Goal: Task Accomplishment & Management: Use online tool/utility

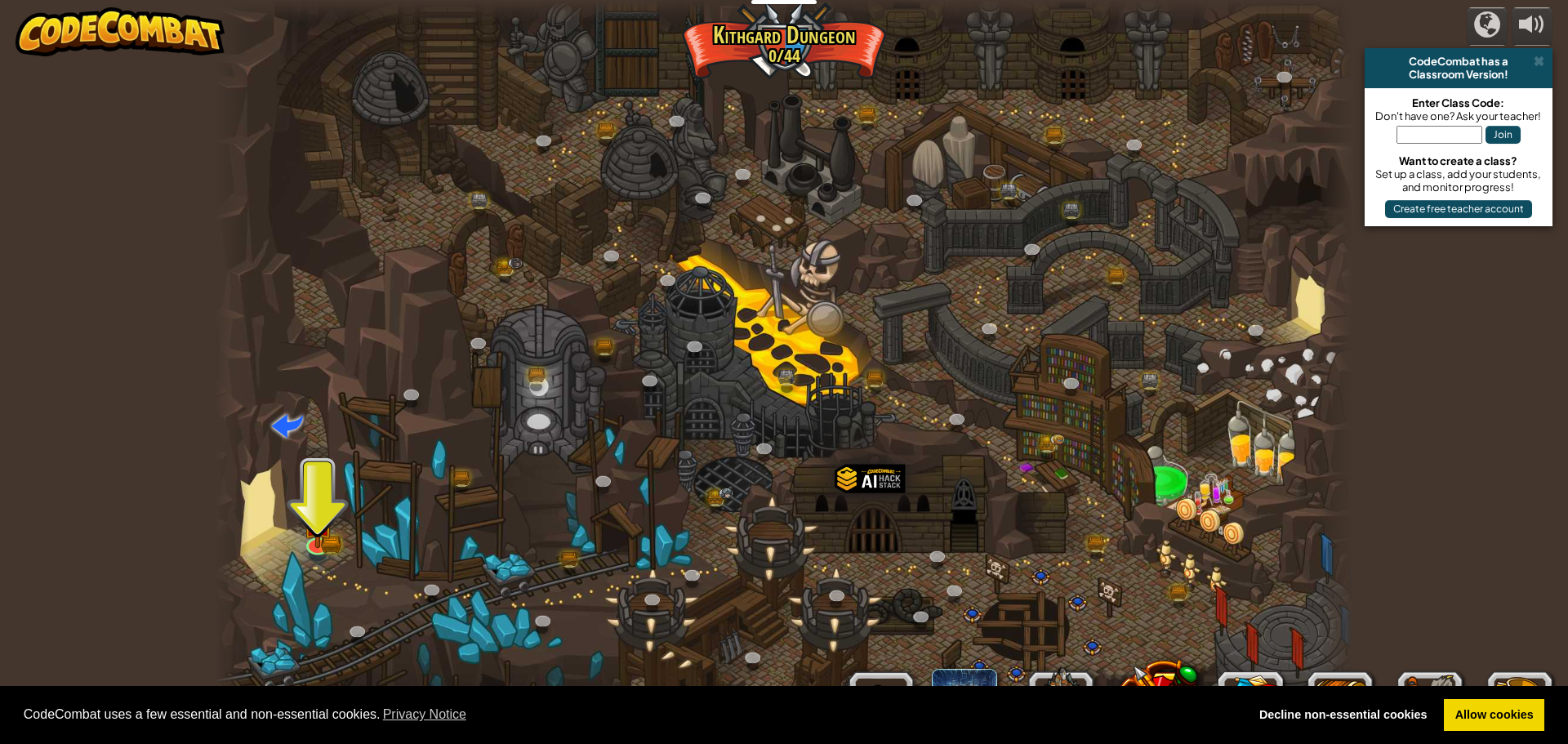
click at [333, 527] on div at bounding box center [784, 372] width 1139 height 744
click at [317, 542] on img at bounding box center [317, 510] width 31 height 67
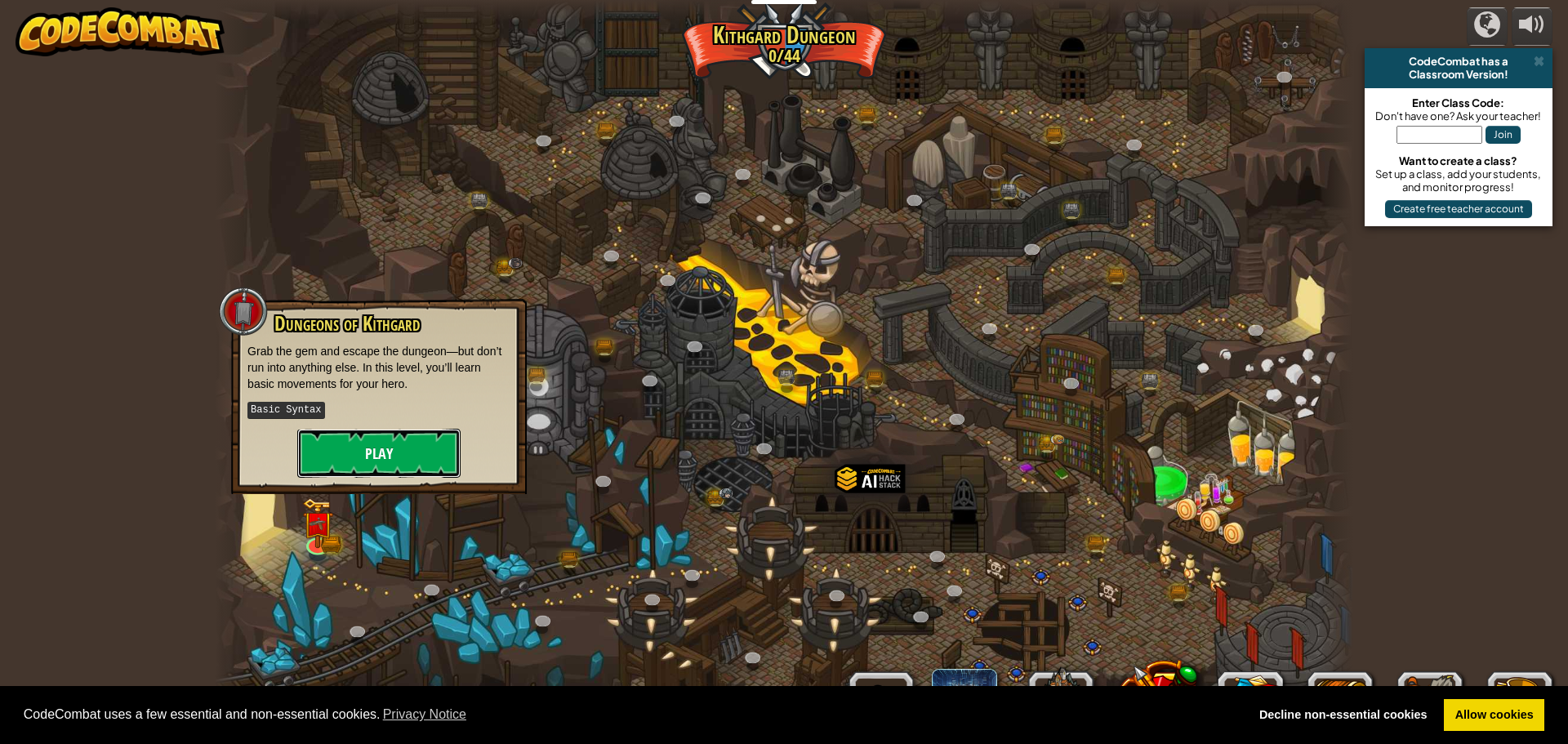
click at [347, 442] on button "Play" at bounding box center [379, 454] width 163 height 49
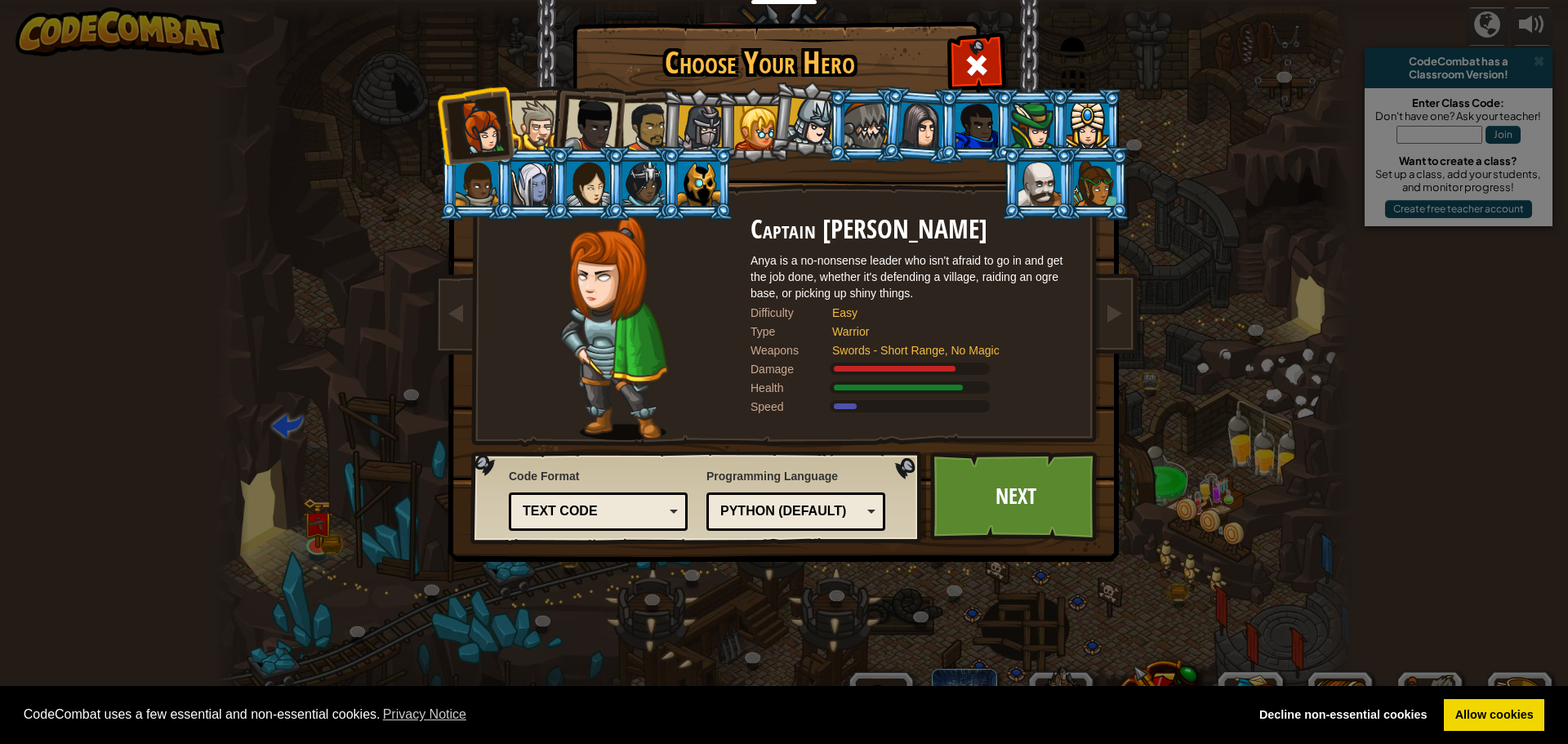
click at [527, 118] on div at bounding box center [536, 125] width 49 height 49
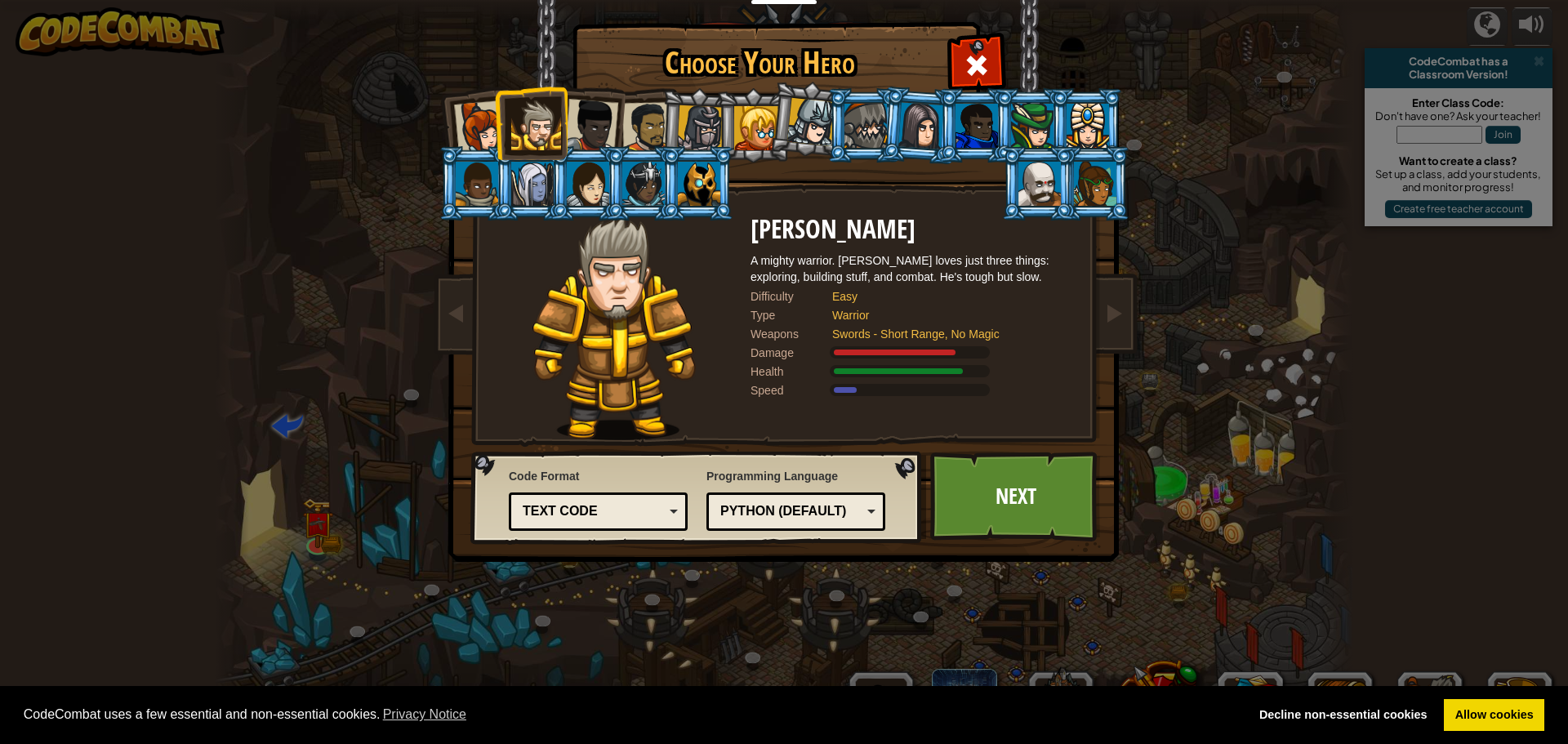
click at [474, 125] on div at bounding box center [480, 127] width 54 height 54
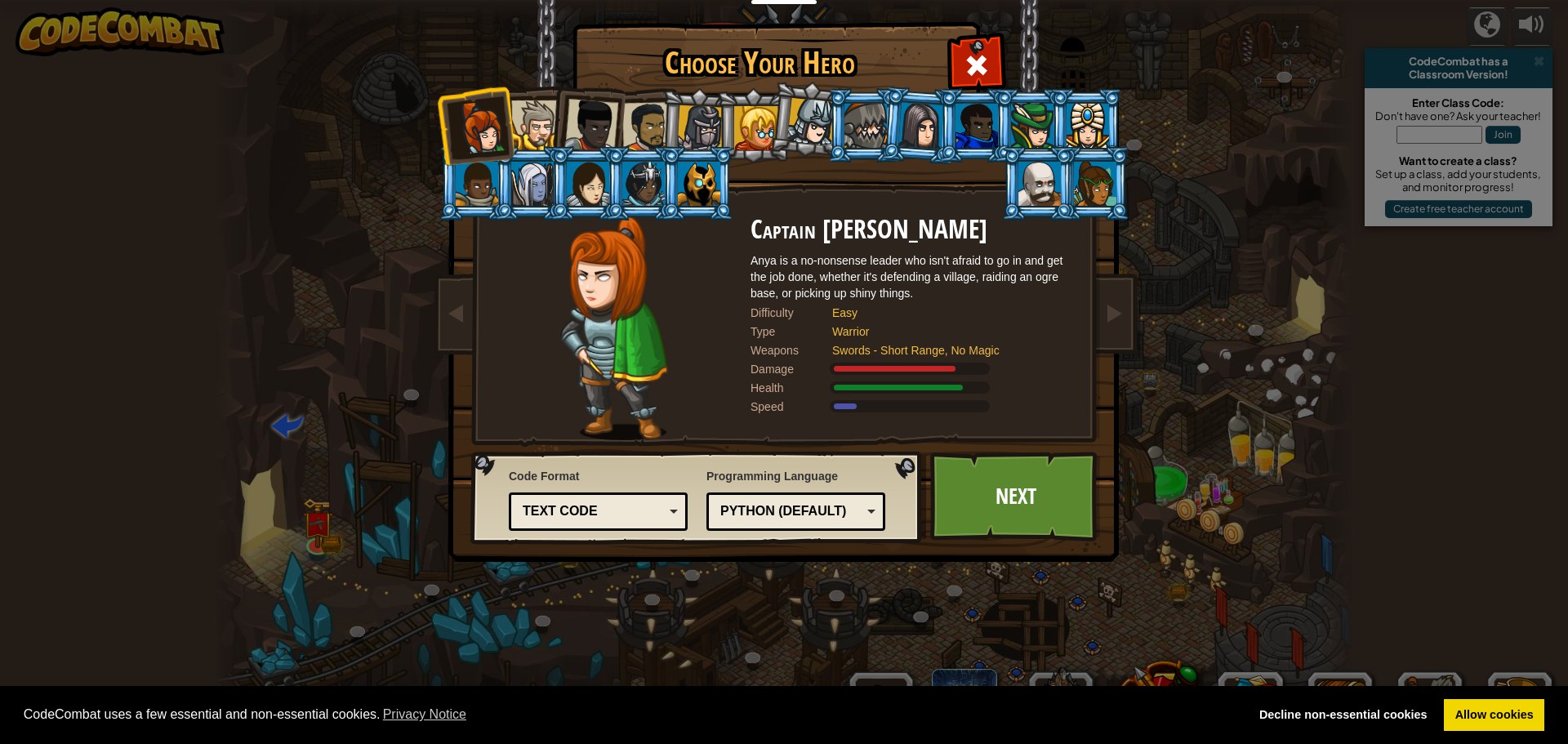
click at [1088, 178] on div at bounding box center [1094, 184] width 43 height 44
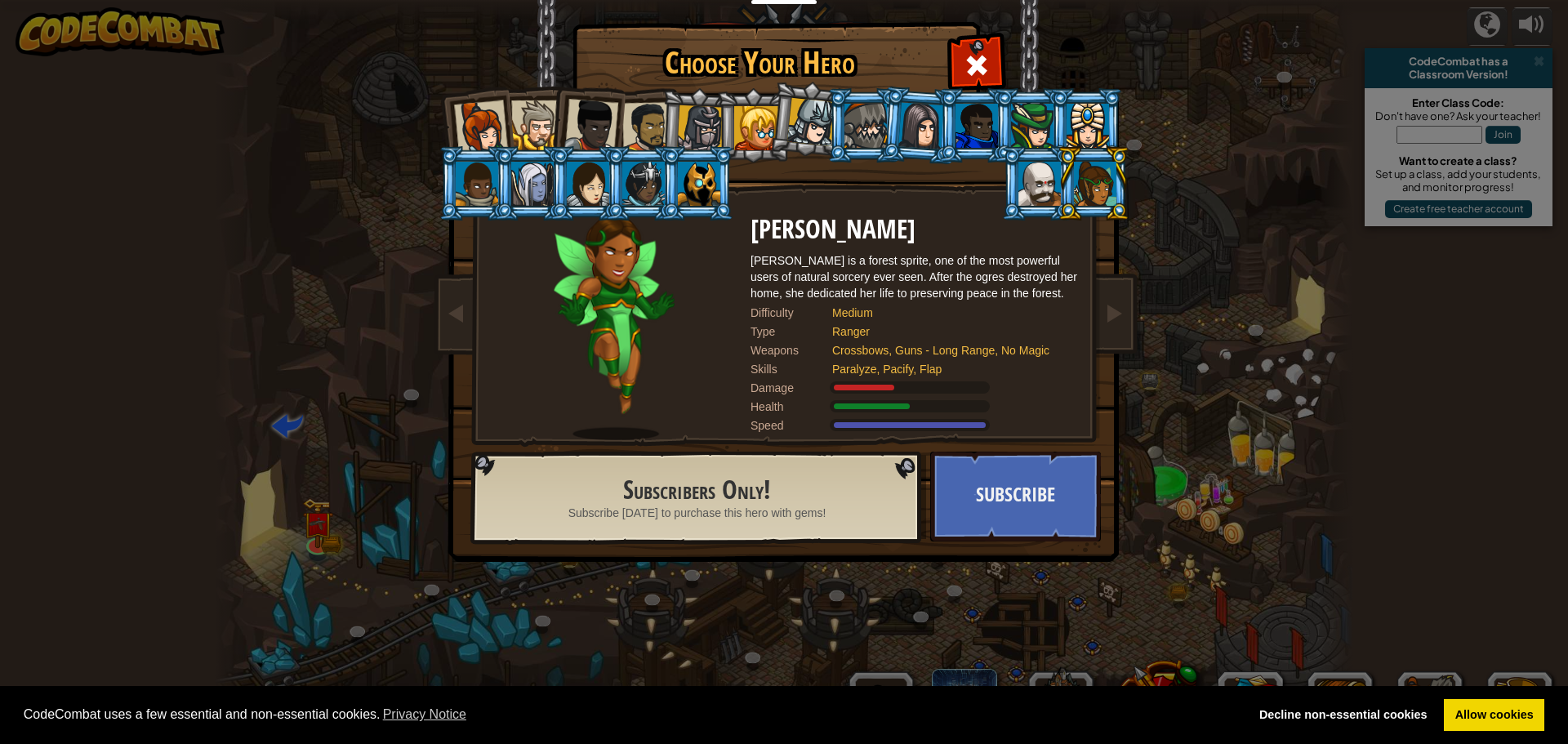
click at [1060, 190] on li at bounding box center [1093, 183] width 73 height 74
click at [1051, 189] on div at bounding box center [1039, 184] width 43 height 44
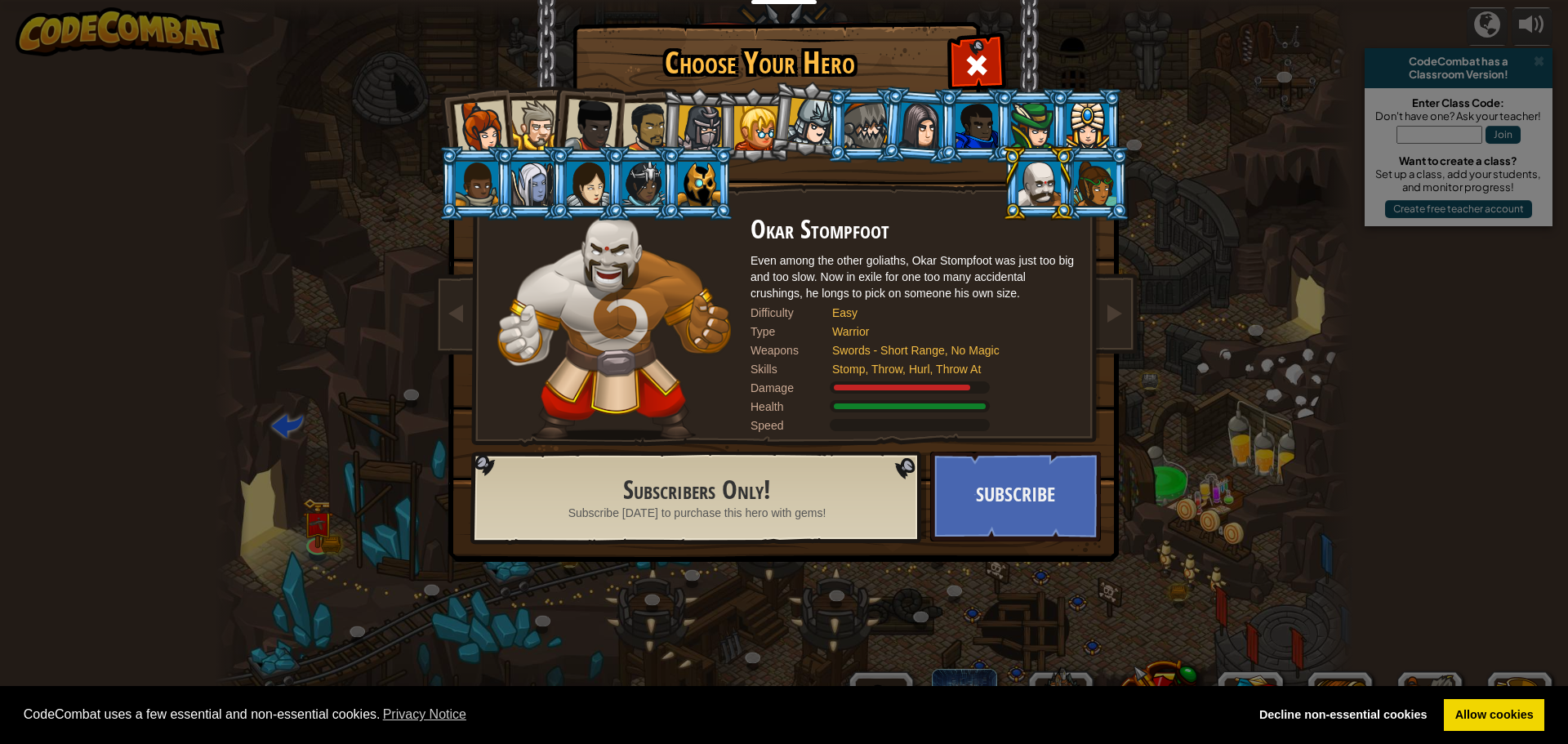
click at [1095, 119] on div at bounding box center [1088, 125] width 43 height 44
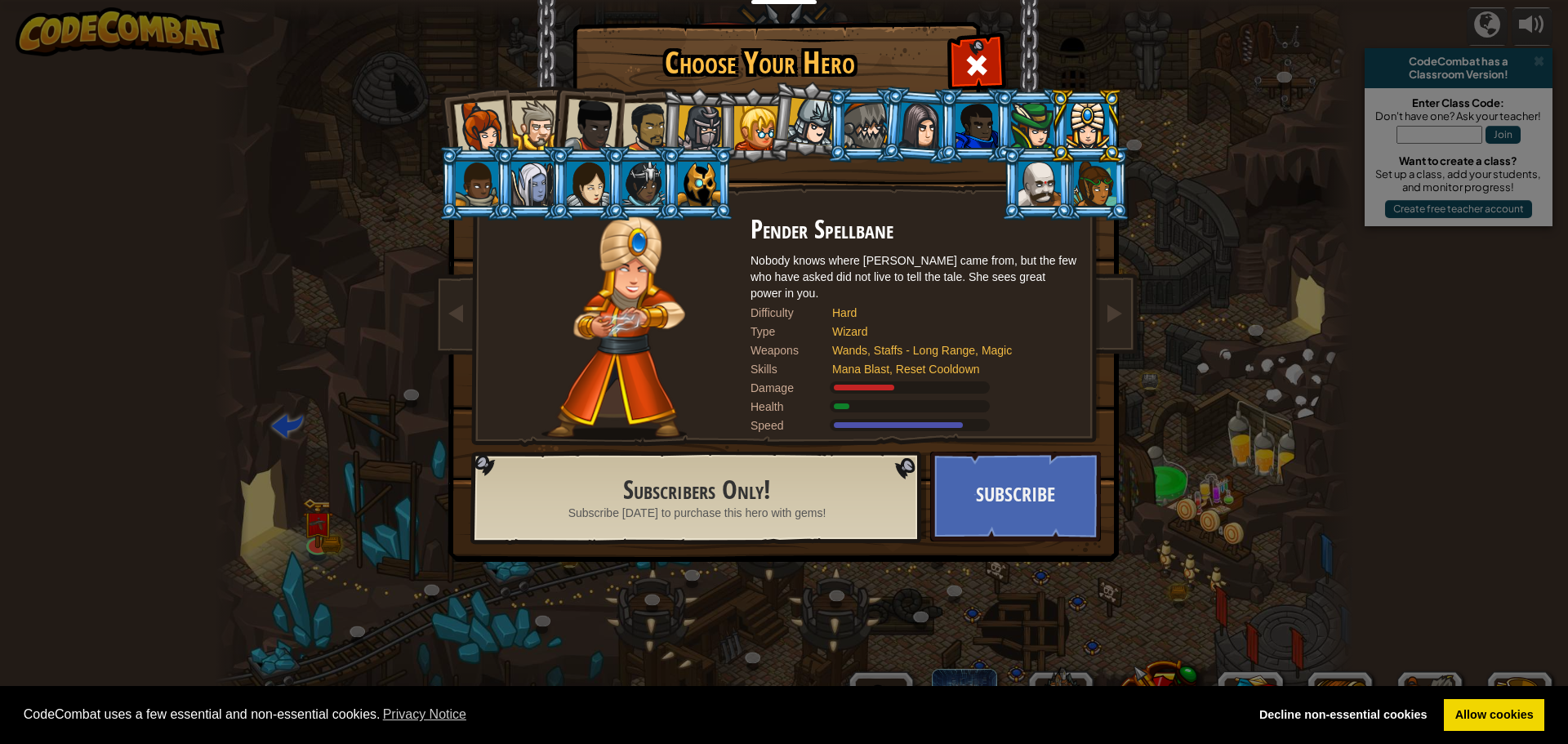
click at [1031, 174] on div at bounding box center [1039, 184] width 43 height 44
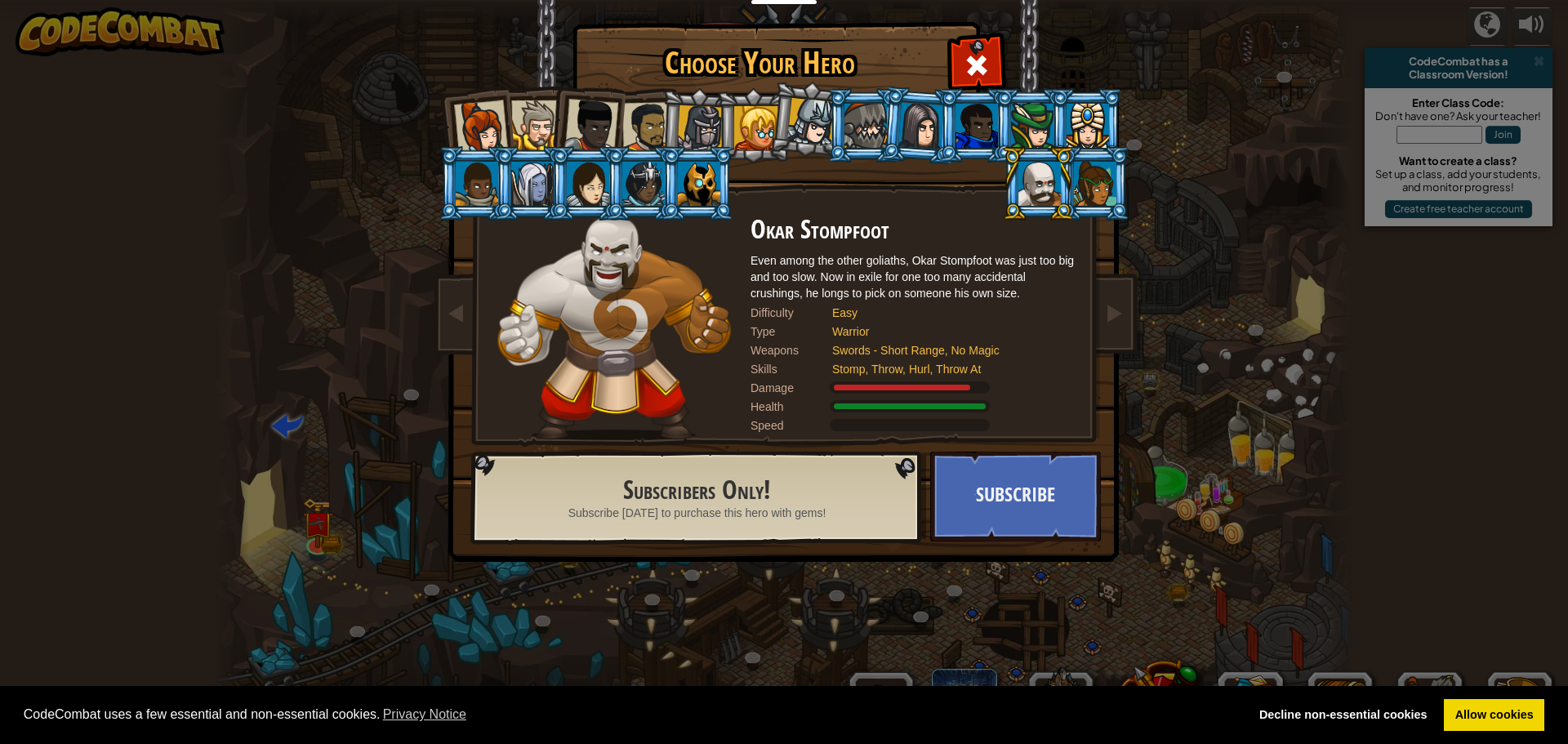
click at [865, 99] on li at bounding box center [864, 124] width 73 height 74
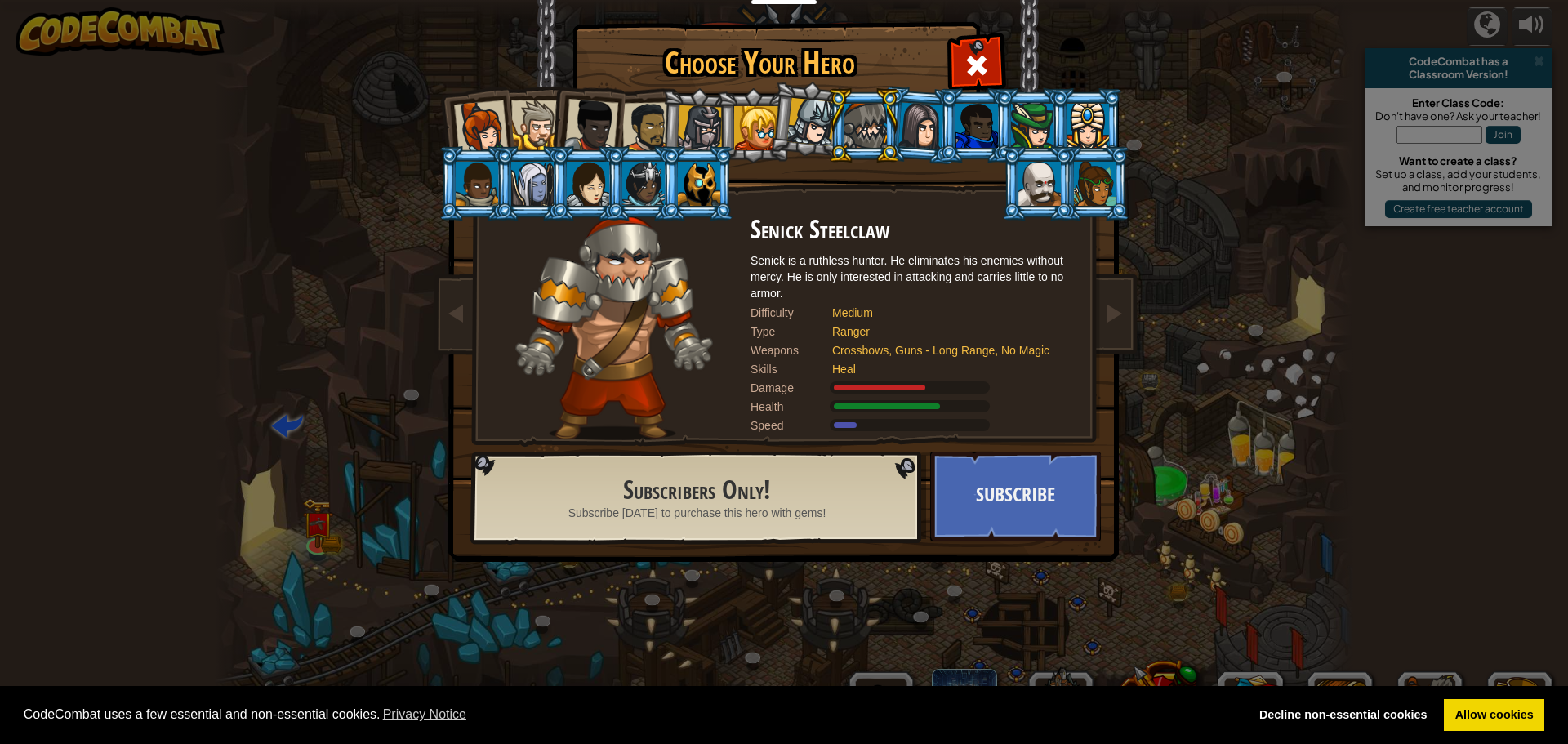
click at [545, 105] on div at bounding box center [536, 125] width 49 height 49
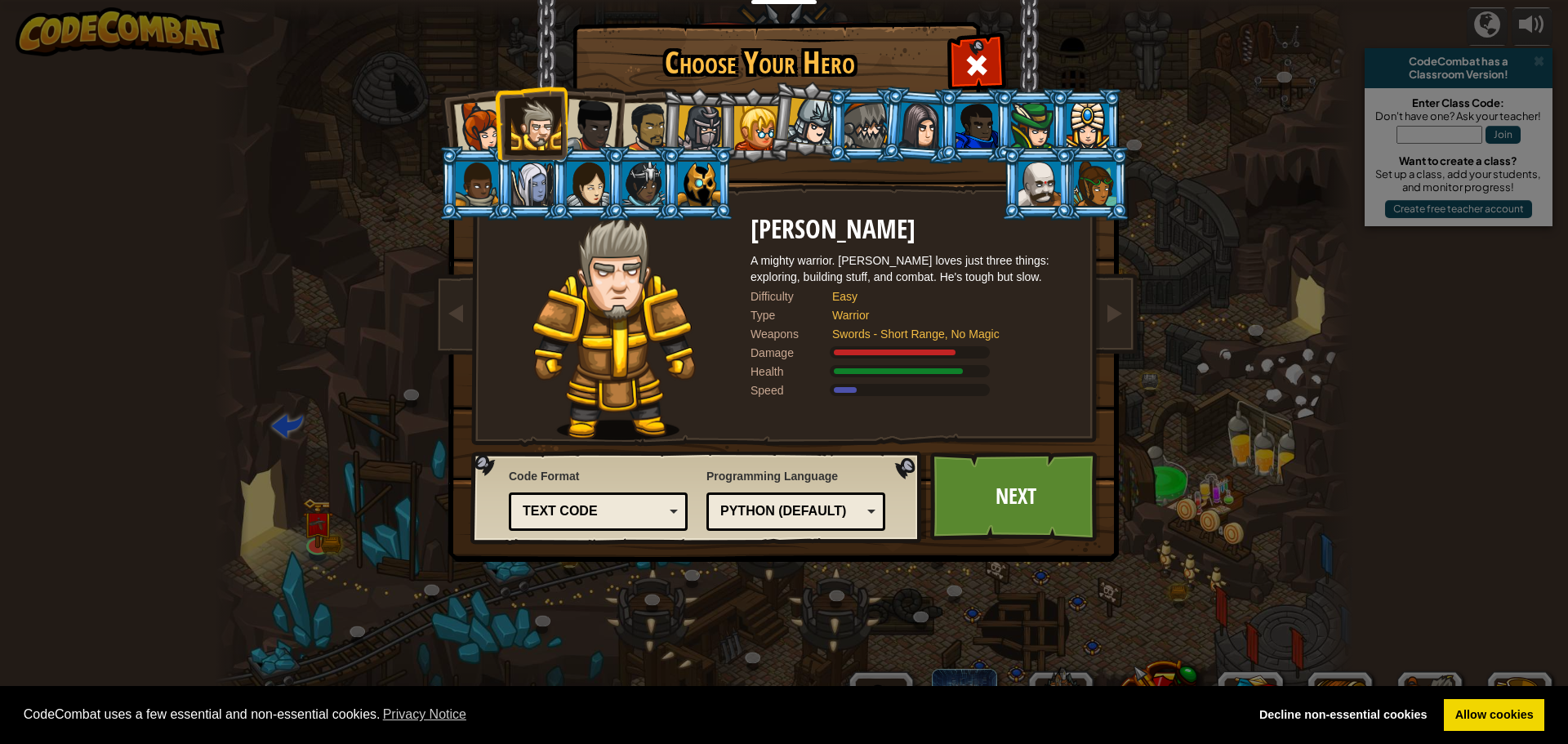
click at [710, 126] on div at bounding box center [700, 128] width 46 height 46
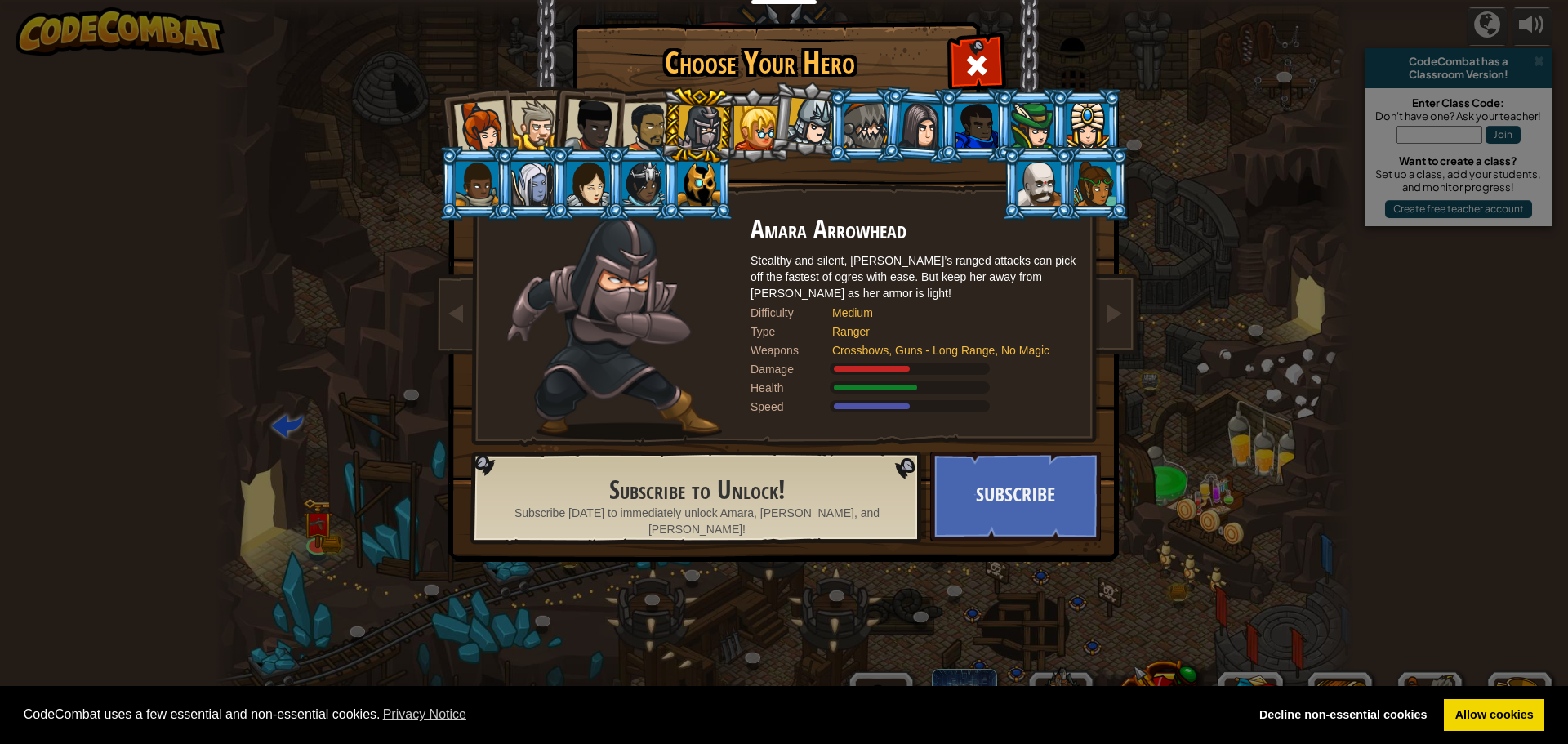
click at [648, 130] on div at bounding box center [648, 126] width 50 height 50
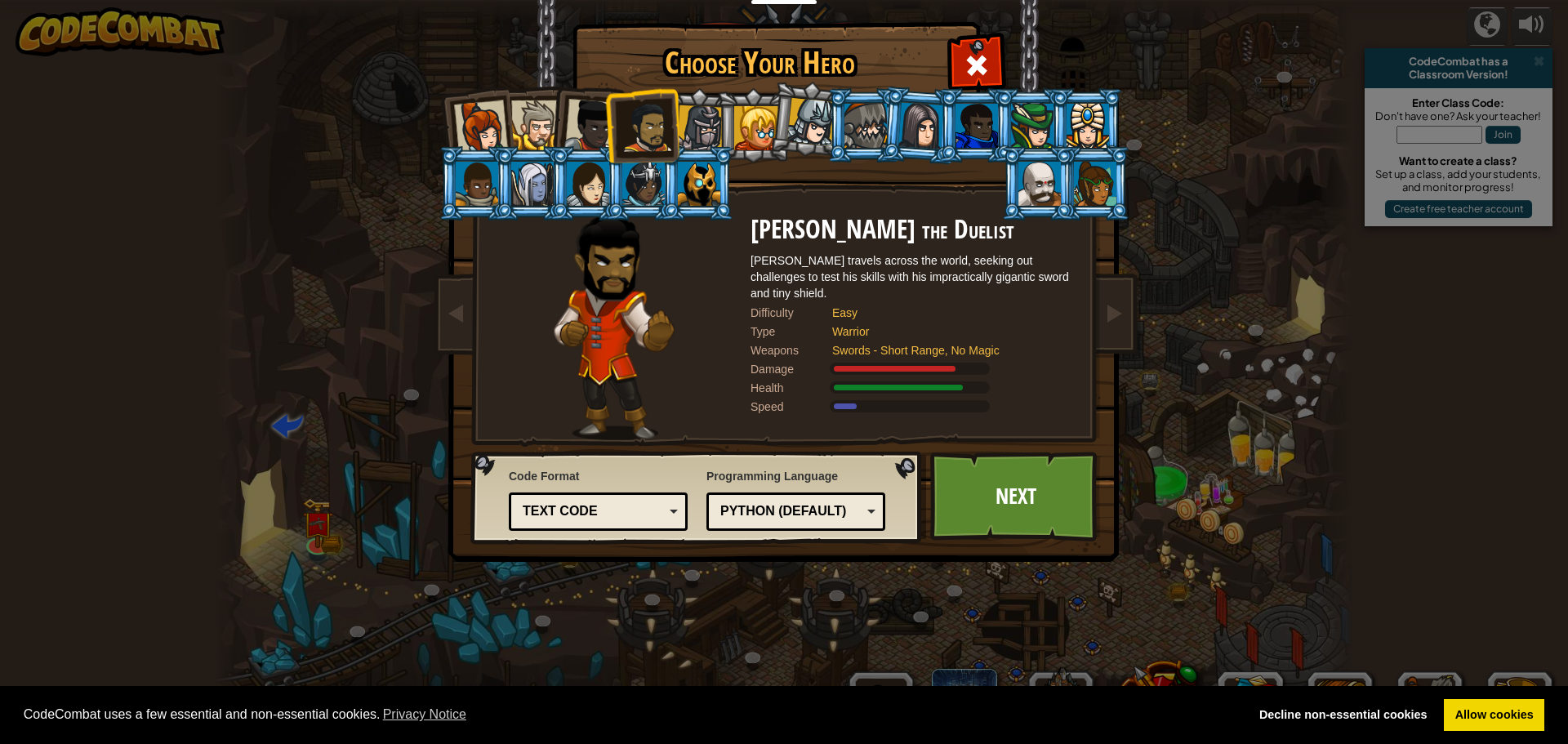
click at [585, 127] on div at bounding box center [591, 125] width 54 height 54
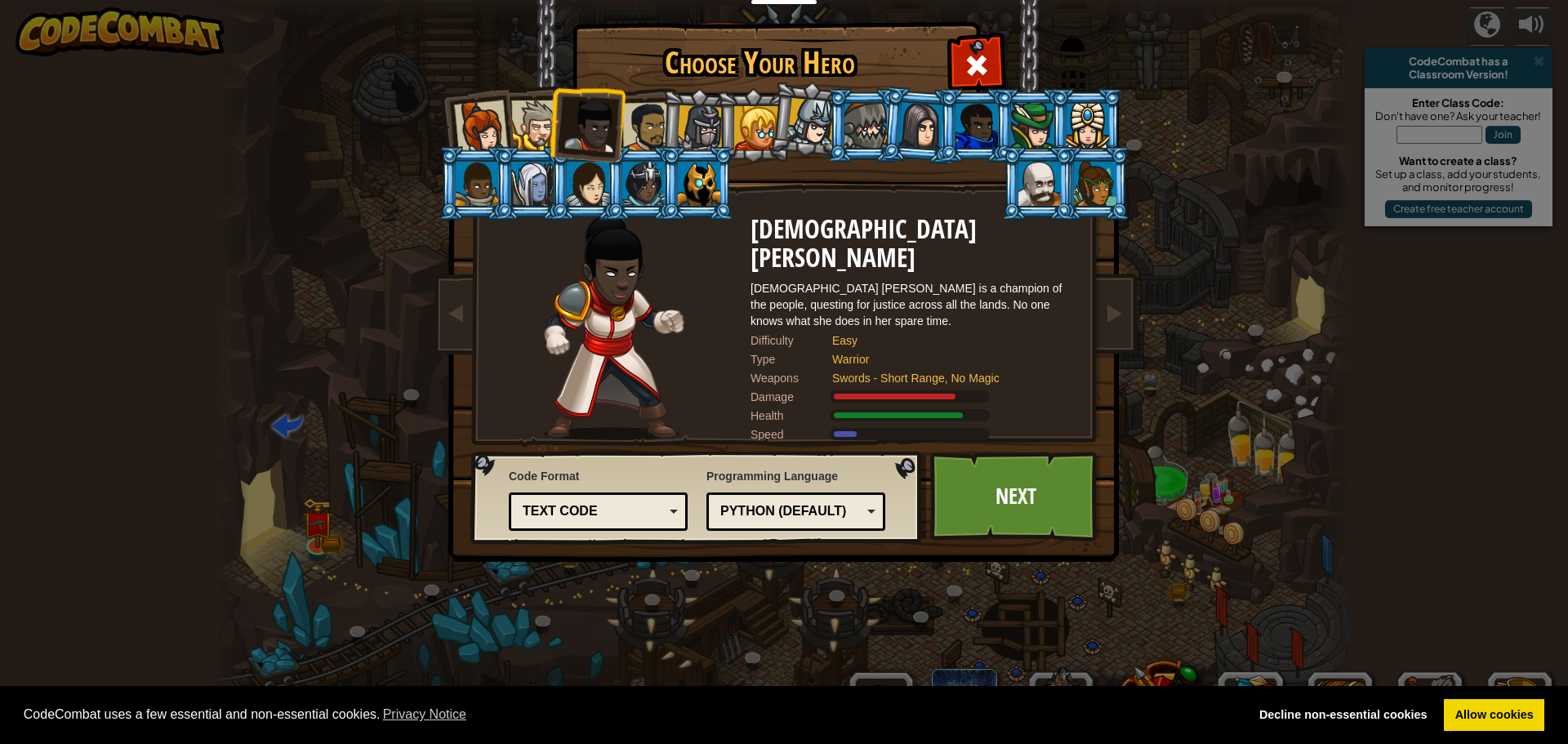
click at [534, 115] on div at bounding box center [536, 125] width 49 height 49
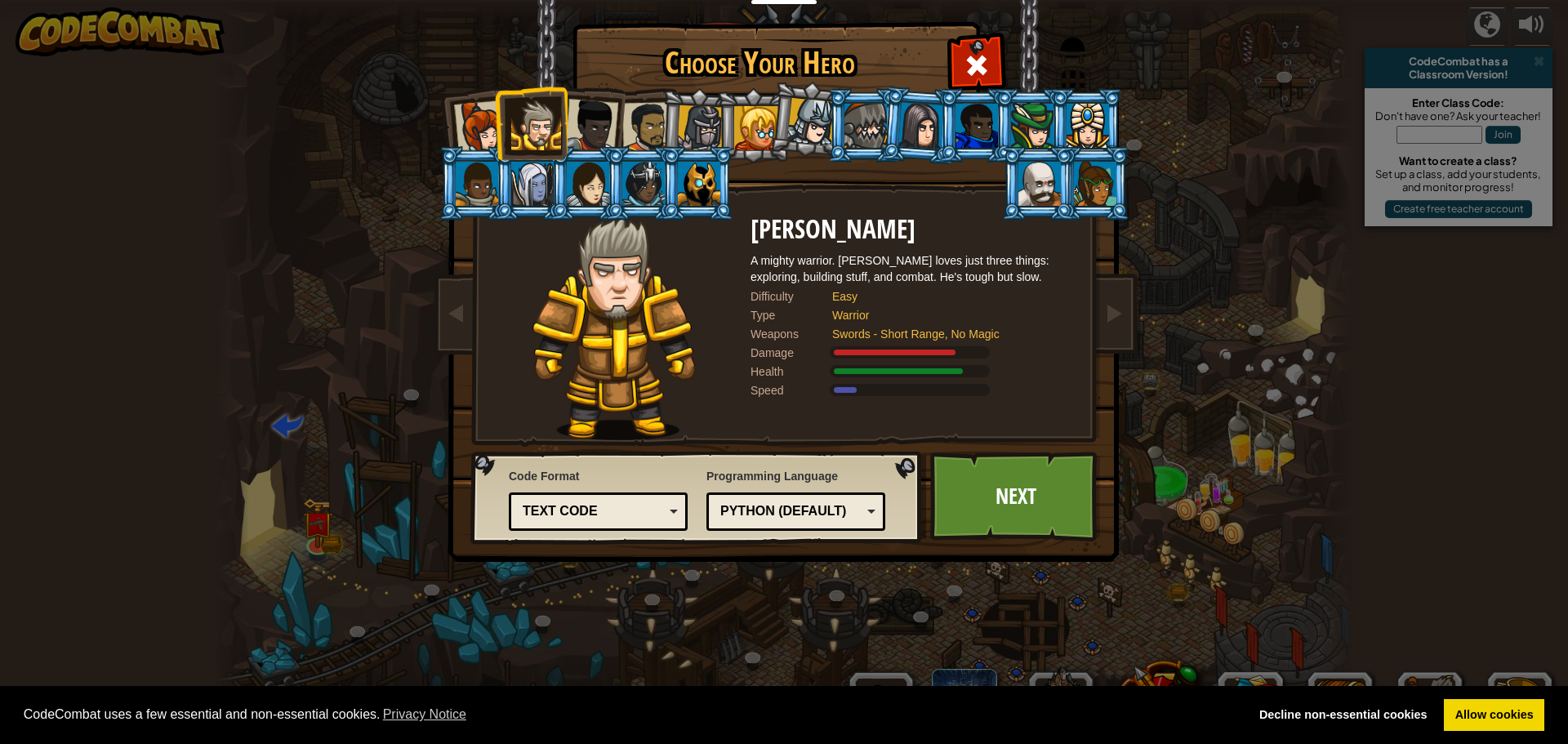
click at [585, 124] on div at bounding box center [591, 125] width 54 height 54
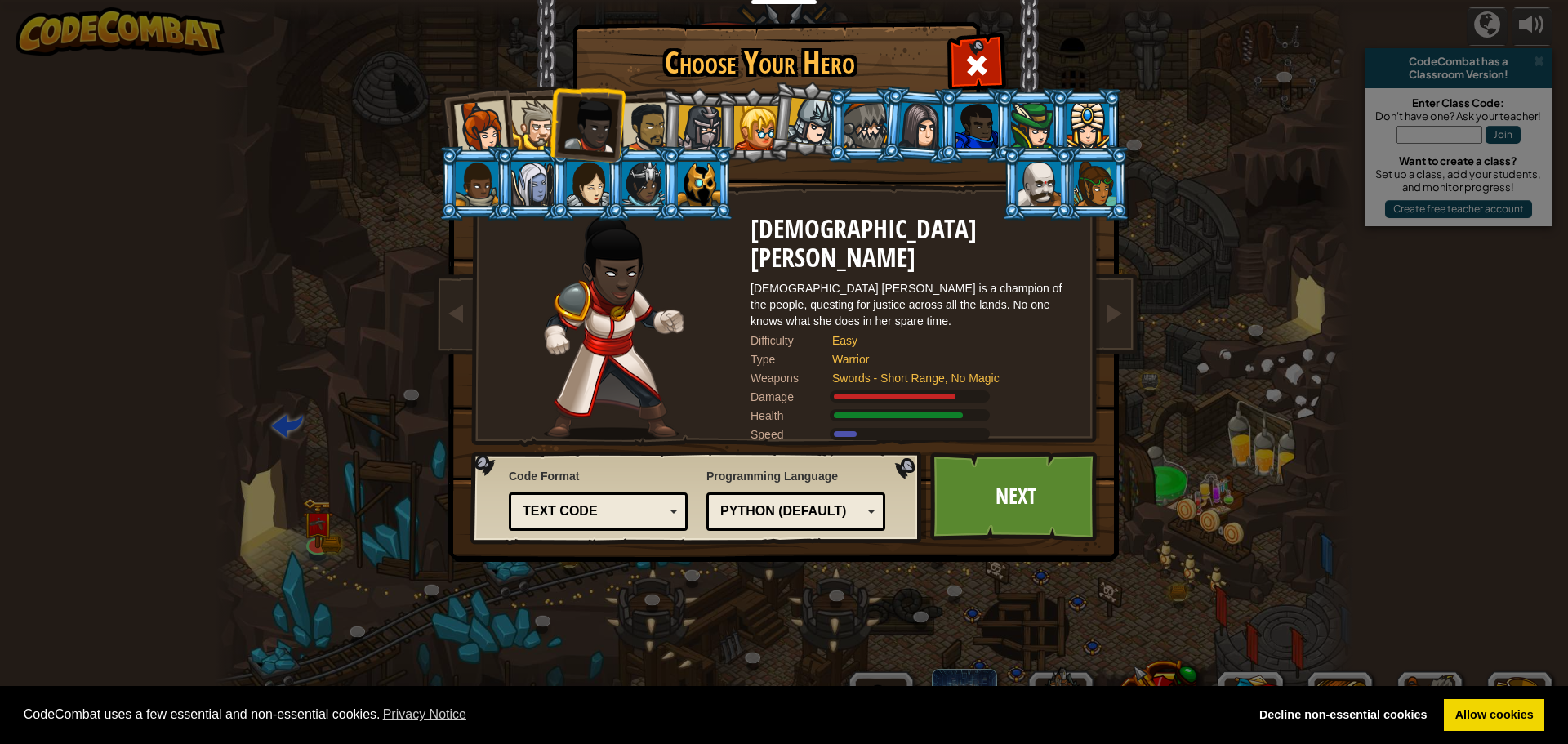
click at [554, 500] on div "Text code" at bounding box center [597, 512] width 157 height 26
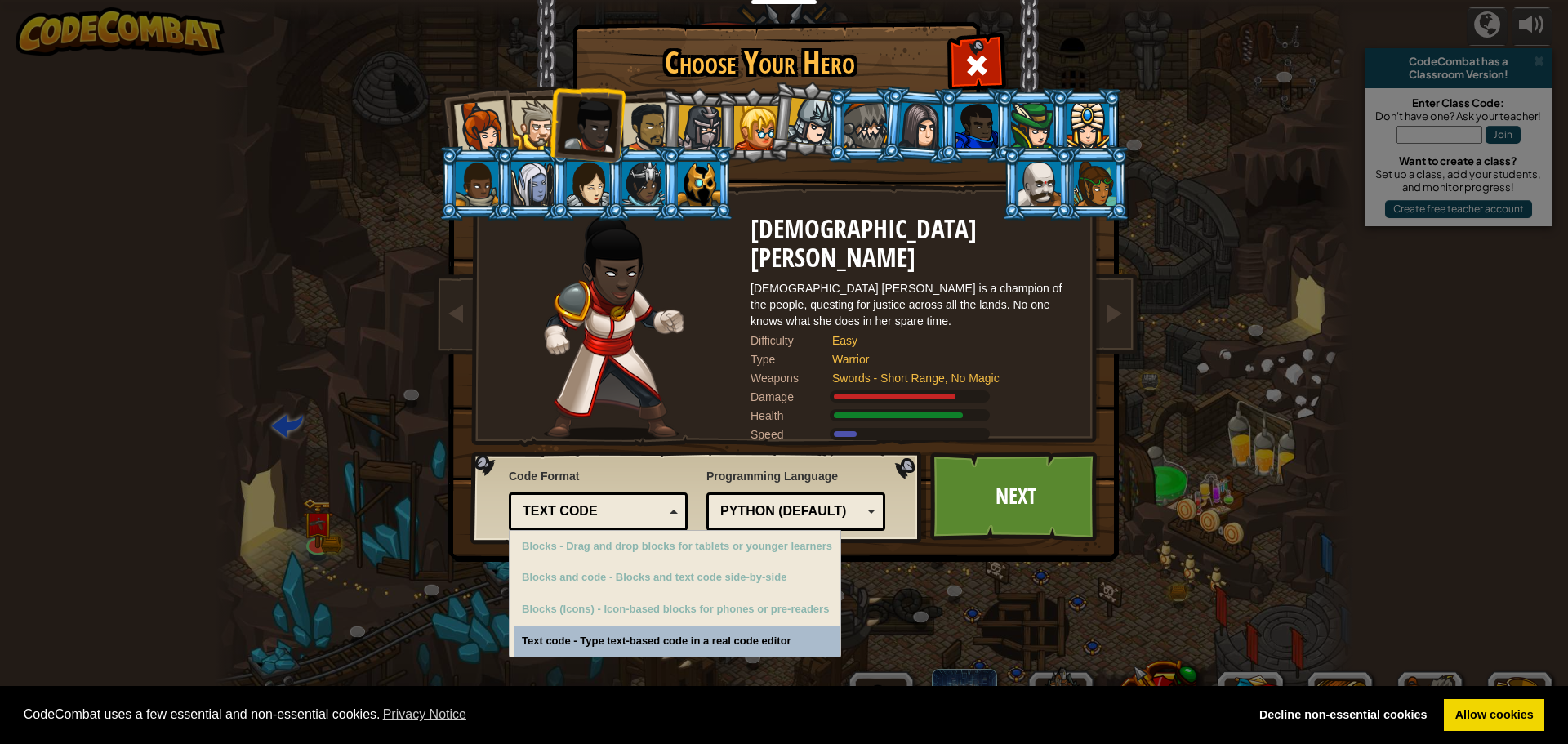
click at [554, 500] on div "Text code" at bounding box center [597, 512] width 157 height 26
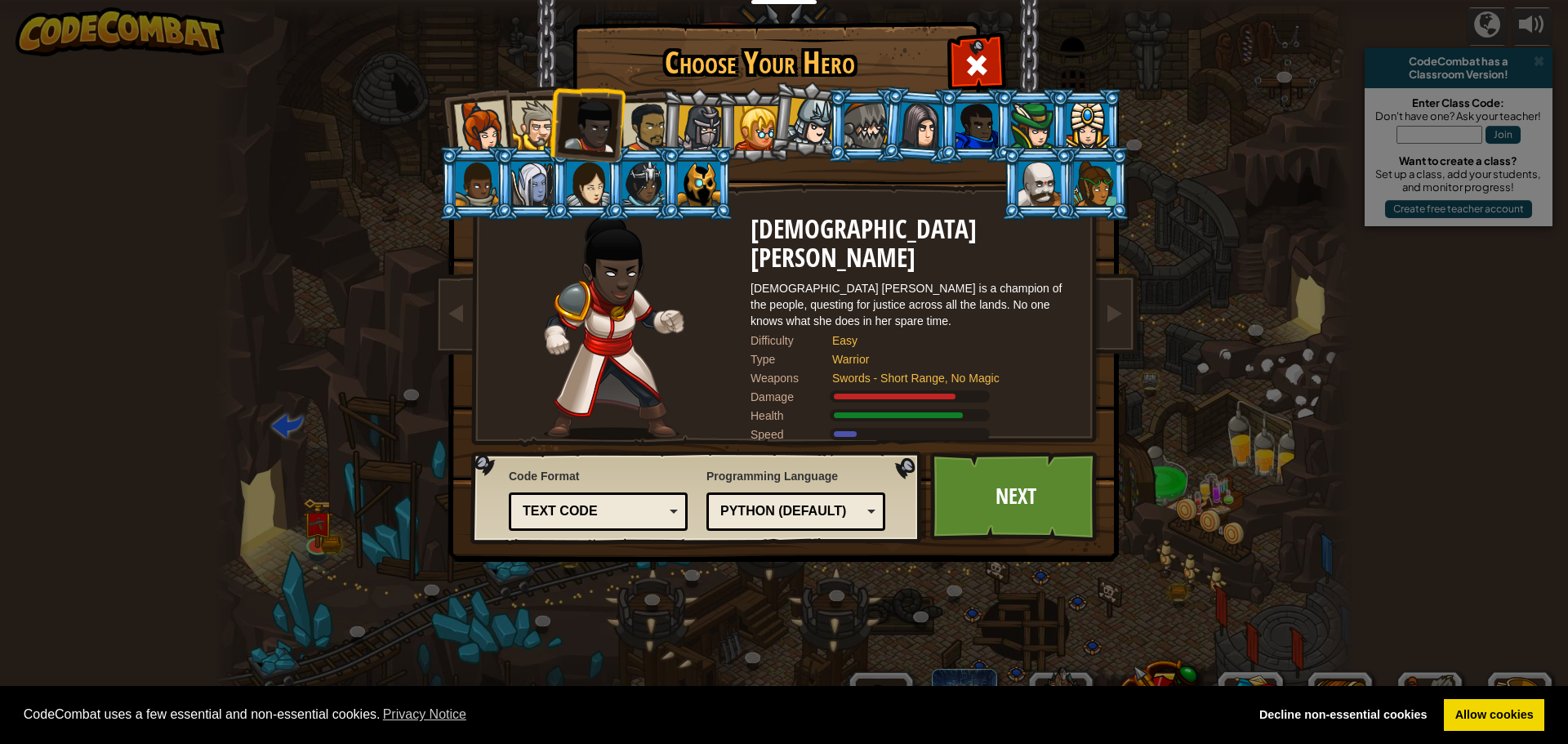
click at [554, 500] on div "Text code" at bounding box center [597, 512] width 157 height 26
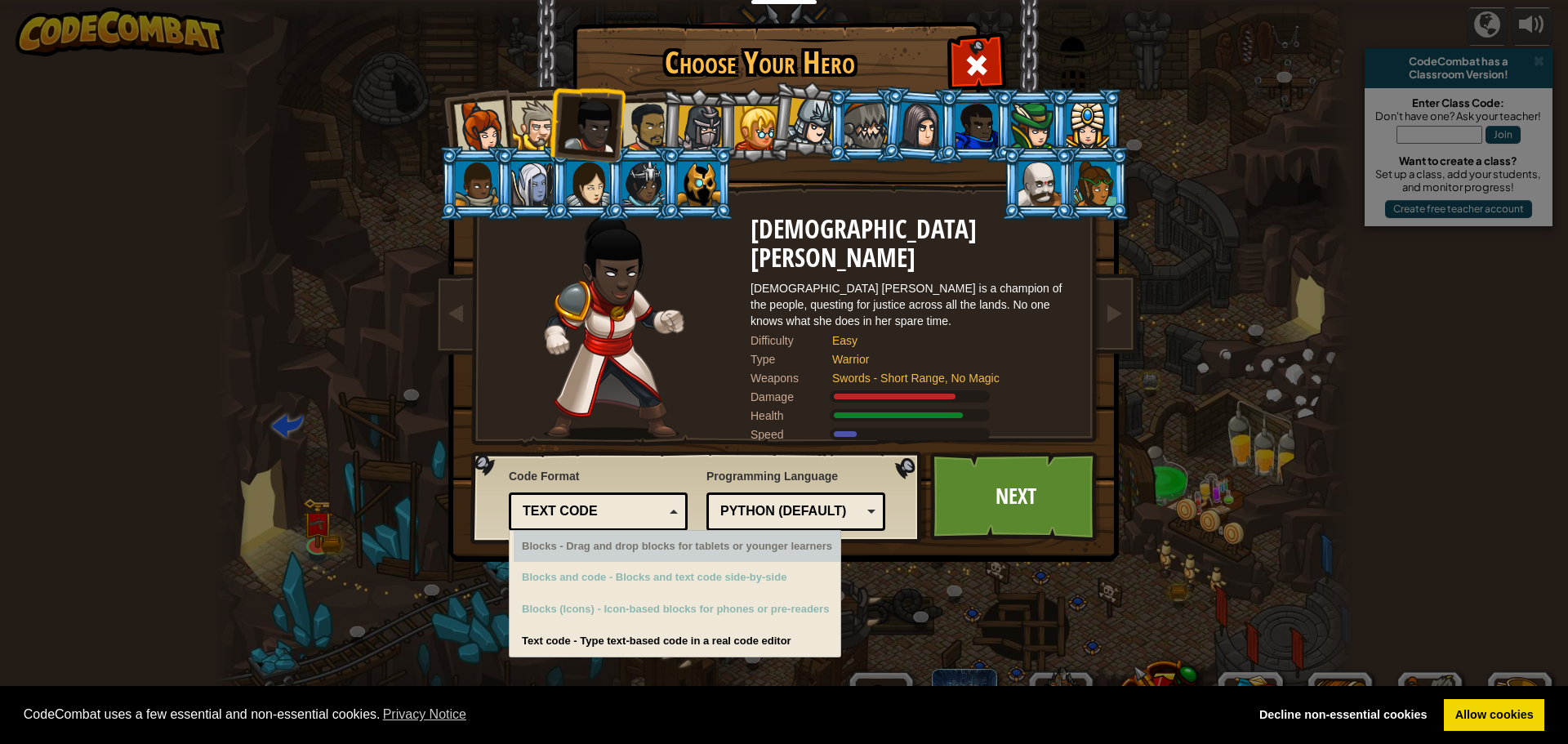
click at [561, 527] on div "Text code Blocks and code Blocks Blocks (Icons) Text code" at bounding box center [598, 511] width 179 height 39
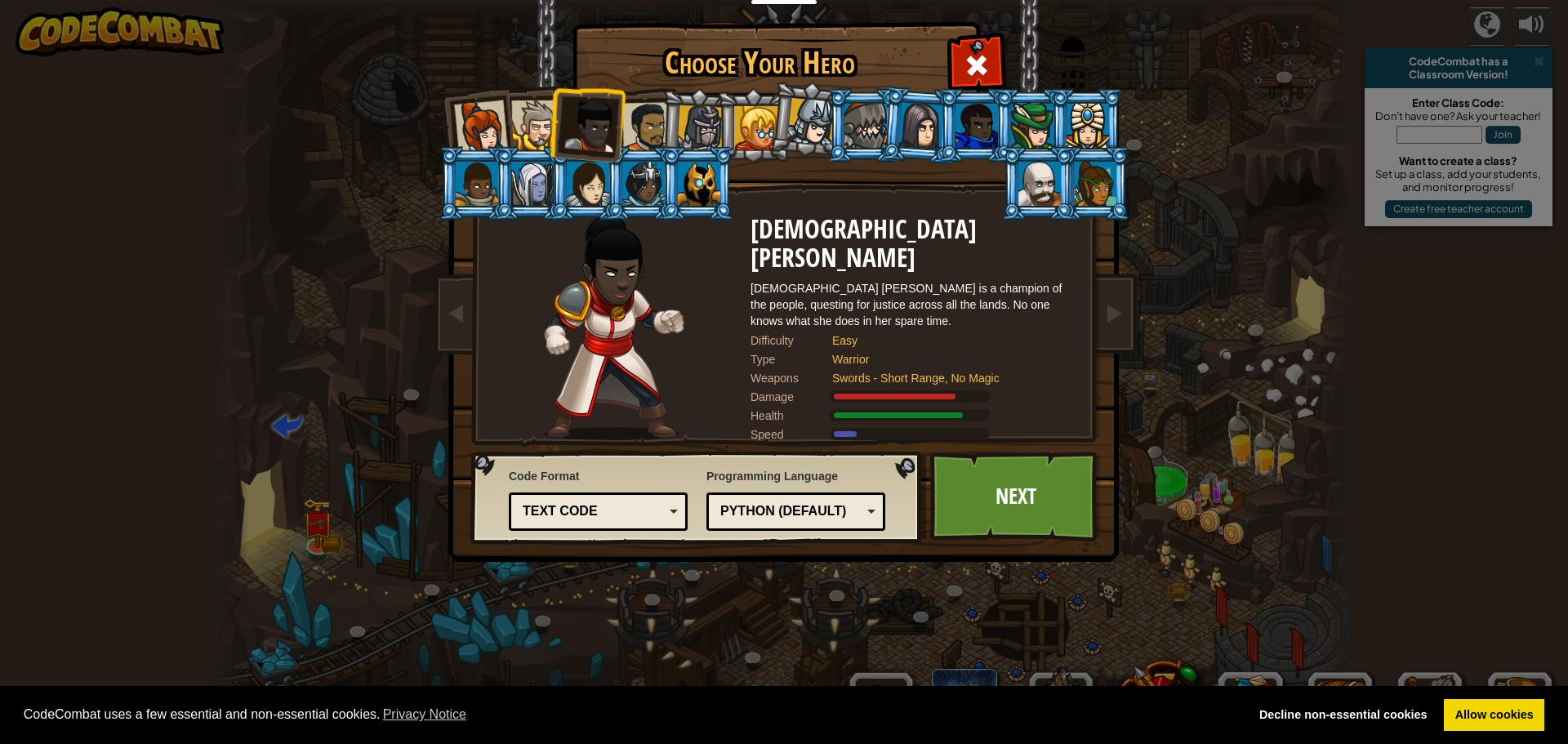
click at [644, 119] on div at bounding box center [648, 126] width 50 height 50
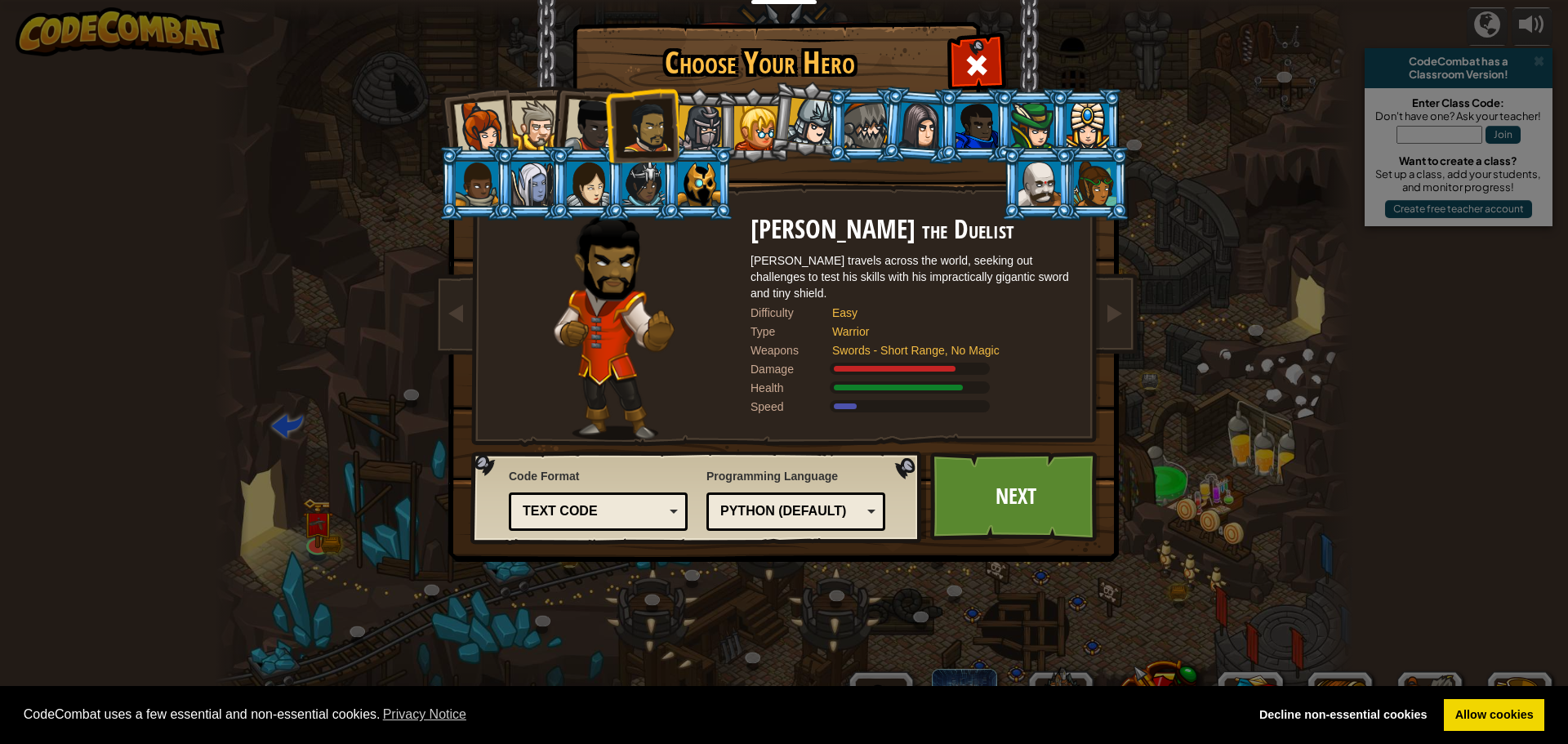
click at [531, 126] on div at bounding box center [536, 125] width 49 height 49
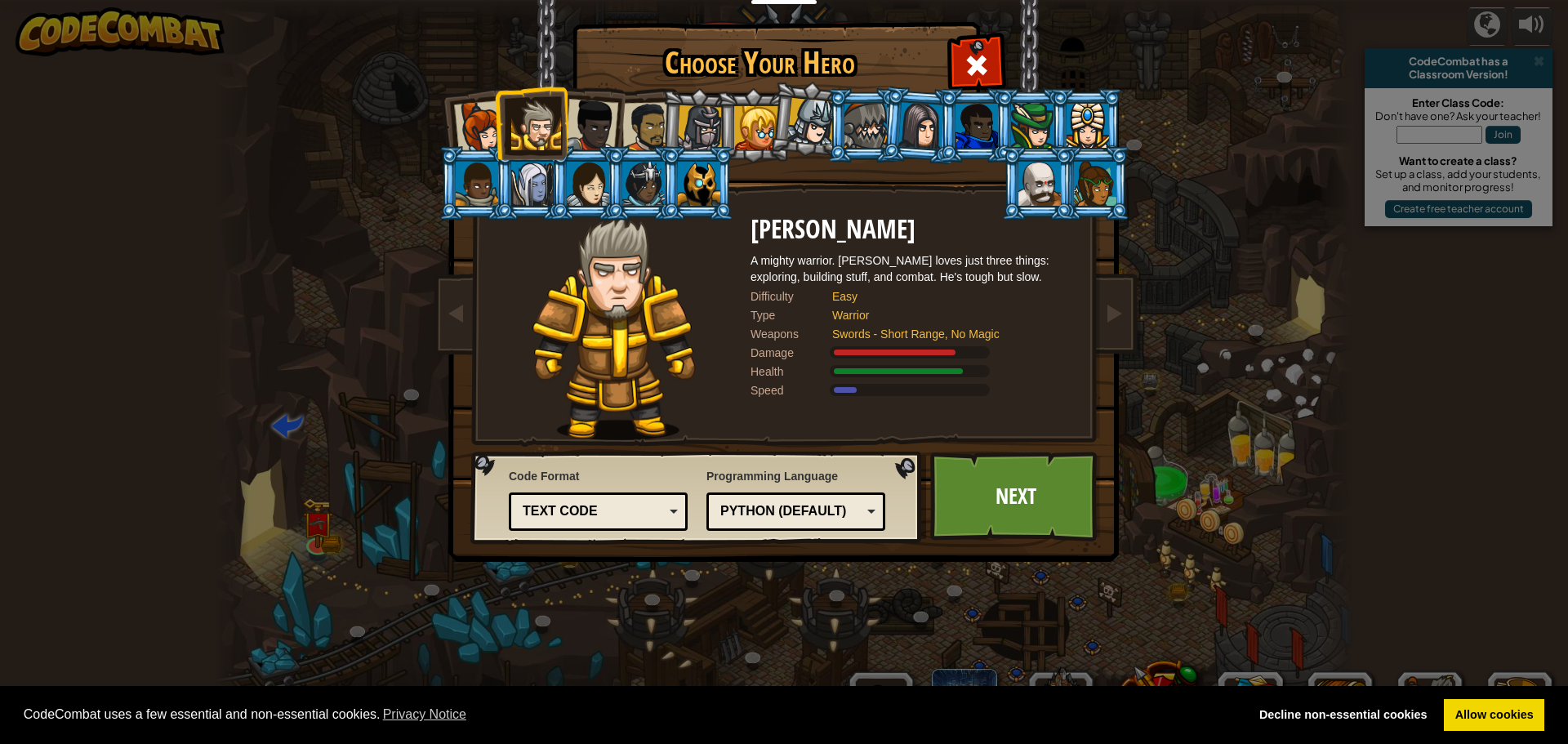
click at [495, 125] on li at bounding box center [531, 123] width 73 height 74
click at [481, 124] on div at bounding box center [480, 127] width 54 height 54
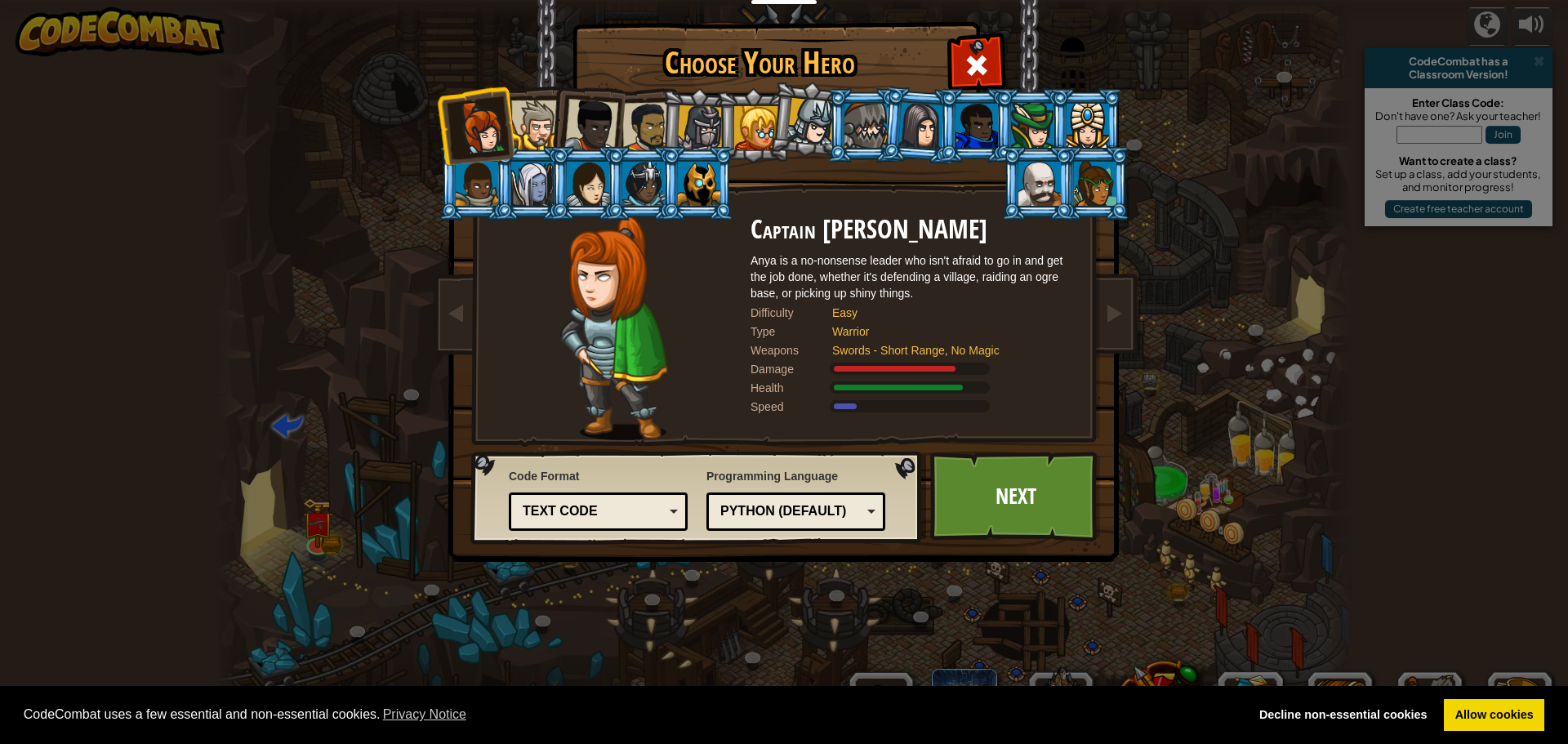
click at [529, 123] on div at bounding box center [536, 125] width 49 height 49
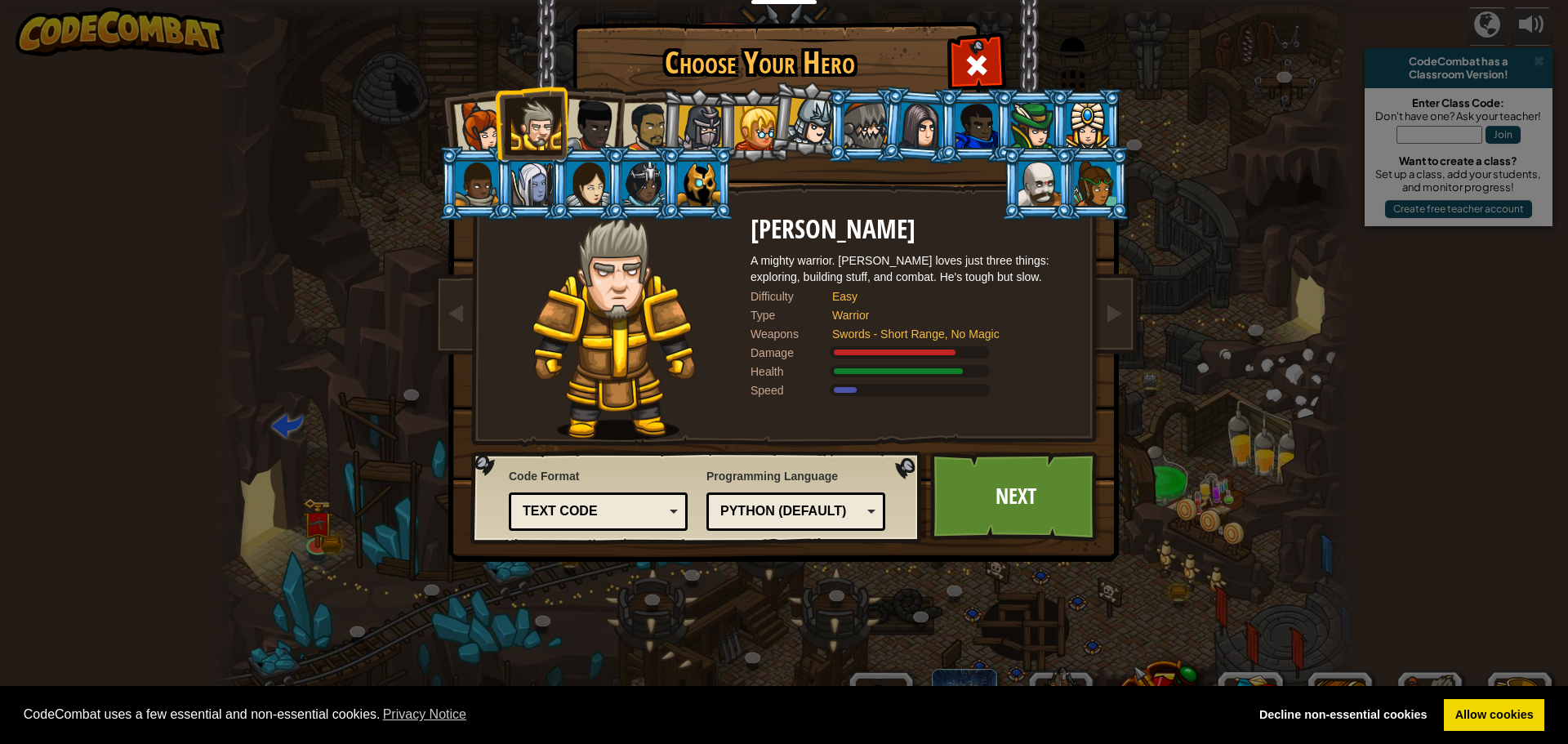
click at [593, 124] on div at bounding box center [591, 125] width 54 height 54
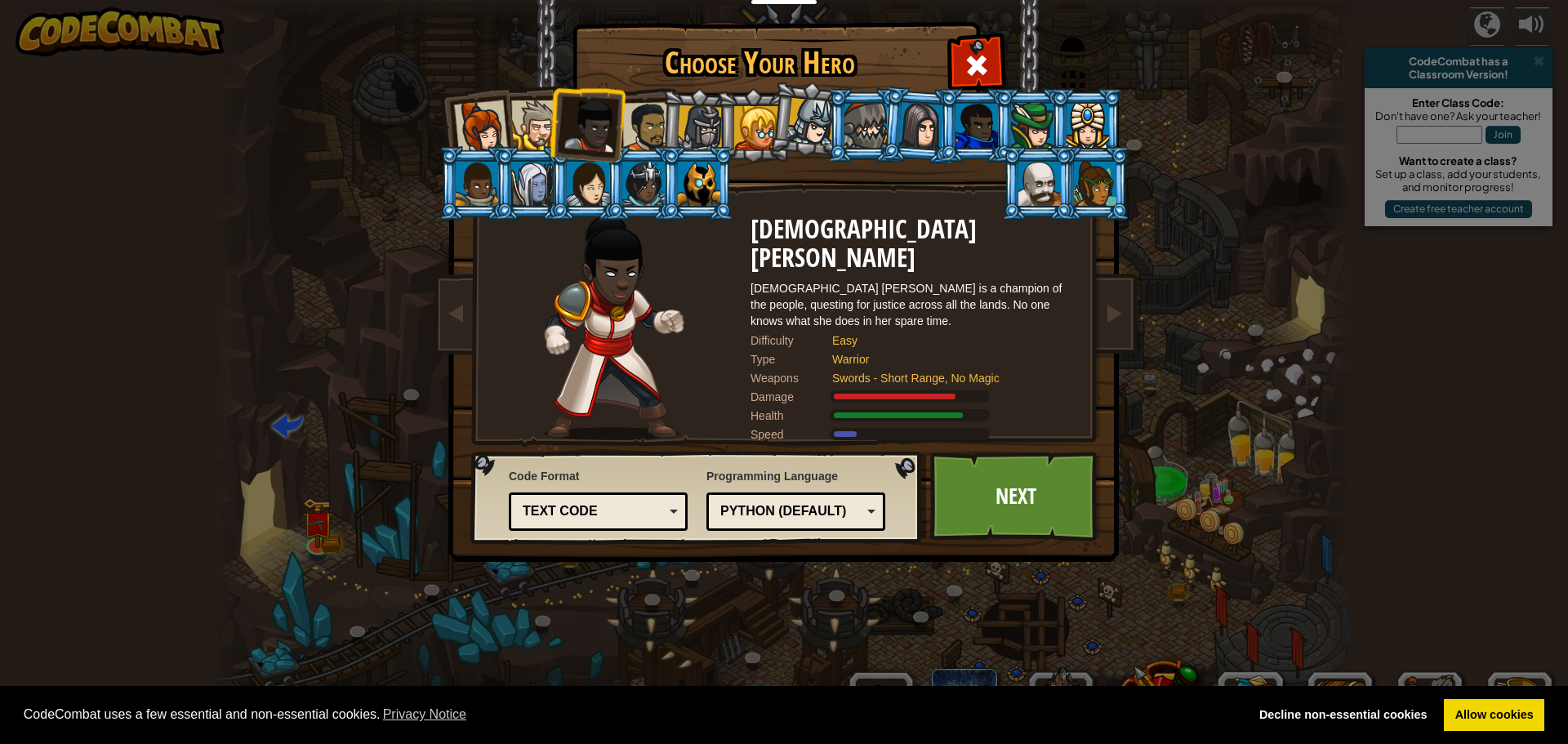
click at [653, 116] on div at bounding box center [648, 126] width 50 height 50
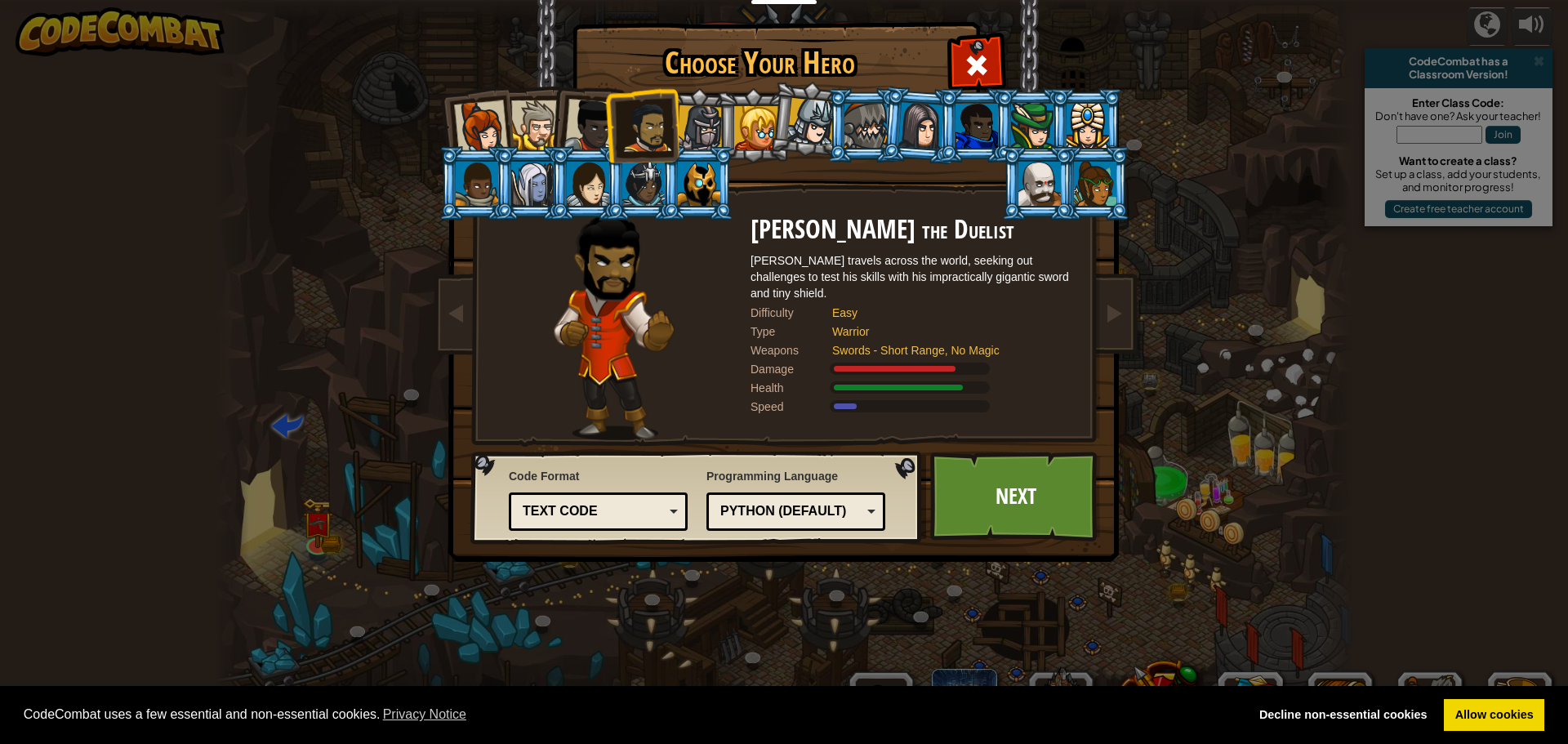
click at [691, 128] on div at bounding box center [700, 128] width 46 height 46
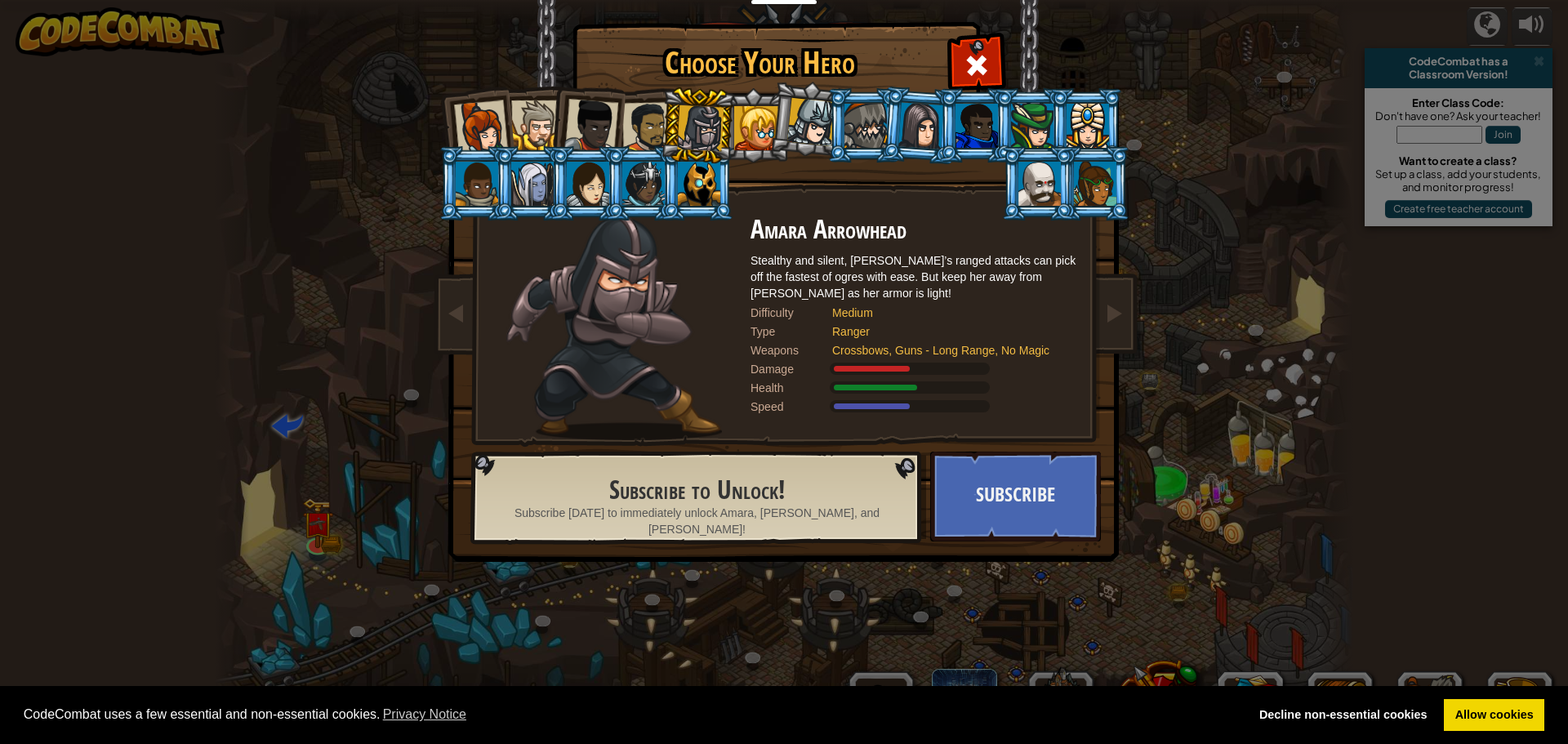
click at [613, 126] on div at bounding box center [591, 125] width 54 height 54
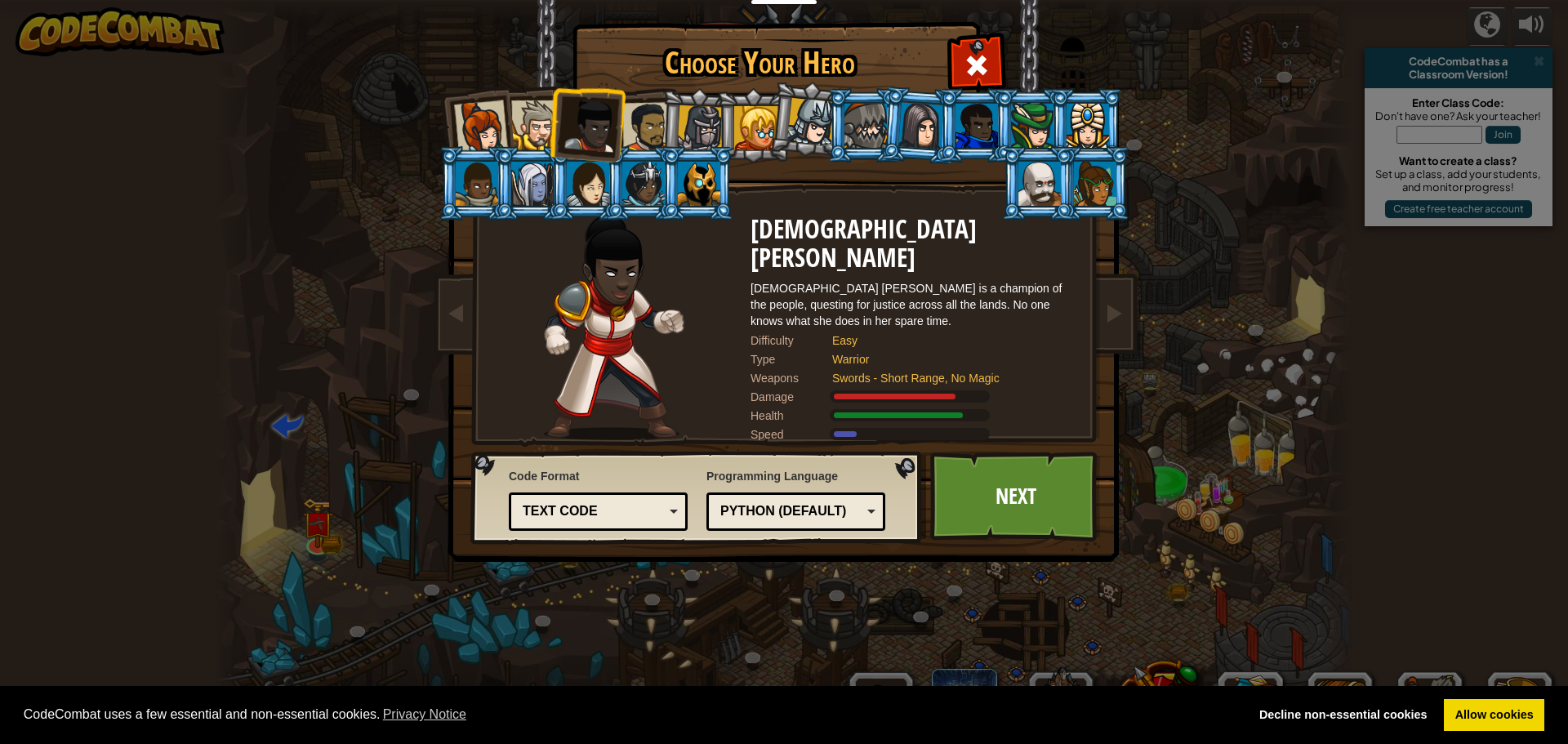
click at [630, 133] on div at bounding box center [648, 126] width 50 height 50
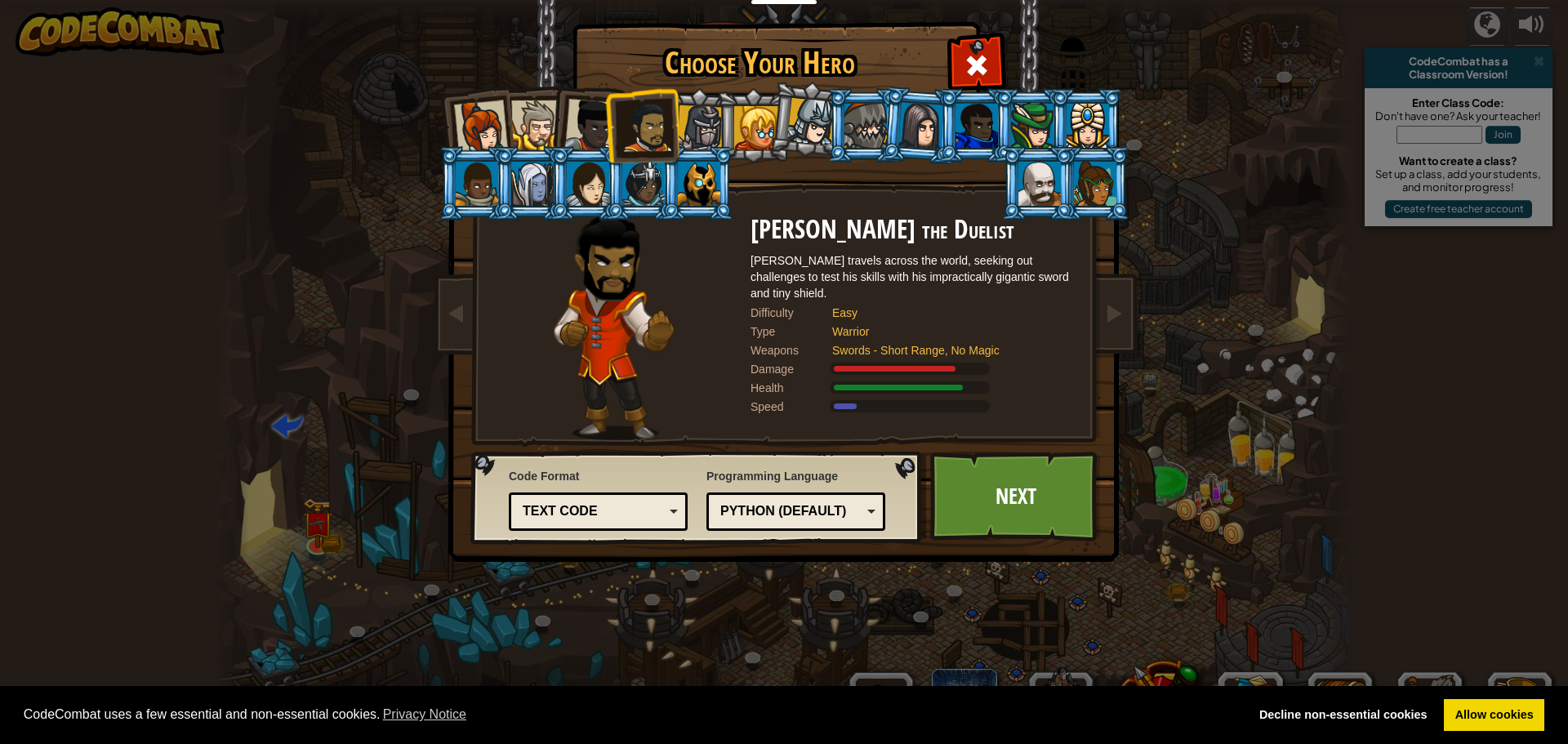
click at [549, 137] on li at bounding box center [586, 122] width 80 height 80
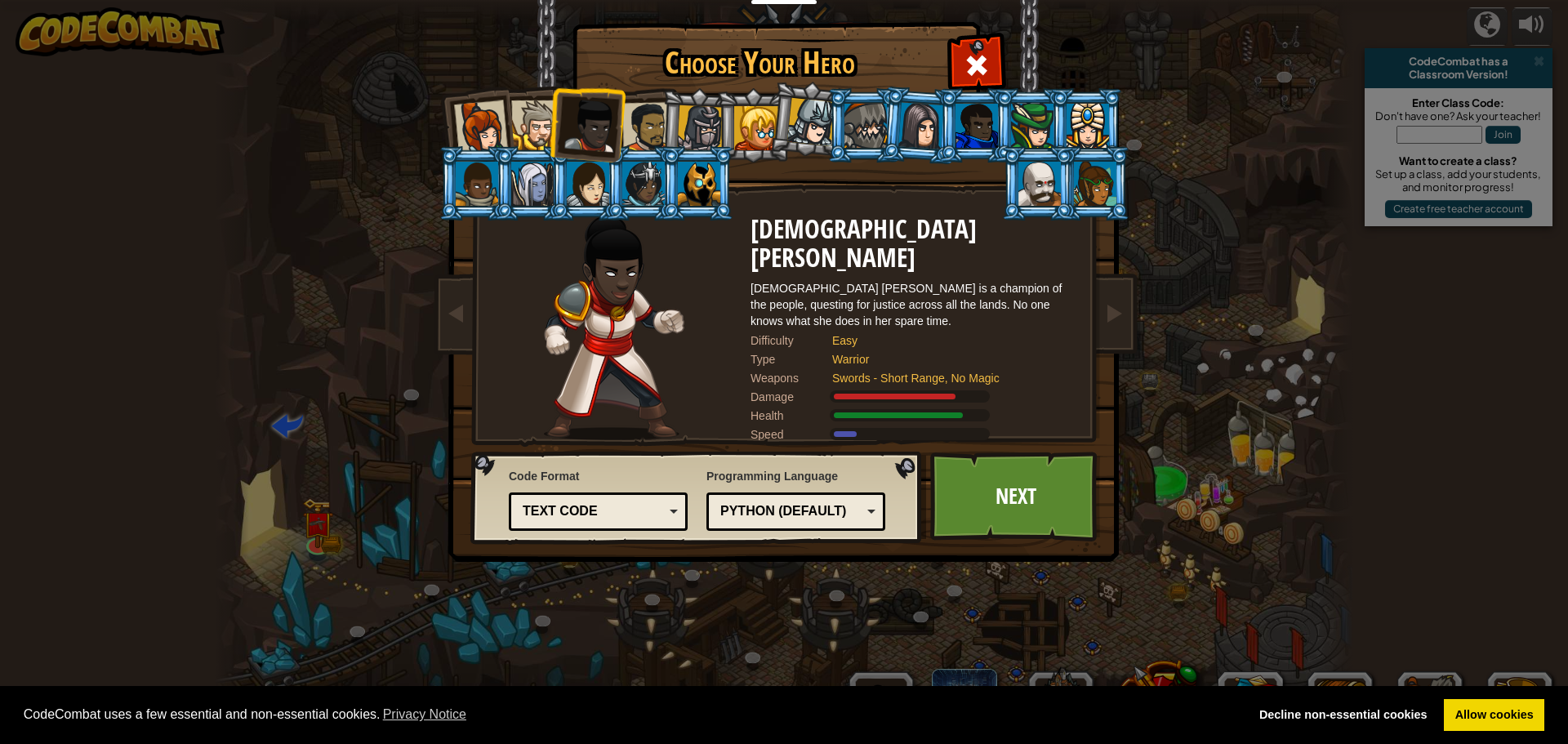
click at [1119, 190] on li at bounding box center [1093, 183] width 73 height 74
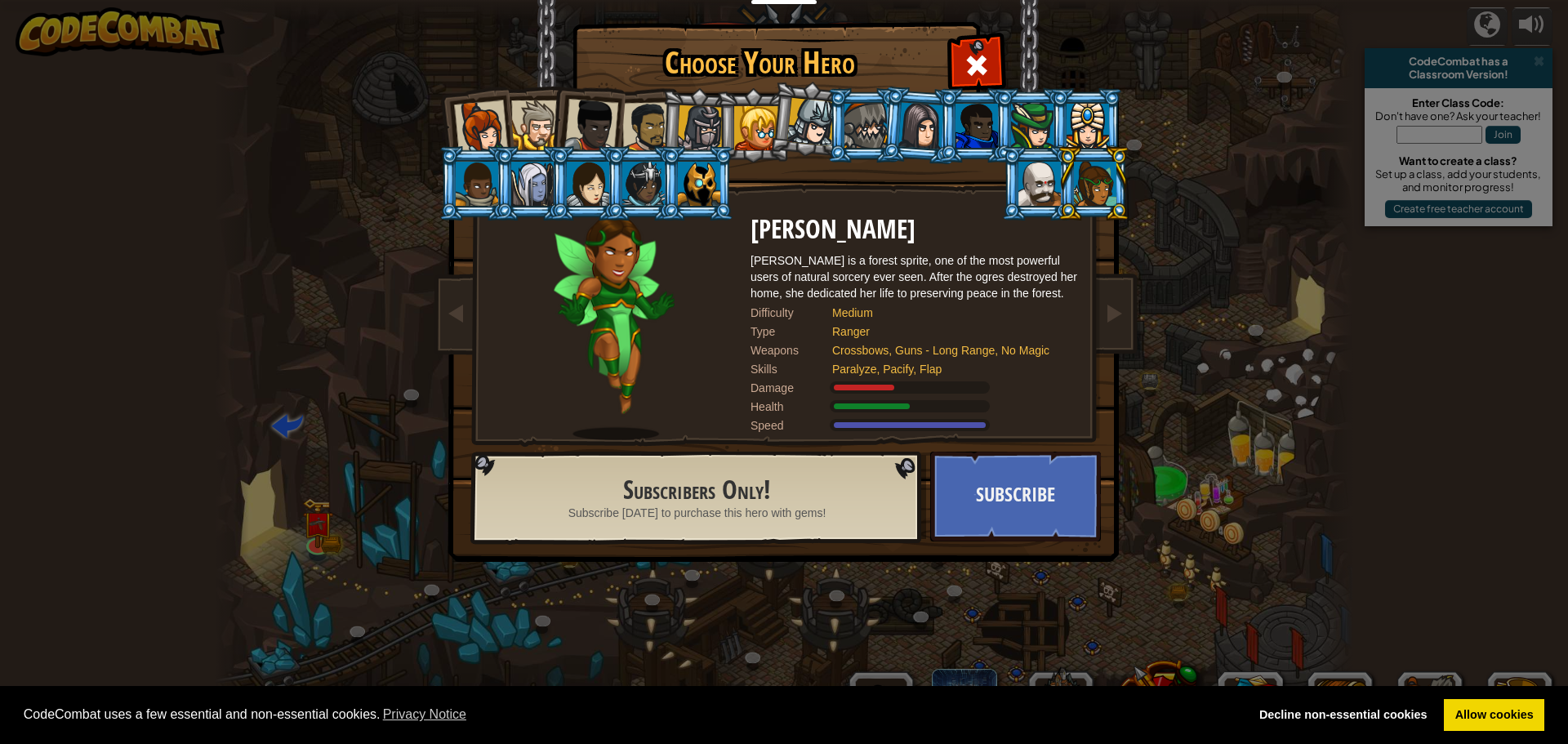
click at [1074, 178] on li at bounding box center [1093, 183] width 73 height 74
click at [630, 121] on div at bounding box center [648, 126] width 50 height 50
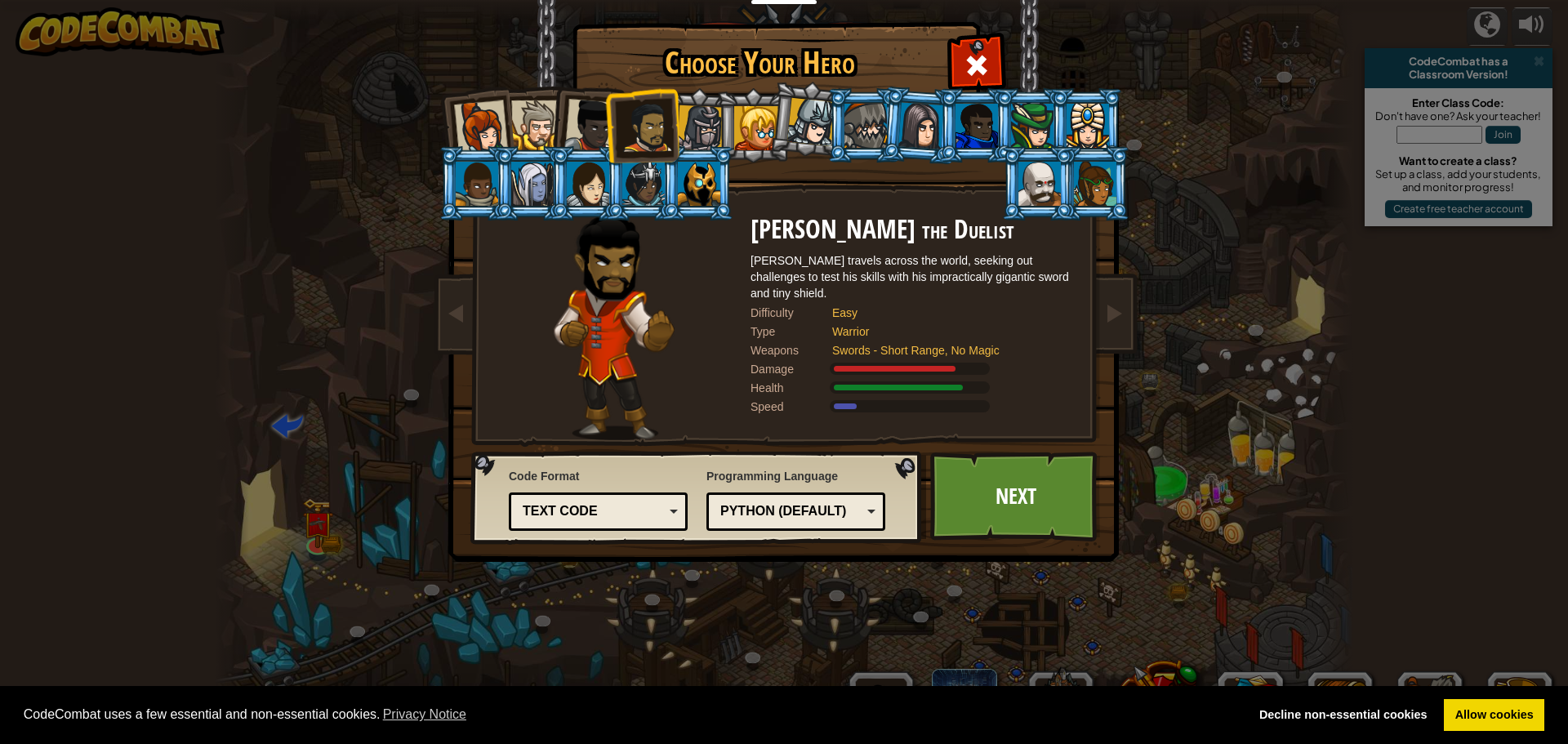
click at [583, 121] on div at bounding box center [591, 125] width 54 height 54
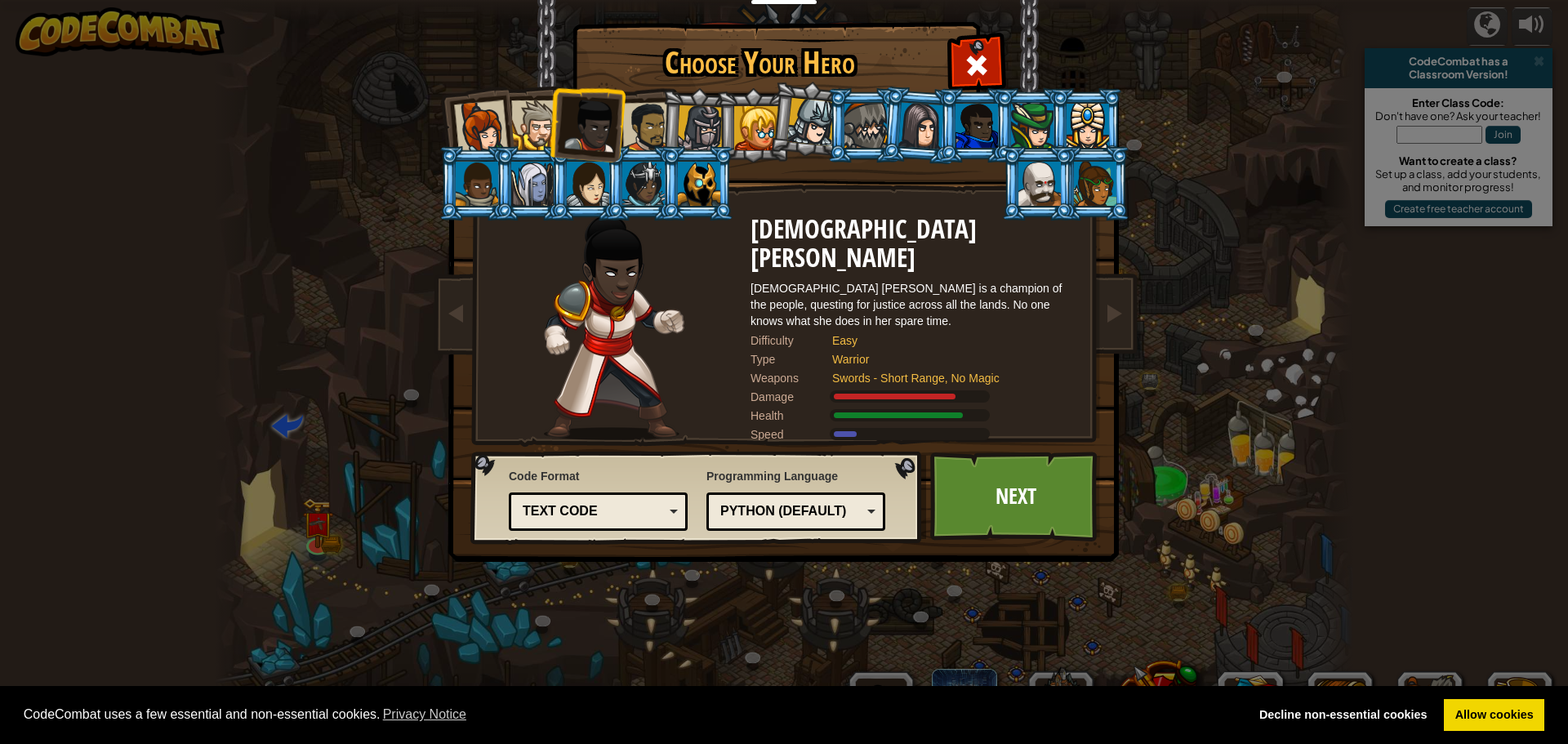
click at [543, 101] on div at bounding box center [536, 125] width 49 height 49
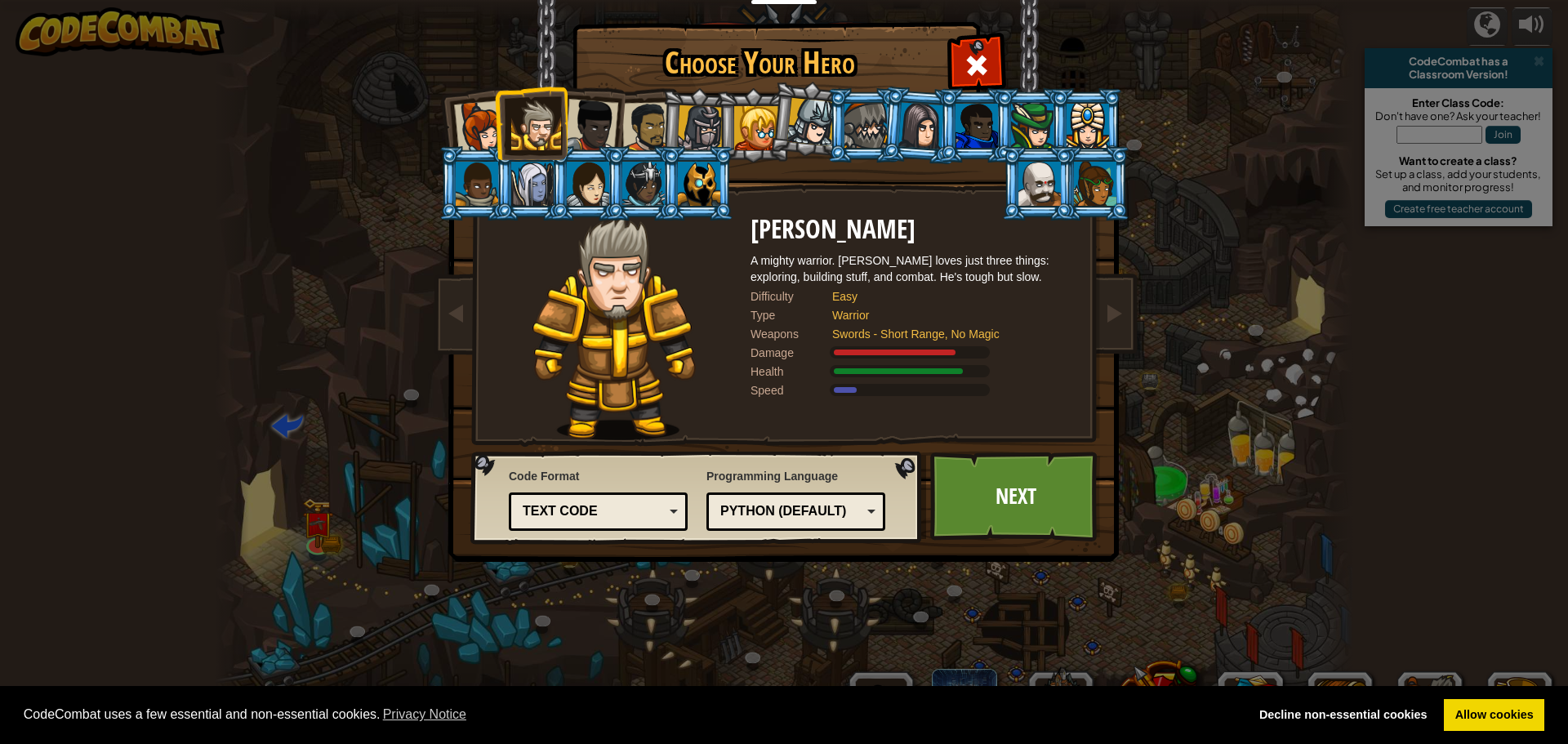
click at [622, 509] on div "Text code" at bounding box center [593, 511] width 141 height 19
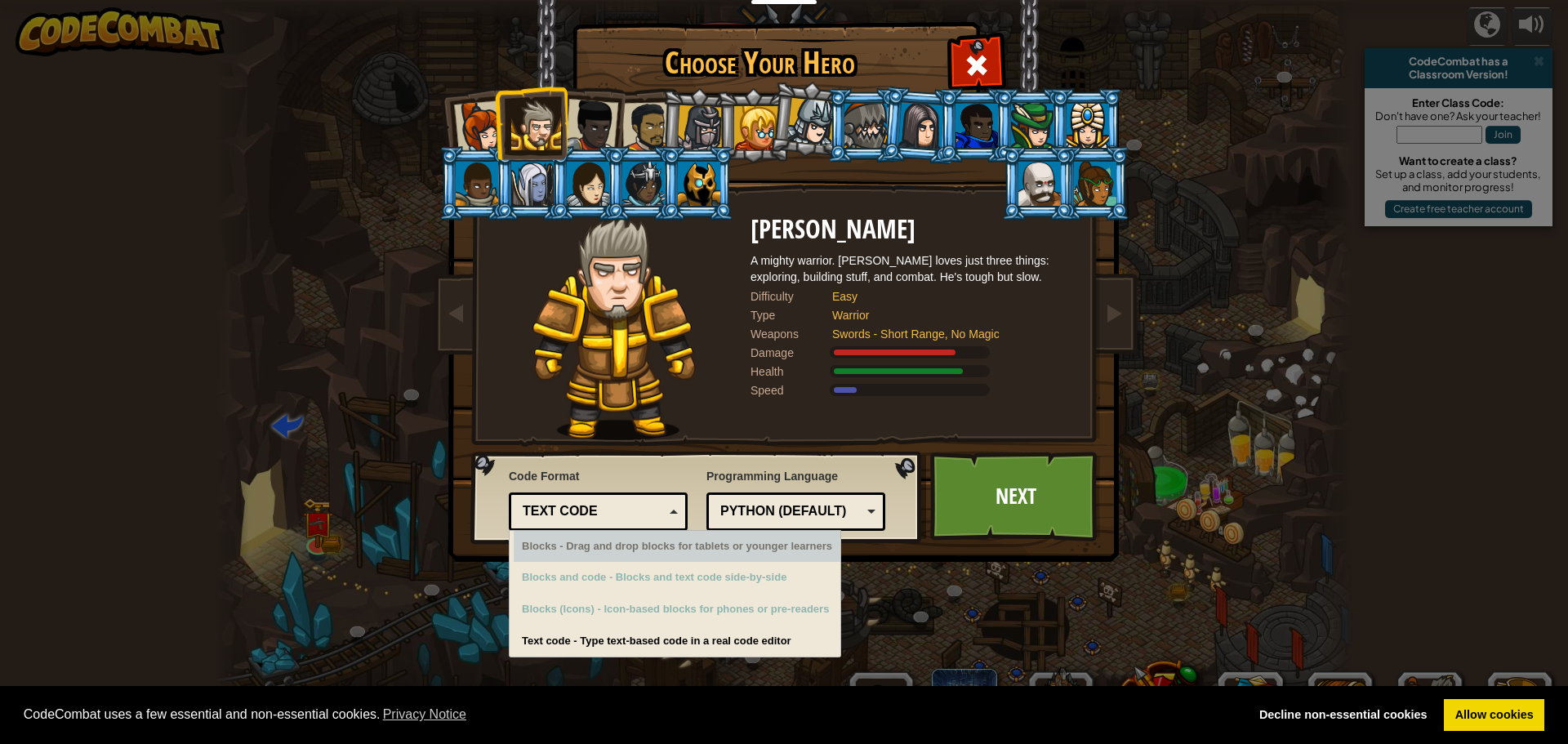
click at [769, 508] on div "Python (Default)" at bounding box center [791, 511] width 141 height 19
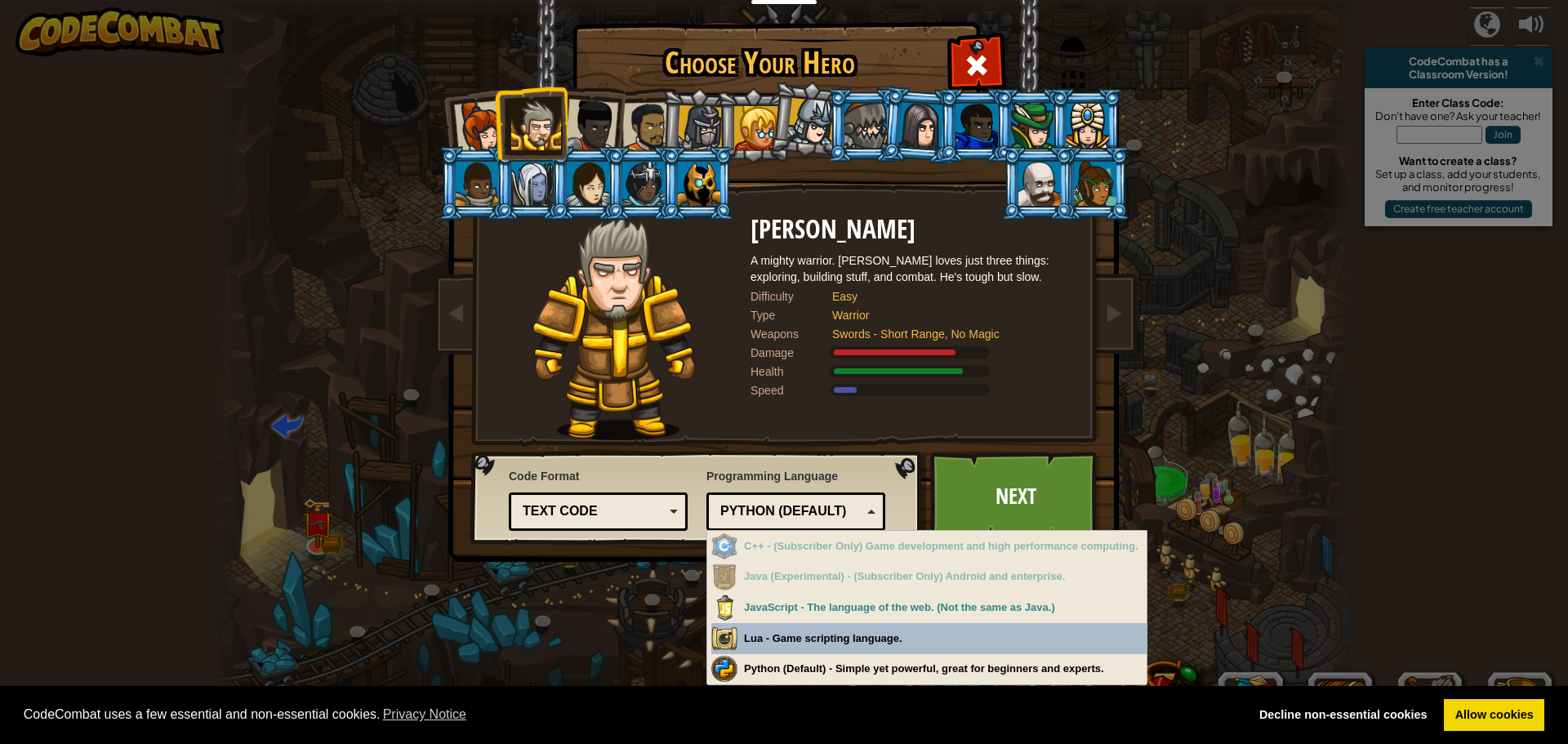
click at [630, 504] on div "Text code" at bounding box center [593, 511] width 141 height 19
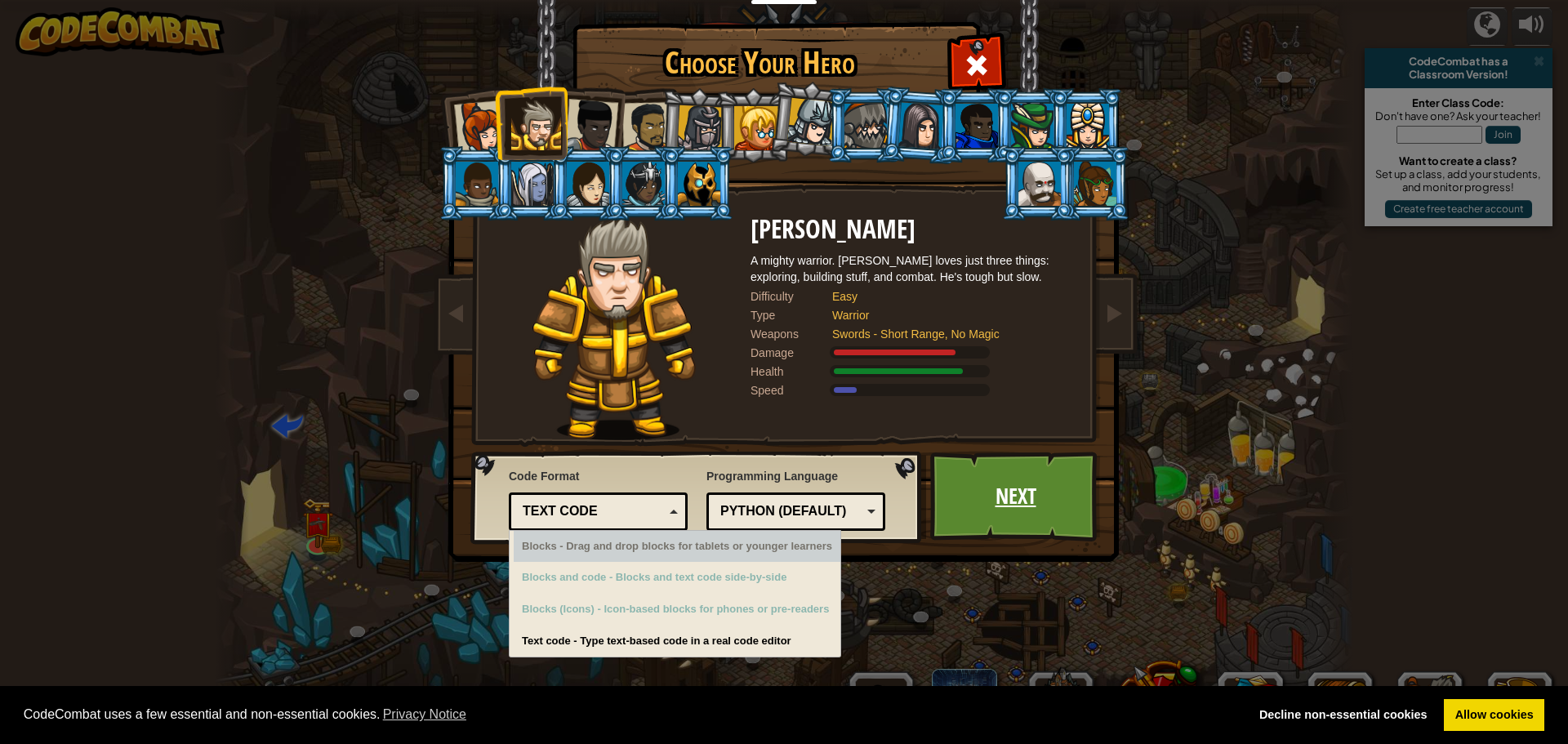
click at [1005, 502] on link "Next" at bounding box center [1015, 496] width 171 height 90
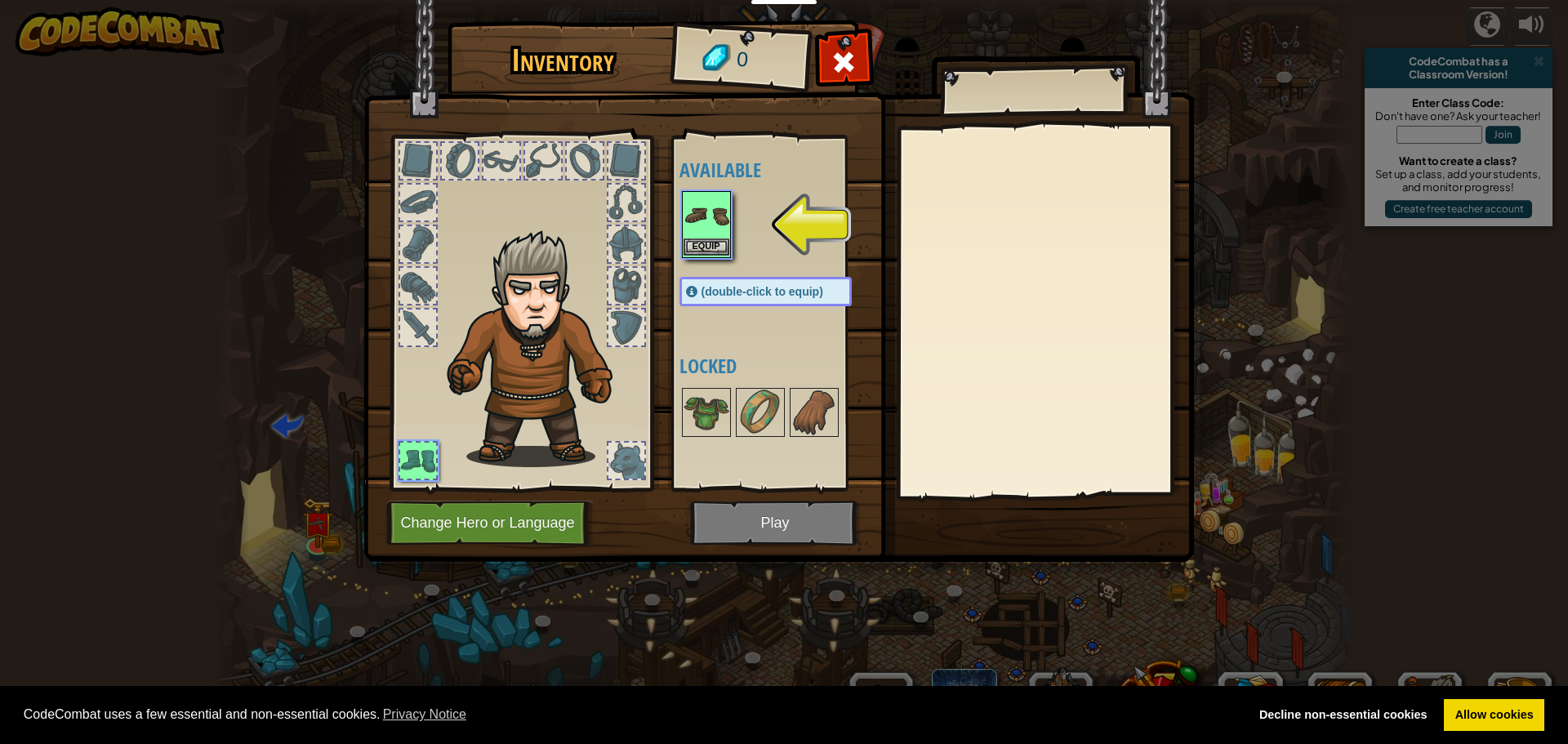
click at [708, 256] on div "Equip" at bounding box center [707, 224] width 49 height 67
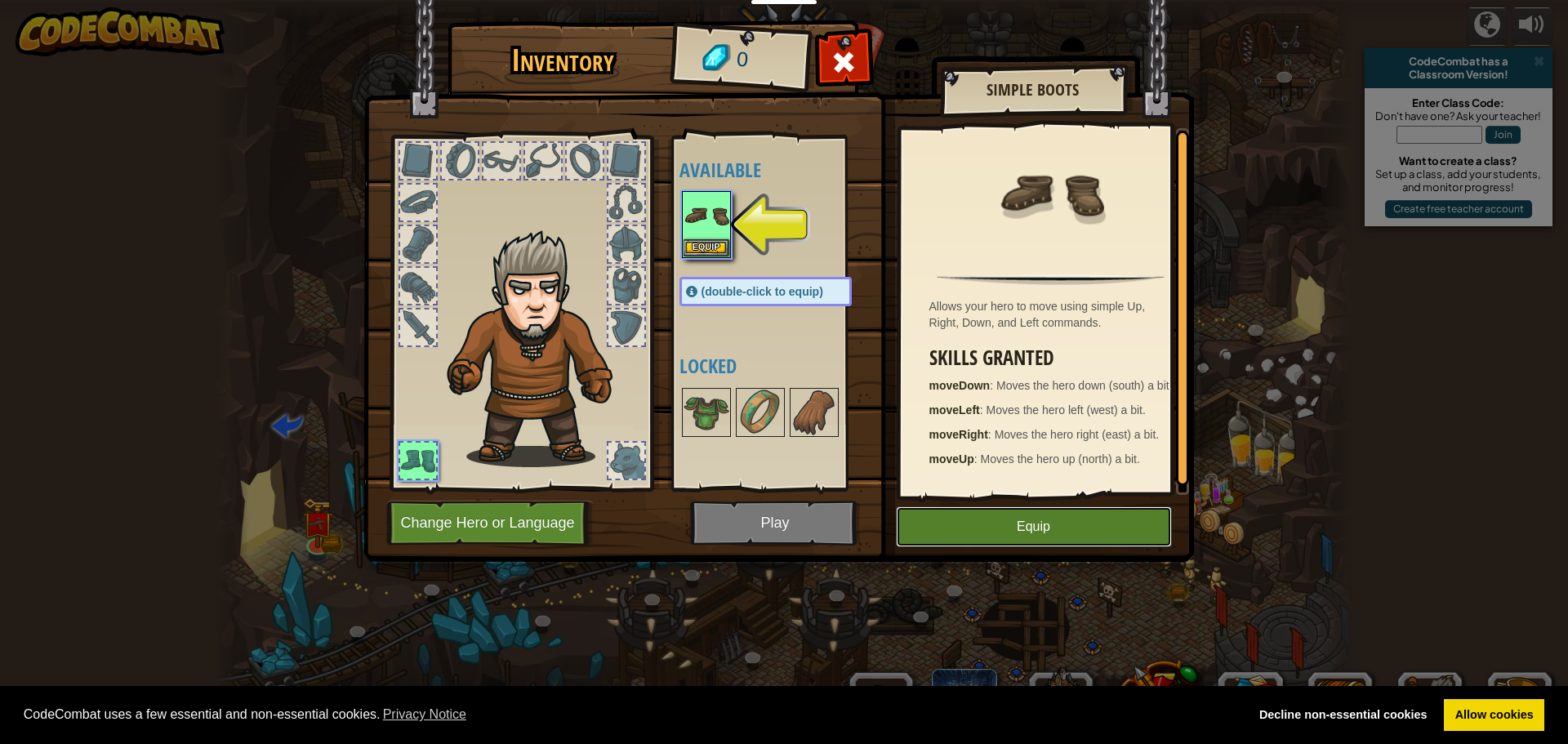
click at [955, 525] on button "Equip" at bounding box center [1033, 526] width 276 height 41
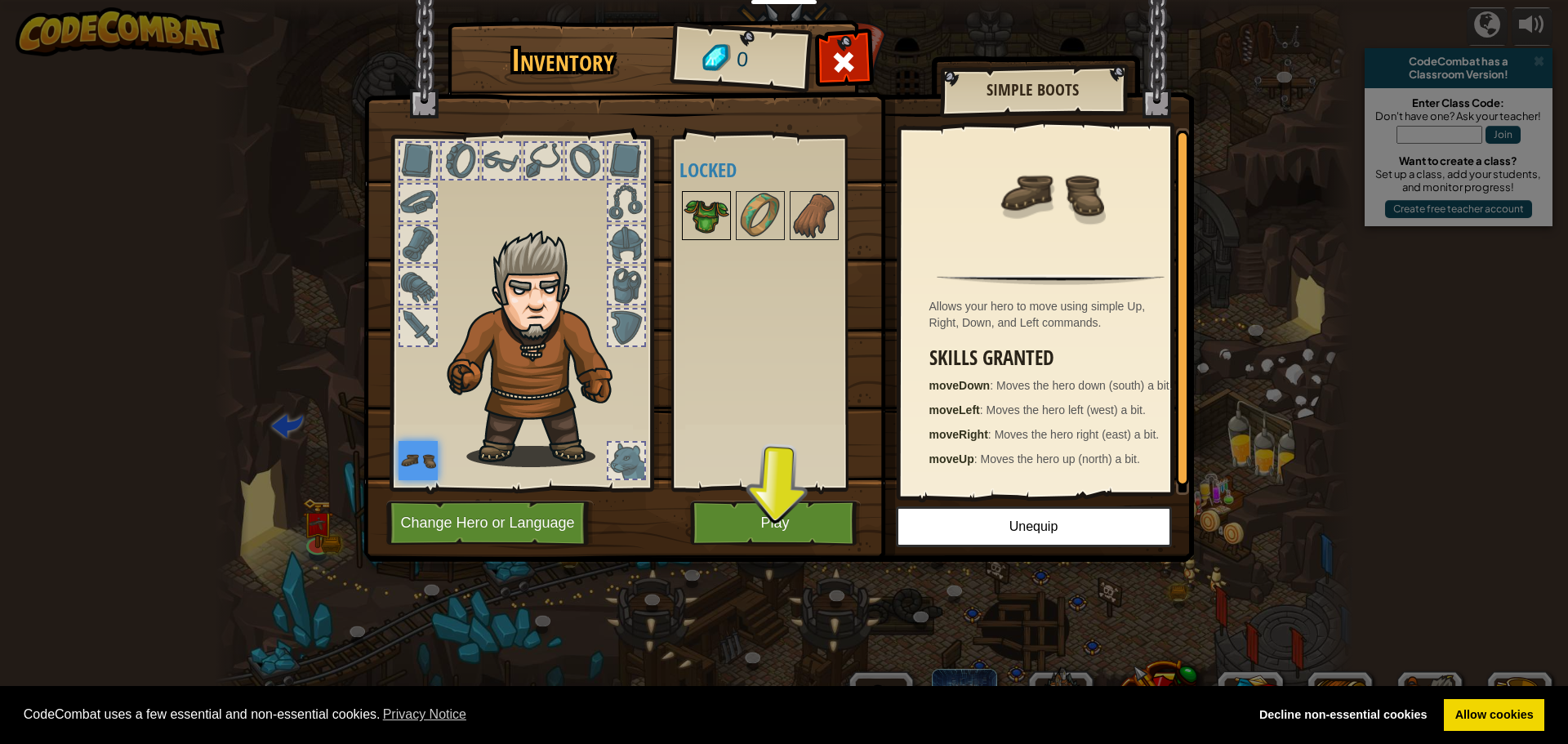
click at [713, 193] on img at bounding box center [706, 215] width 45 height 45
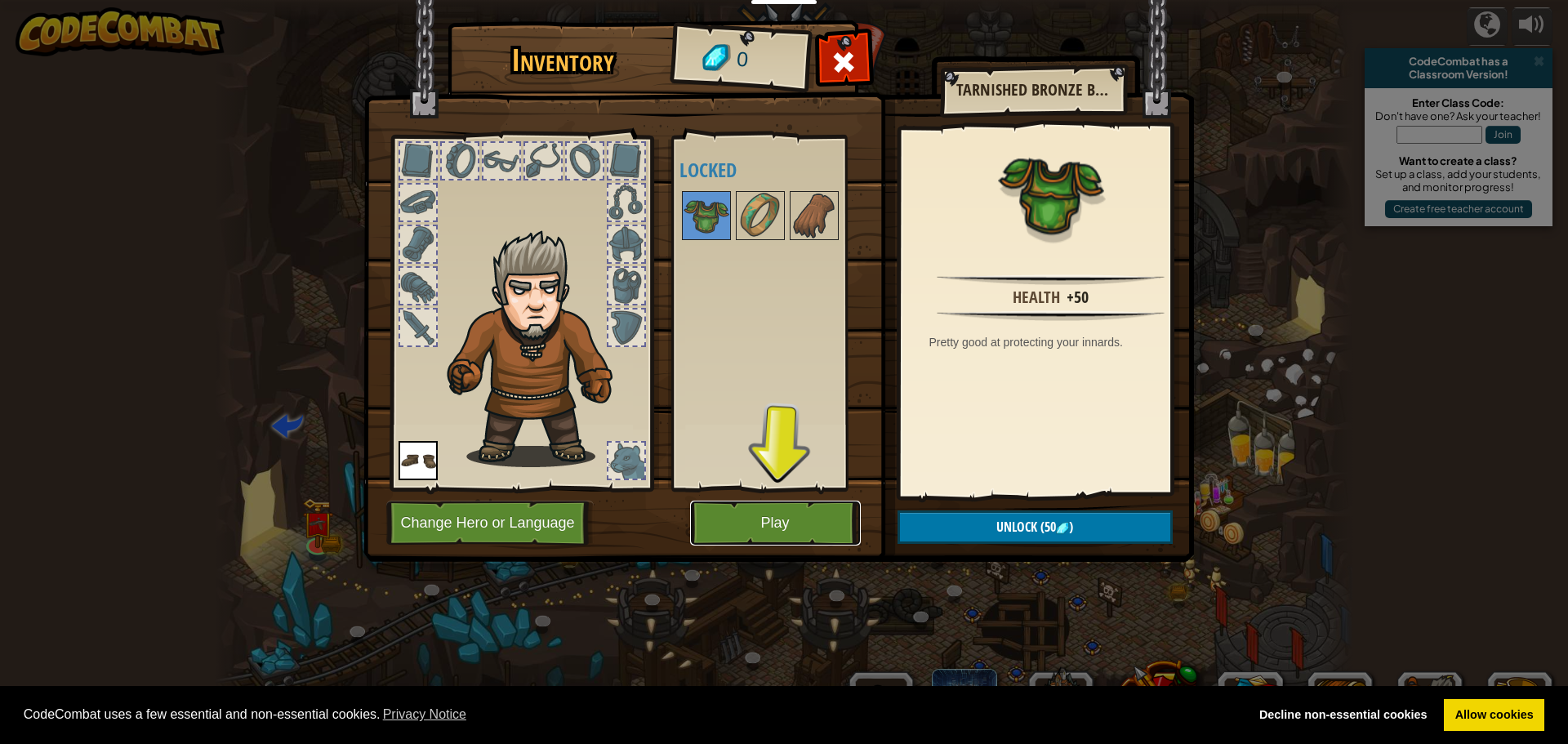
click at [770, 509] on button "Play" at bounding box center [775, 522] width 171 height 44
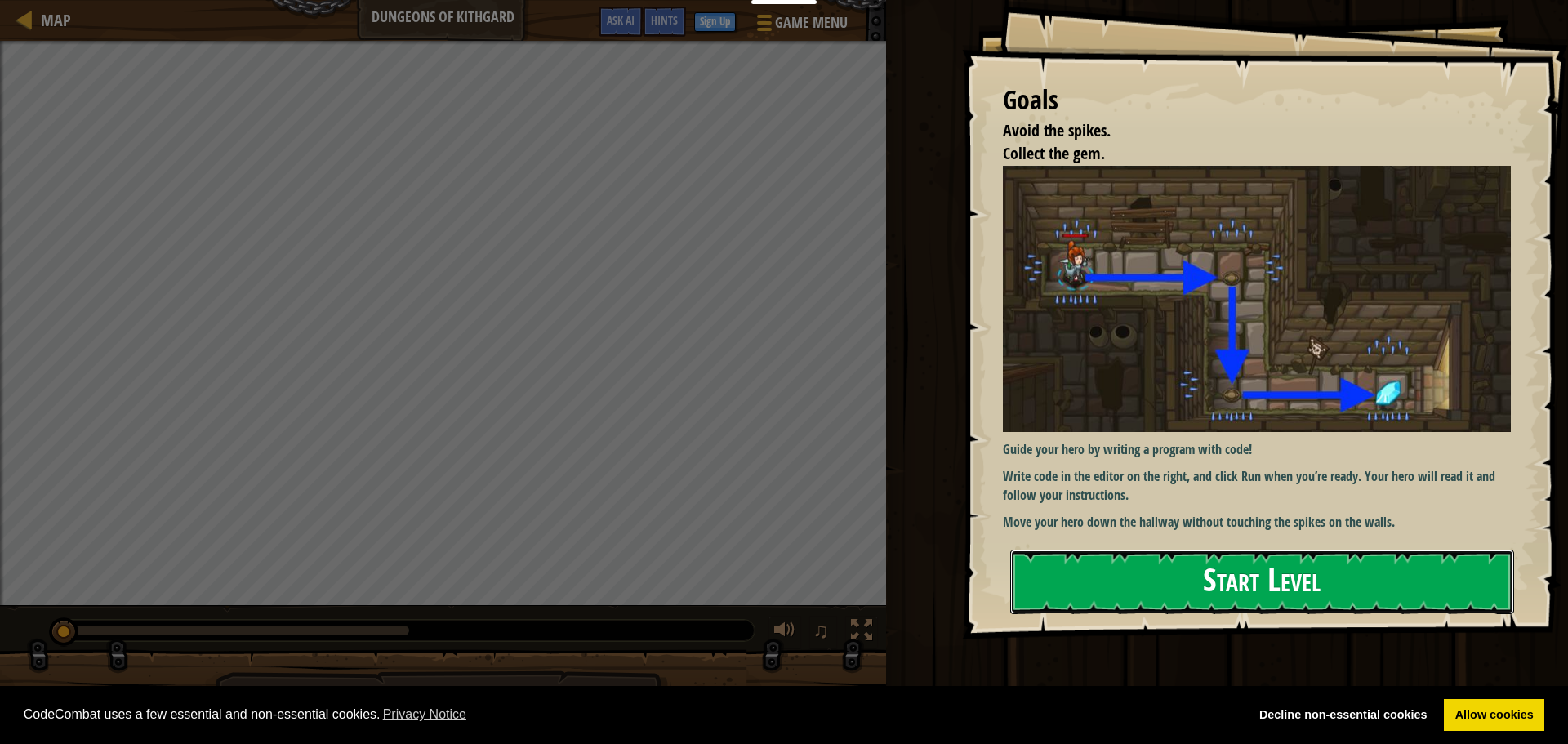
click at [1106, 575] on button "Start Level" at bounding box center [1263, 581] width 504 height 64
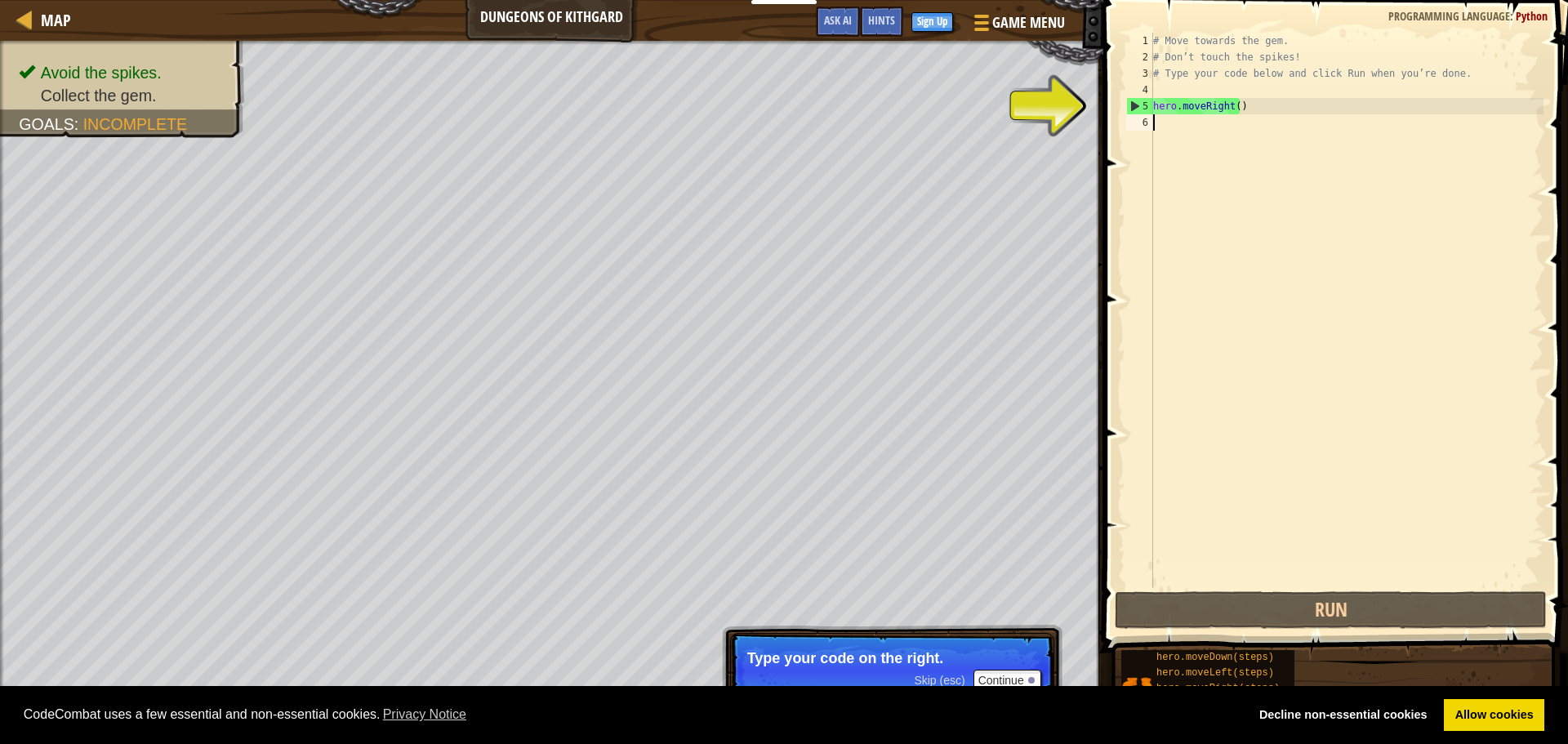
click at [1174, 99] on div "# Move towards the gem. # Don’t touch the spikes! # Type your code below and cl…" at bounding box center [1347, 326] width 393 height 588
type textarea "hero.moveRight()"
click at [1163, 120] on div "# Move towards the gem. # Don’t touch the spikes! # Type your code below and cl…" at bounding box center [1347, 326] width 393 height 588
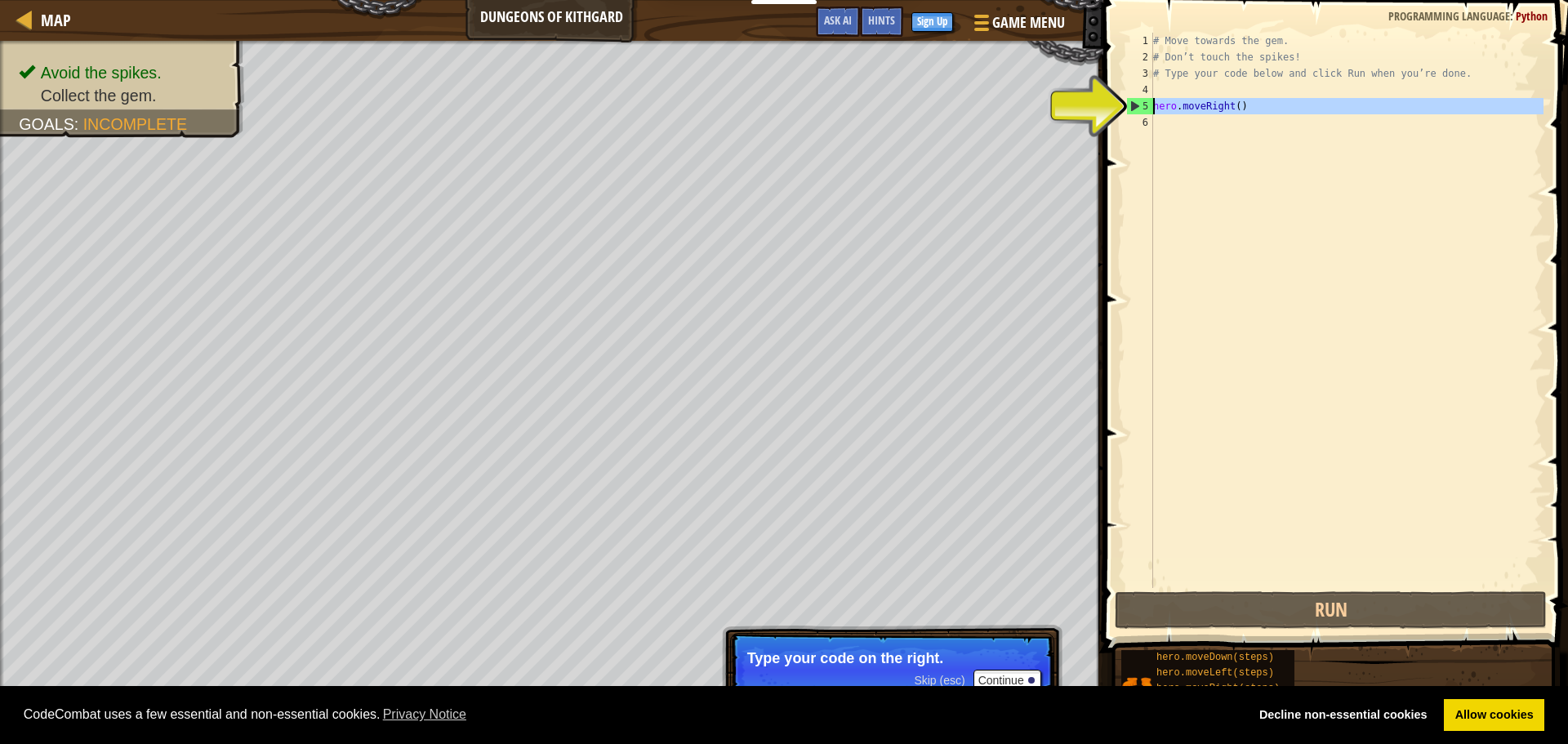
click at [1135, 104] on div "5" at bounding box center [1140, 106] width 26 height 17
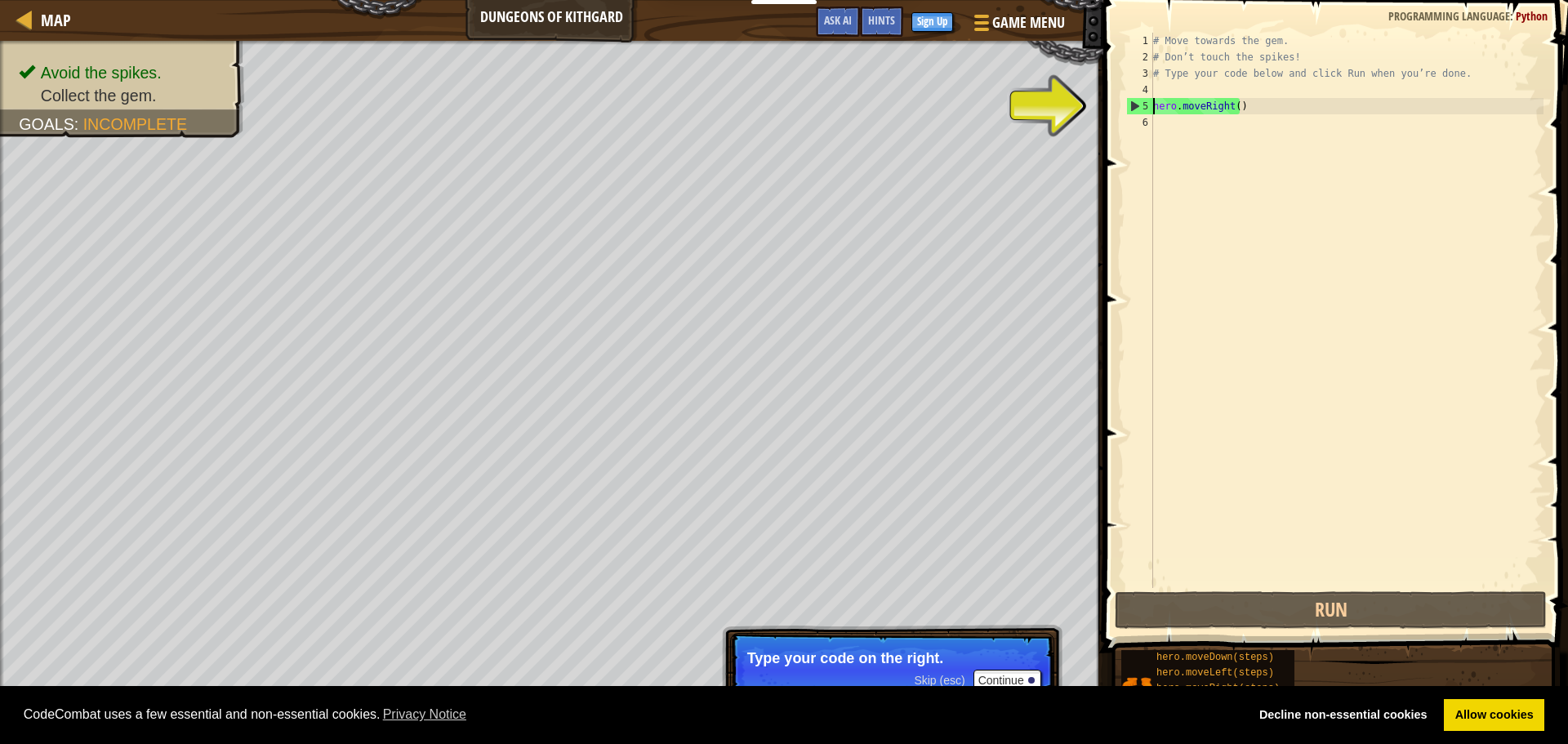
click at [1134, 104] on div "5" at bounding box center [1140, 106] width 26 height 17
drag, startPoint x: 1134, startPoint y: 104, endPoint x: 1134, endPoint y: 141, distance: 37.0
type textarea "hero.moveRight()"
click at [1116, 111] on span at bounding box center [1337, 302] width 478 height 701
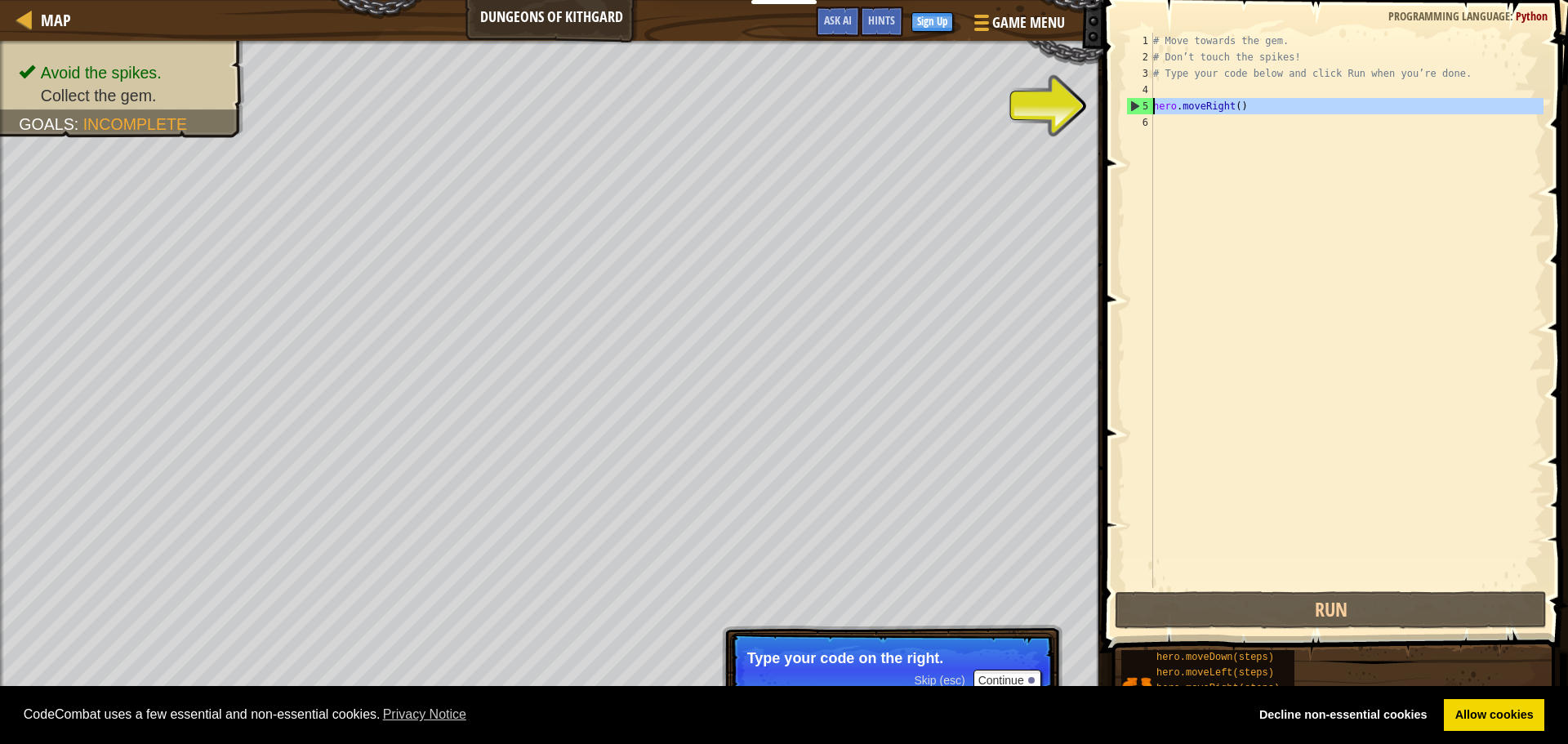
click at [1130, 106] on div "5" at bounding box center [1140, 106] width 26 height 17
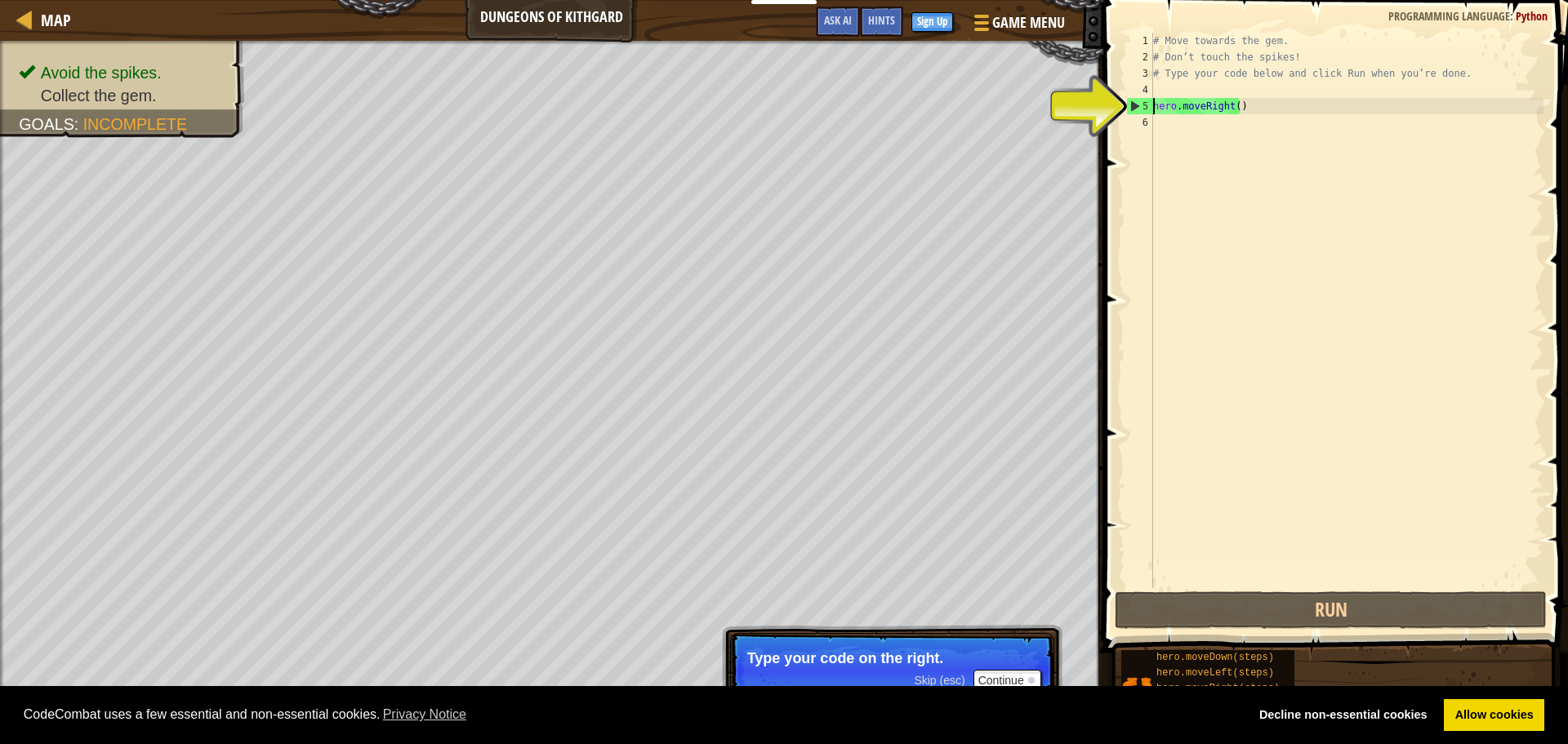
click at [1134, 96] on div "4" at bounding box center [1139, 90] width 27 height 17
type textarea "hero.moveRight()"
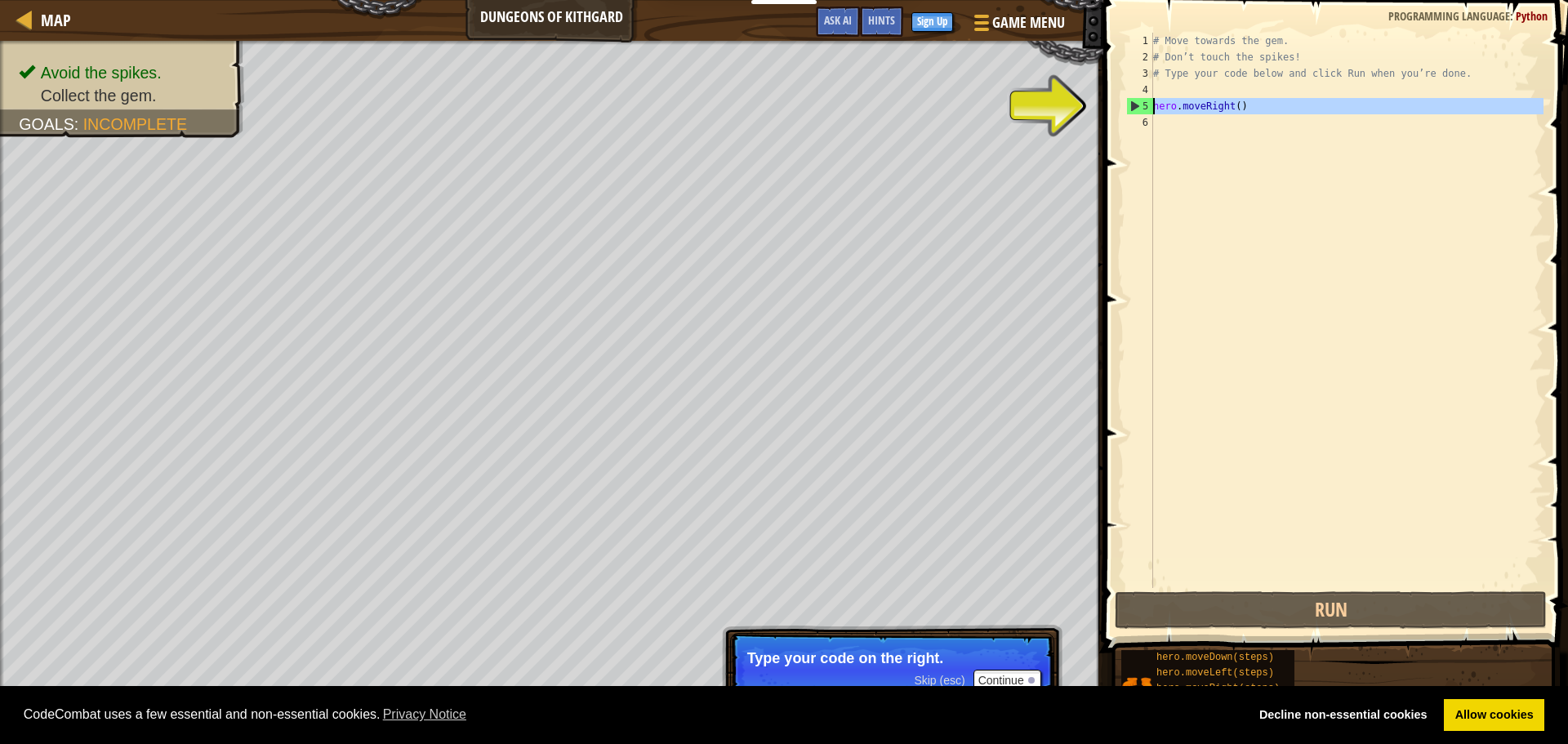
click at [1133, 101] on div "5" at bounding box center [1140, 106] width 26 height 17
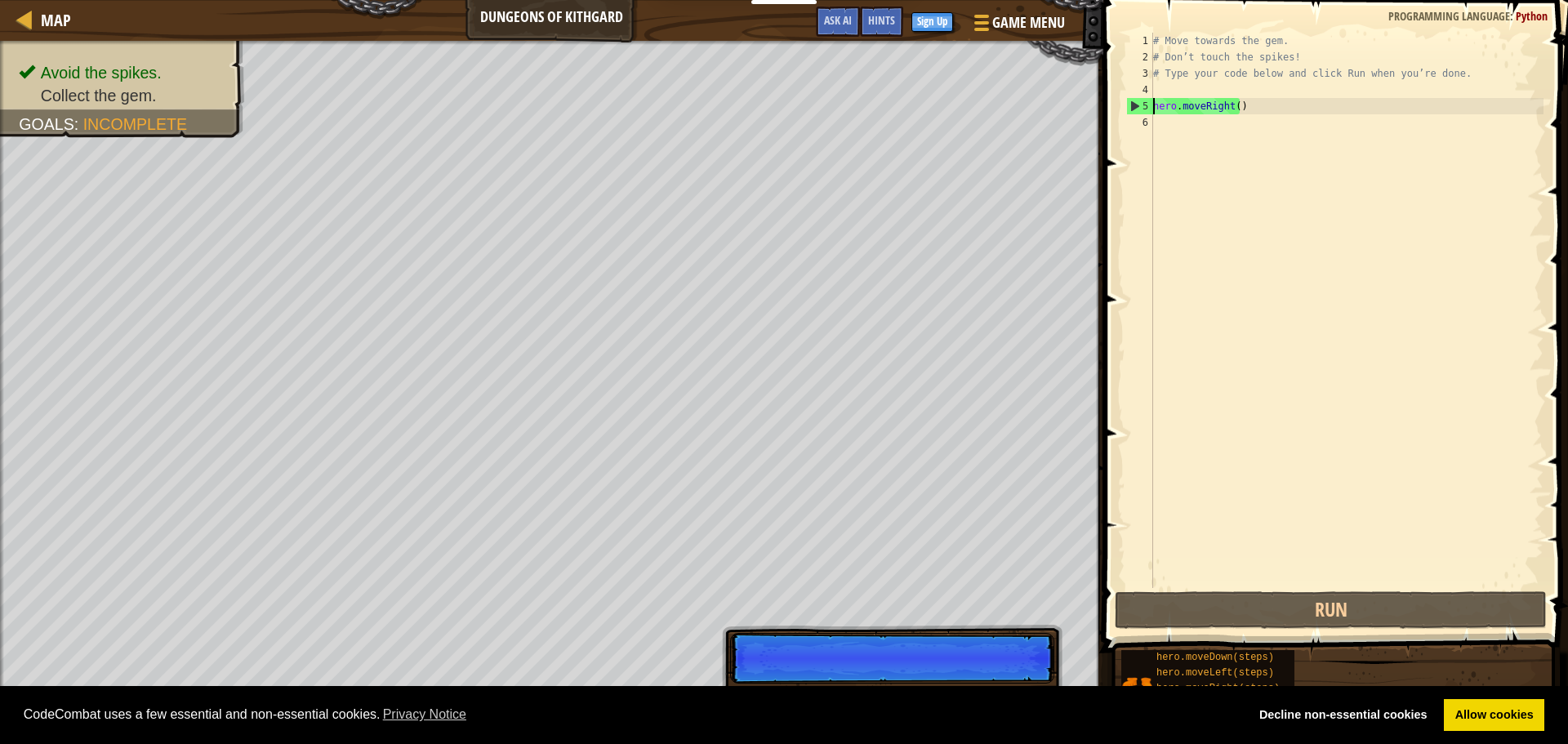
type textarea "hero.moveRight()"
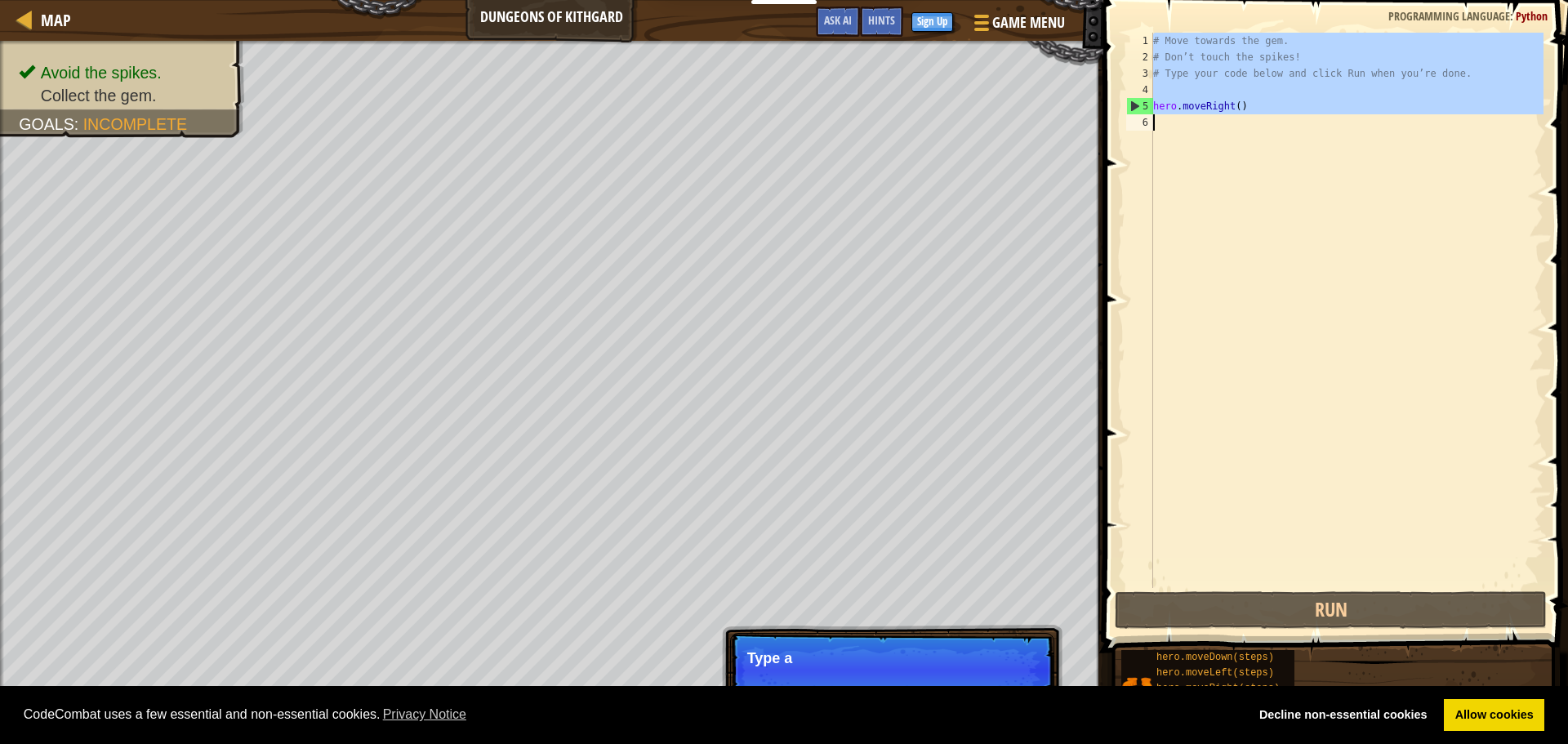
click at [1133, 101] on div "5" at bounding box center [1140, 106] width 26 height 17
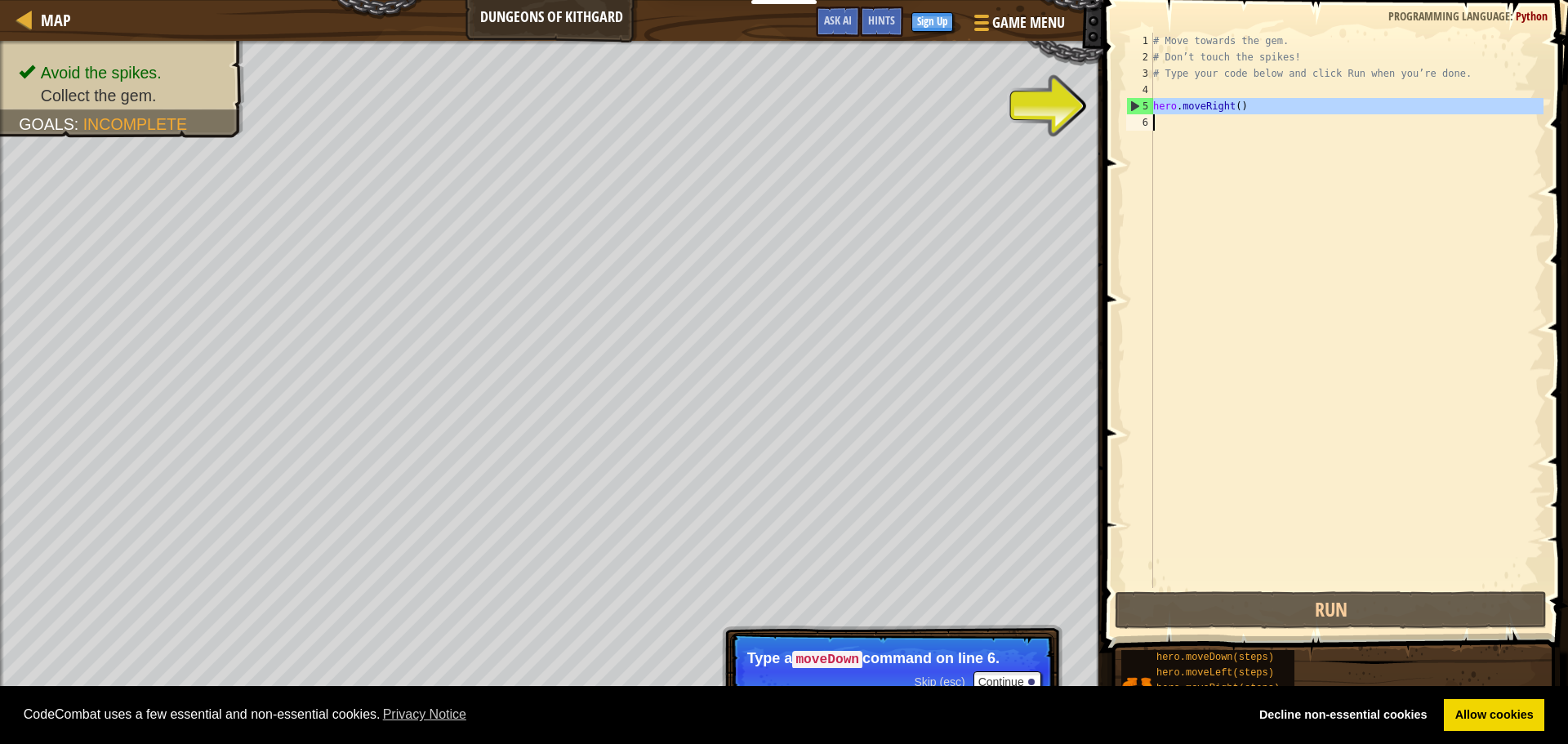
drag, startPoint x: 1133, startPoint y: 101, endPoint x: 1138, endPoint y: 150, distance: 49.3
type textarea "hero.moveRight()"
drag, startPoint x: 1181, startPoint y: 113, endPoint x: 1178, endPoint y: 163, distance: 50.1
click at [1178, 163] on div "# Move towards the gem. # Don’t touch the spikes! # Type your code below and cl…" at bounding box center [1347, 326] width 393 height 588
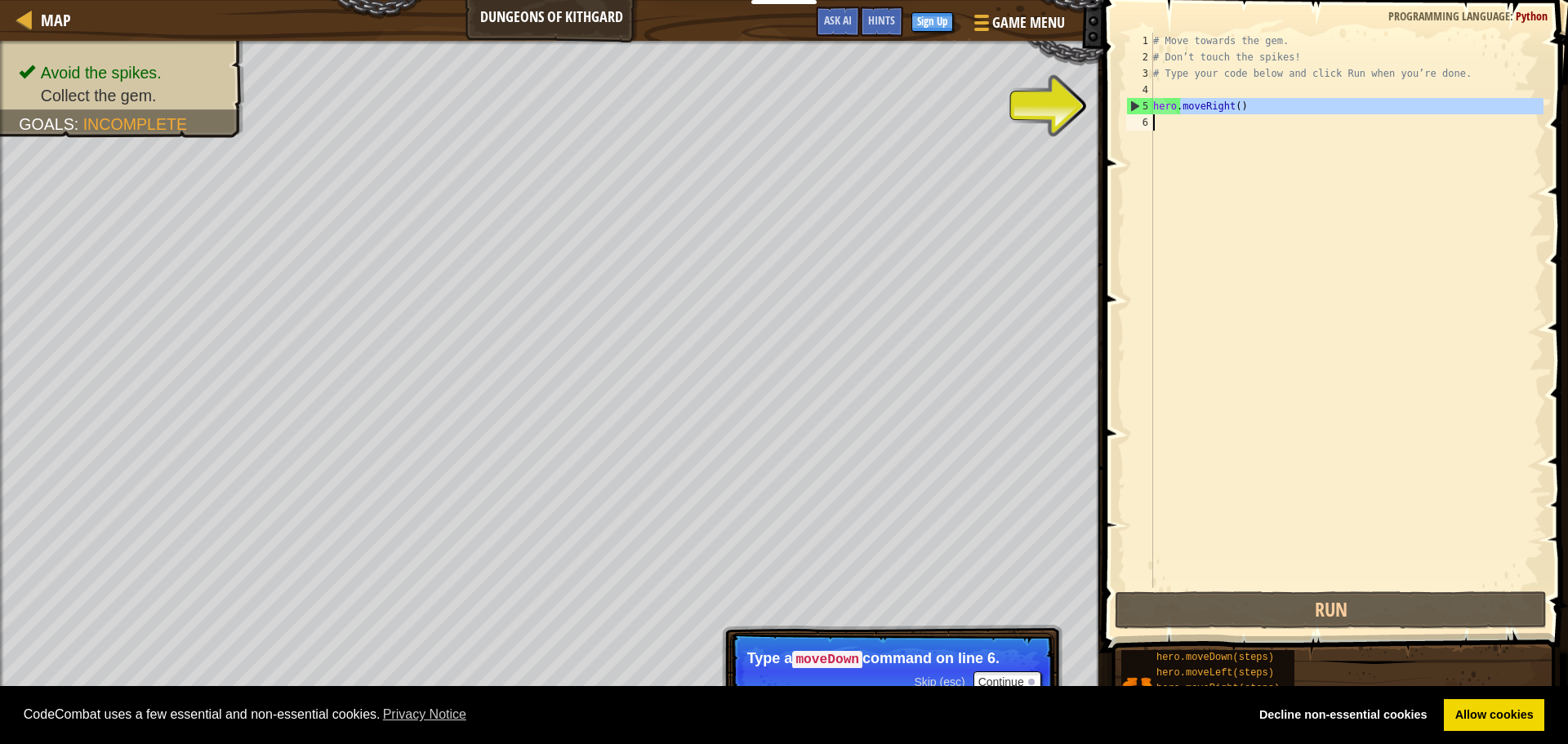
type textarea "hero.moveRight()"
click at [1174, 125] on div "# Move towards the gem. # Don’t touch the spikes! # Type your code below and cl…" at bounding box center [1347, 310] width 393 height 555
click at [1130, 102] on div "5" at bounding box center [1140, 106] width 26 height 17
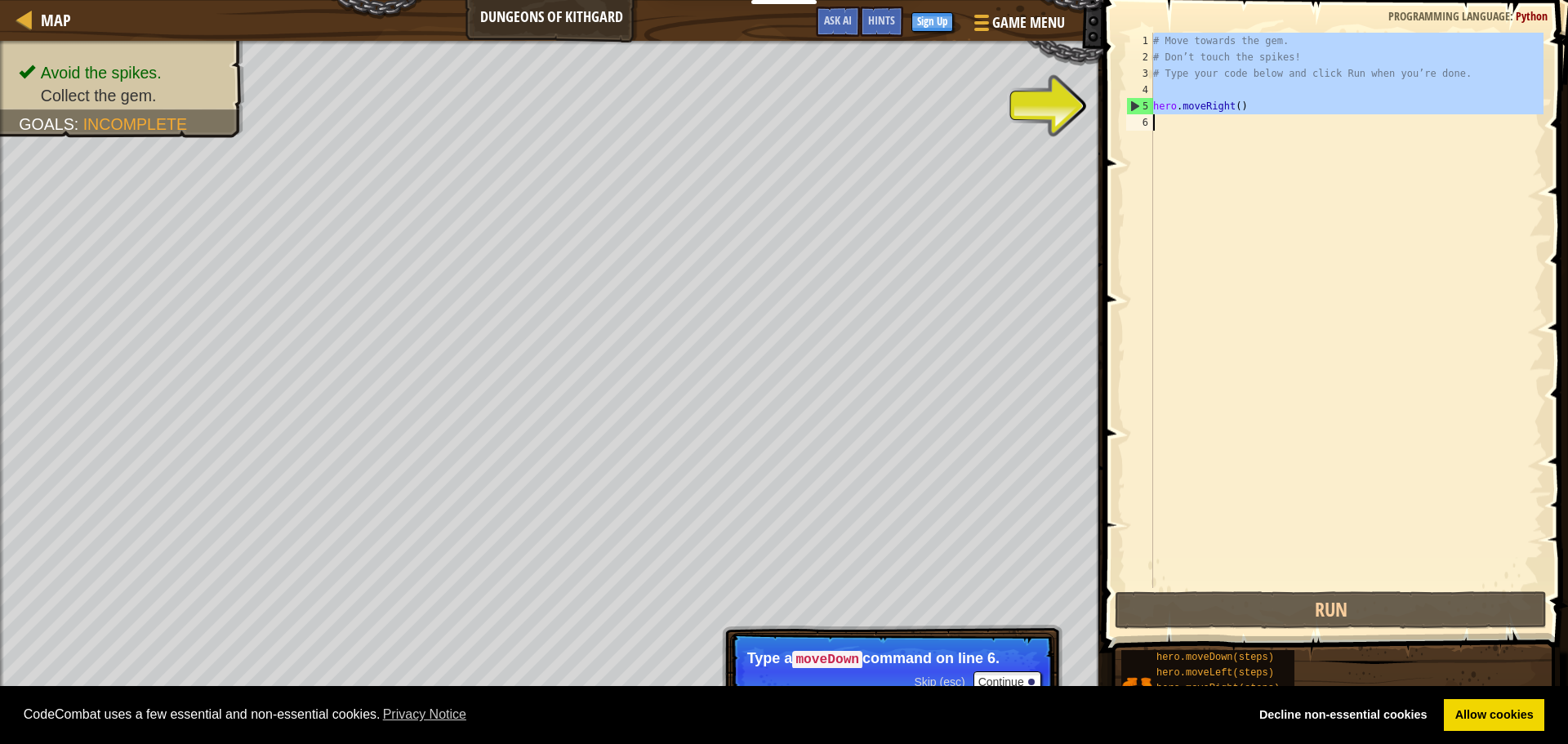
type textarea "hero.moveRight()"
click at [1130, 102] on div "5" at bounding box center [1140, 106] width 26 height 17
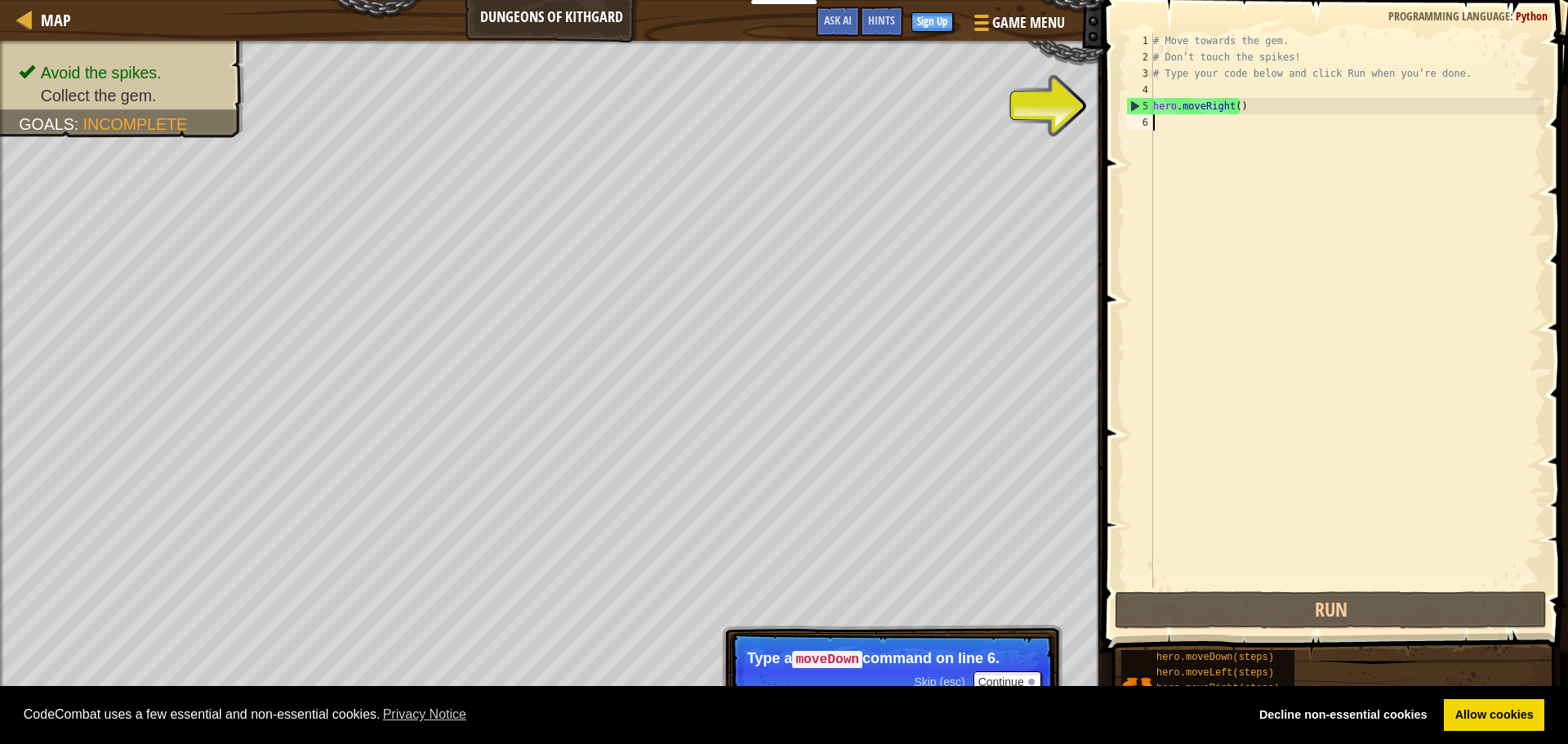
click at [1130, 102] on div "5" at bounding box center [1140, 106] width 26 height 17
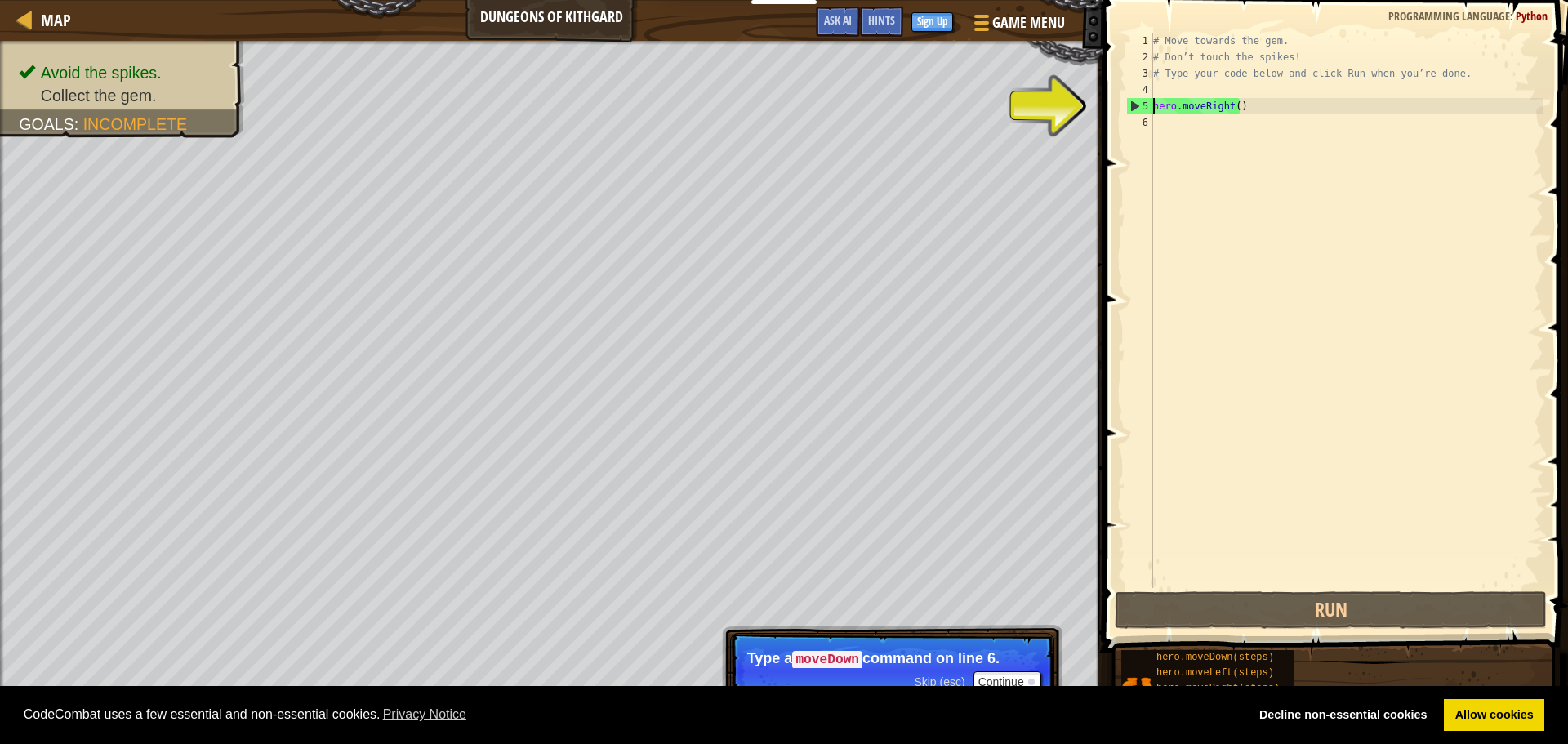
type textarea "hero.moveRight()"
click at [1162, 128] on div "# Move towards the gem. # Don’t touch the spikes! # Type your code below and cl…" at bounding box center [1347, 326] width 393 height 588
type textarea "m"
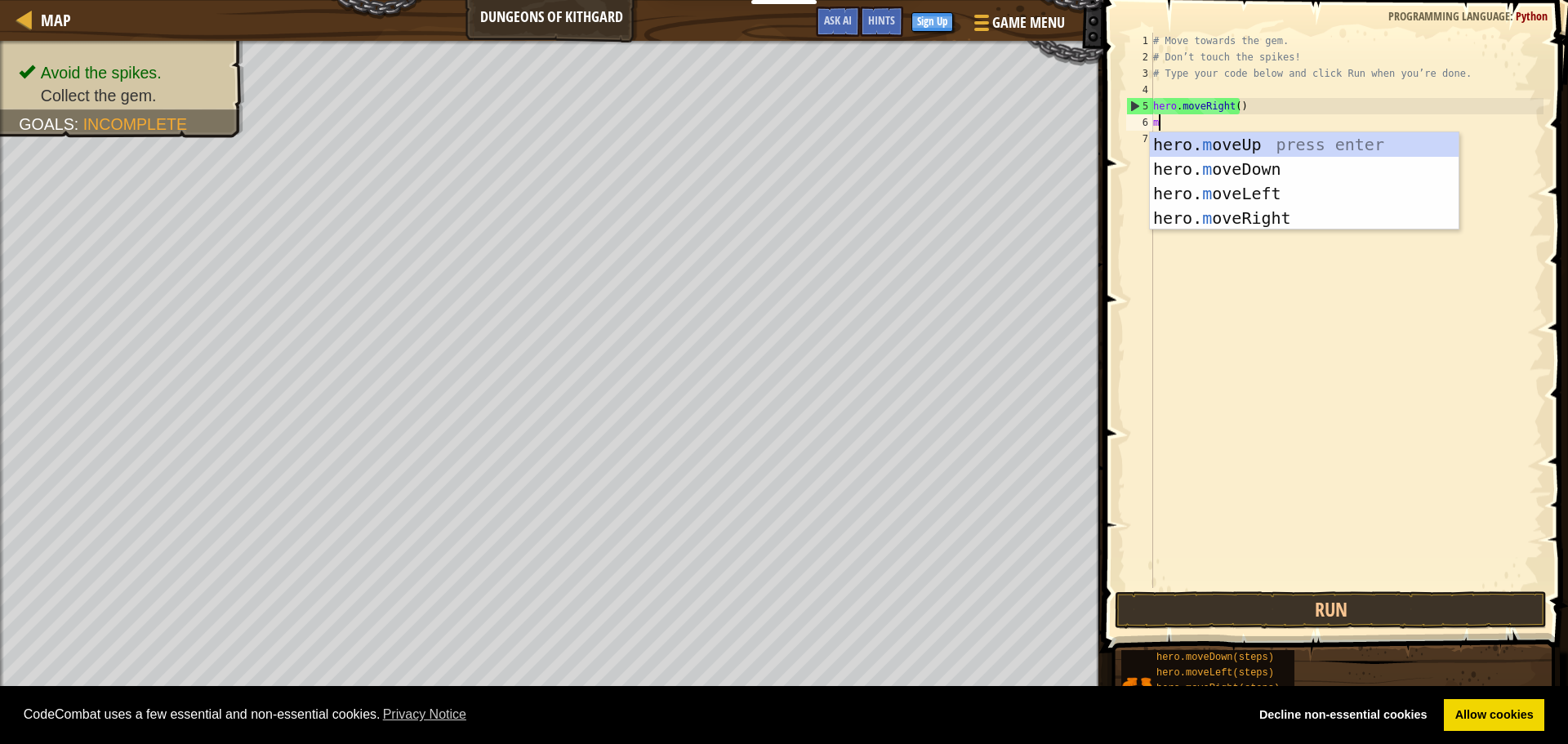
scroll to position [7, 0]
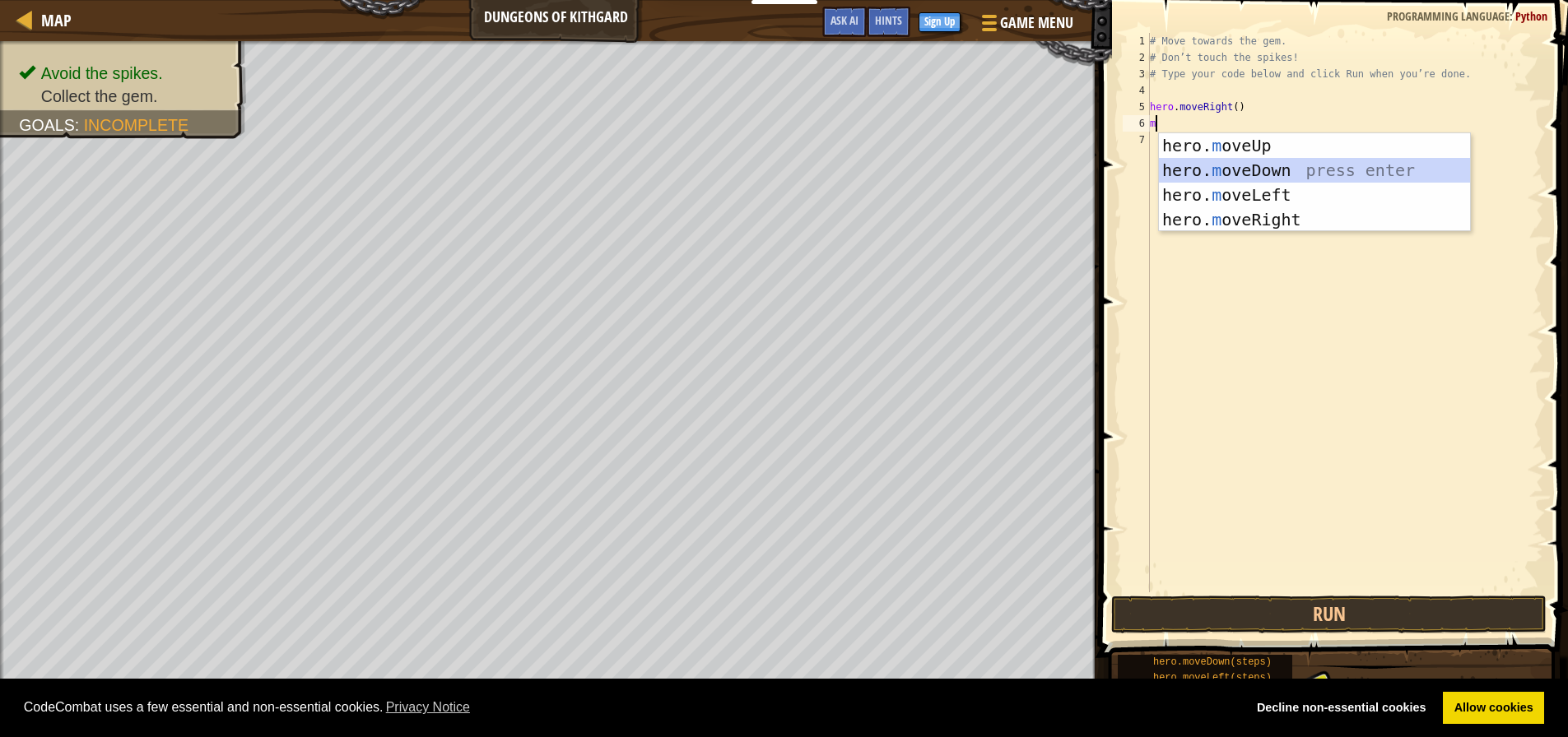
click at [1282, 162] on div "hero. m oveUp press enter hero. m oveDown press enter hero. m oveLeft press ent…" at bounding box center [1314, 207] width 311 height 148
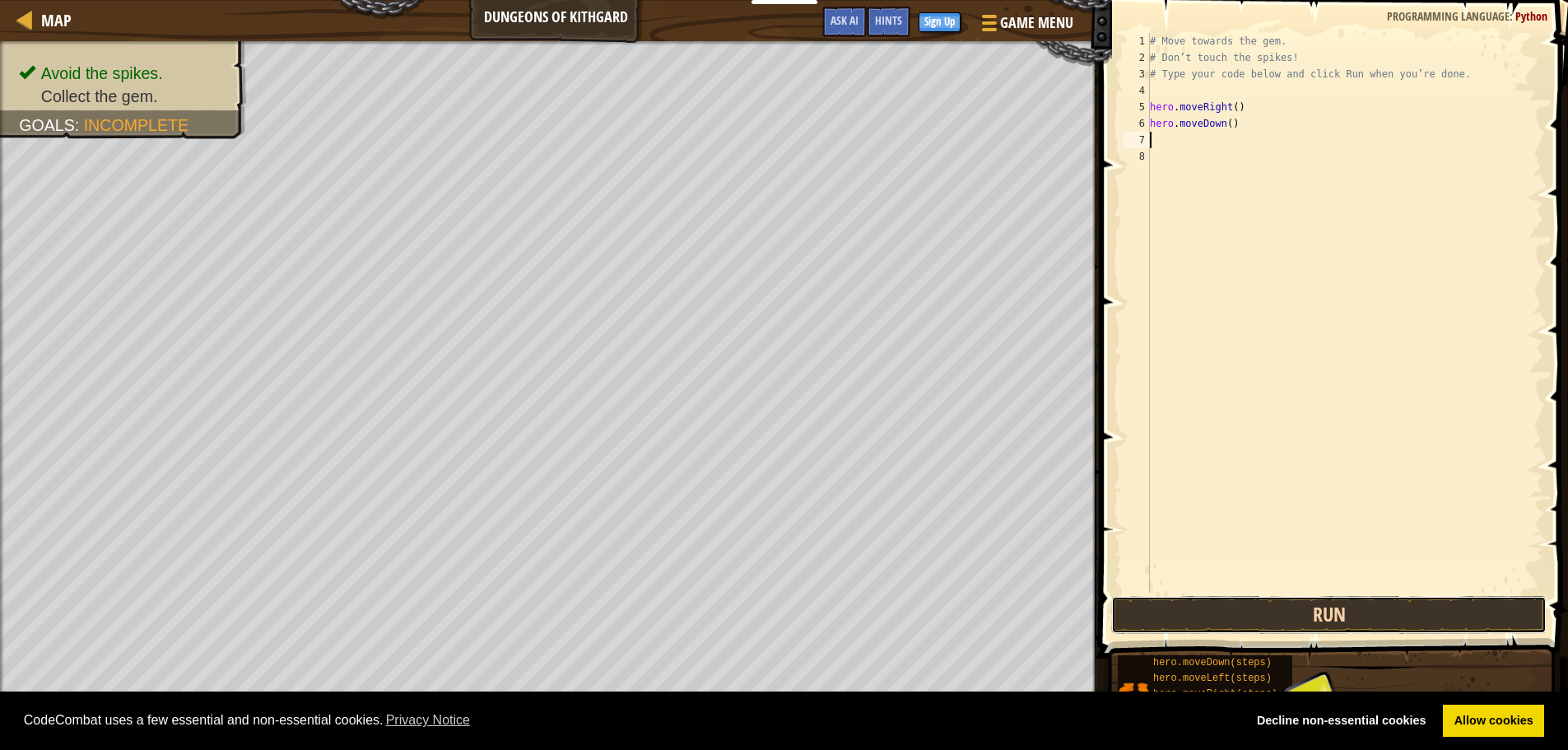
click at [1220, 616] on button "Run" at bounding box center [1328, 615] width 435 height 38
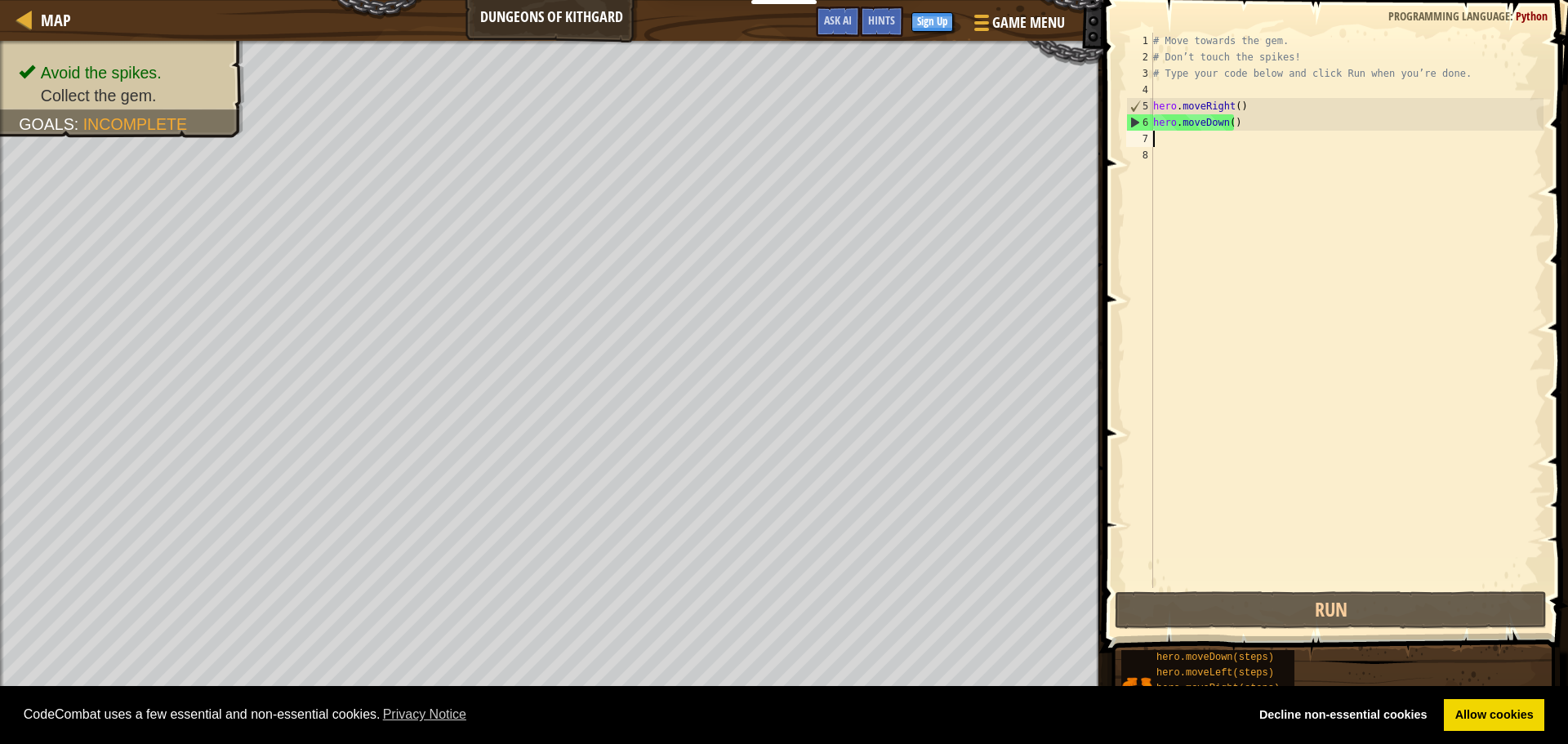
type textarea "m"
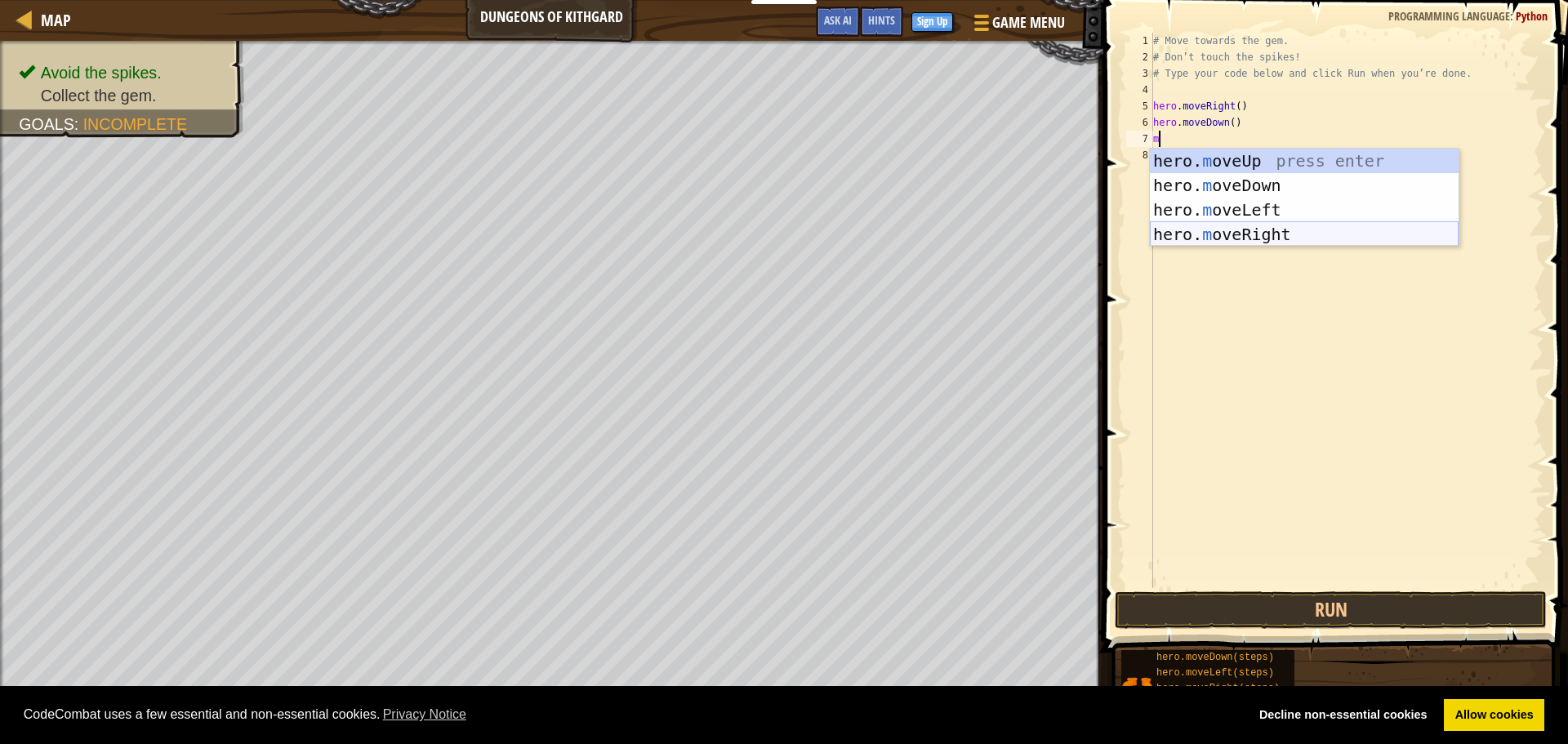
click at [1200, 235] on div "hero. m oveUp press enter hero. m oveDown press enter hero. m oveLeft press ent…" at bounding box center [1304, 221] width 308 height 147
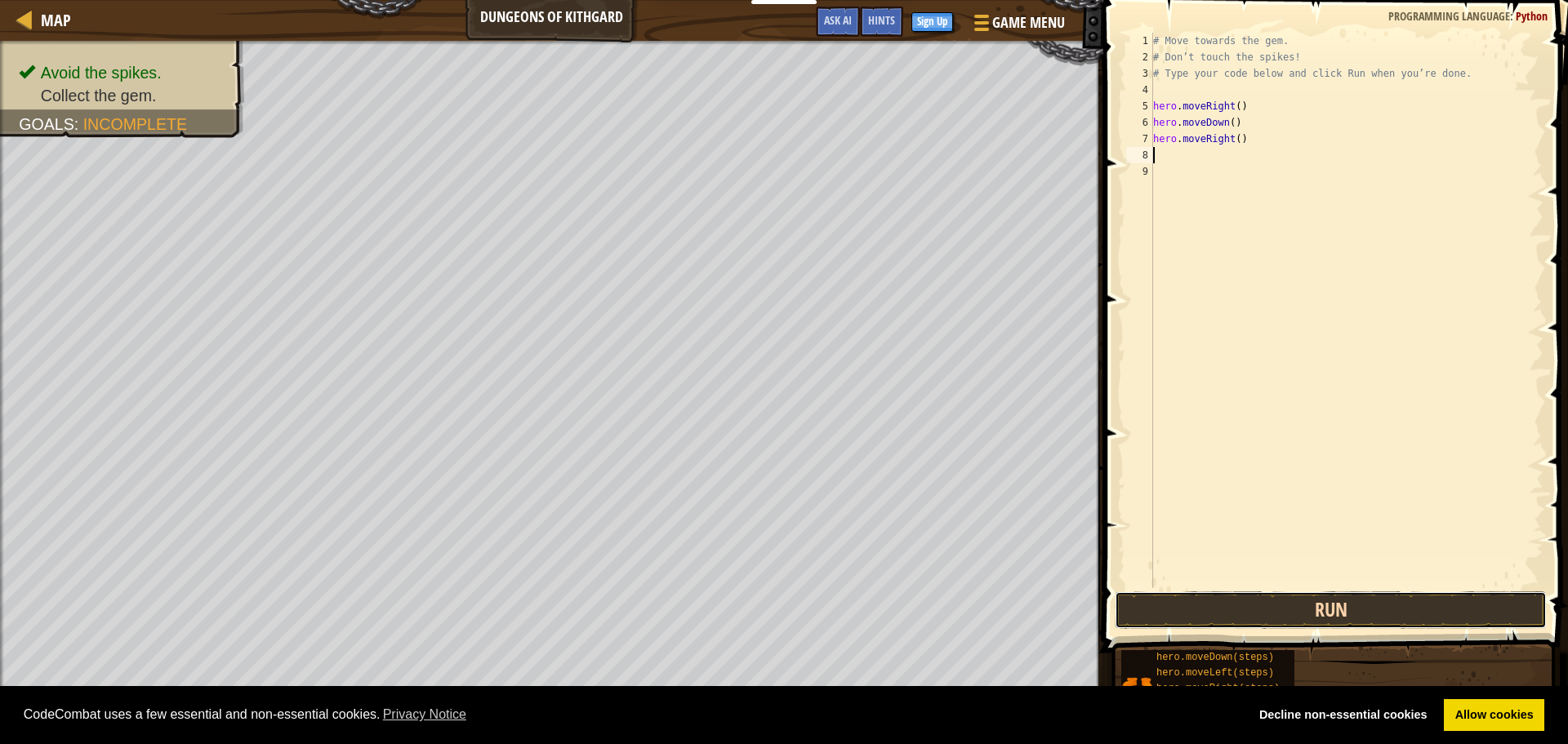
click at [1231, 618] on button "Run" at bounding box center [1331, 610] width 432 height 38
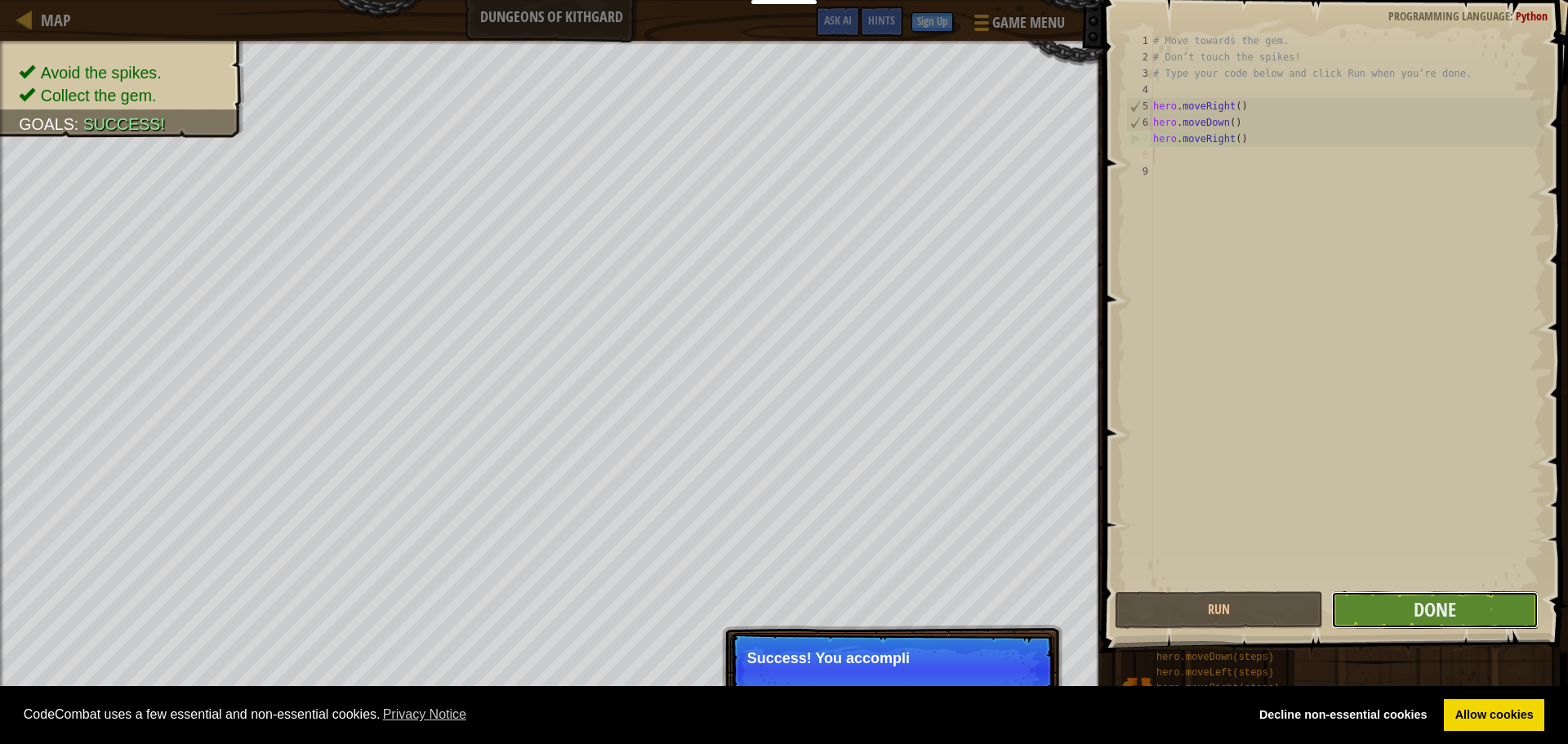
click at [1388, 615] on button "Done" at bounding box center [1436, 610] width 208 height 38
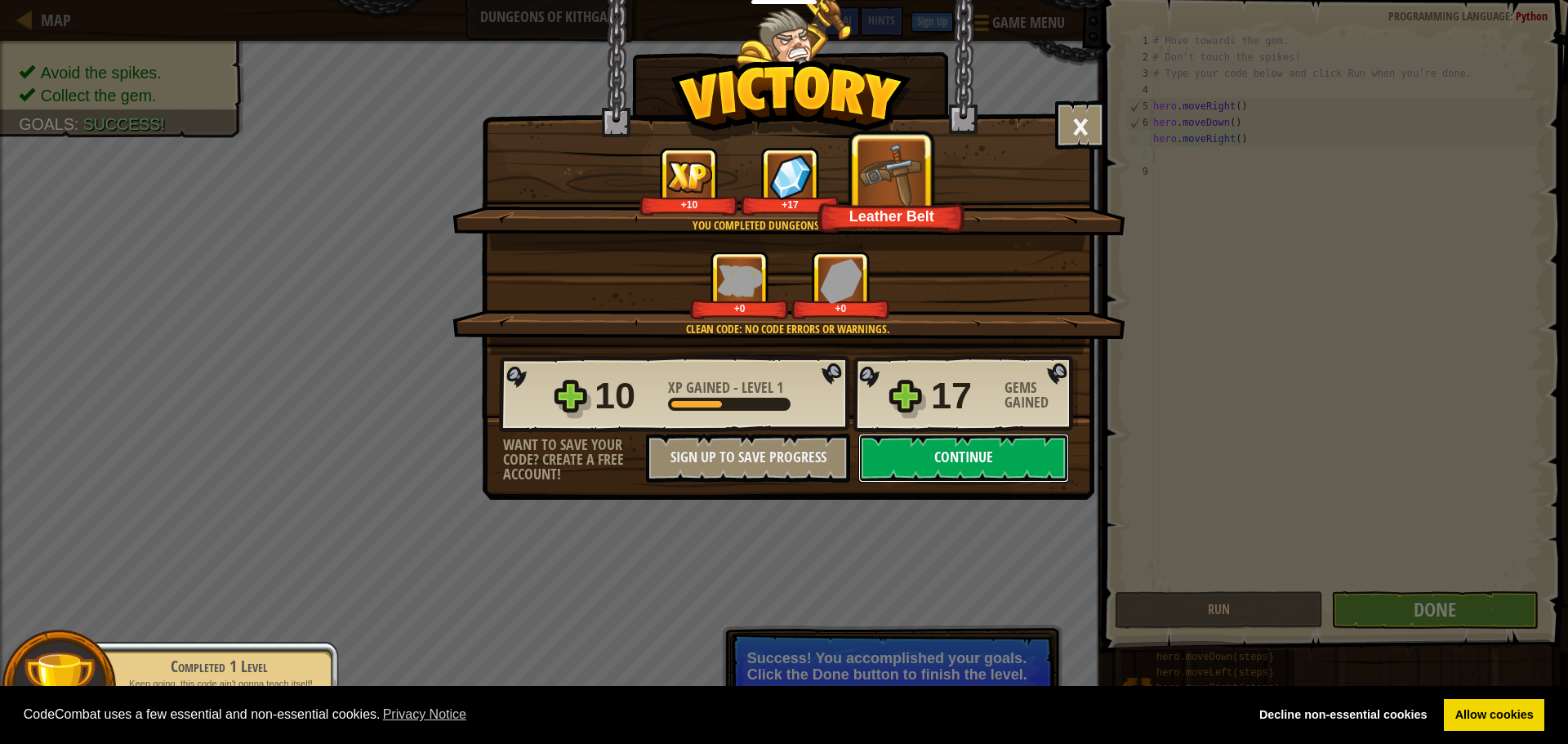
click at [931, 451] on button "Continue" at bounding box center [963, 458] width 211 height 49
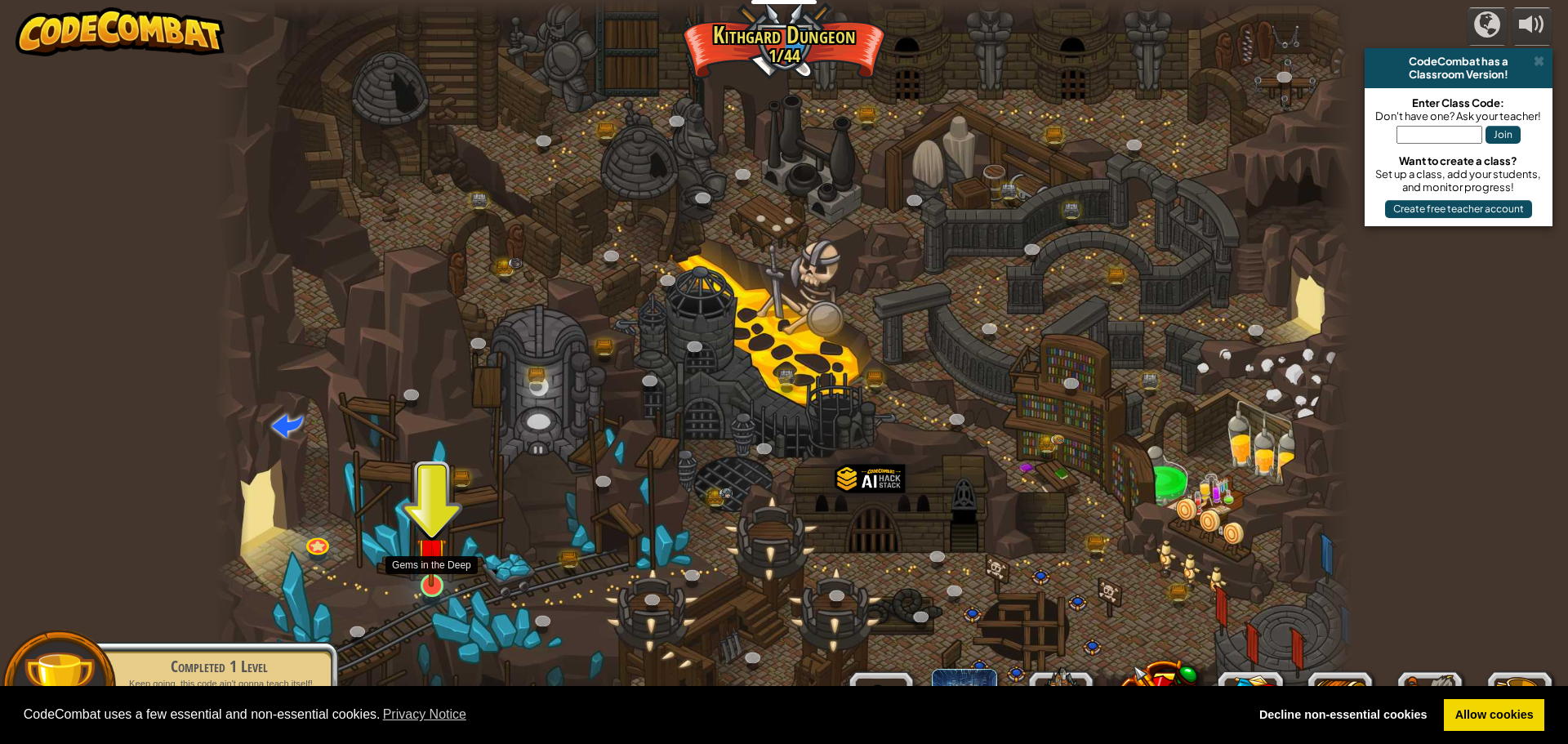
click at [444, 577] on img at bounding box center [431, 552] width 31 height 69
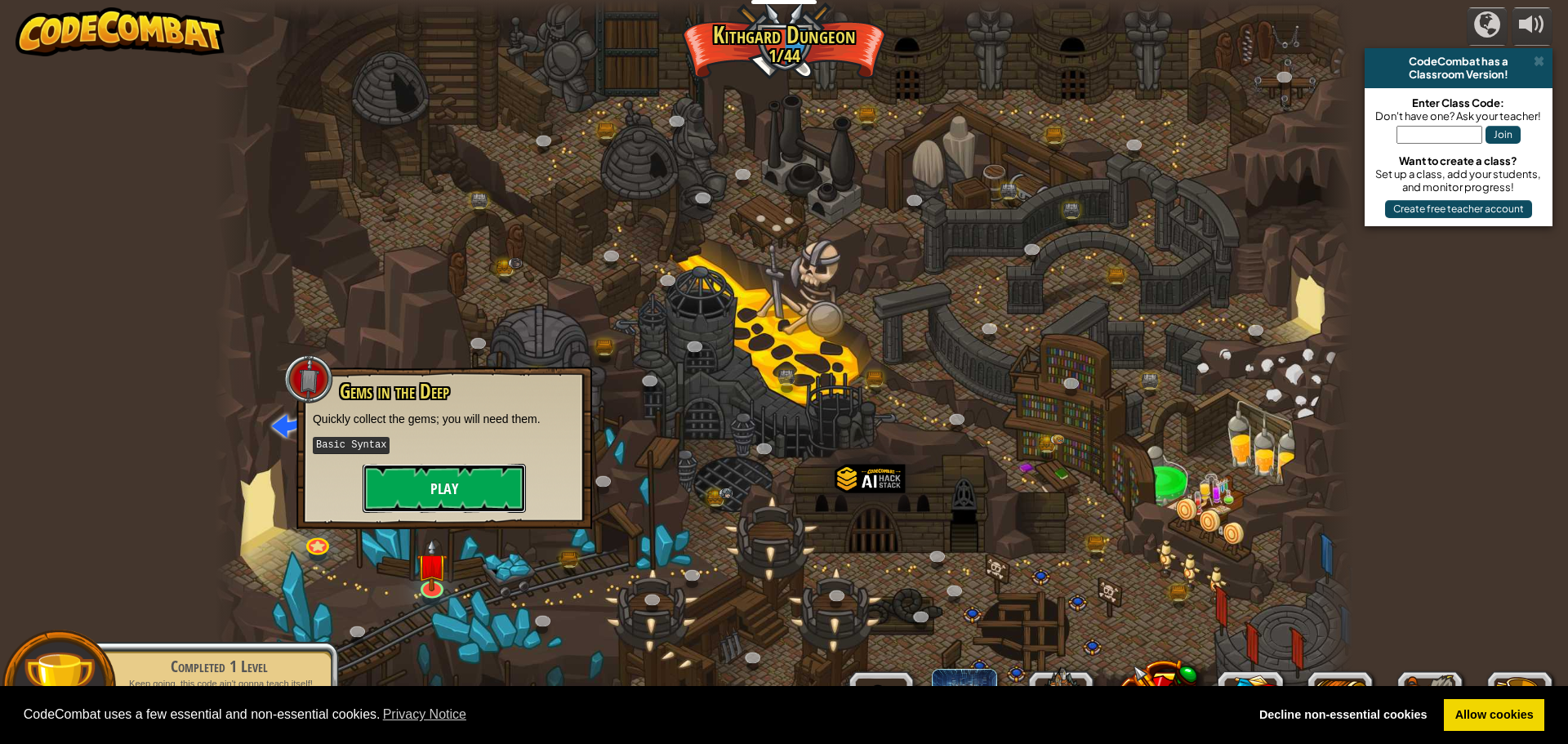
click at [463, 489] on button "Play" at bounding box center [444, 488] width 163 height 49
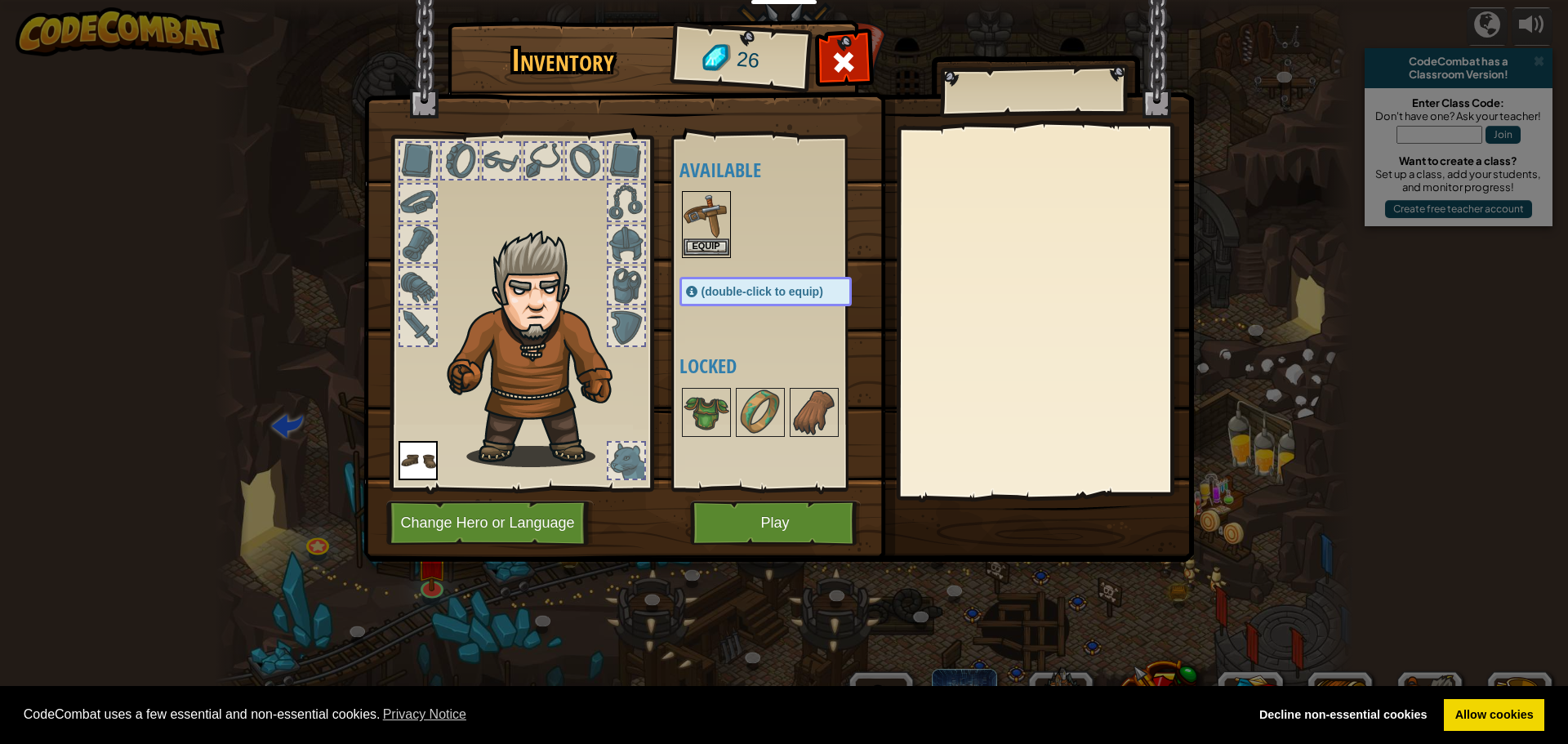
click at [707, 233] on img at bounding box center [706, 215] width 45 height 45
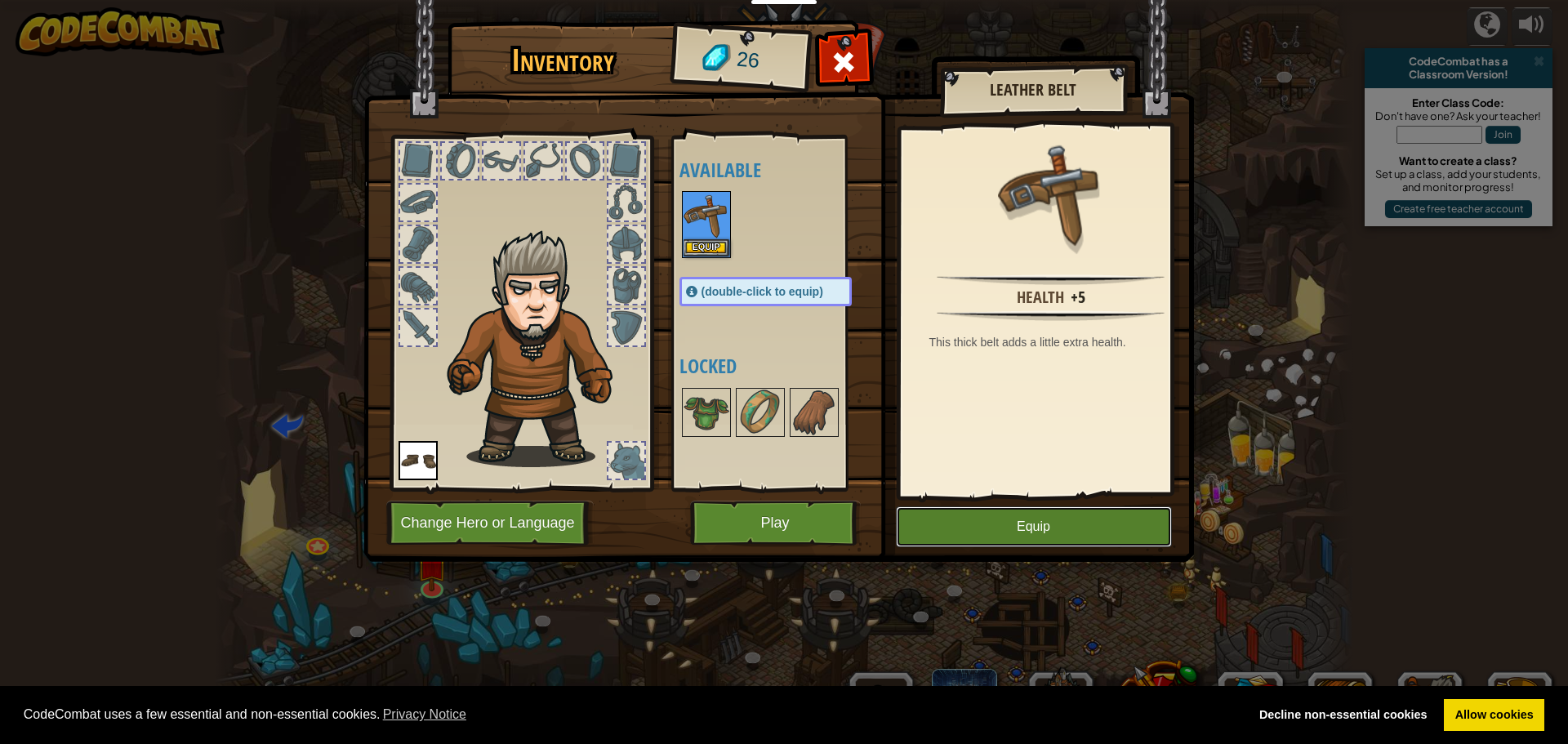
click at [953, 524] on button "Equip" at bounding box center [1033, 526] width 276 height 41
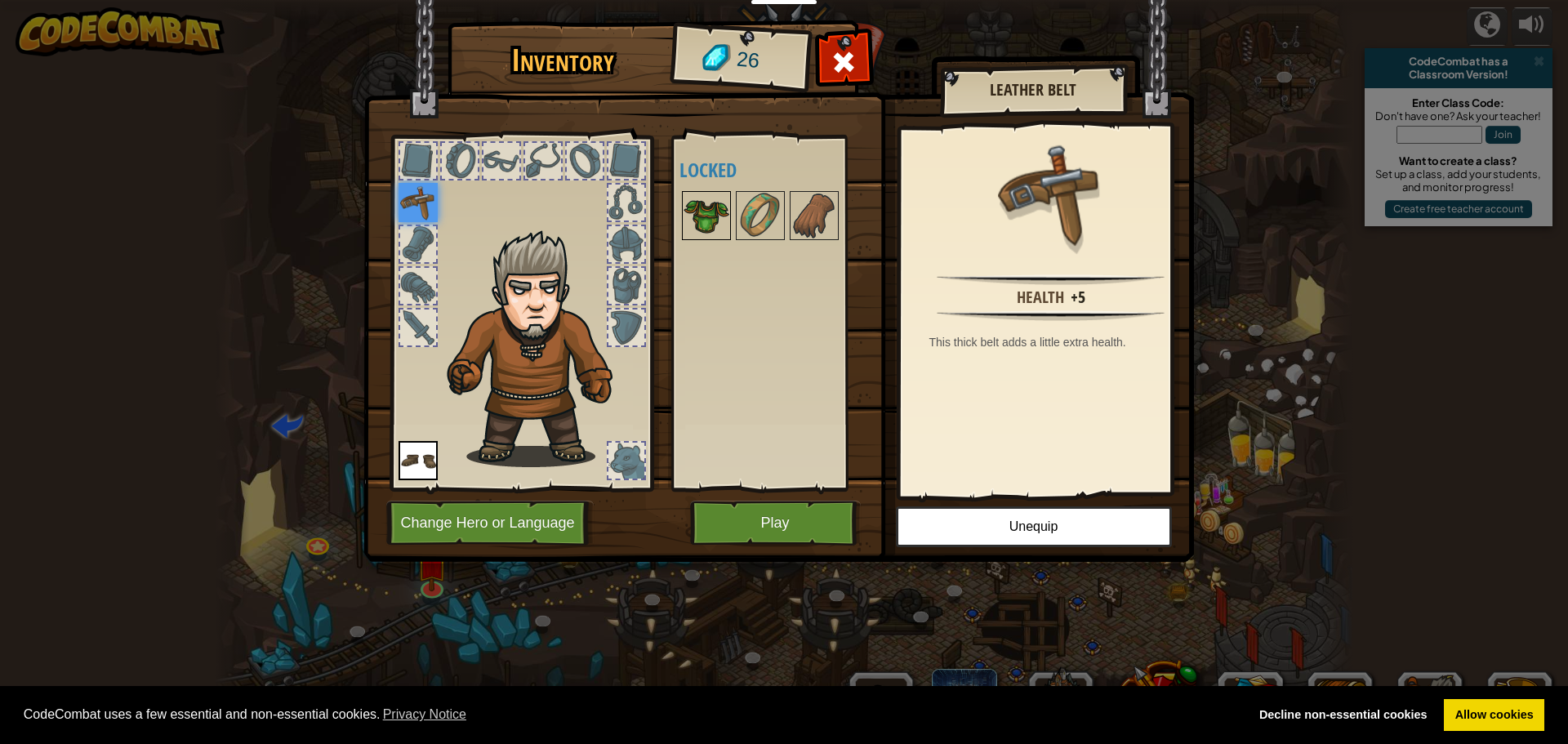
click at [717, 217] on img at bounding box center [706, 215] width 45 height 45
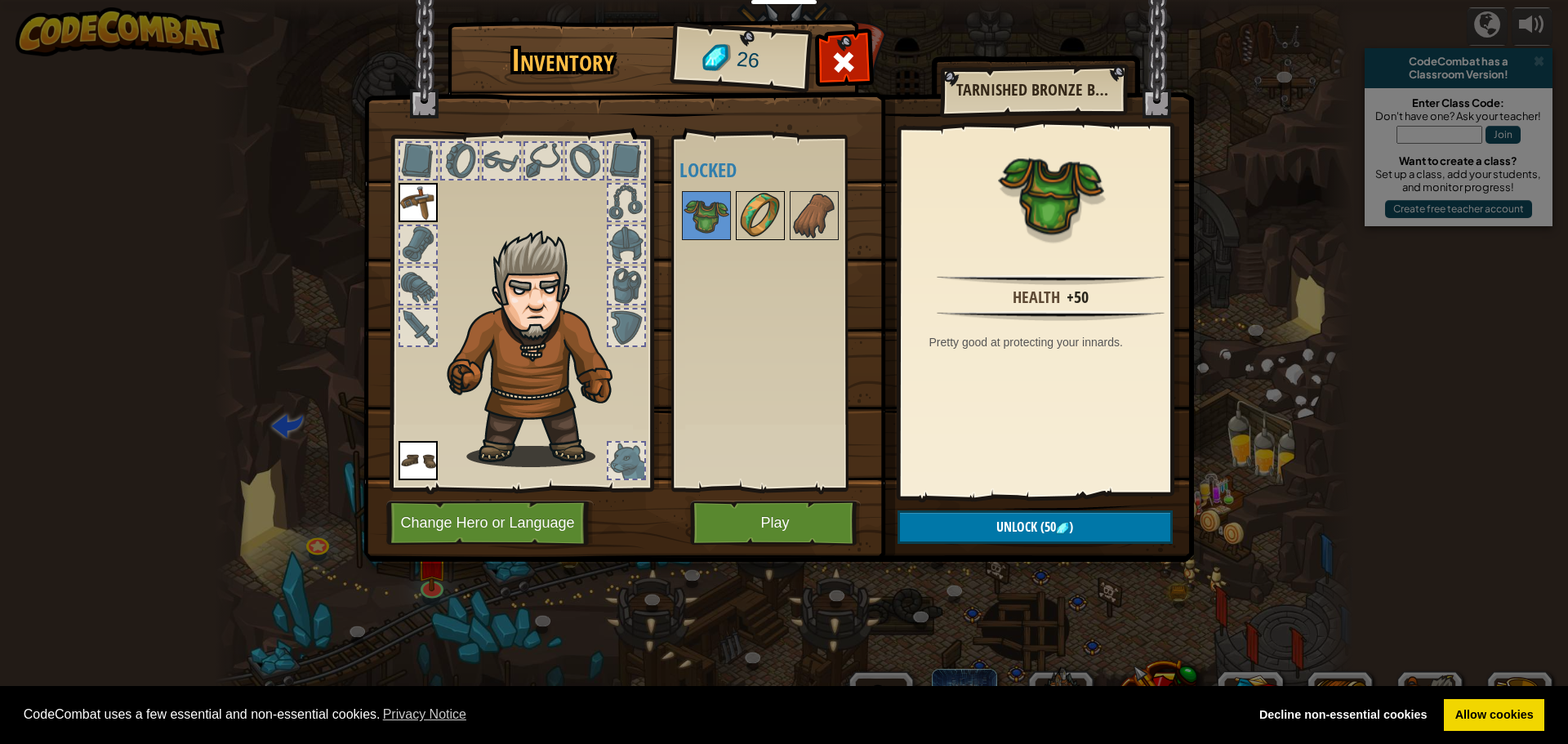
click at [761, 202] on img at bounding box center [760, 215] width 45 height 45
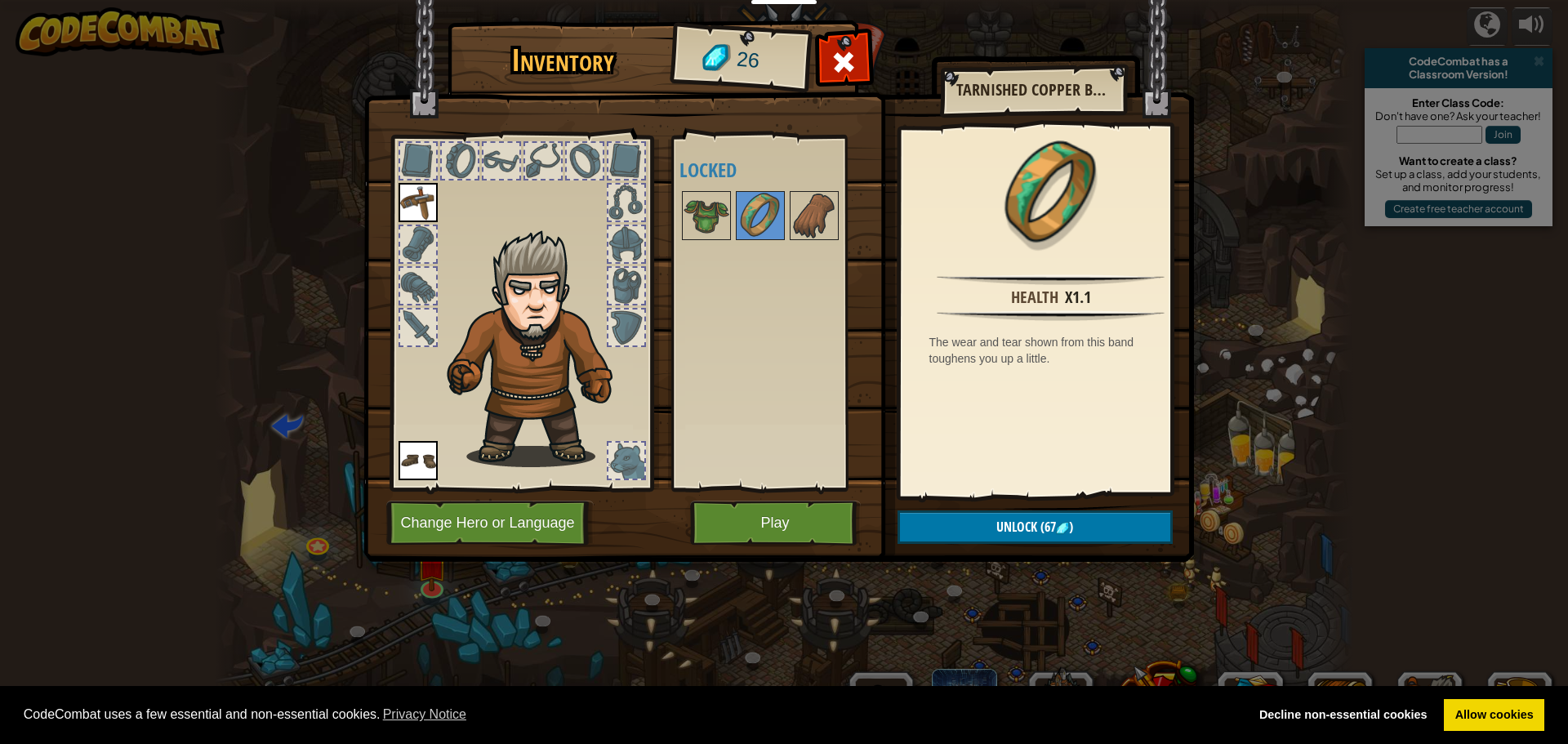
click at [841, 203] on div at bounding box center [781, 215] width 205 height 54
click at [829, 202] on img at bounding box center [815, 215] width 45 height 45
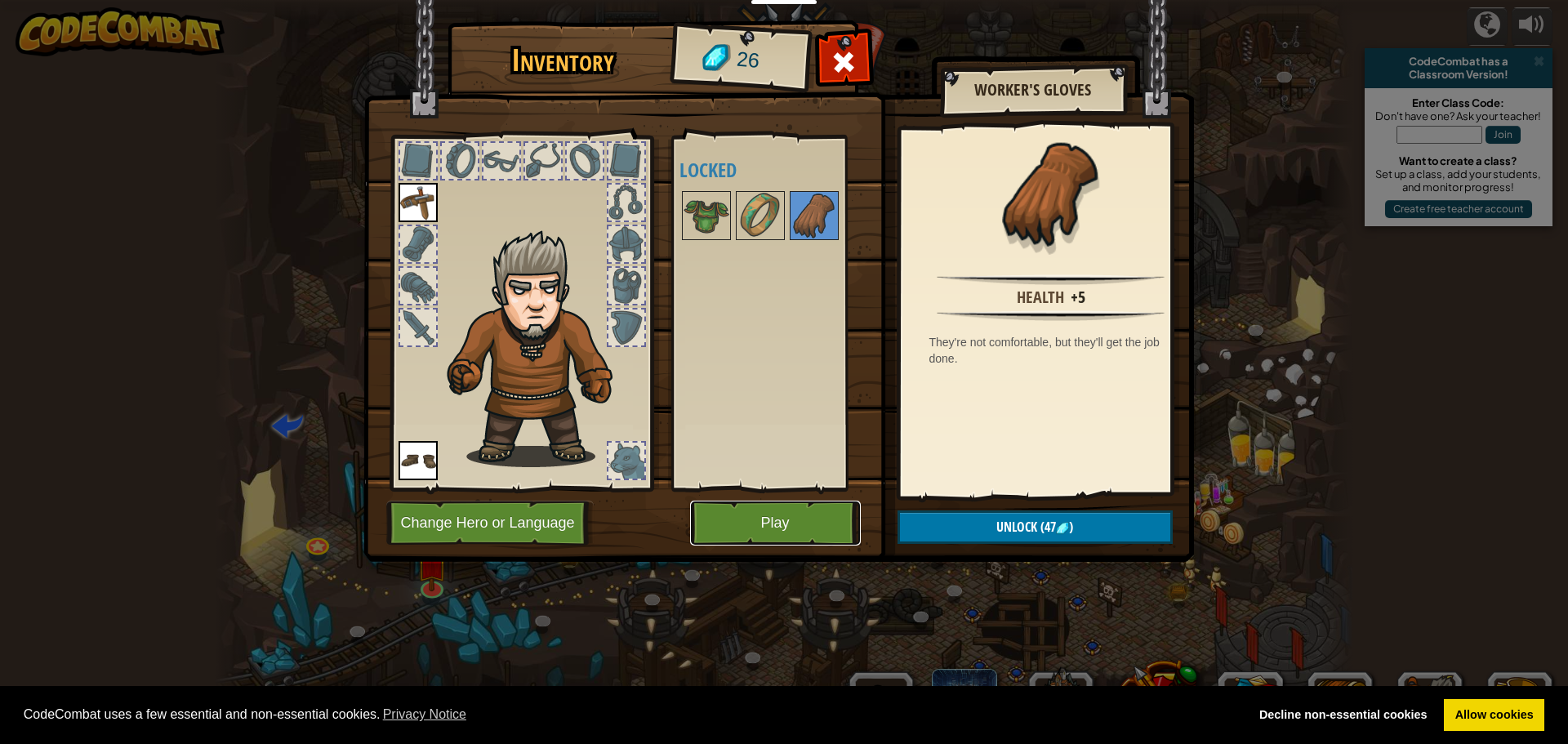
click at [782, 532] on button "Play" at bounding box center [775, 522] width 171 height 44
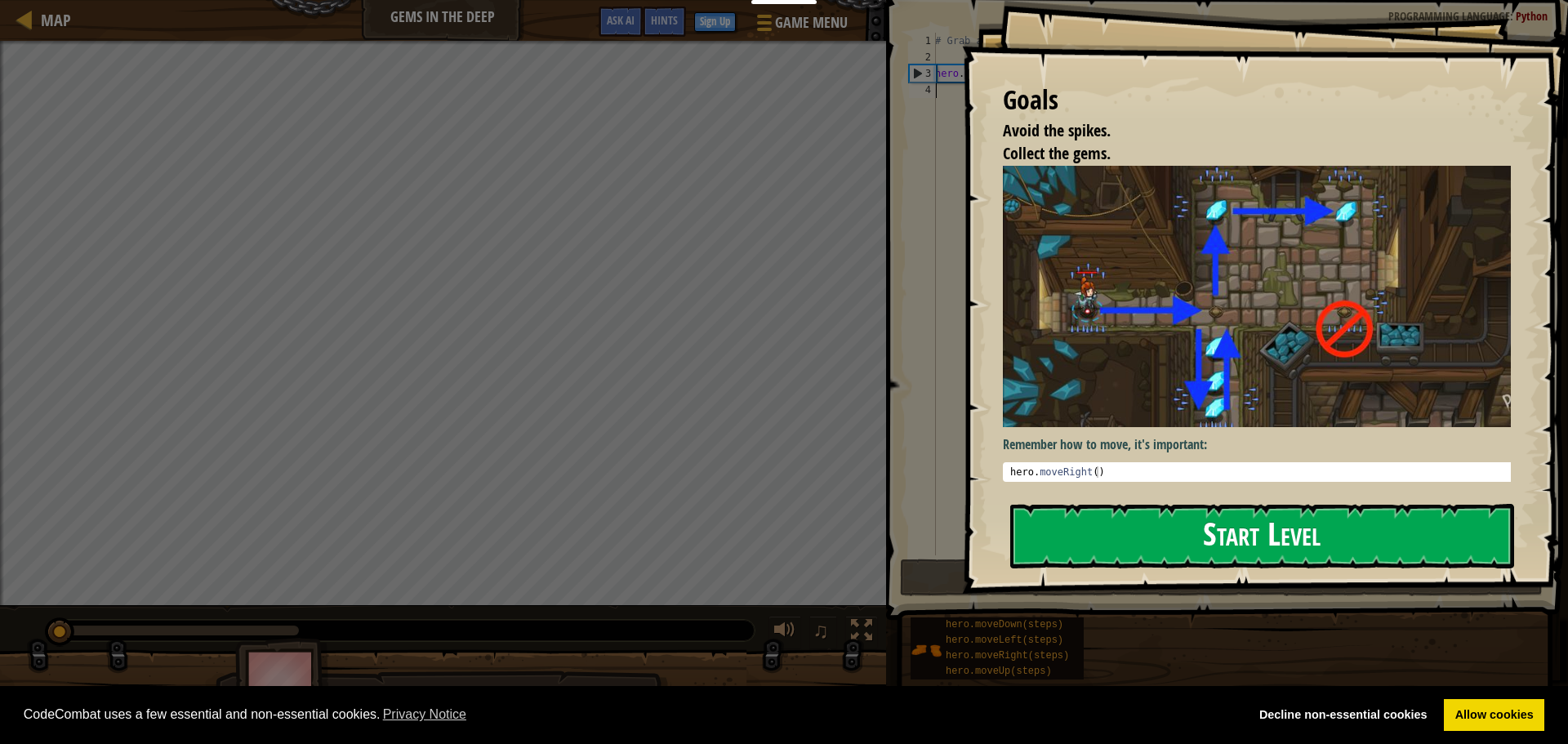
click at [1055, 525] on button "Start Level" at bounding box center [1263, 536] width 504 height 64
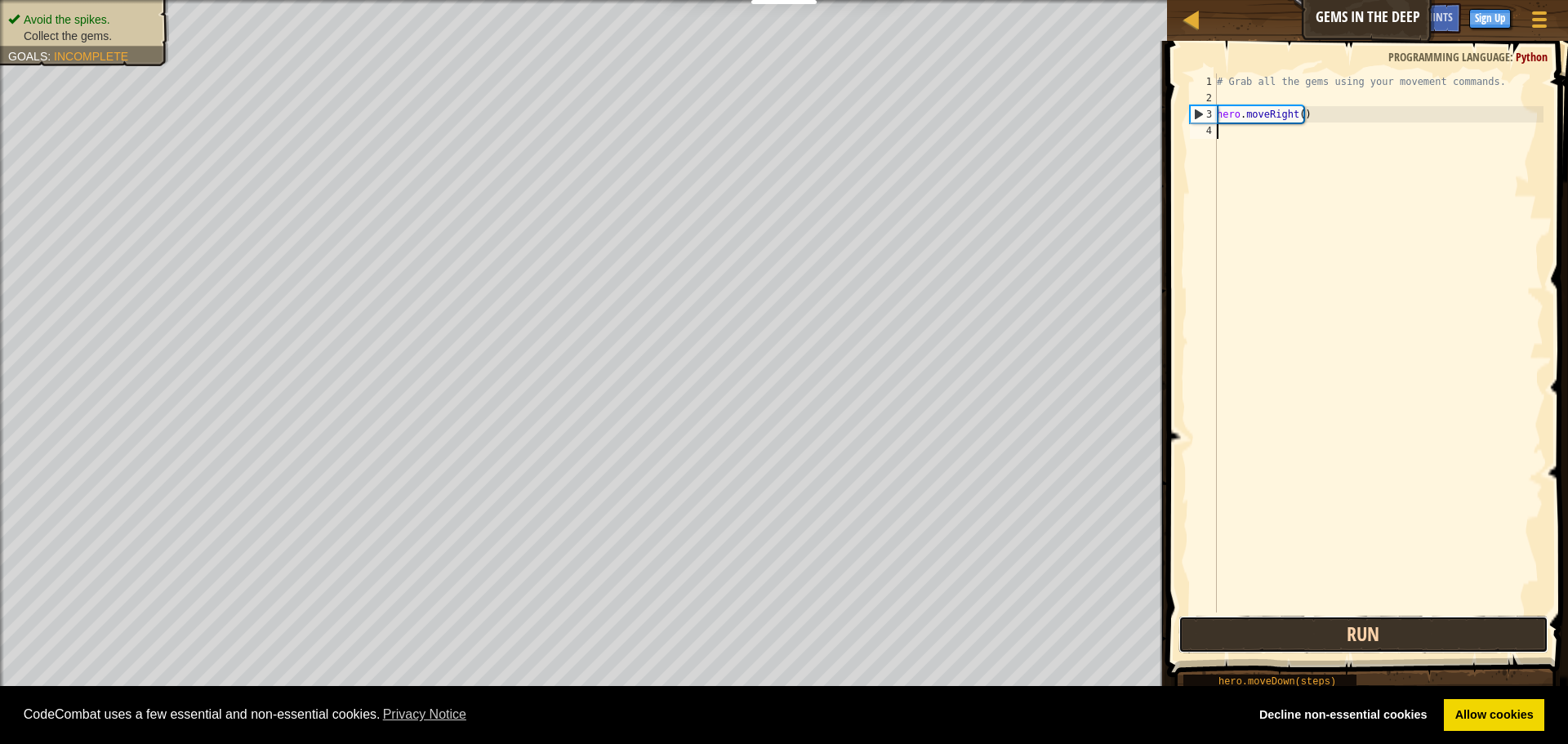
click at [1283, 643] on button "Run" at bounding box center [1363, 634] width 370 height 38
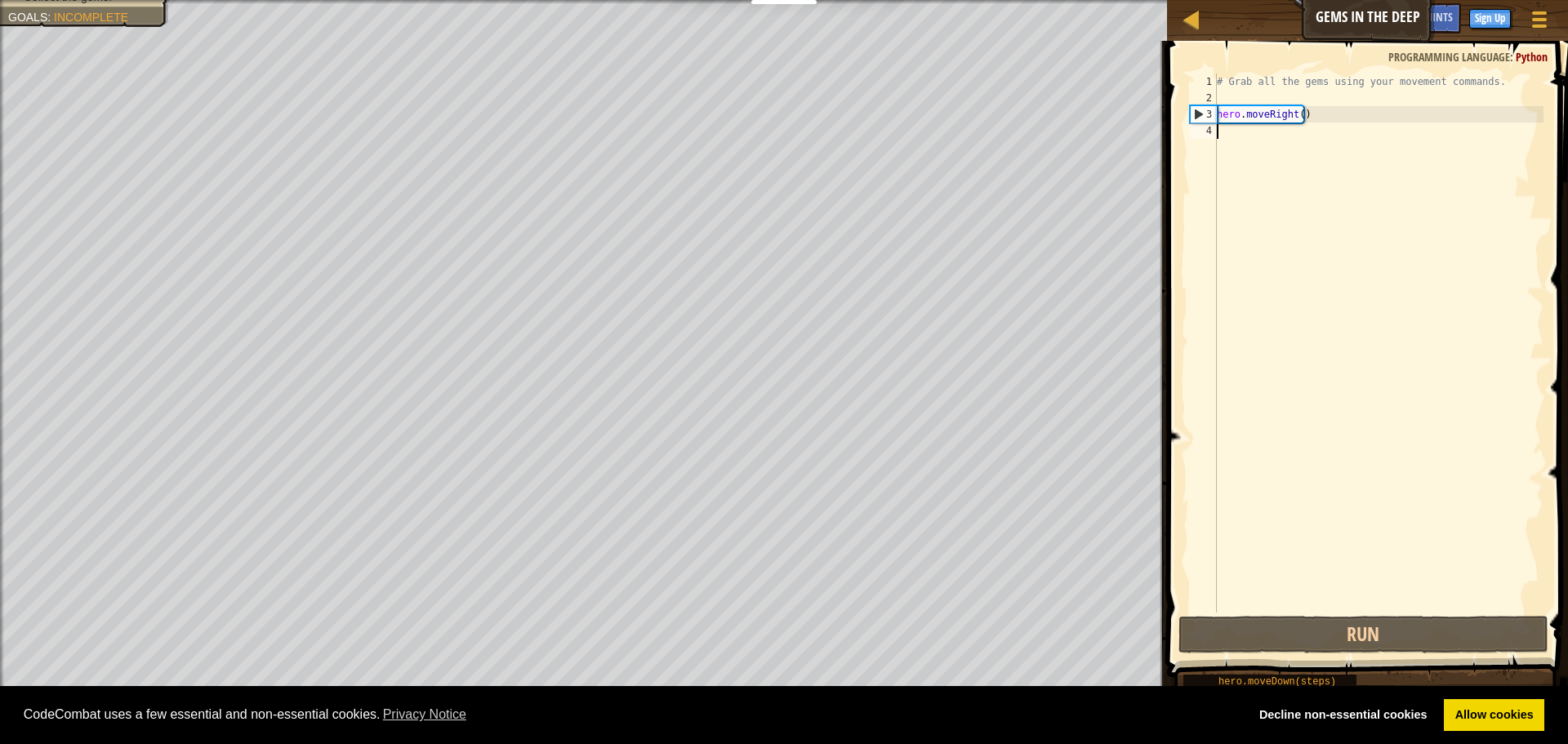
click at [1227, 126] on div "# Grab all the gems using your movement commands. hero . moveRight ( )" at bounding box center [1379, 359] width 330 height 571
type textarea "m"
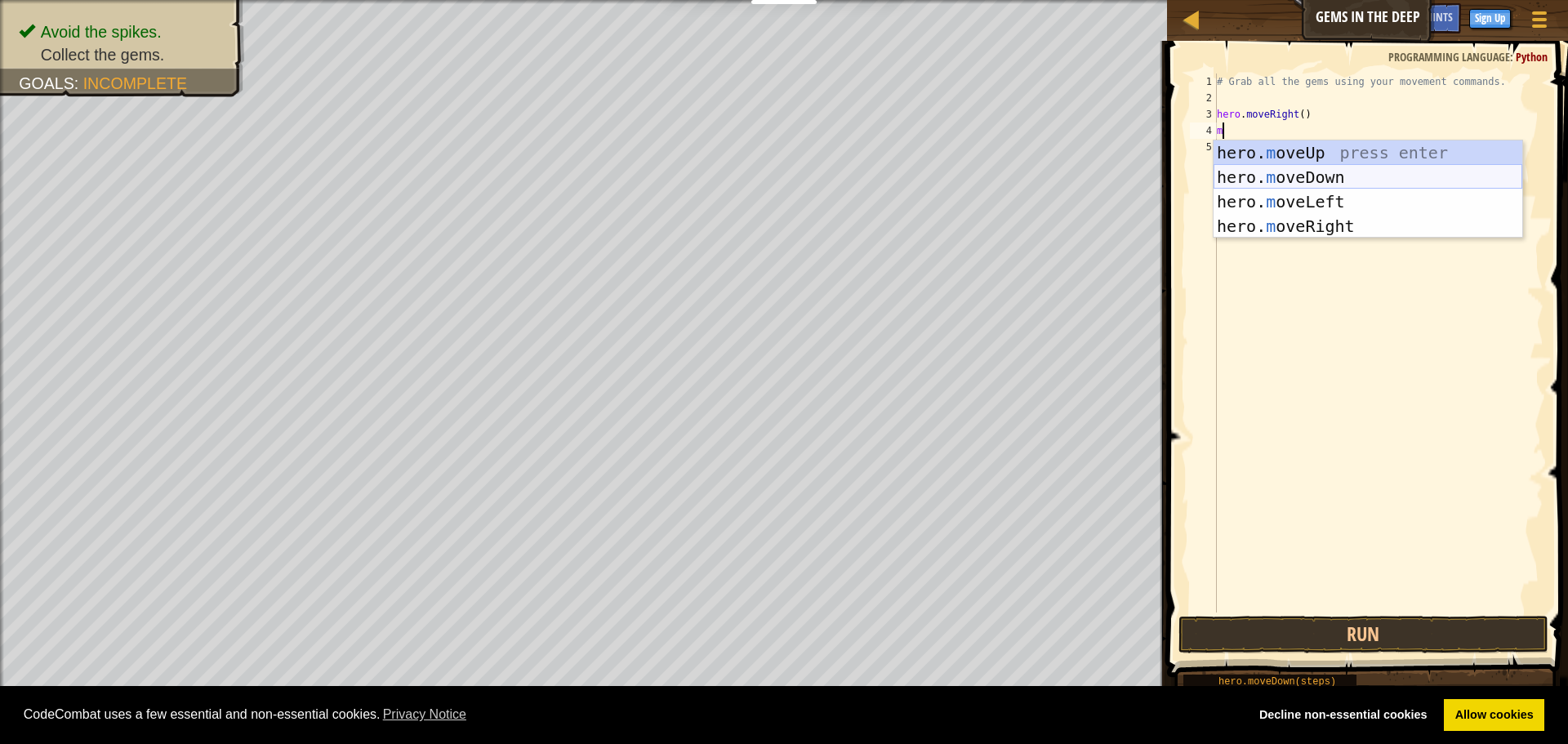
click at [1262, 171] on div "hero. m oveUp press enter hero. m oveDown press enter hero. m oveLeft press ent…" at bounding box center [1368, 213] width 308 height 147
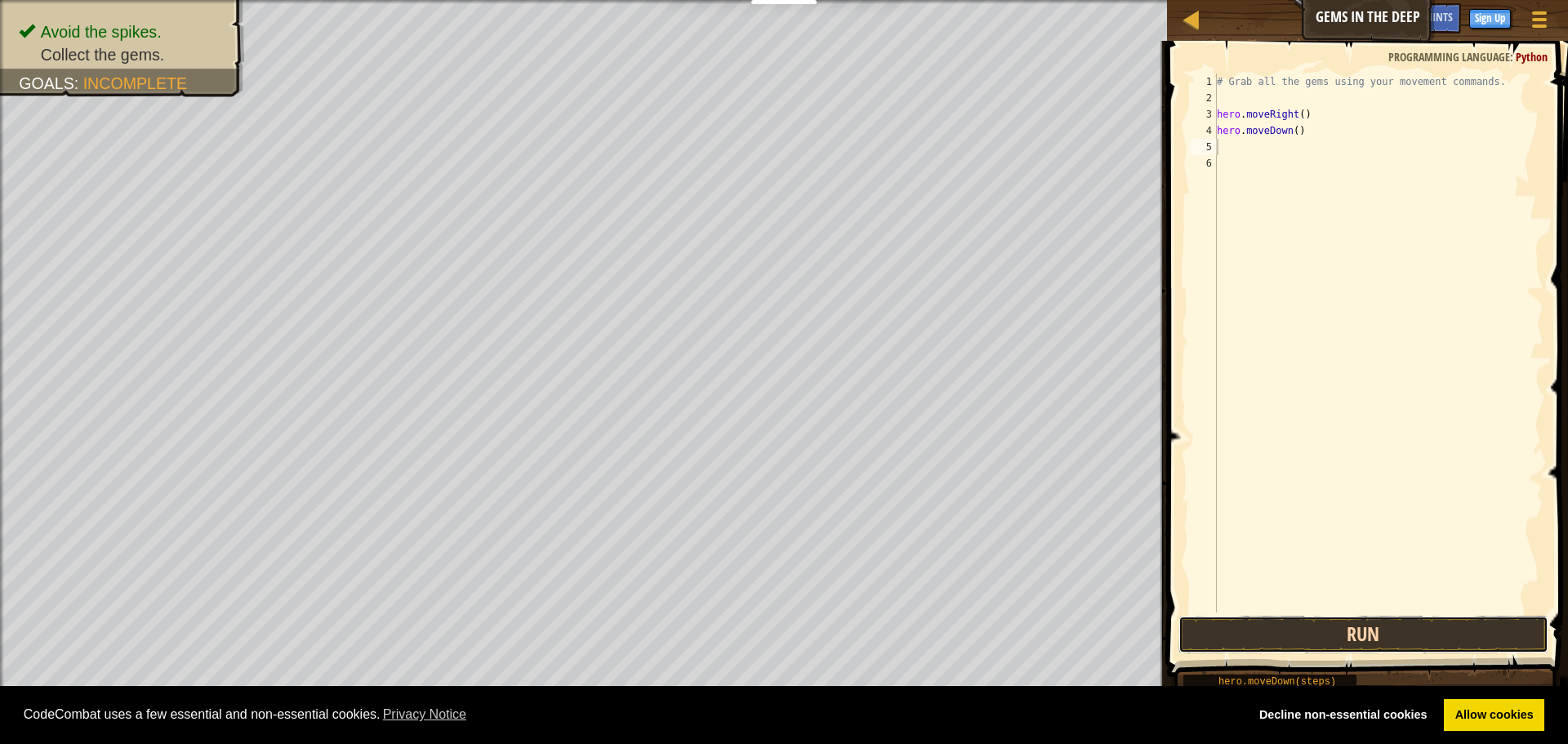
click at [1335, 639] on button "Run" at bounding box center [1363, 634] width 370 height 38
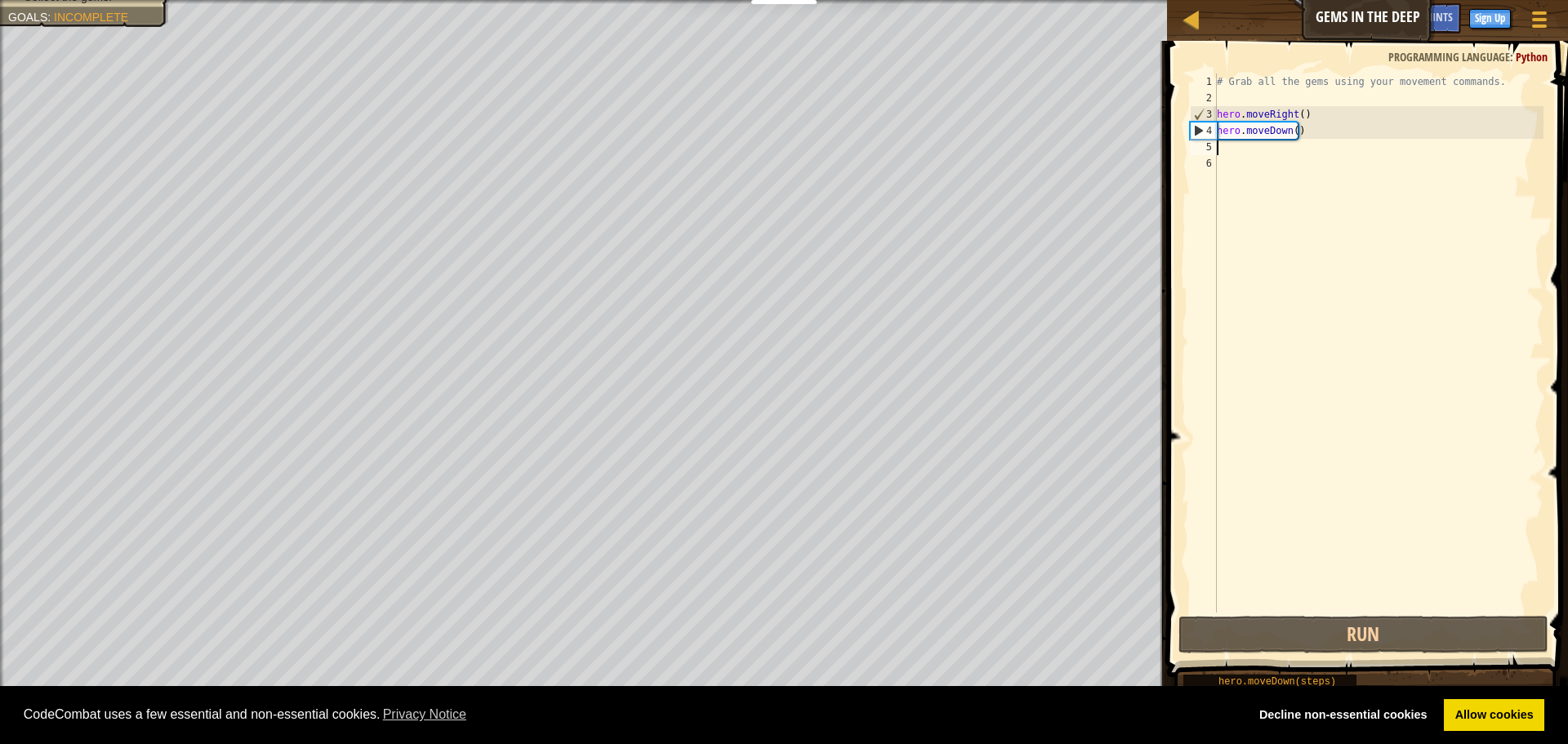
type textarea "m"
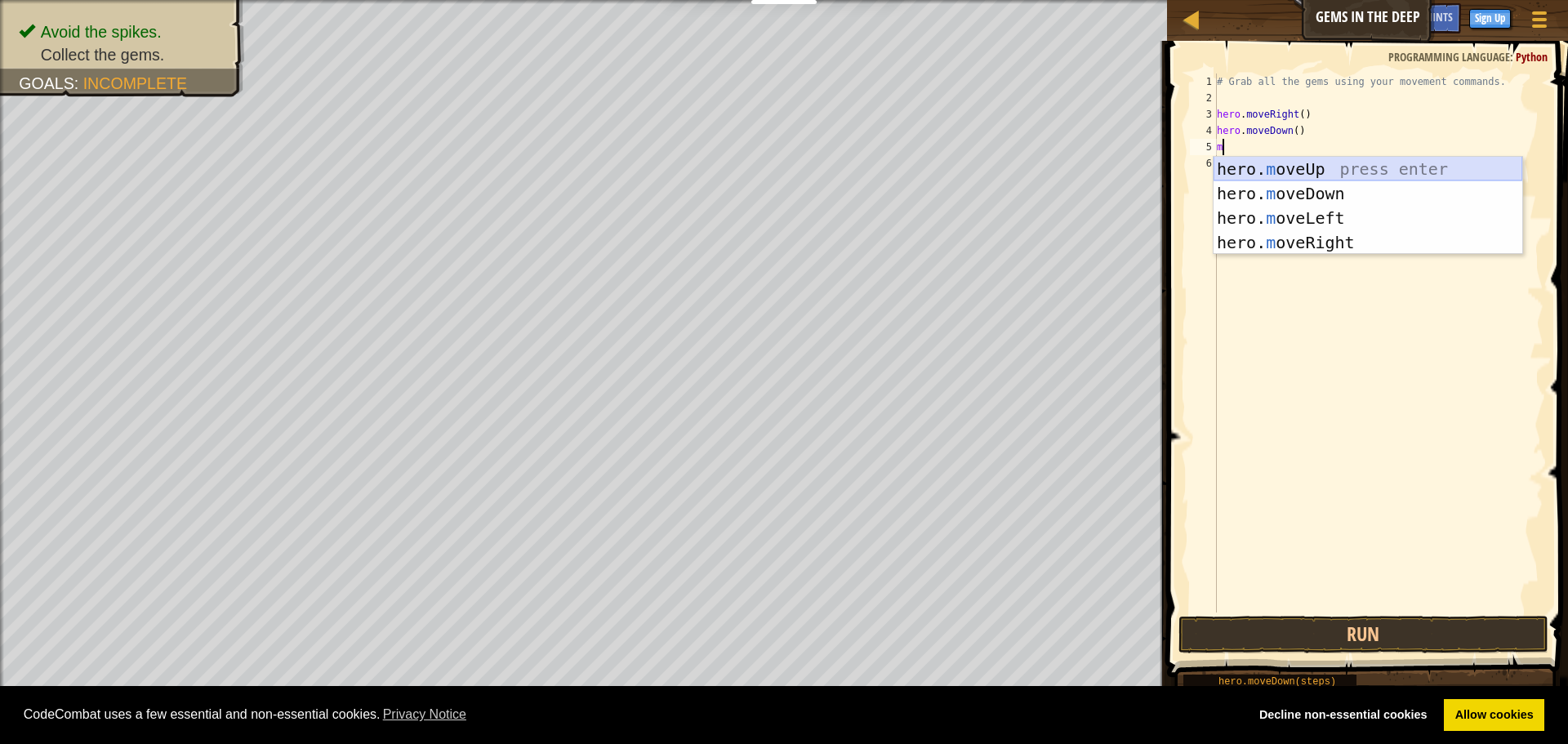
click at [1278, 167] on div "hero. m oveUp press enter hero. m oveDown press enter hero. m oveLeft press ent…" at bounding box center [1368, 230] width 308 height 147
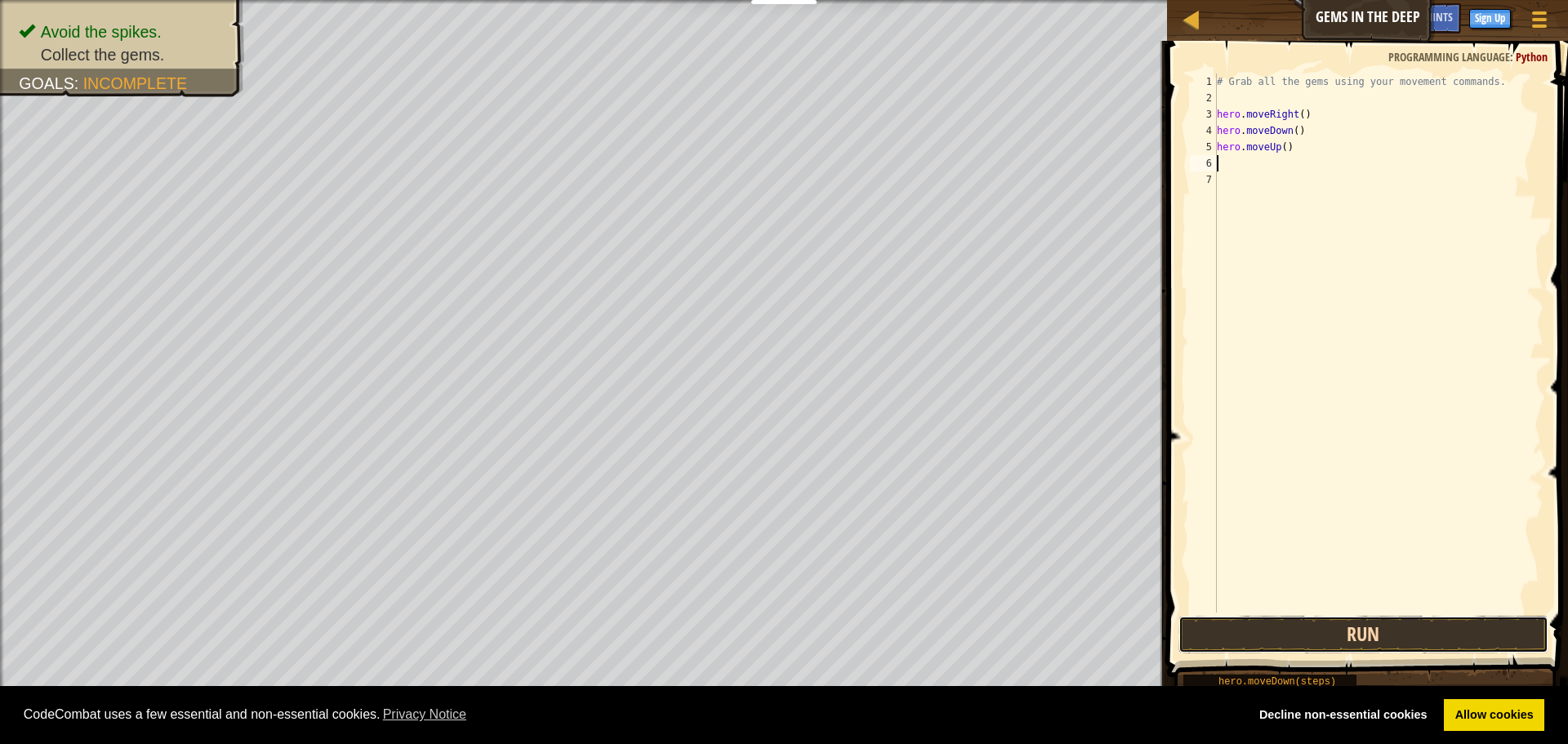
click at [1252, 639] on button "Run" at bounding box center [1363, 634] width 370 height 38
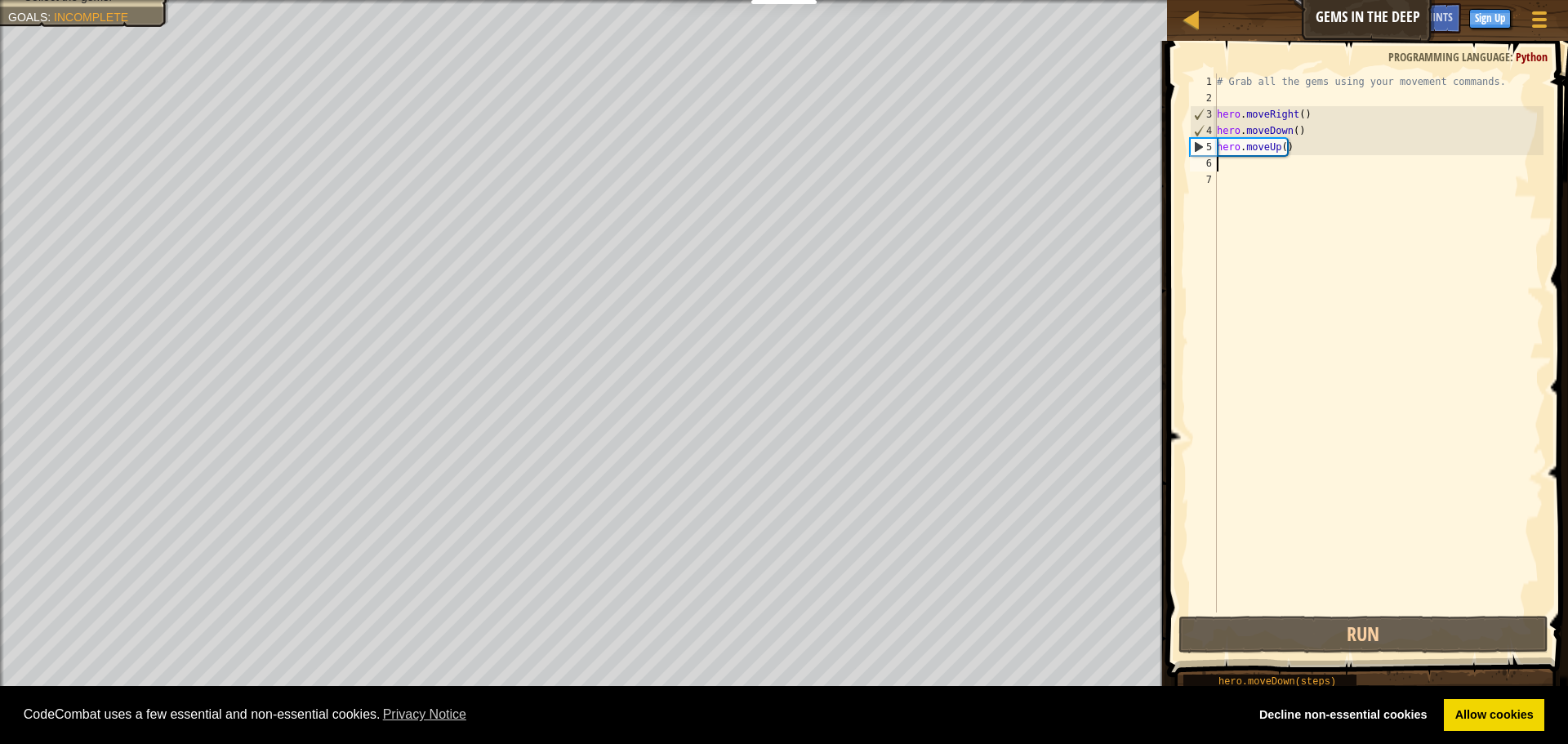
type textarea "m"
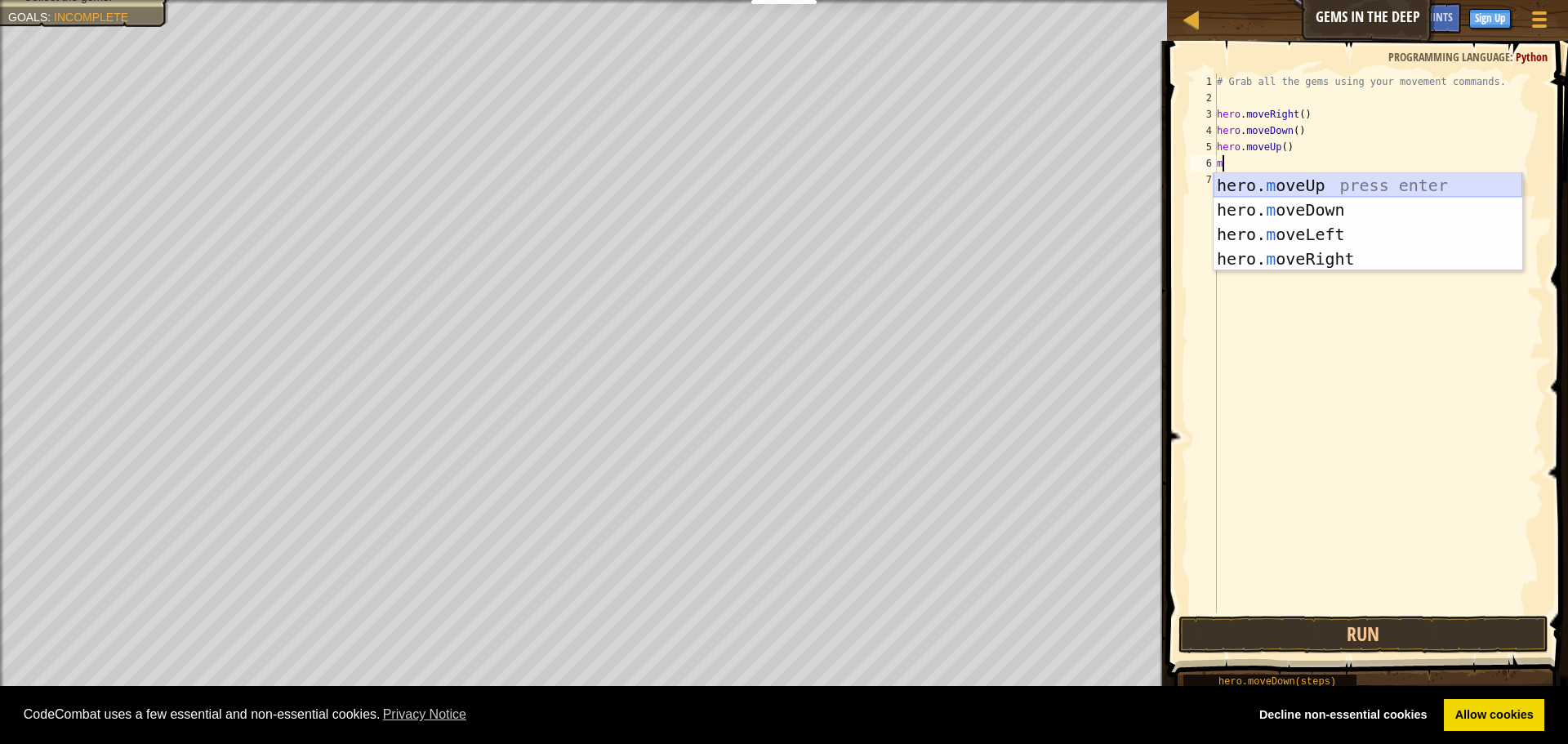
click at [1227, 181] on div "hero. m oveUp press enter hero. m oveDown press enter hero. m oveLeft press ent…" at bounding box center [1368, 246] width 308 height 147
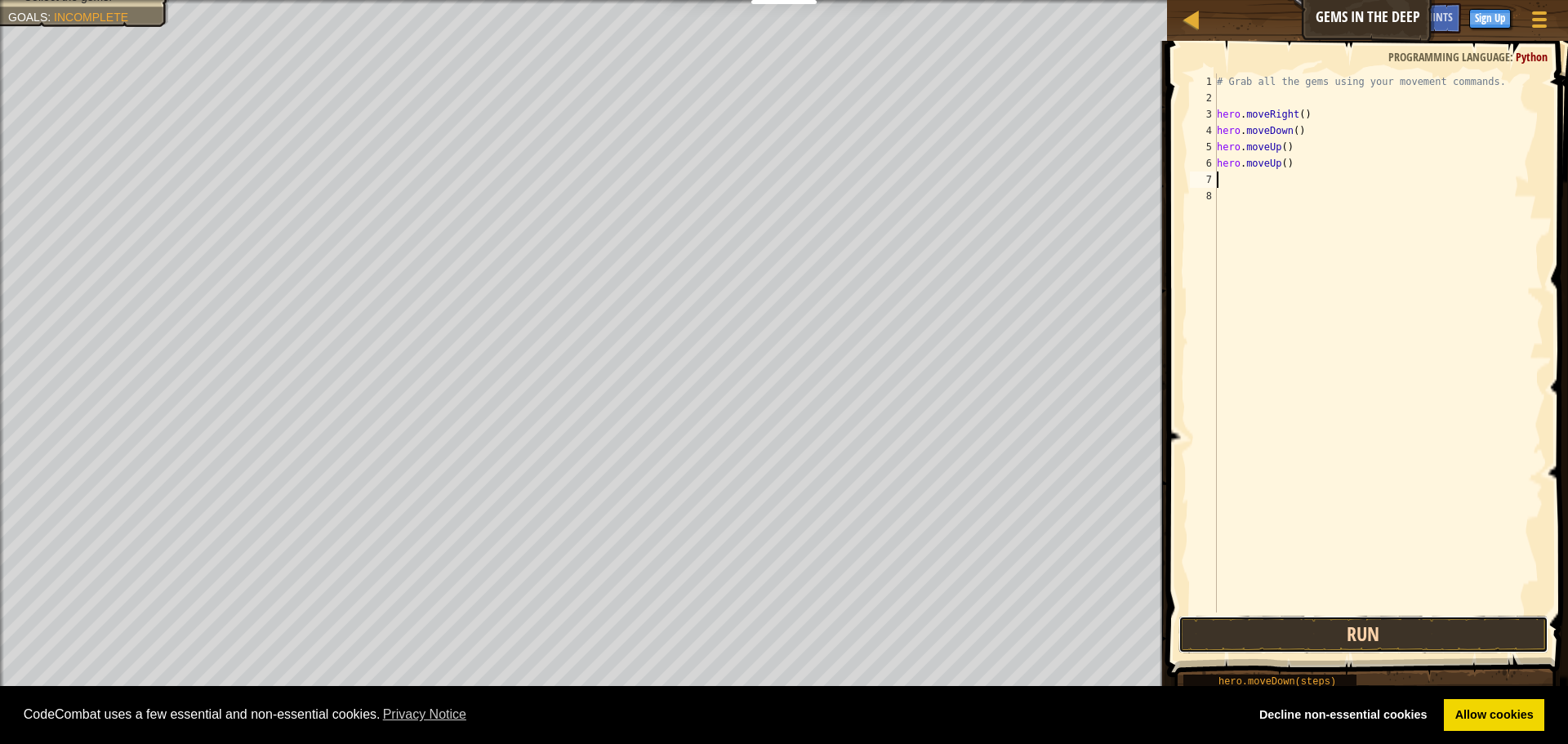
click at [1300, 639] on button "Run" at bounding box center [1363, 634] width 370 height 38
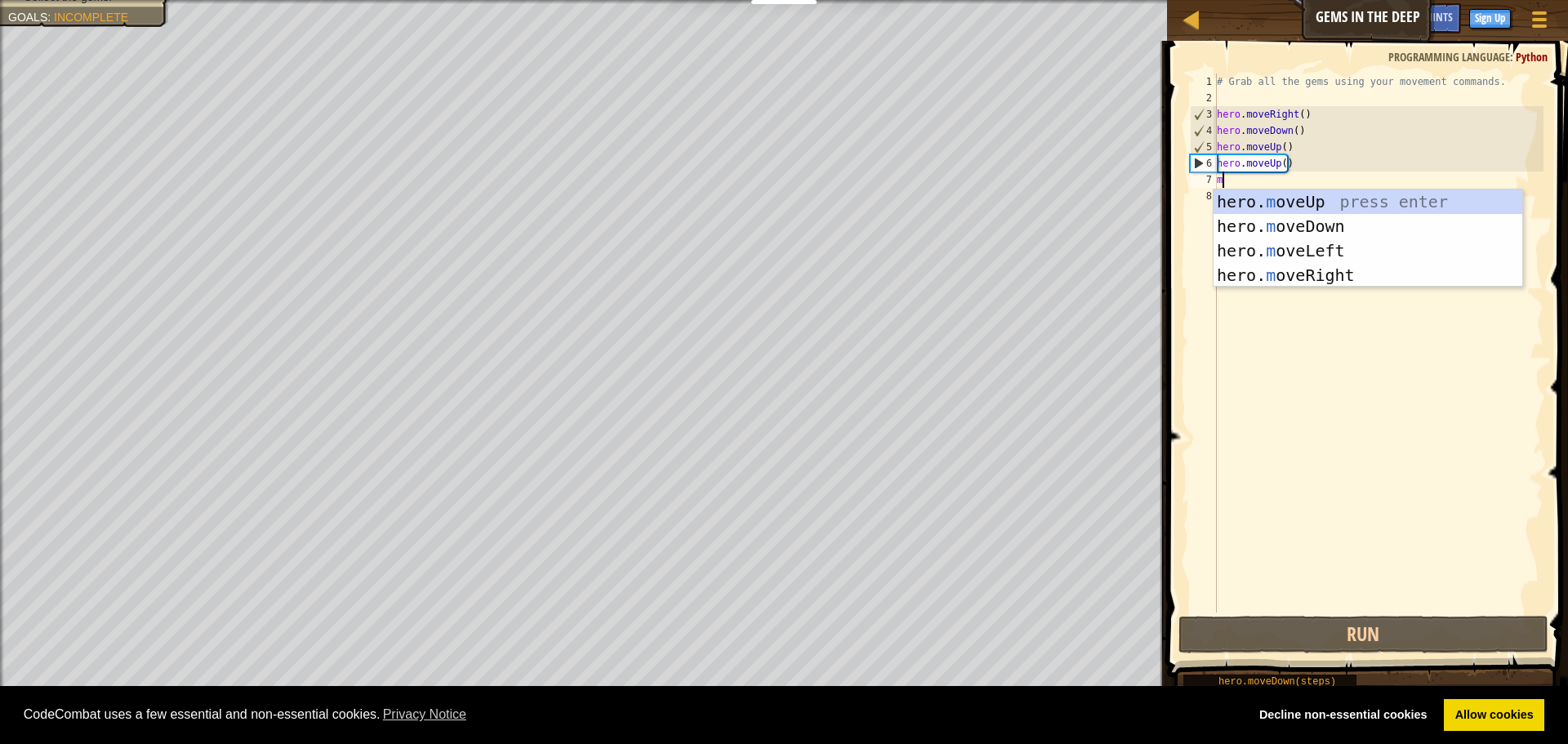
type textarea "m"
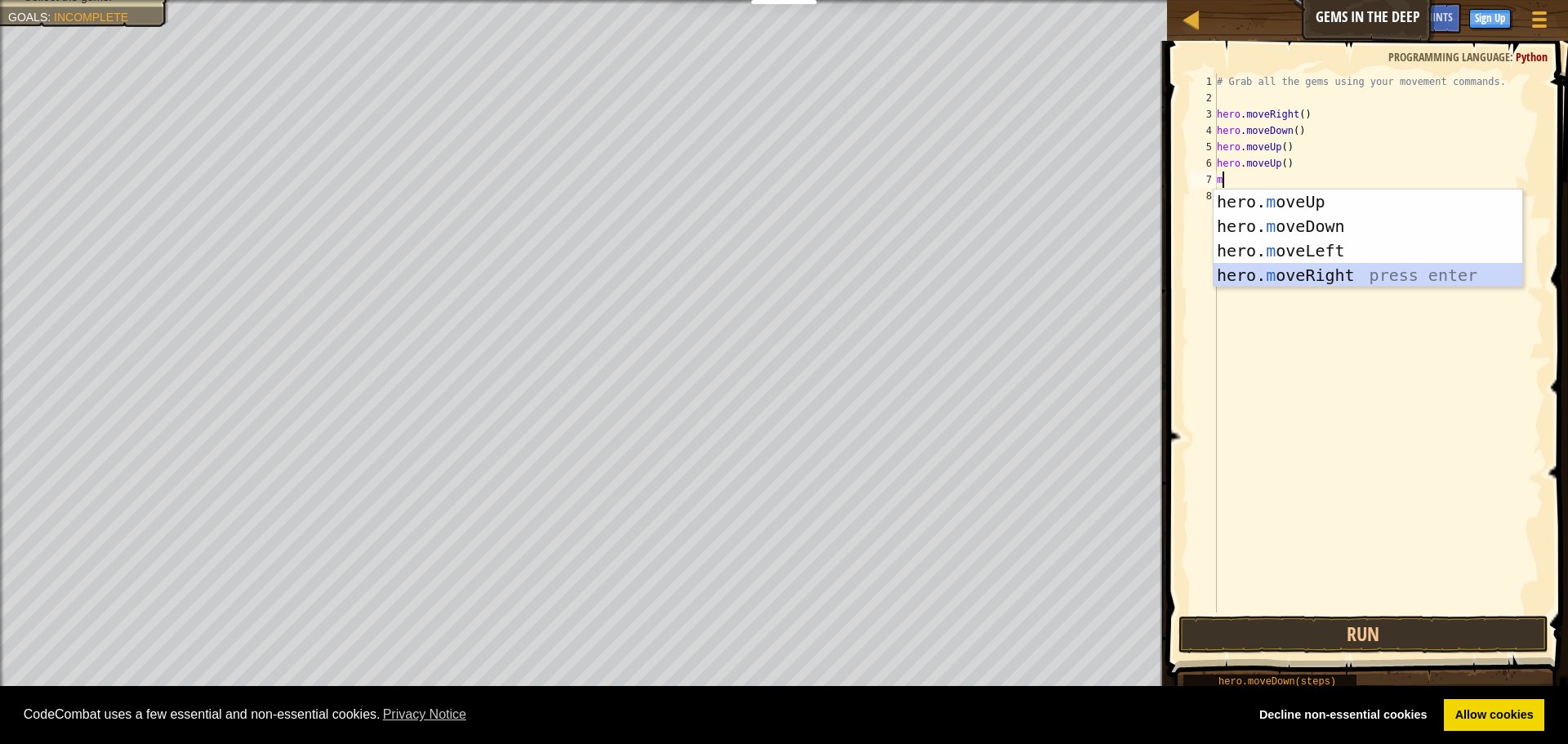
click at [1354, 281] on div "hero. m oveUp press enter hero. m oveDown press enter hero. m oveLeft press ent…" at bounding box center [1368, 263] width 308 height 147
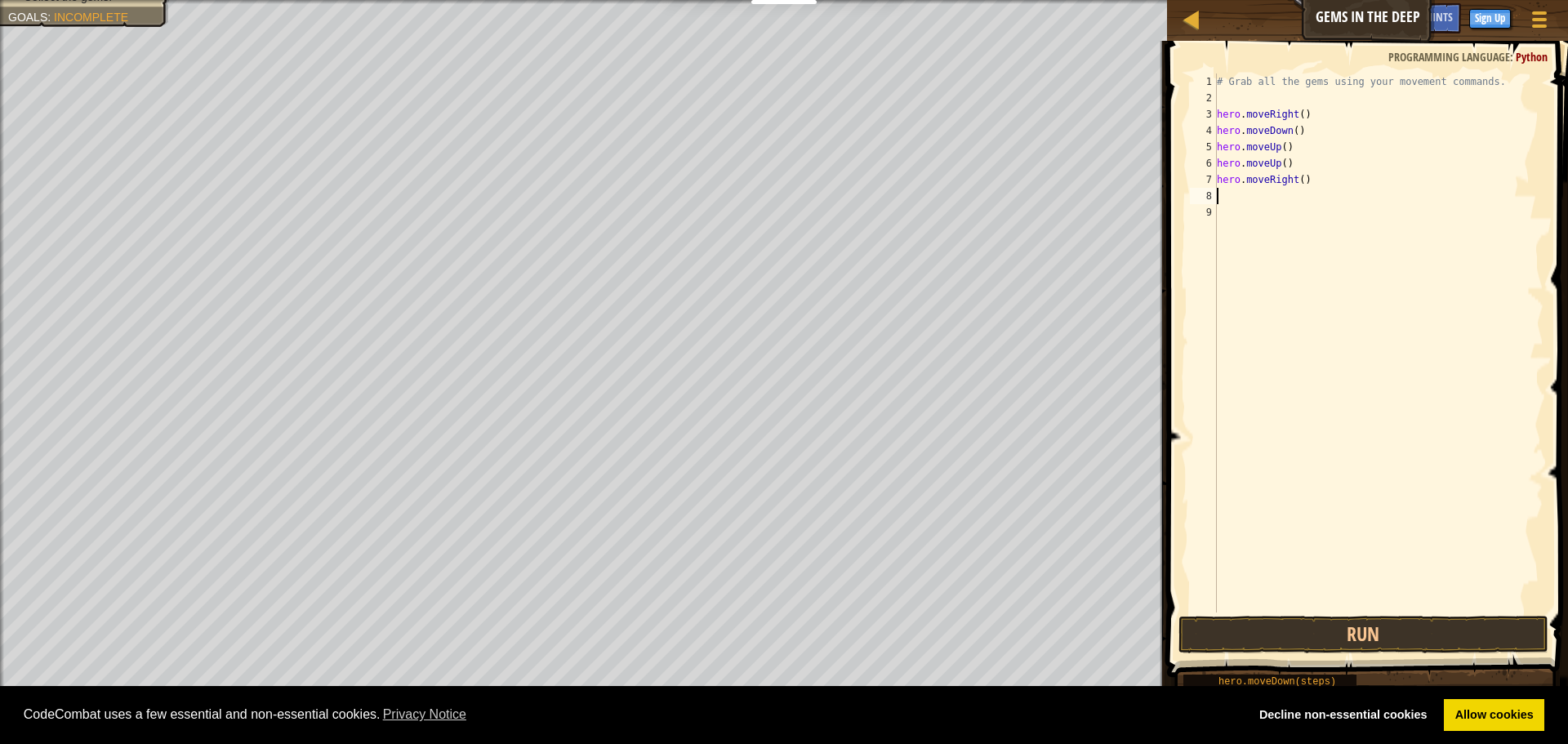
type textarea "m"
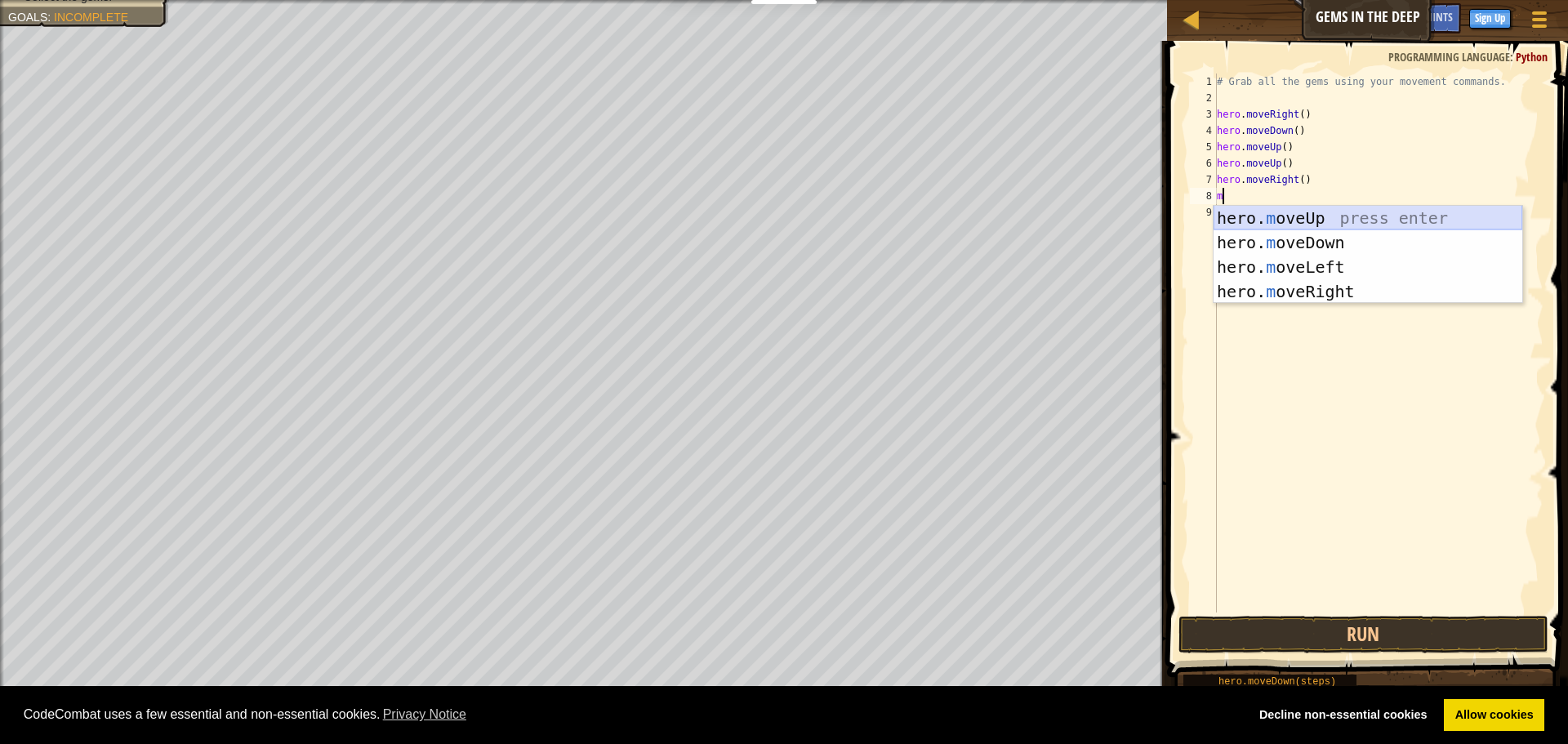
click at [1319, 229] on div "hero. m oveUp press enter hero. m oveDown press enter hero. m oveLeft press ent…" at bounding box center [1368, 279] width 308 height 147
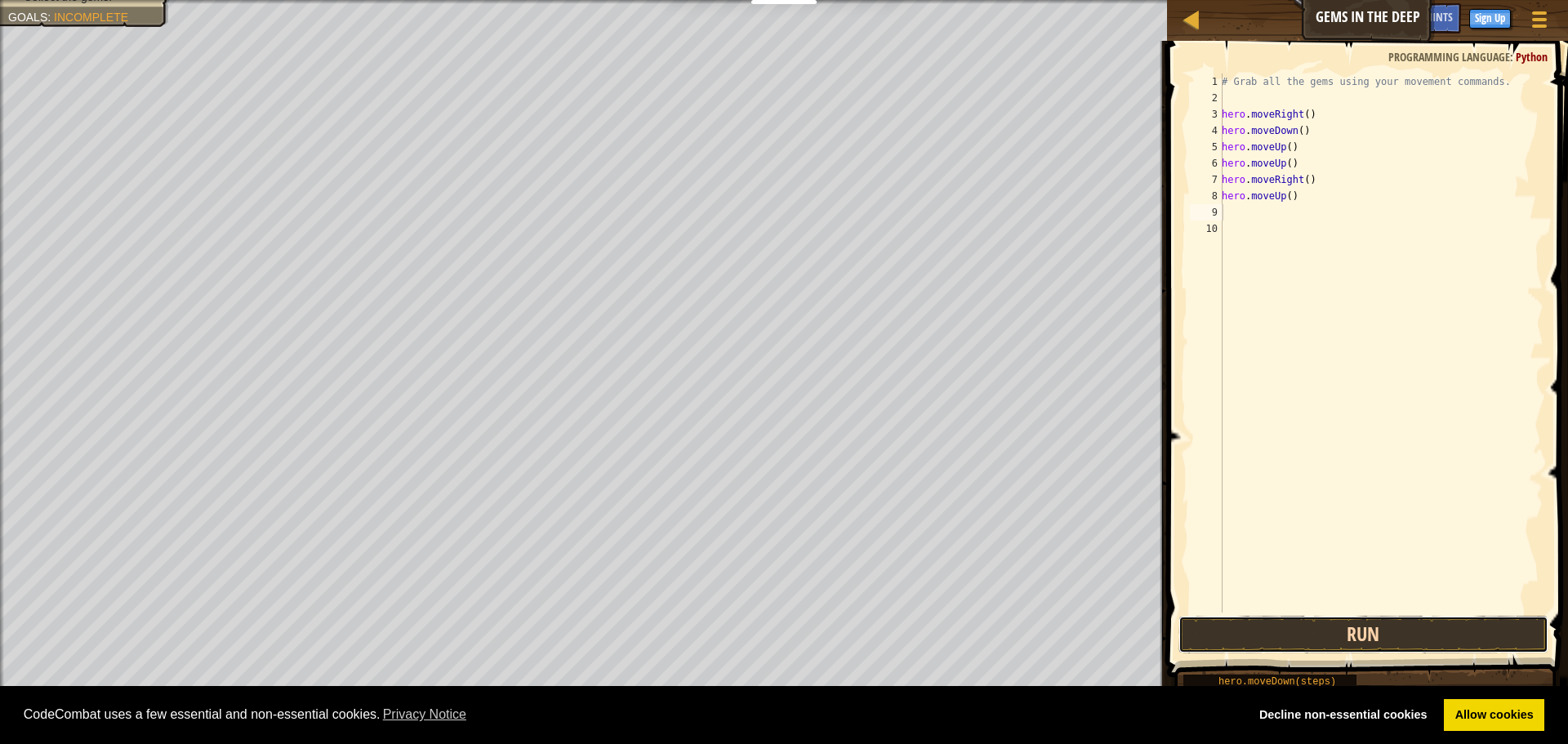
click at [1317, 632] on button "Run" at bounding box center [1363, 634] width 370 height 38
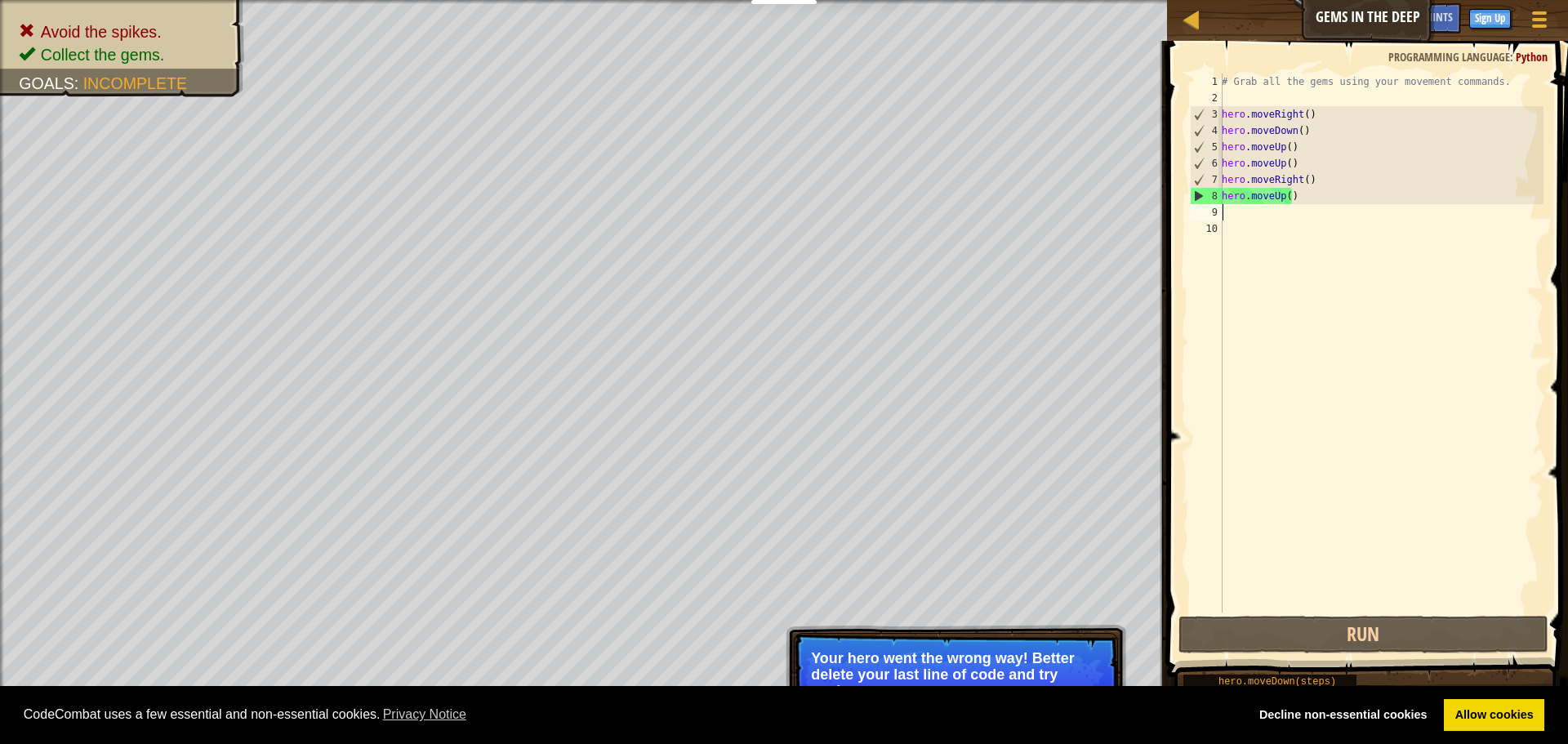
click at [1248, 200] on div "# Grab all the gems using your movement commands. hero . moveRight ( ) hero . m…" at bounding box center [1381, 359] width 325 height 571
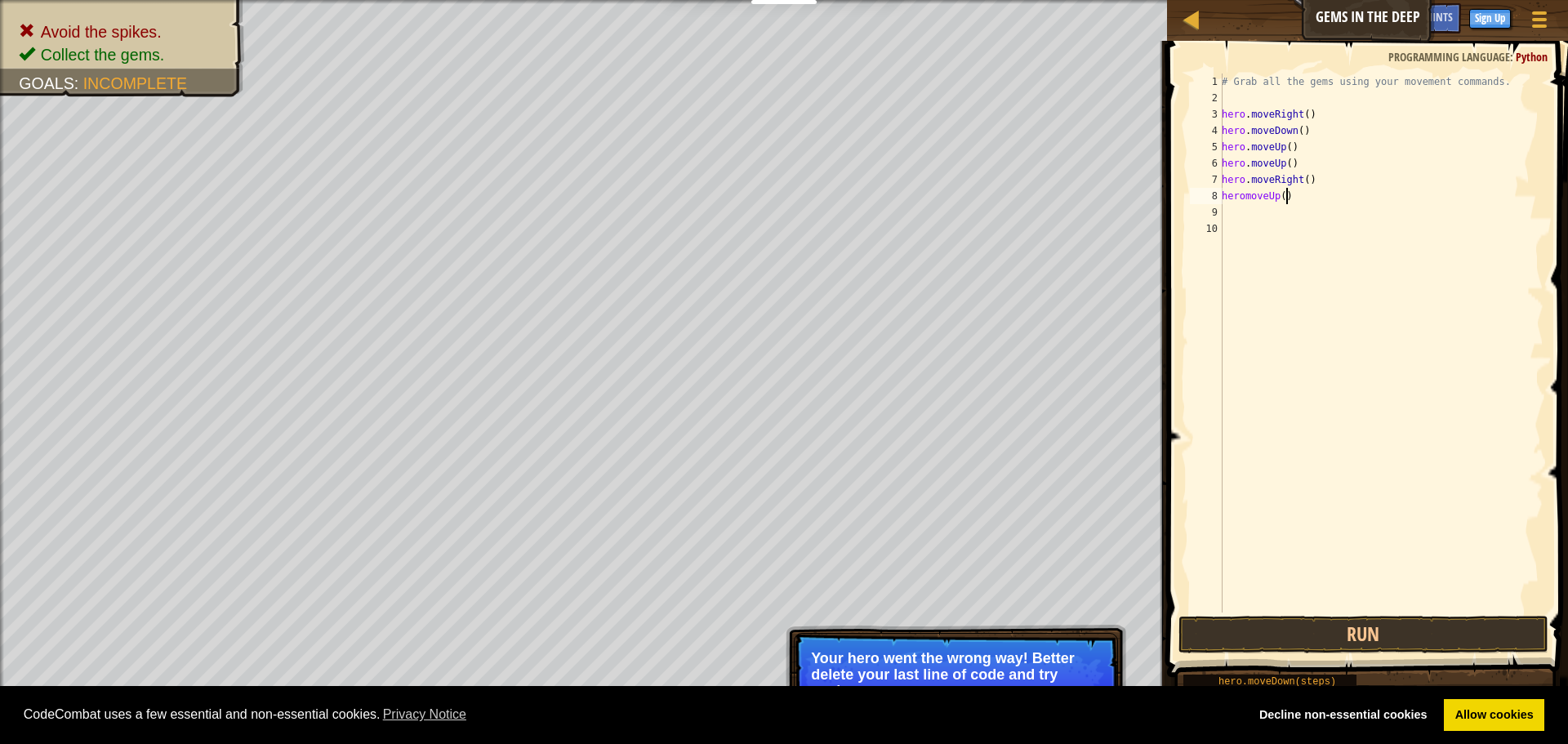
click at [1287, 201] on div "# Grab all the gems using your movement commands. hero . moveRight ( ) hero . m…" at bounding box center [1381, 359] width 325 height 571
type textarea "h"
type textarea "m"
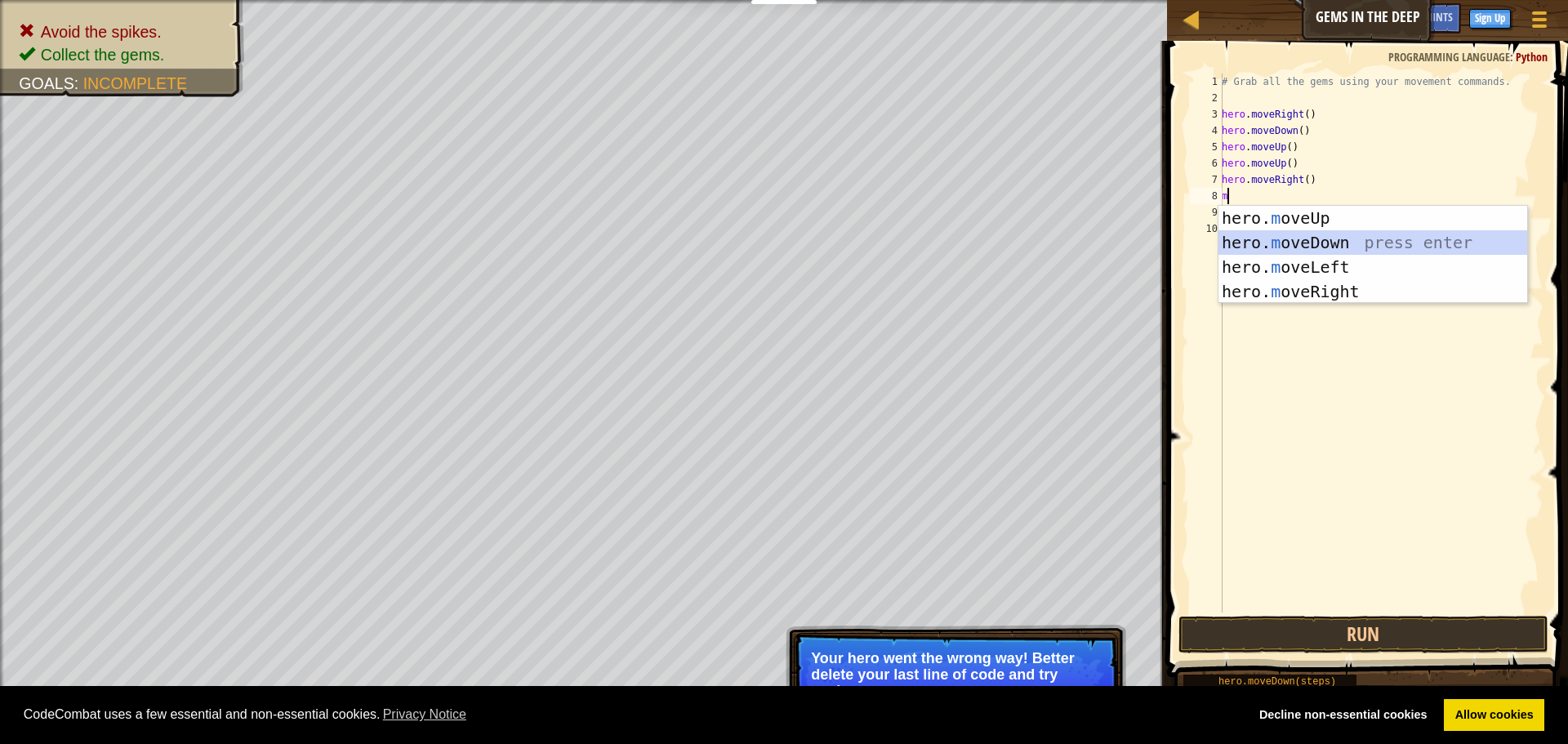
click at [1332, 242] on div "hero. m oveUp press enter hero. m oveDown press enter hero. m oveLeft press ent…" at bounding box center [1373, 279] width 308 height 147
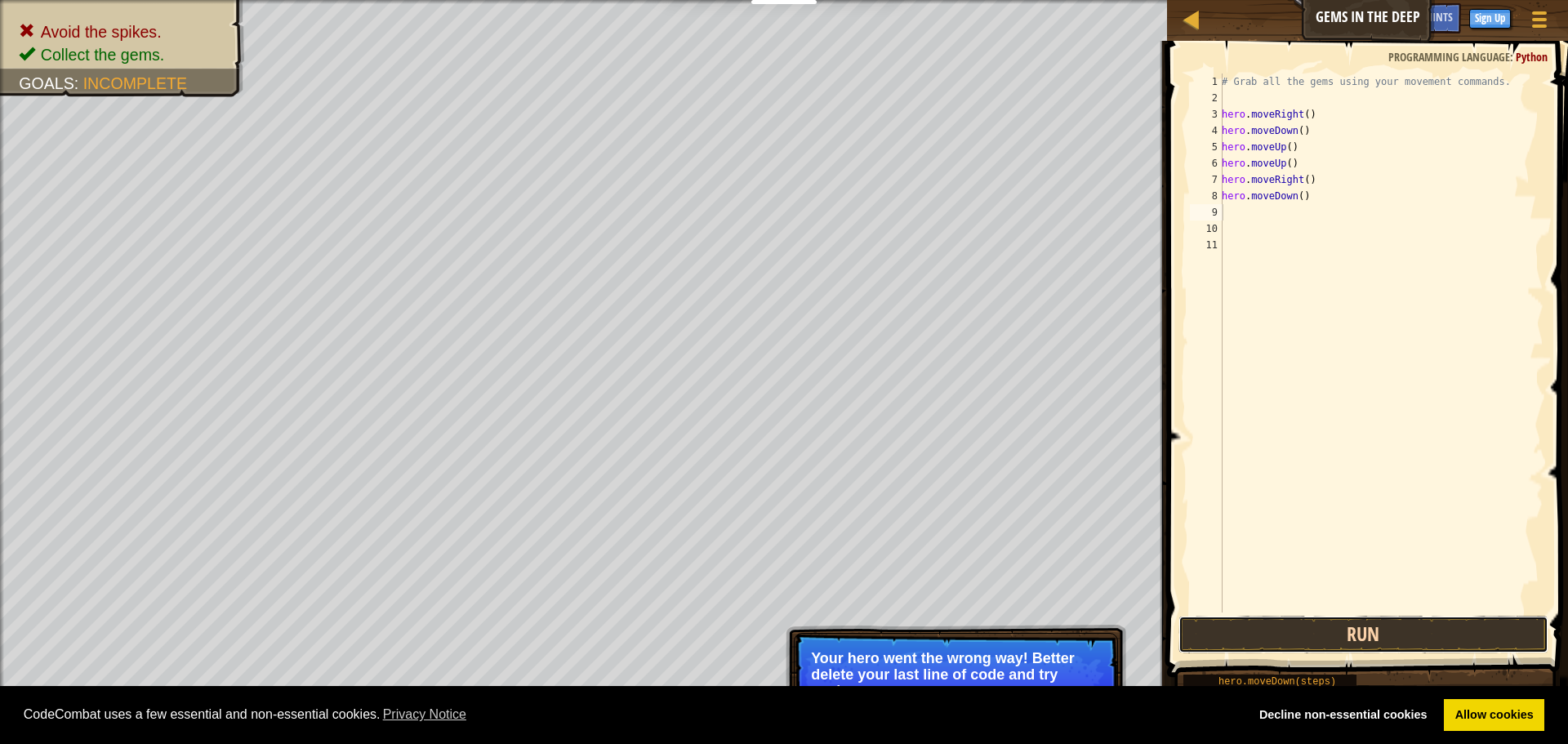
click at [1279, 640] on button "Run" at bounding box center [1363, 634] width 370 height 38
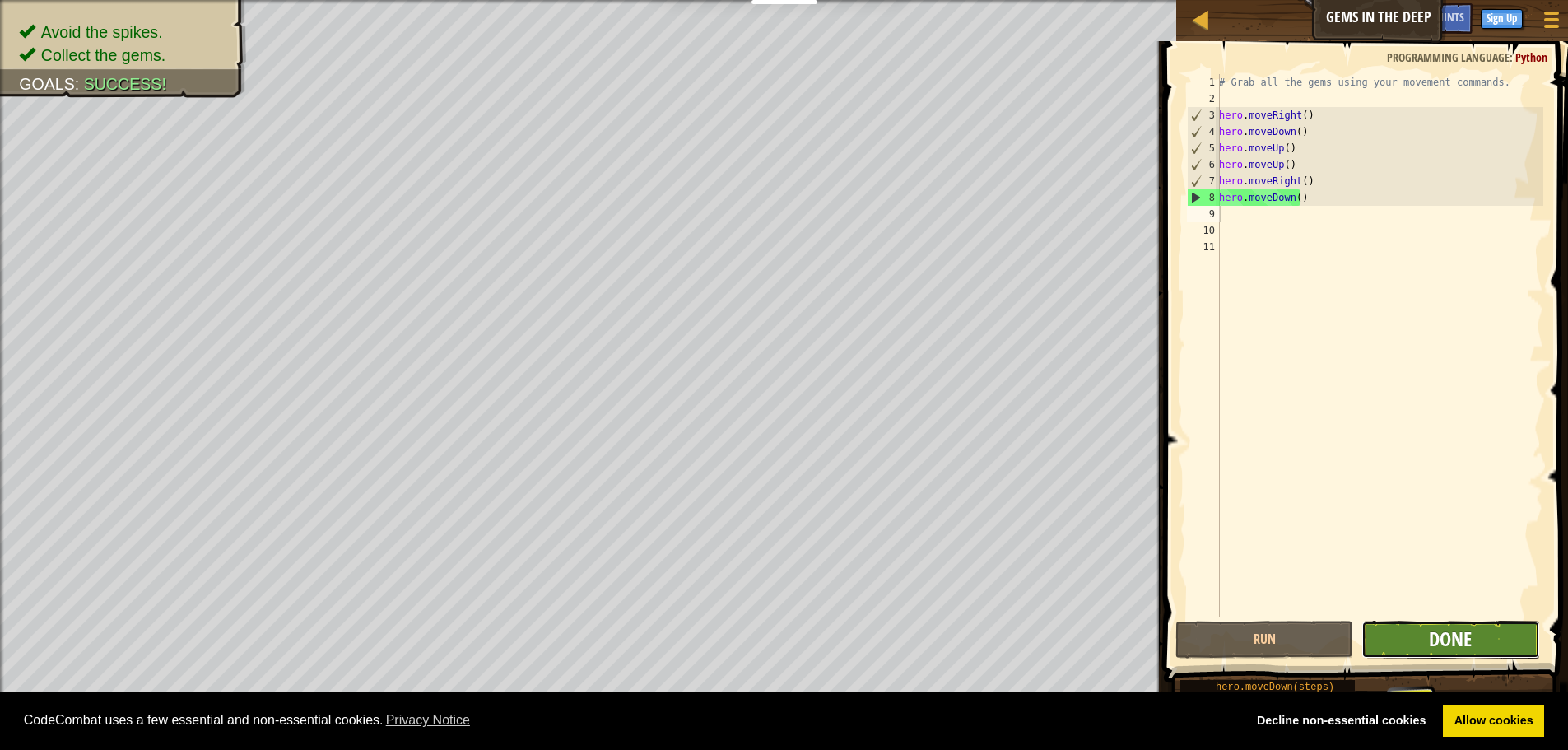
click at [1461, 642] on span "Done" at bounding box center [1449, 638] width 43 height 26
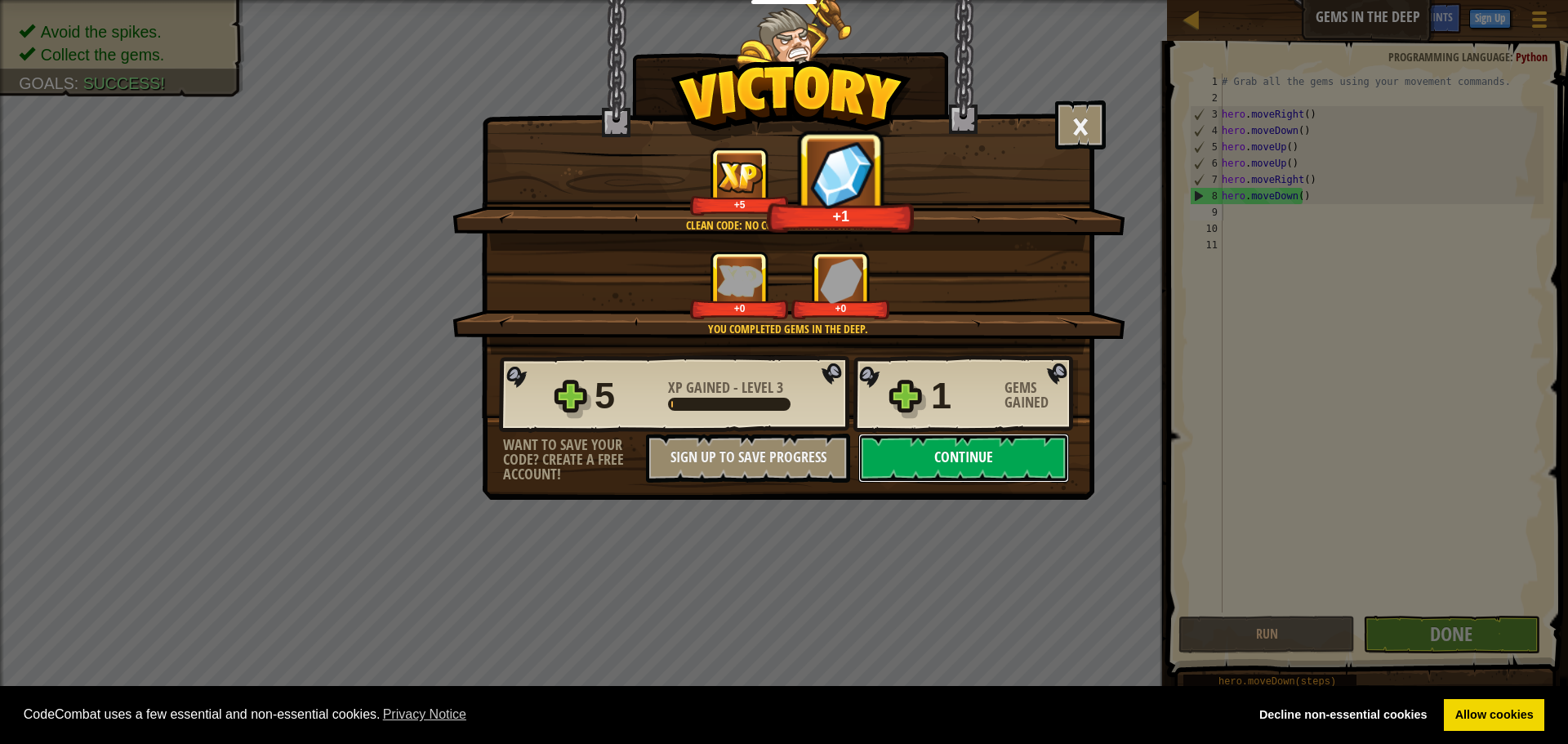
click at [982, 447] on button "Continue" at bounding box center [963, 458] width 211 height 49
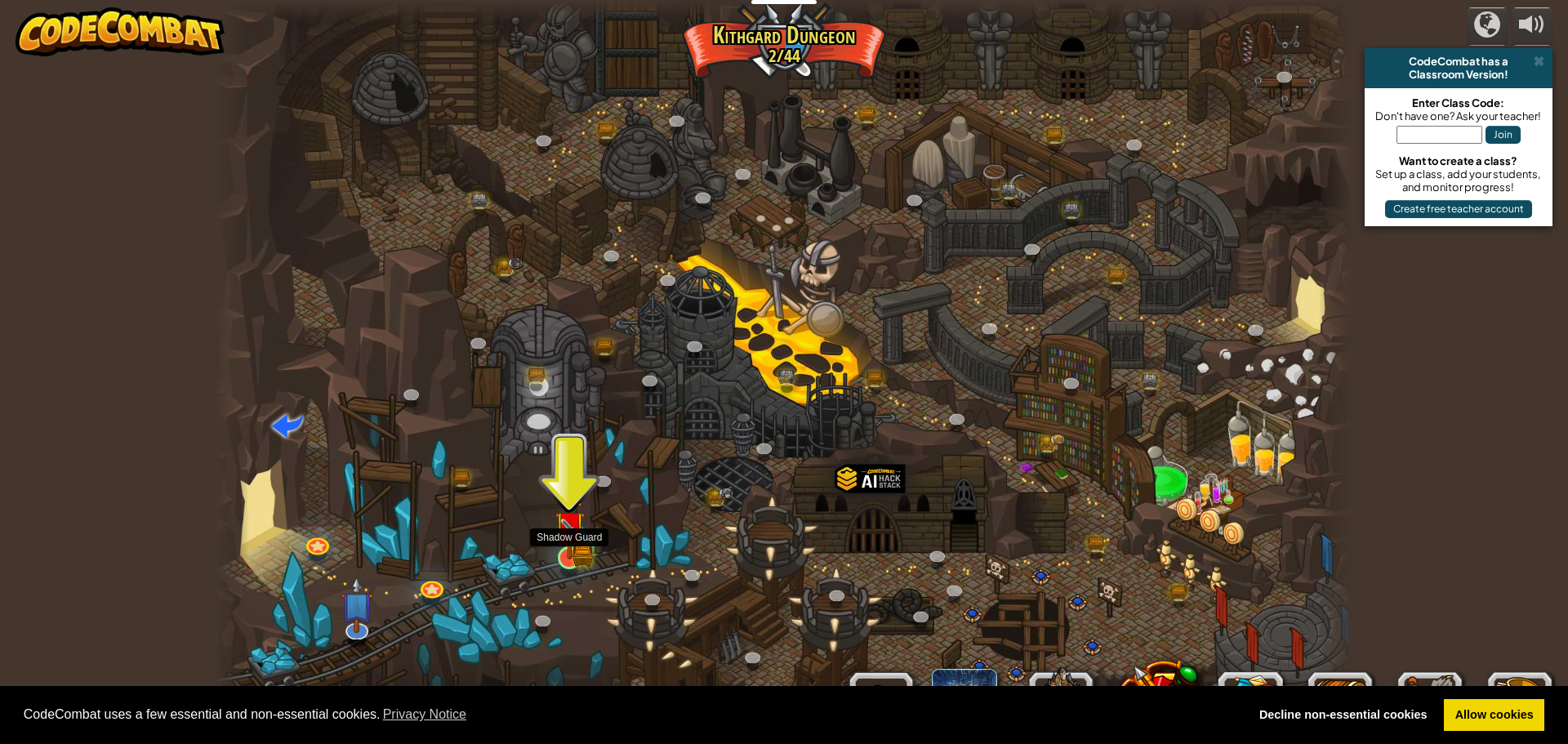
click at [572, 543] on img at bounding box center [569, 527] width 31 height 67
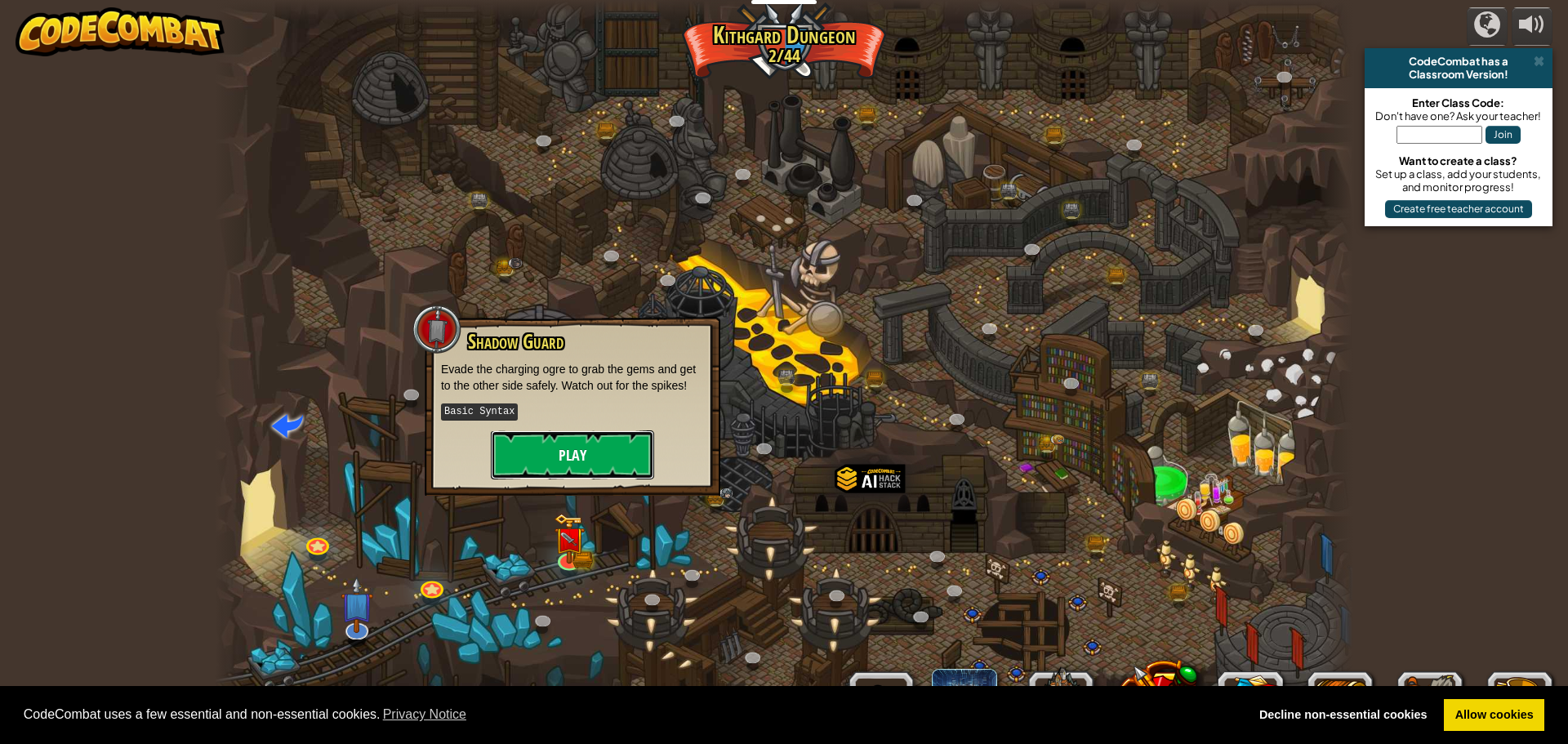
click at [581, 445] on button "Play" at bounding box center [572, 455] width 163 height 49
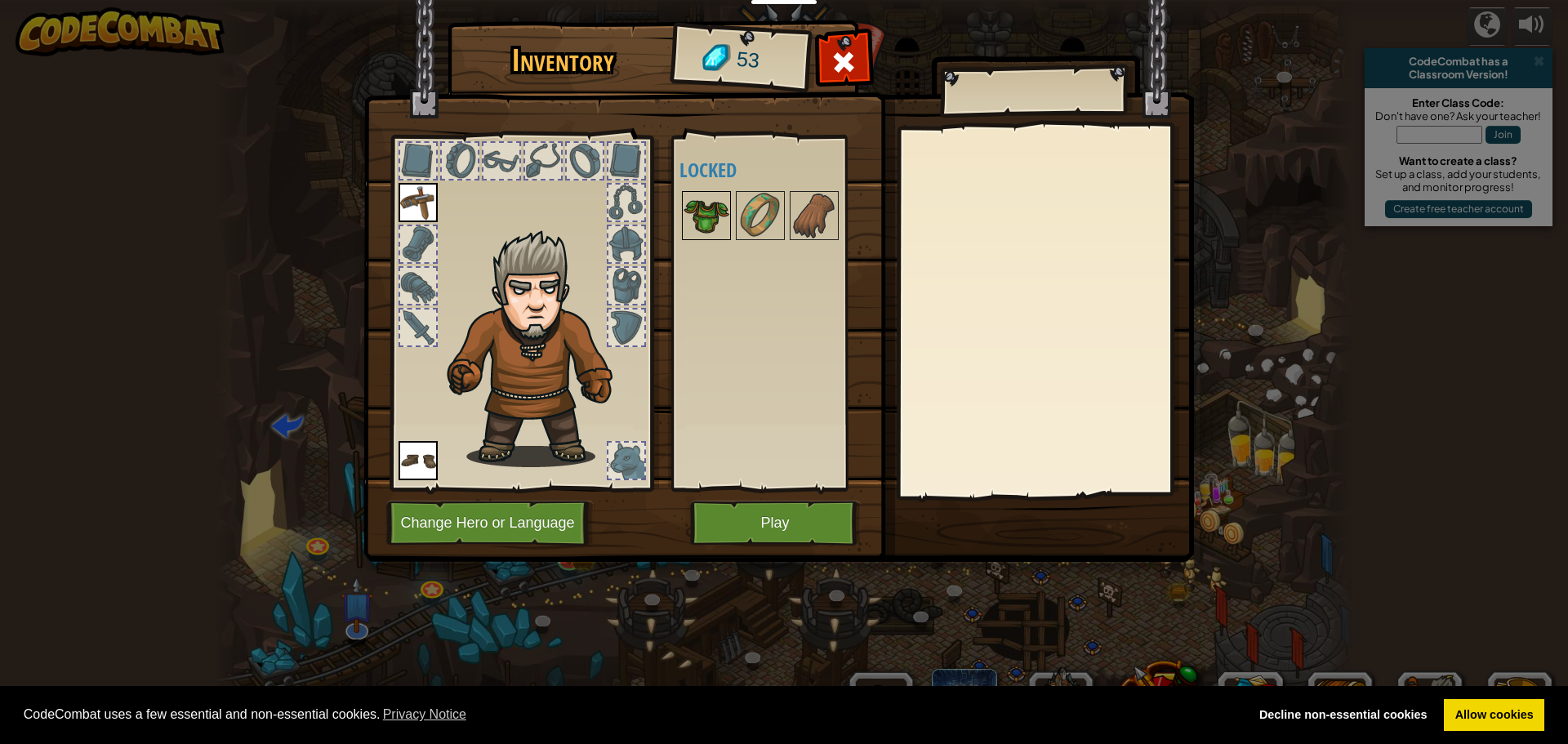
click at [708, 215] on img at bounding box center [706, 215] width 45 height 45
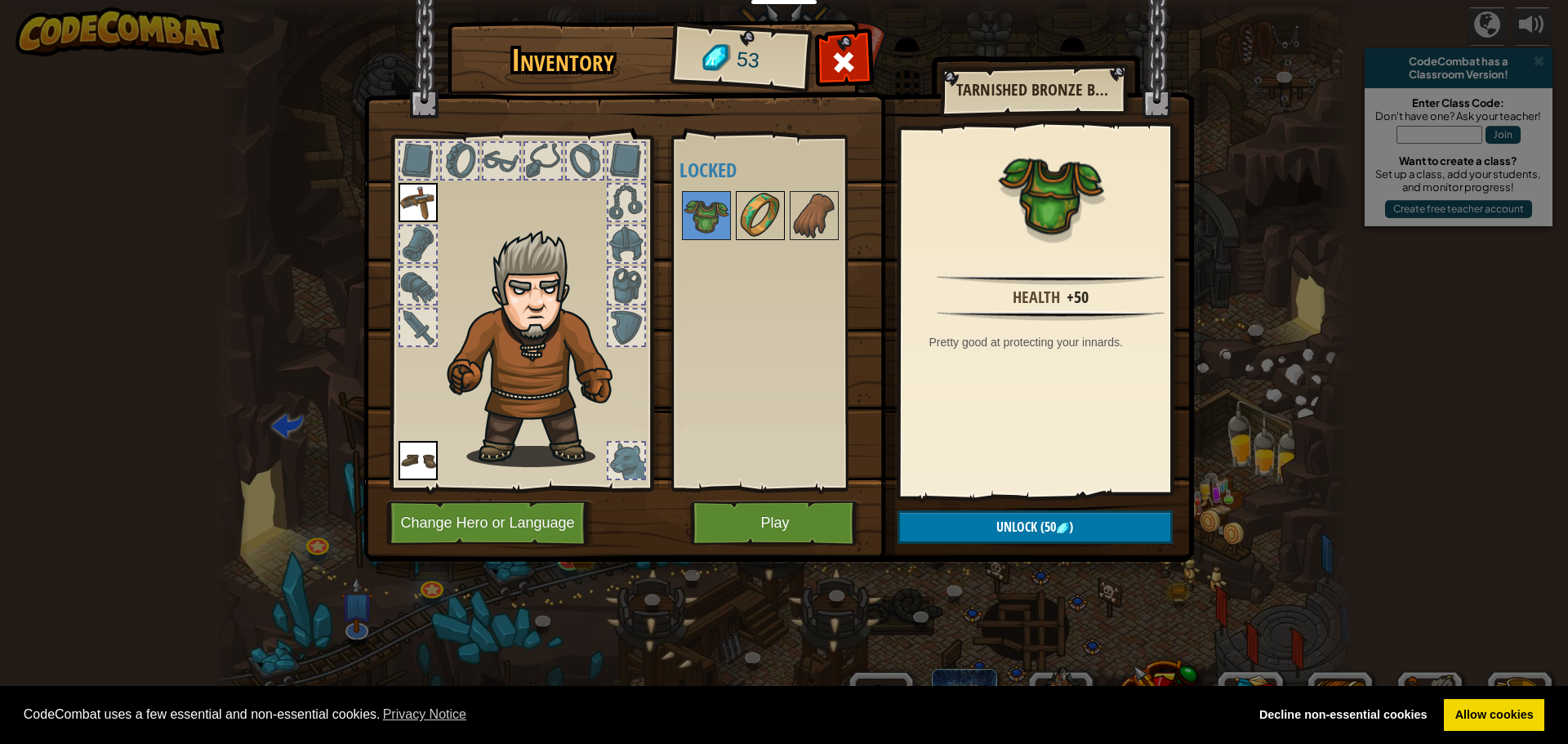
click at [749, 224] on img at bounding box center [760, 215] width 45 height 45
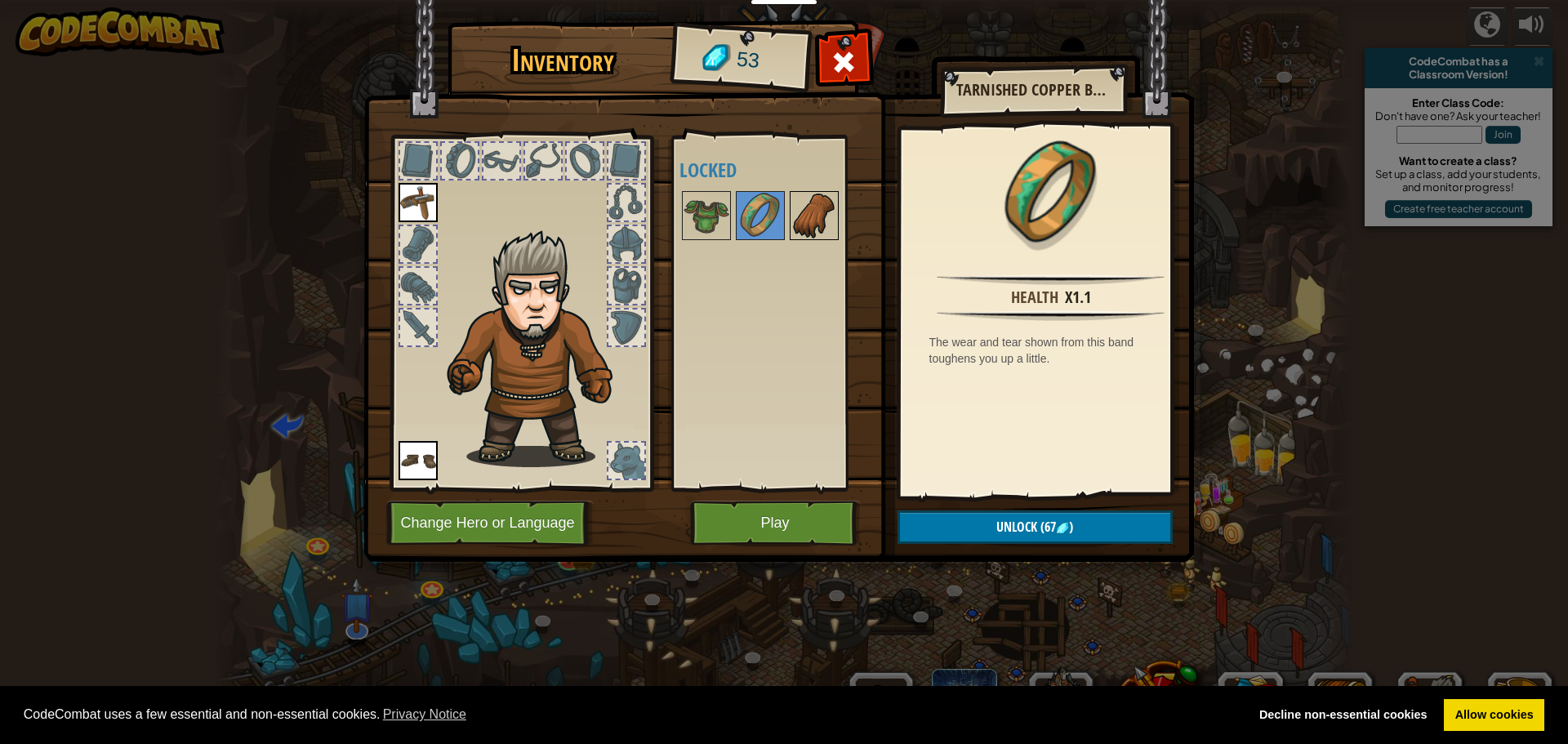
click at [801, 218] on img at bounding box center [815, 215] width 45 height 45
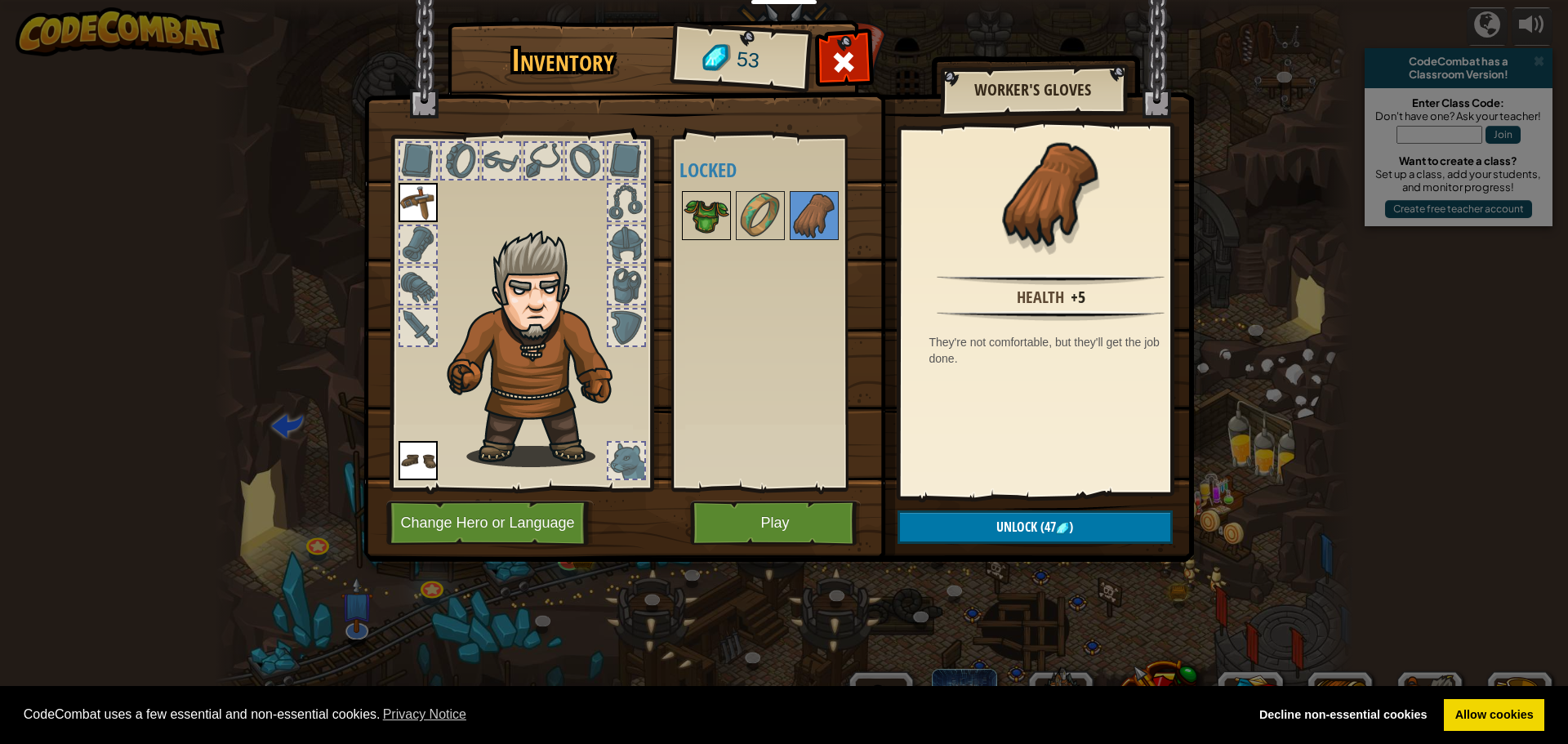
click at [697, 197] on img at bounding box center [706, 215] width 45 height 45
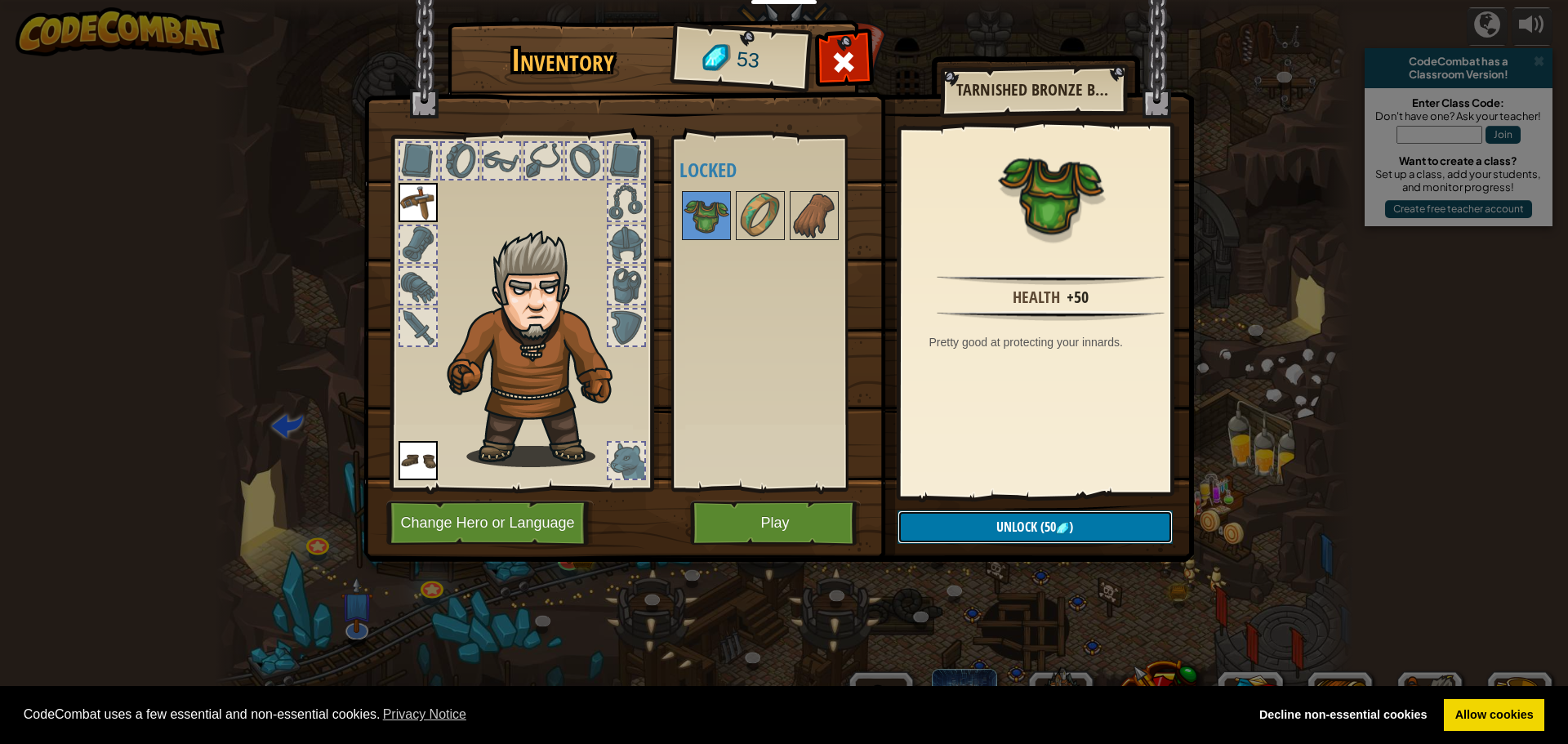
click at [998, 533] on span "Unlock" at bounding box center [1016, 527] width 41 height 18
click at [999, 530] on button "Confirm" at bounding box center [1035, 527] width 275 height 34
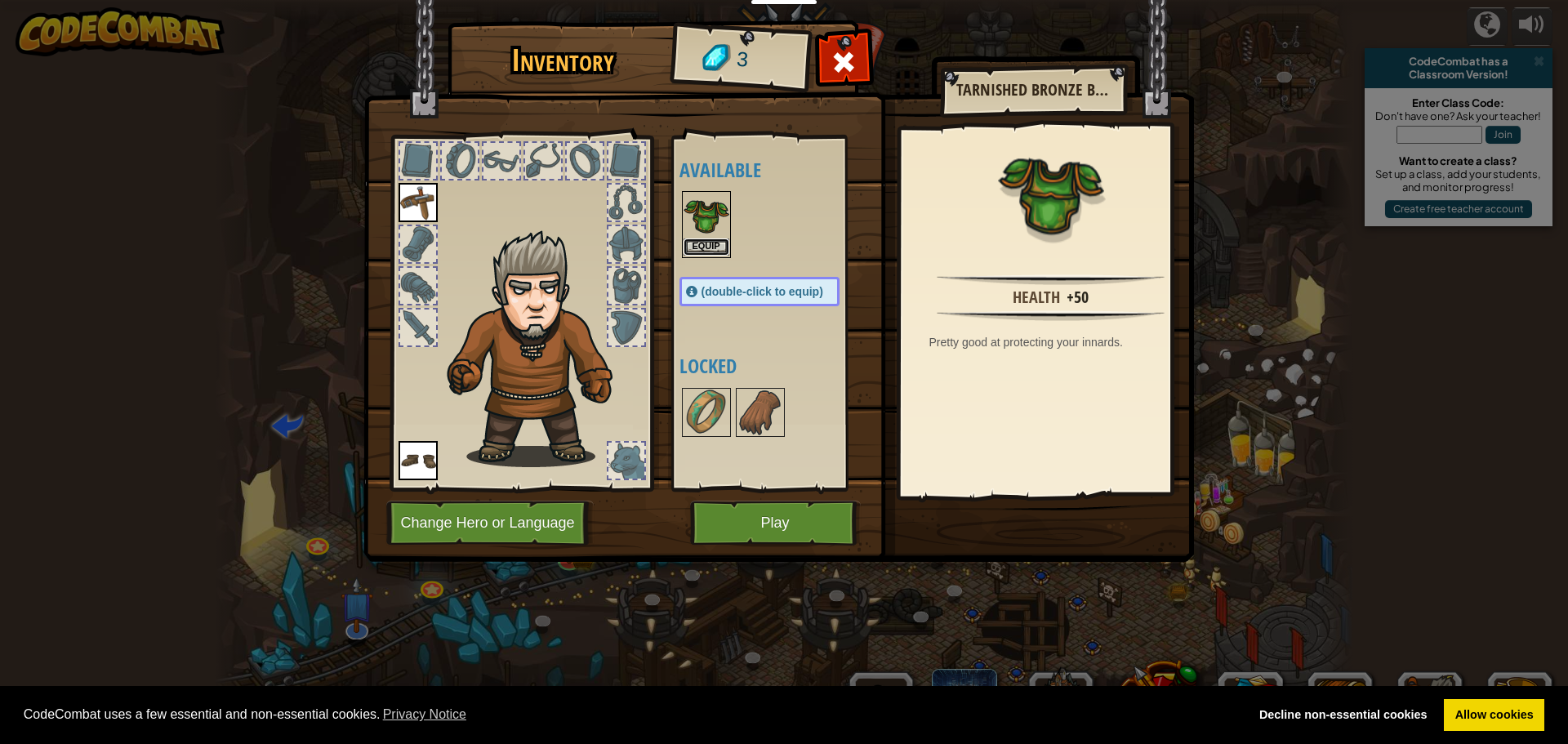
click at [707, 240] on button "Equip" at bounding box center [706, 246] width 45 height 17
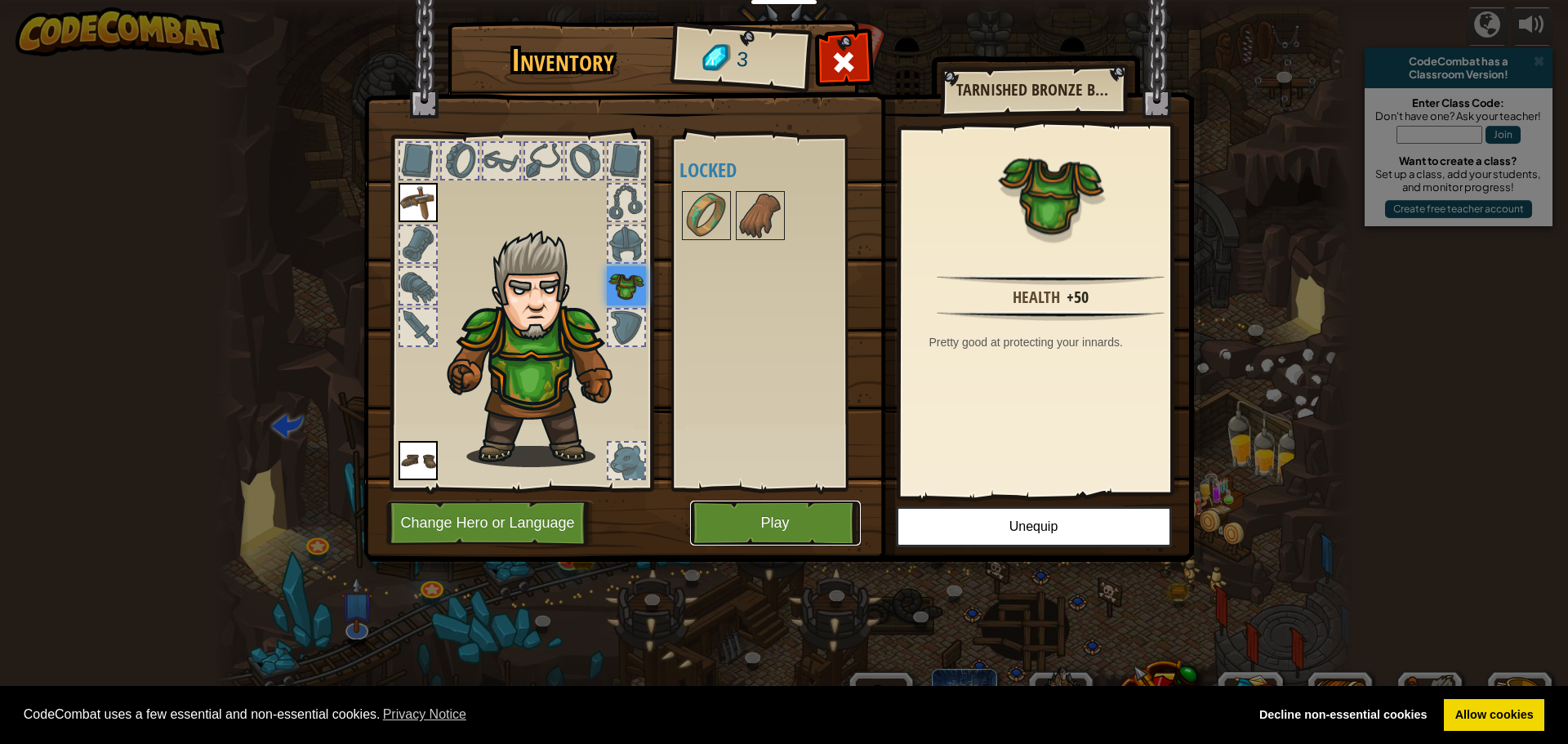
click at [796, 517] on button "Play" at bounding box center [775, 522] width 171 height 44
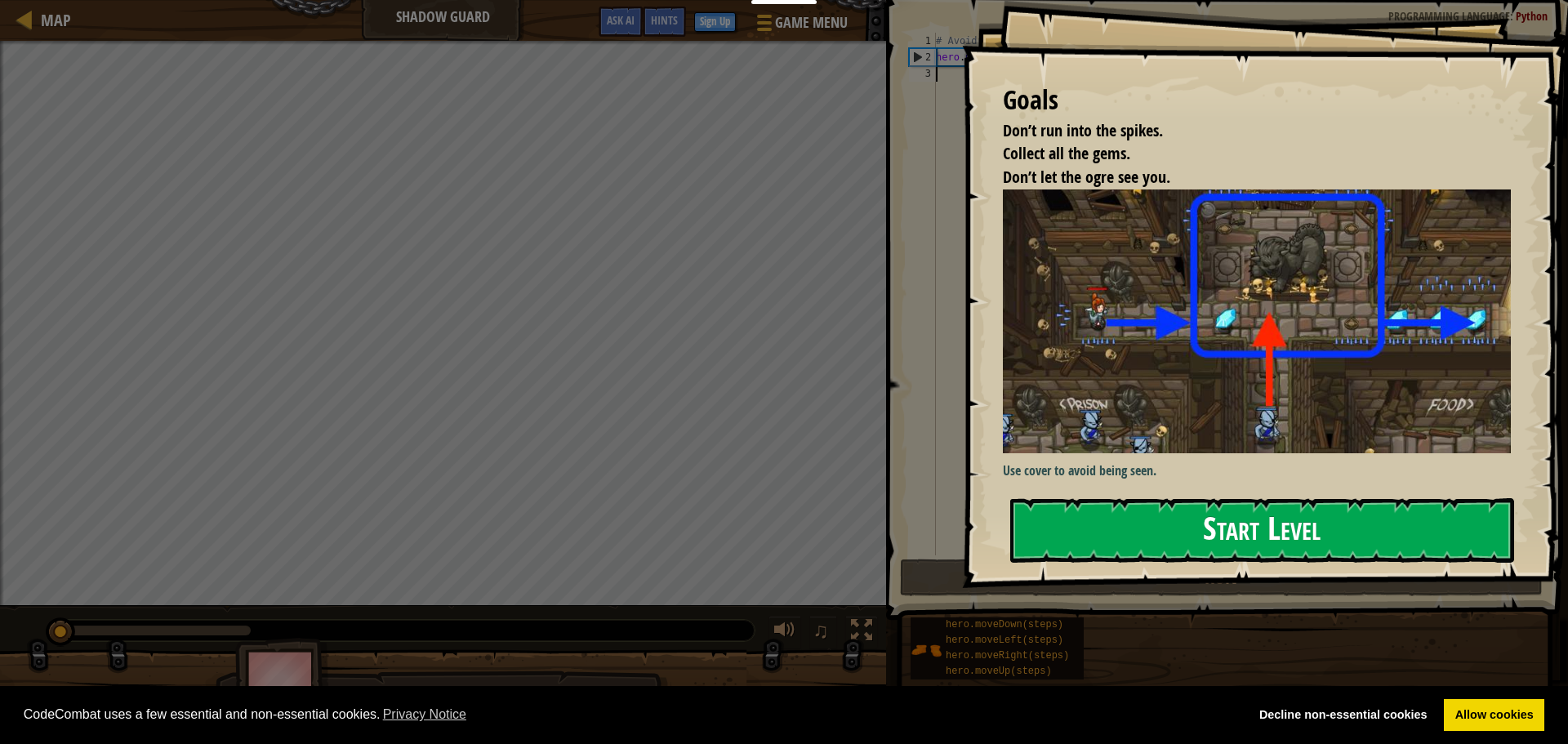
click at [1164, 525] on button "Start Level" at bounding box center [1263, 530] width 504 height 64
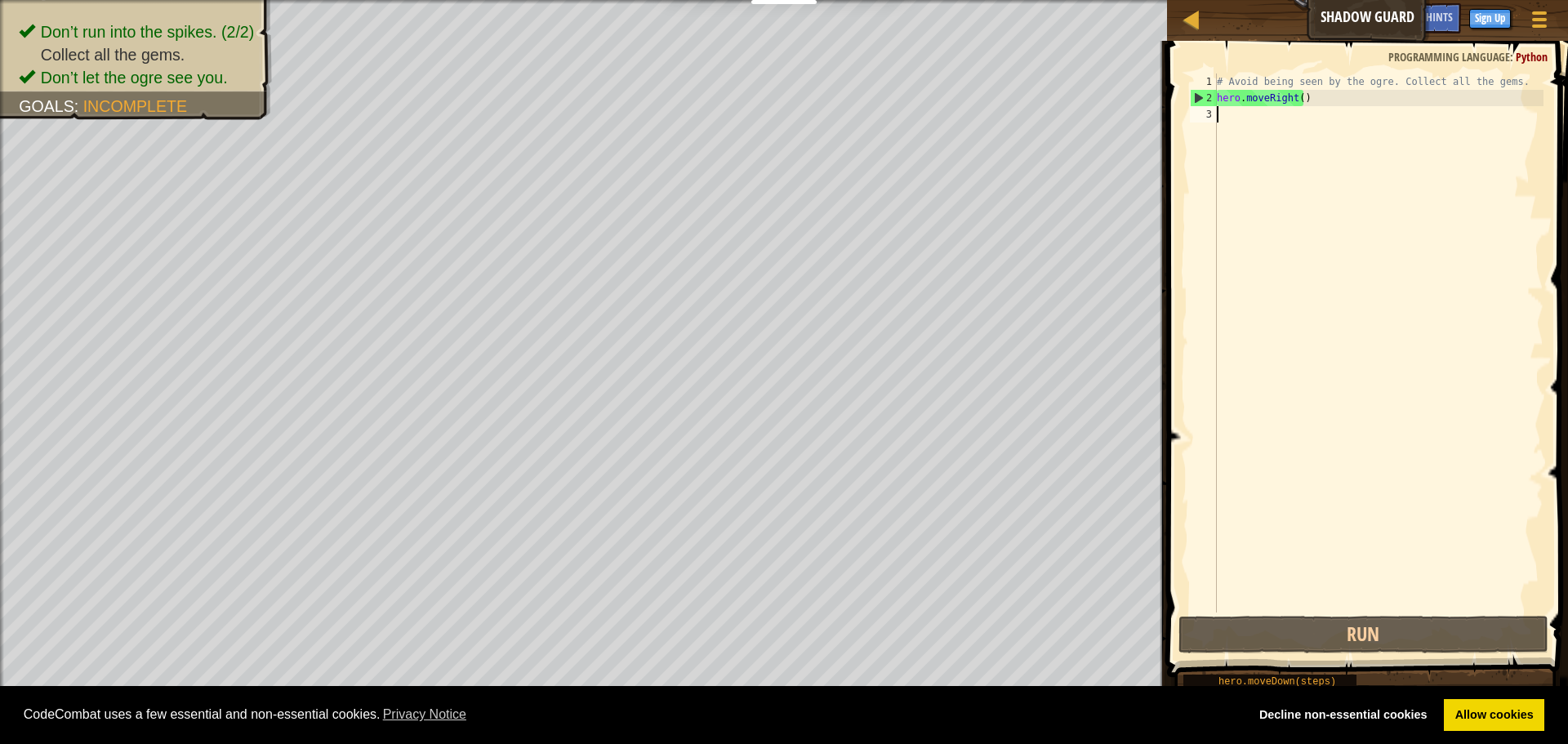
type textarea "m"
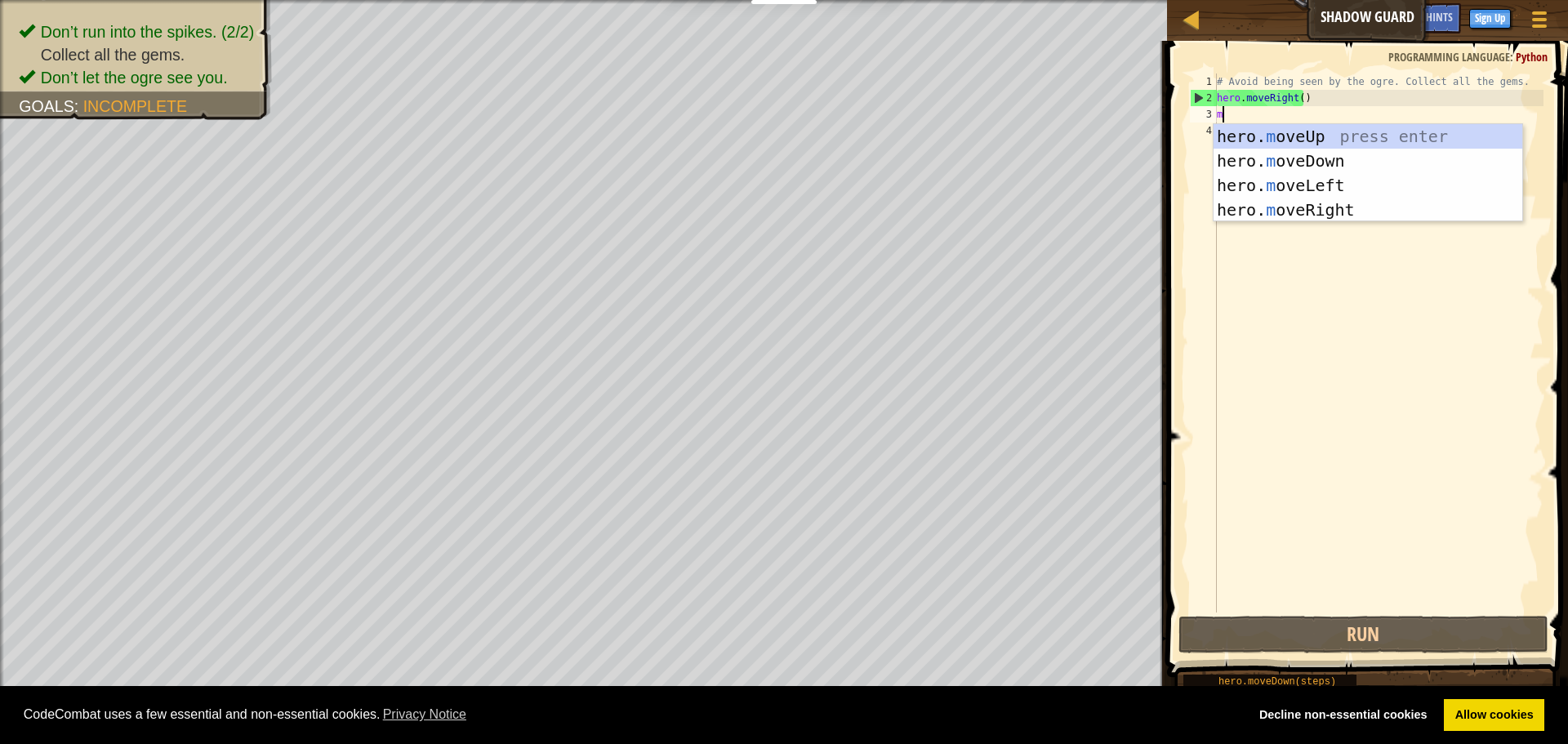
scroll to position [7, 0]
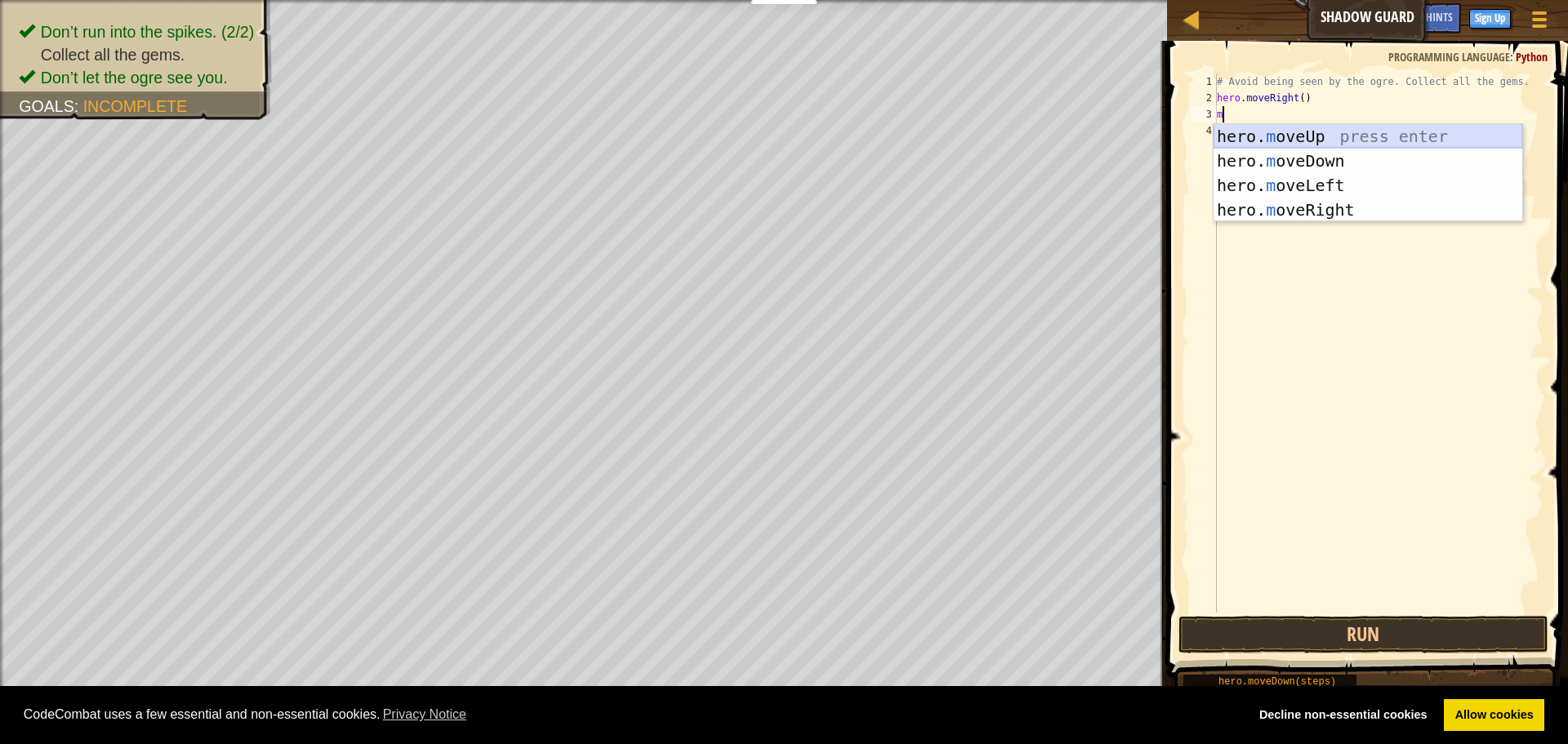
click at [1300, 133] on div "hero. m oveUp press enter hero. m oveDown press enter hero. m oveLeft press ent…" at bounding box center [1368, 198] width 308 height 147
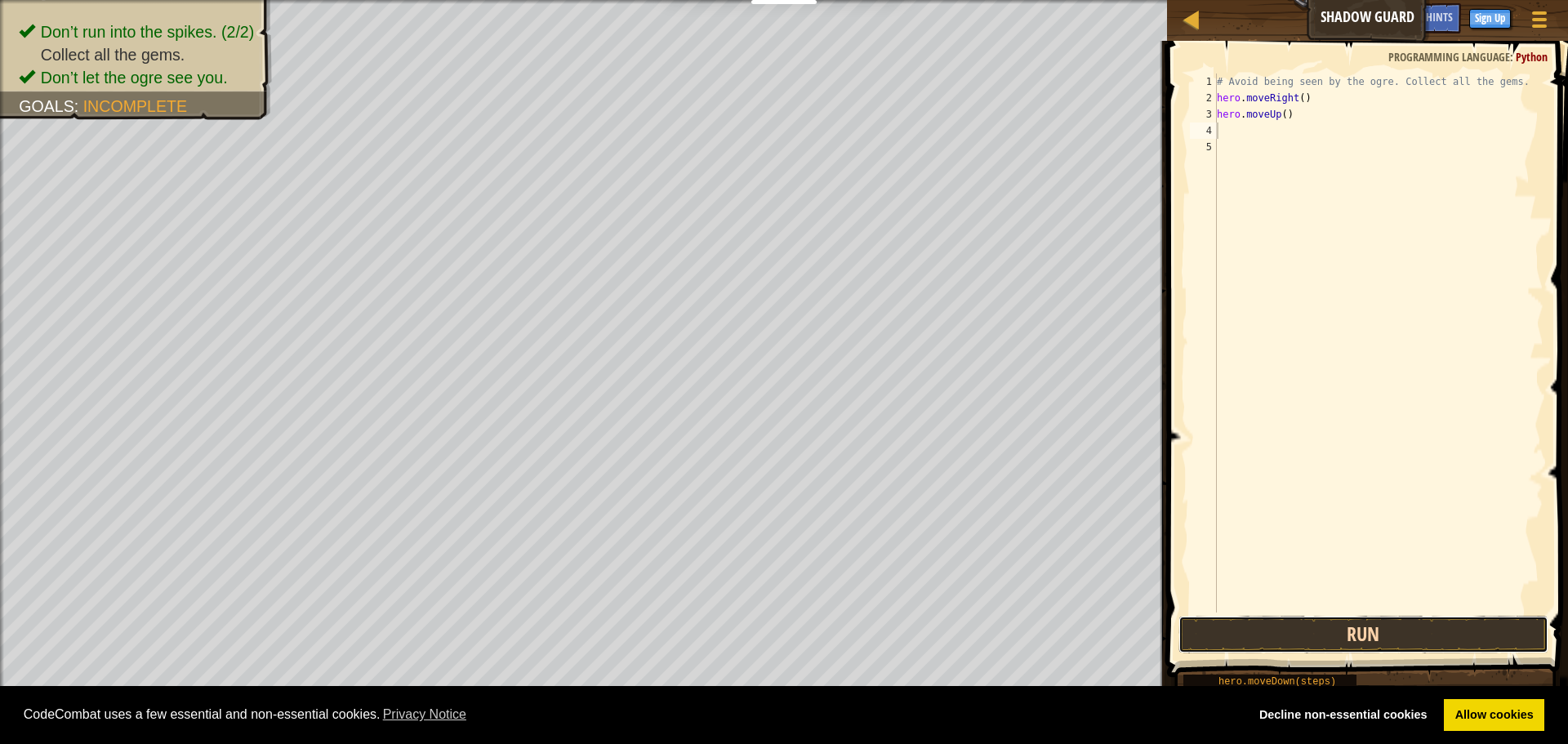
click at [1289, 628] on button "Run" at bounding box center [1363, 634] width 370 height 38
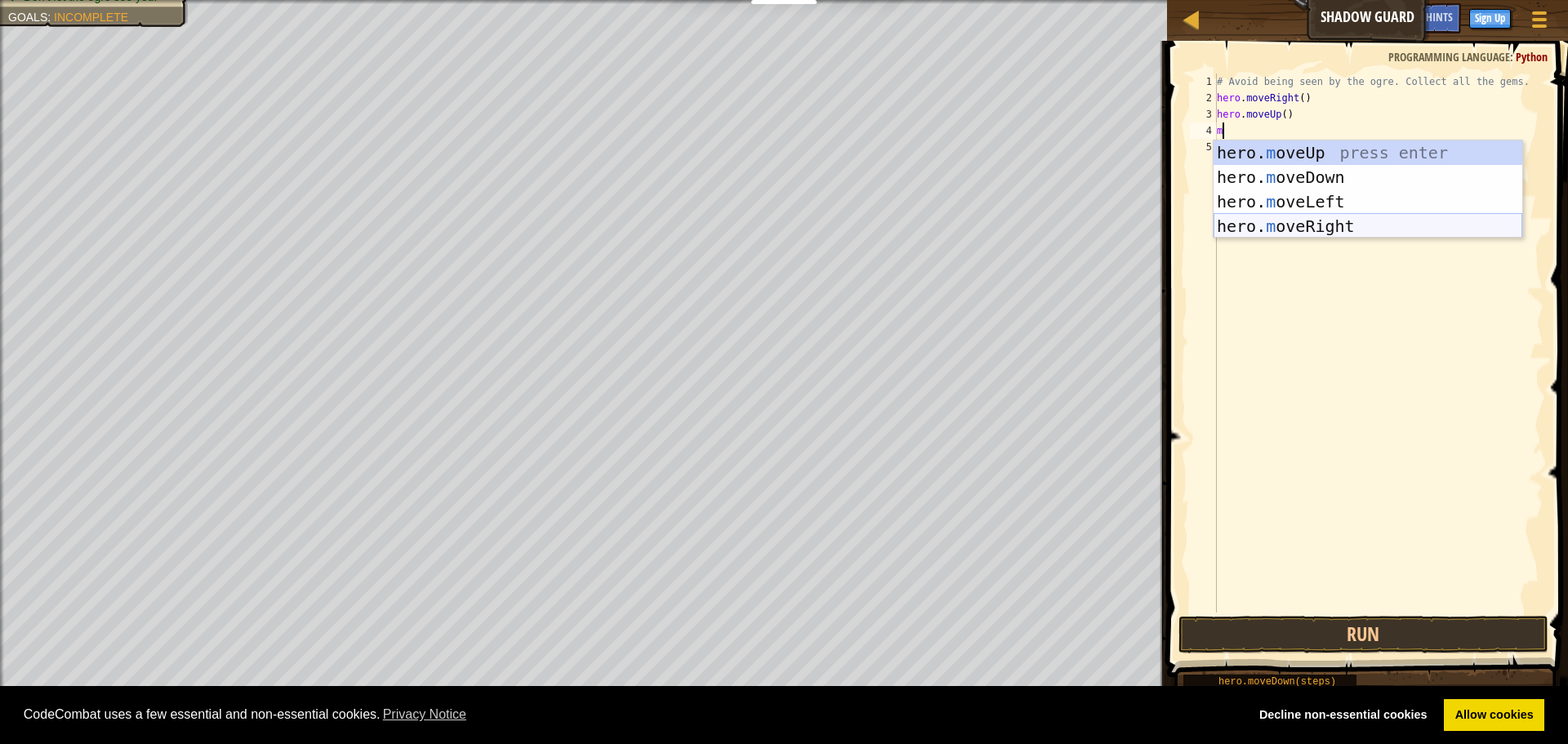
click at [1300, 0] on body "Cookie Policy CodeCombat uses a few essential and non-essential cookies. Privac…" at bounding box center [784, 0] width 1568 height 0
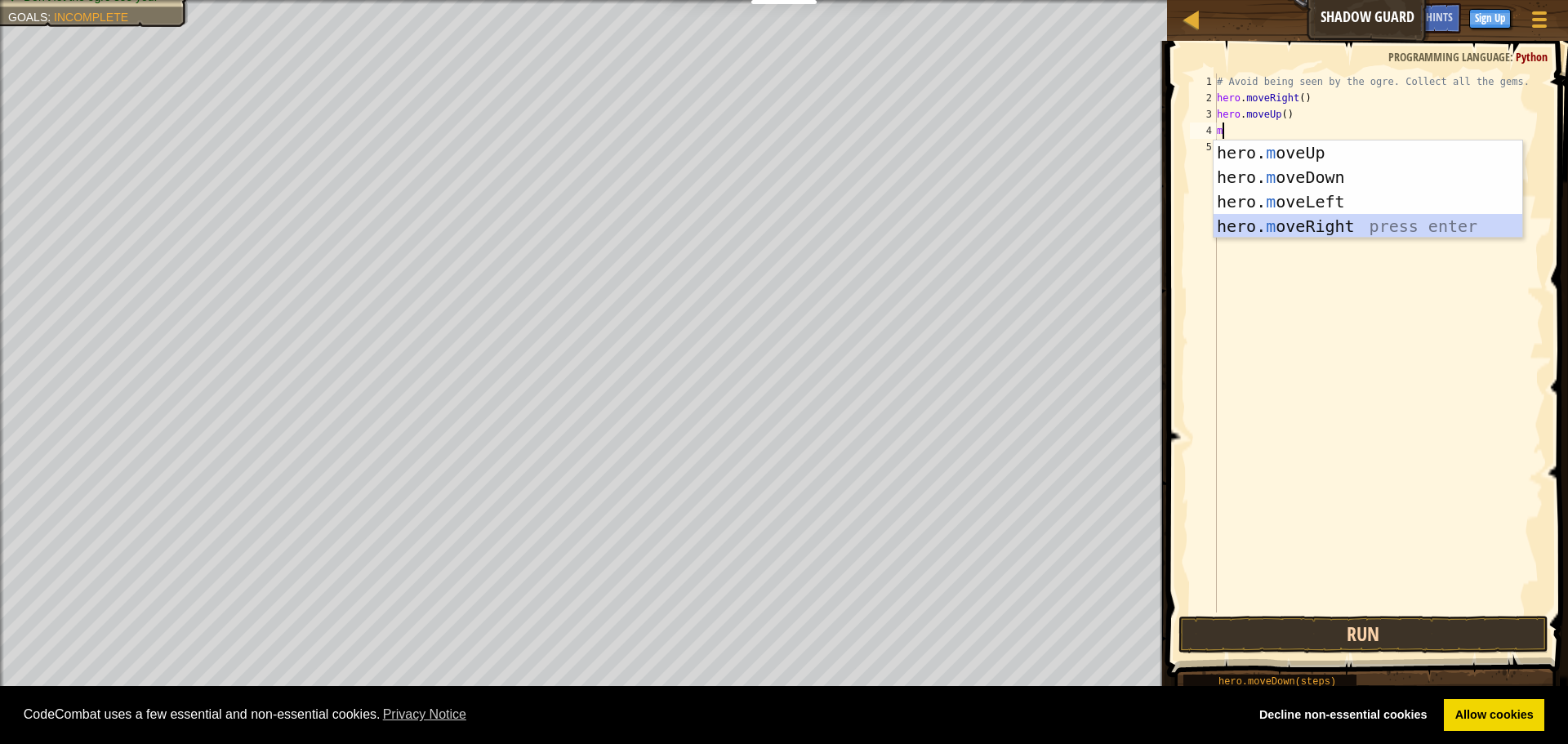
type textarea "m"
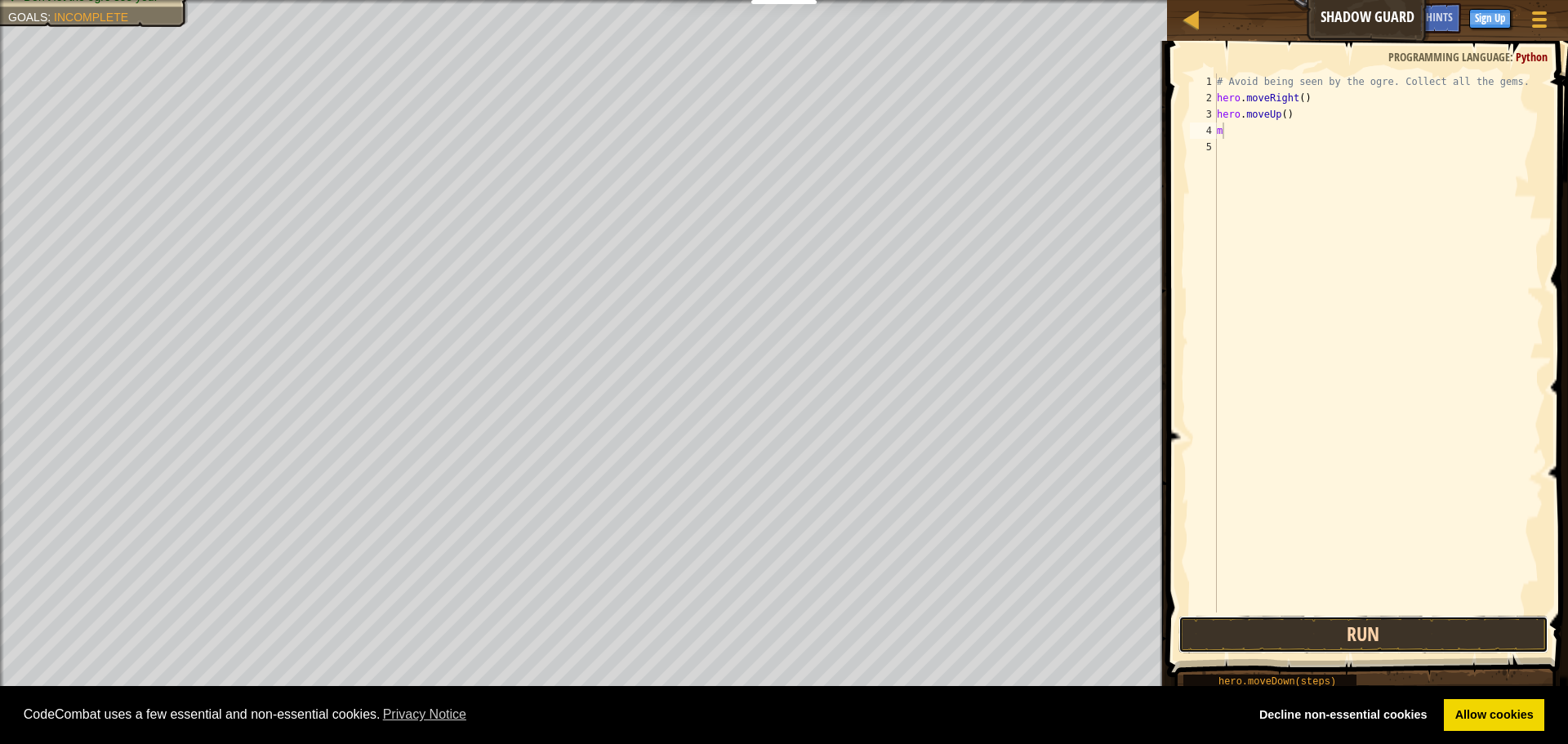
click at [1300, 626] on button "Run" at bounding box center [1363, 634] width 370 height 38
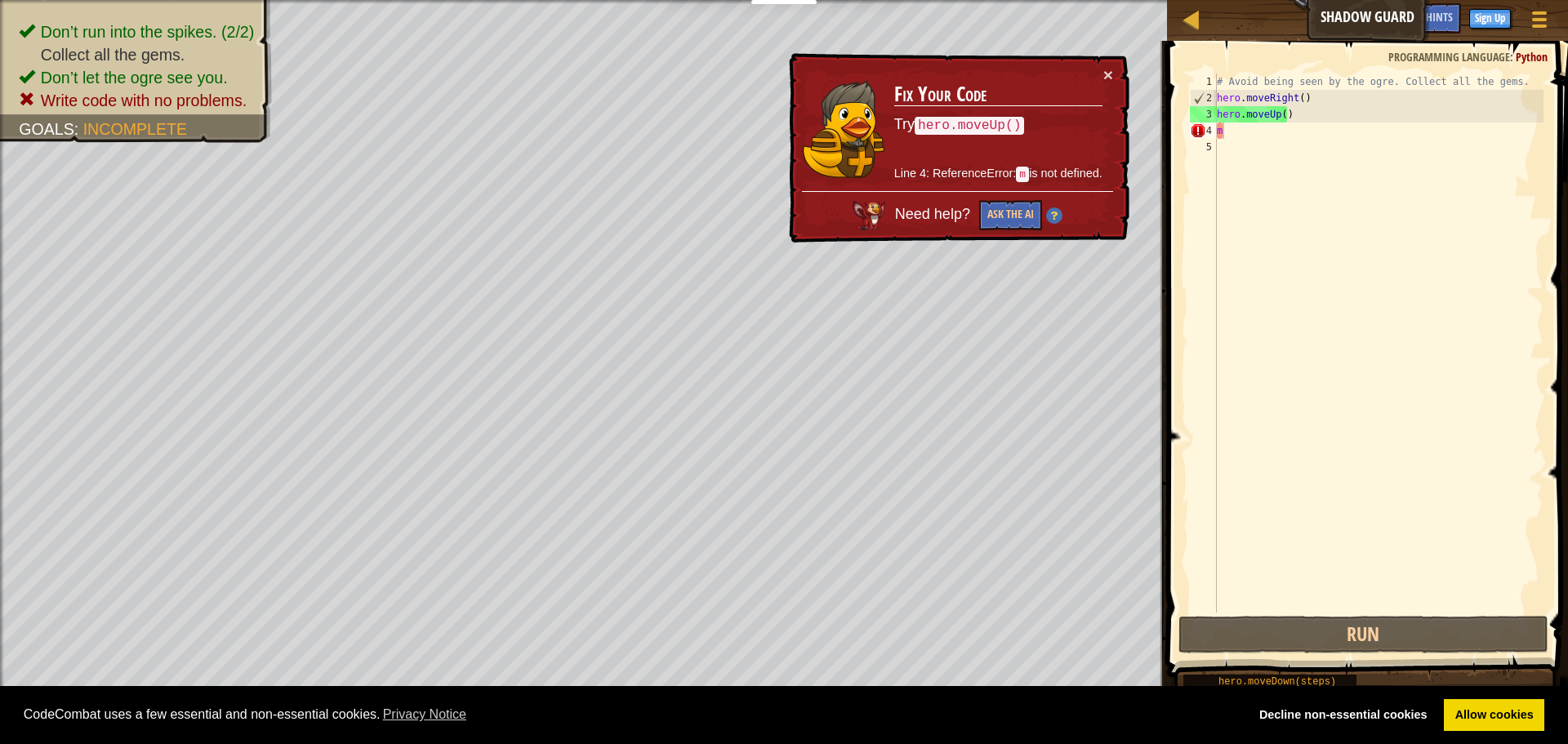
click at [1000, 231] on div "× Fix Your Code Try hero.moveUp() Line 4: ReferenceError: m is not defined. Nee…" at bounding box center [958, 148] width 344 height 190
click at [1007, 208] on button "Ask the AI" at bounding box center [1011, 214] width 63 height 31
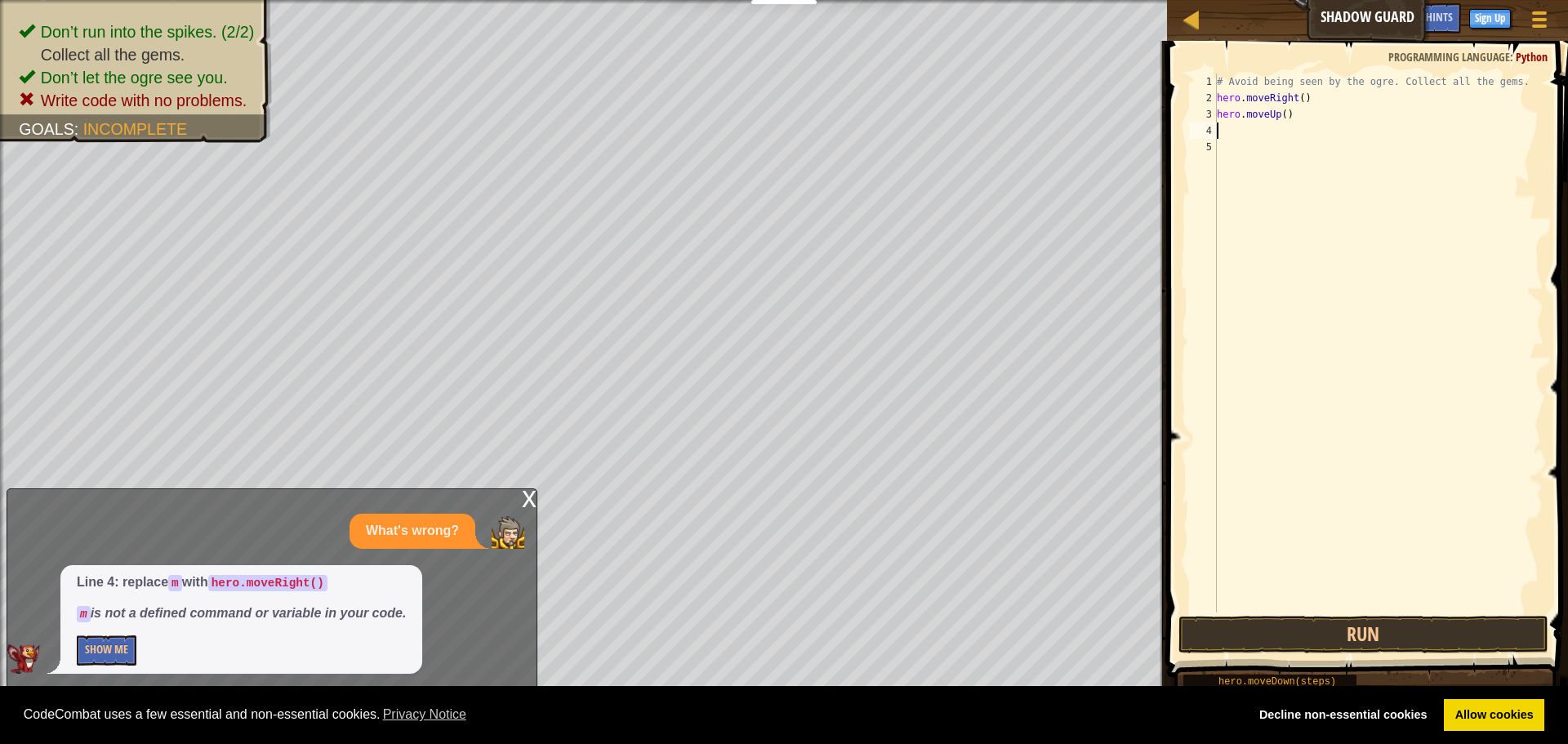
type textarea "m"
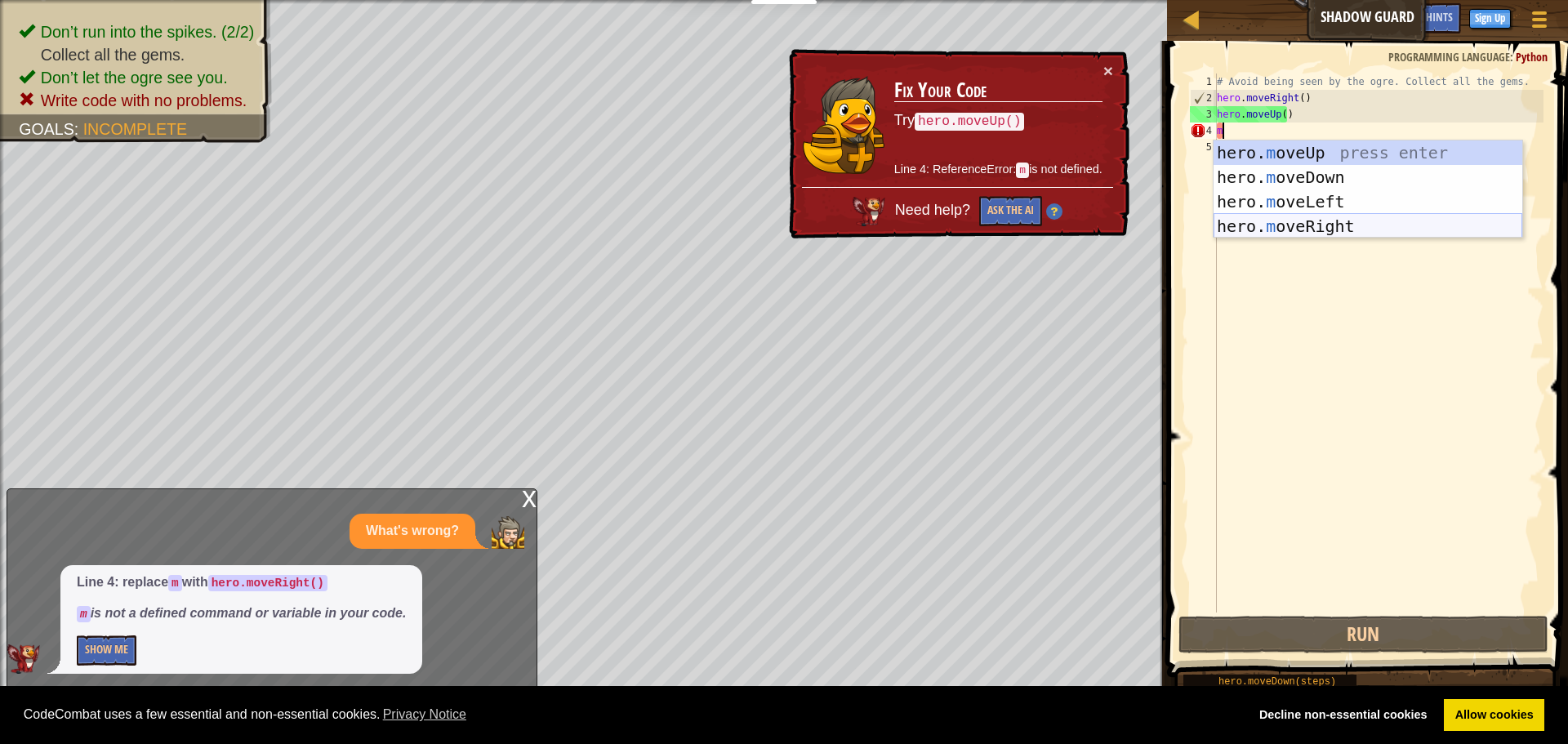
click at [1323, 214] on div "hero. m oveUp press enter hero. m oveDown press enter hero. m oveLeft press ent…" at bounding box center [1368, 213] width 308 height 147
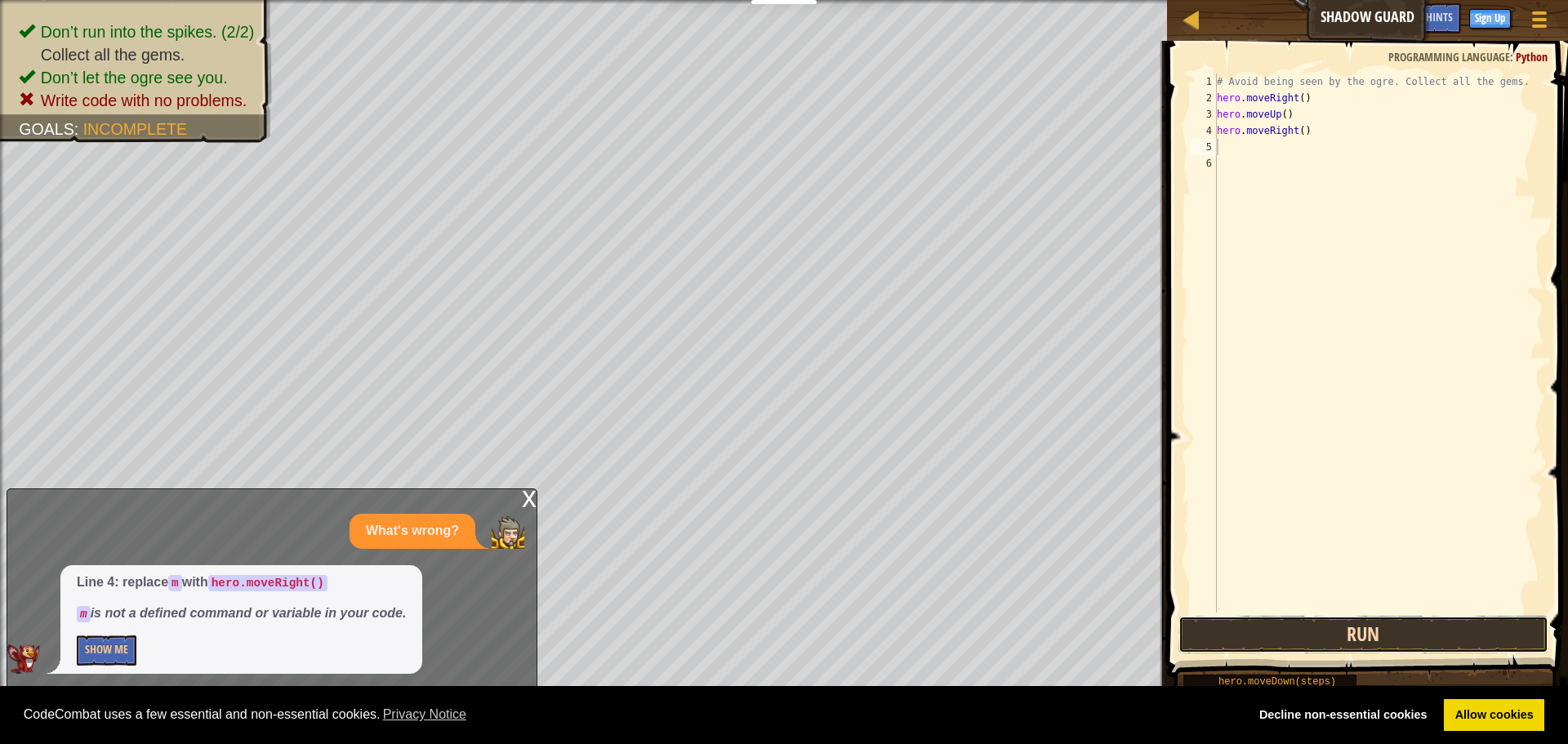
click at [1301, 633] on button "Run" at bounding box center [1363, 634] width 370 height 38
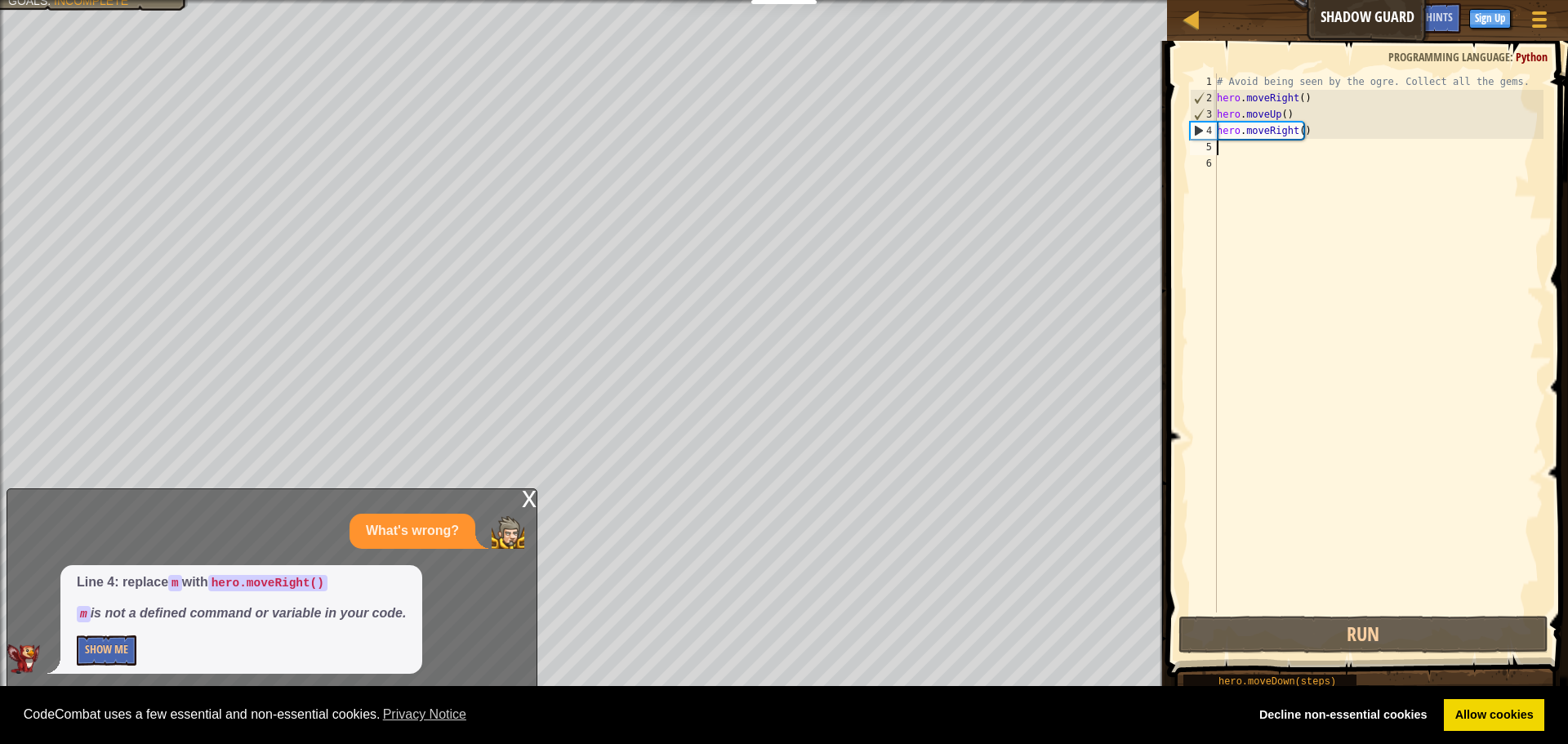
type textarea "m"
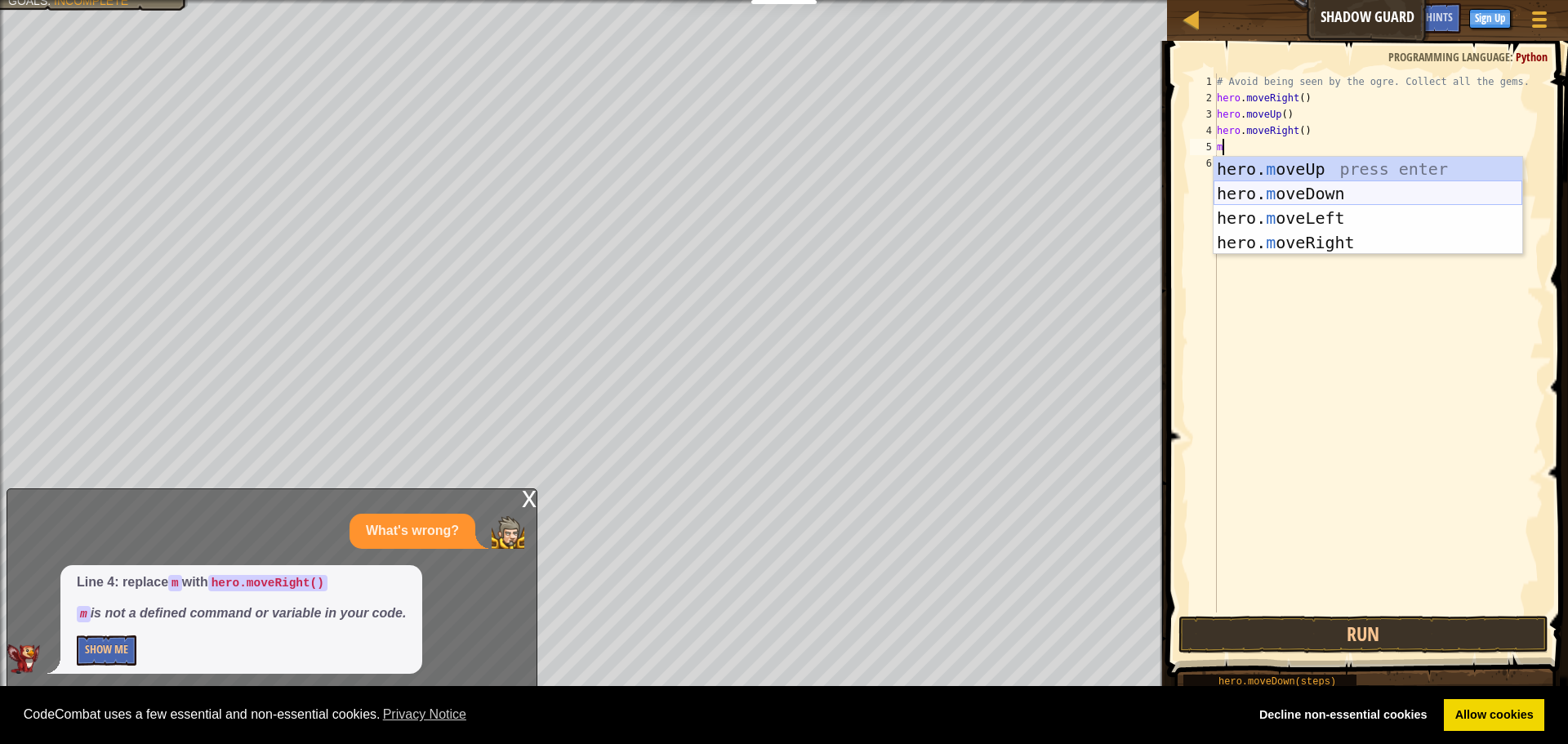
click at [1258, 202] on div "hero. m oveUp press enter hero. m oveDown press enter hero. m oveLeft press ent…" at bounding box center [1368, 230] width 308 height 147
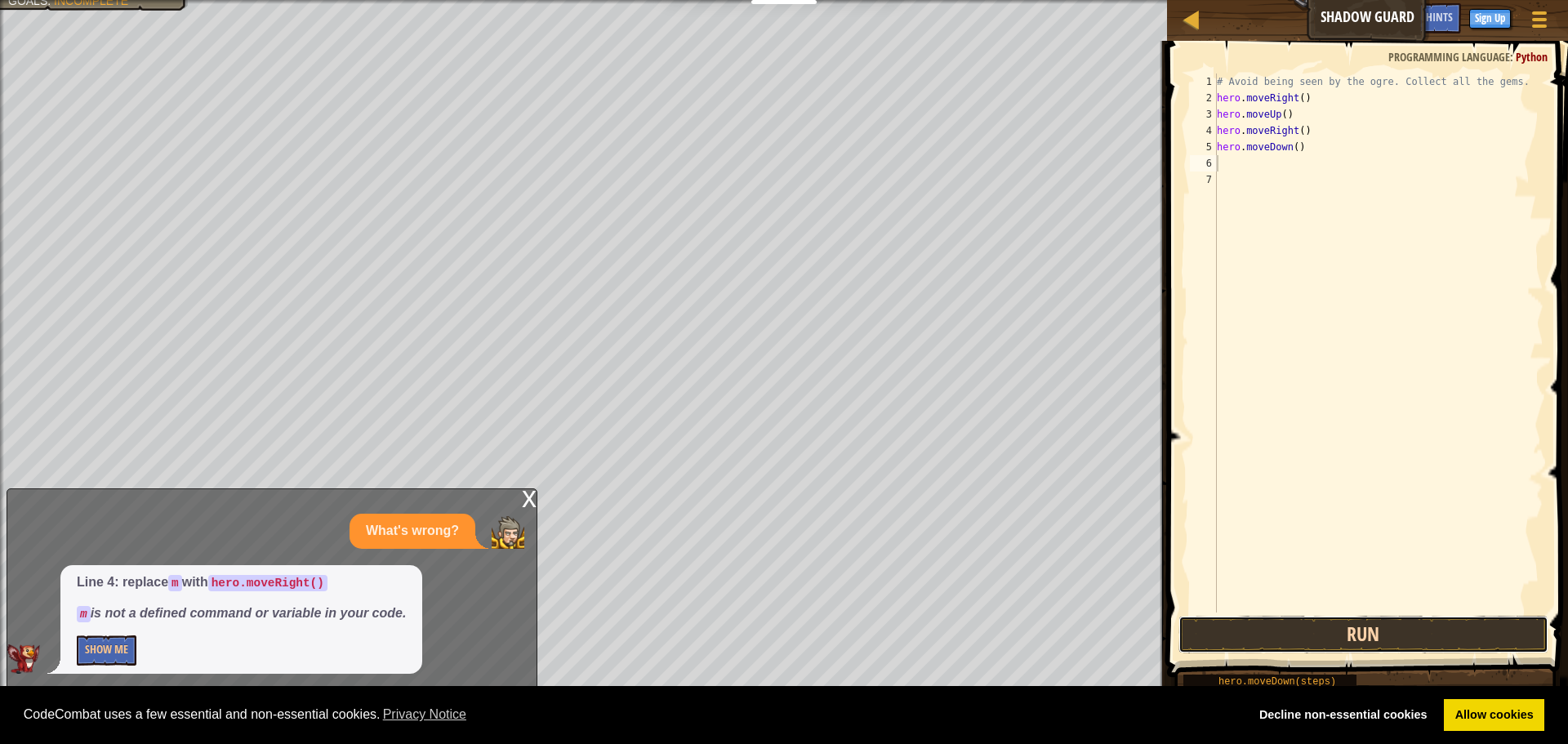
click at [1318, 627] on button "Run" at bounding box center [1363, 634] width 370 height 38
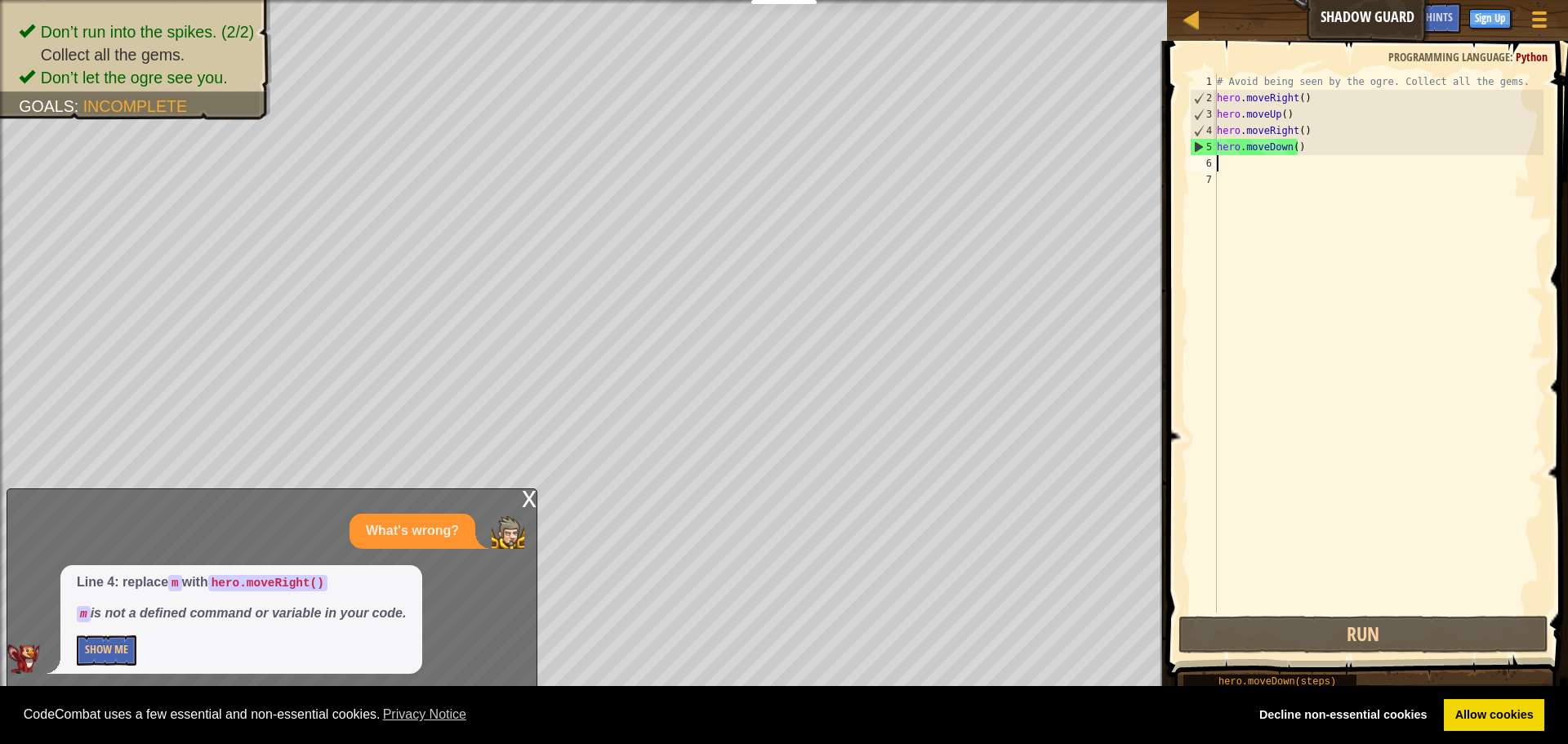
type textarea "m"
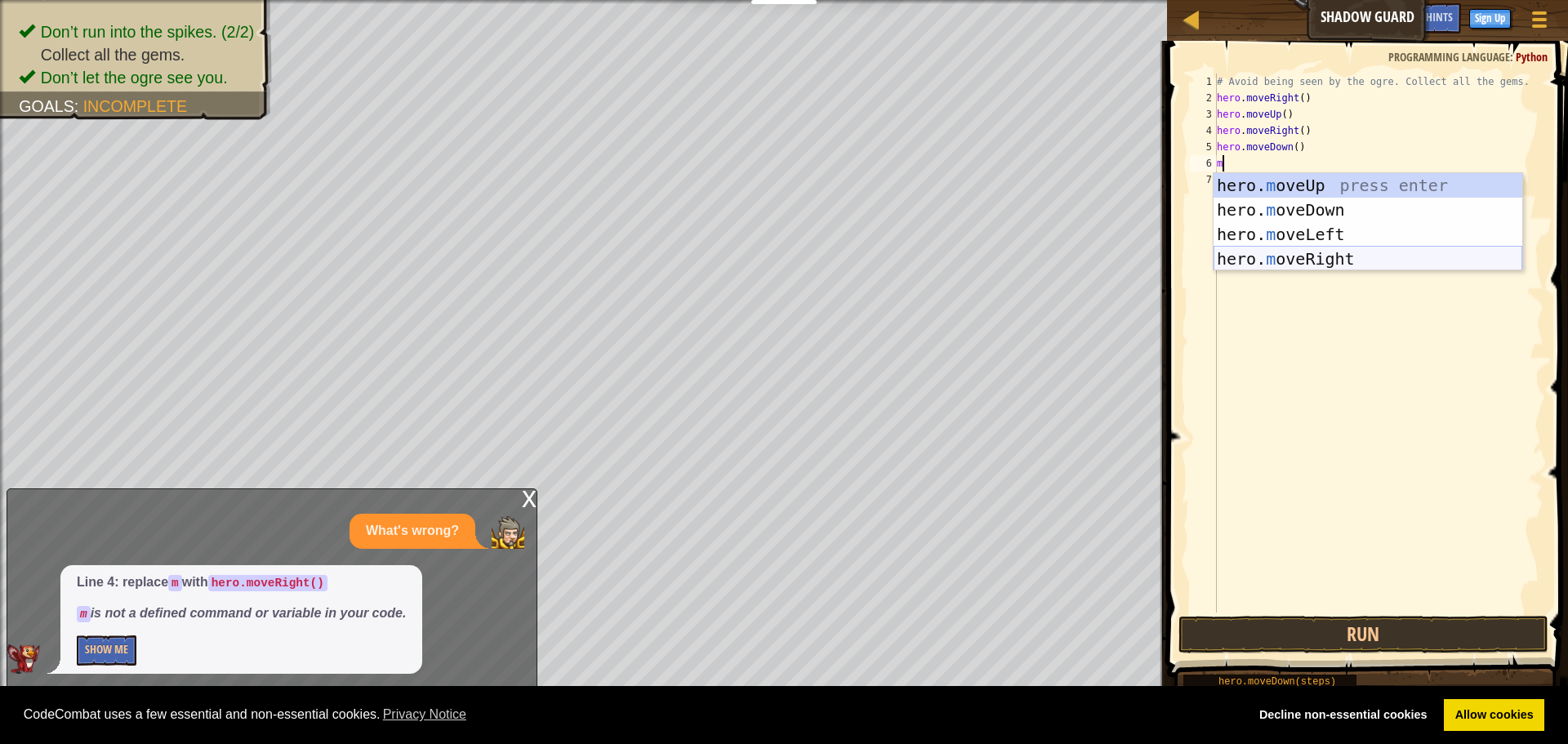
click at [1268, 247] on div "hero. m oveUp press enter hero. m oveDown press enter hero. m oveLeft press ent…" at bounding box center [1368, 246] width 308 height 147
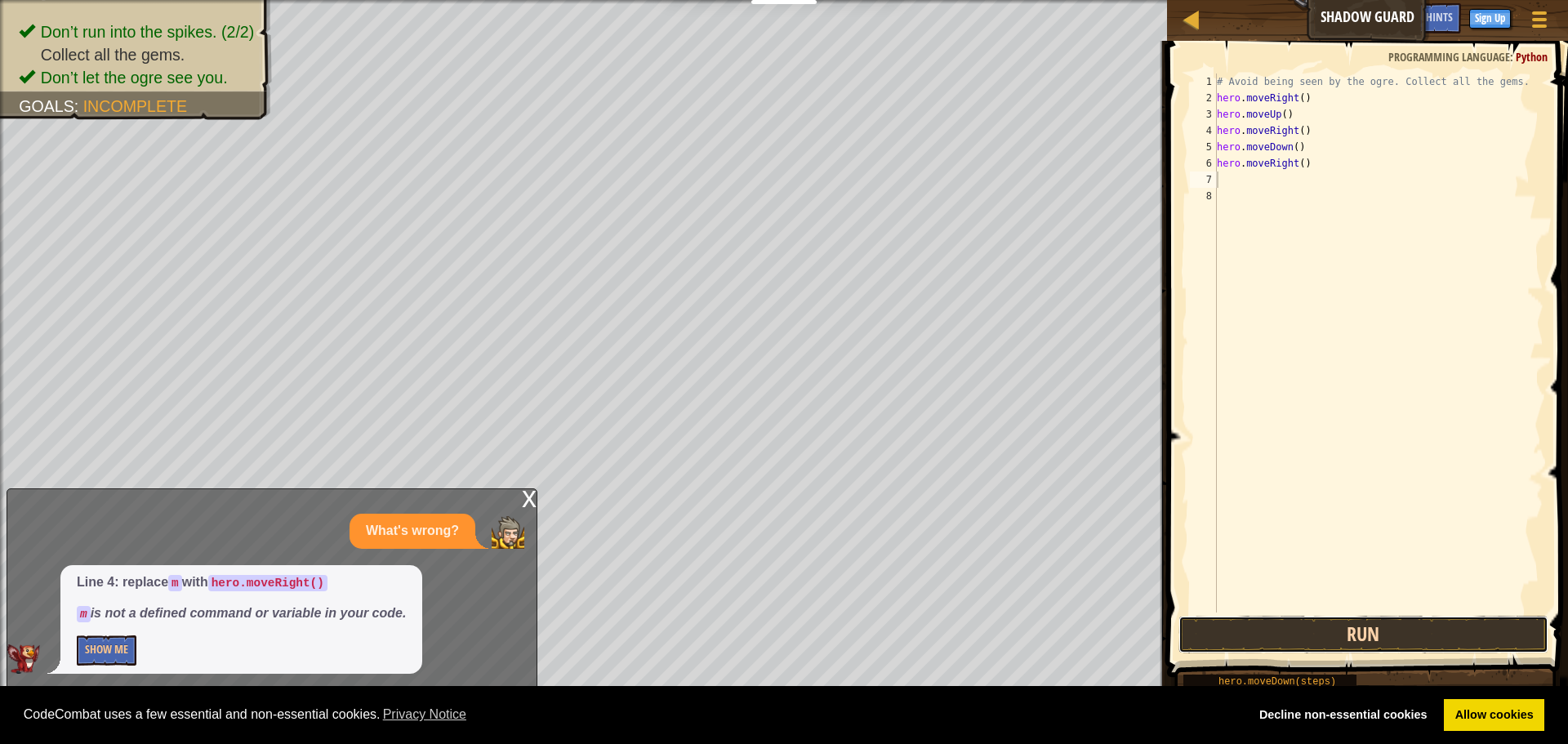
click at [1365, 630] on button "Run" at bounding box center [1363, 634] width 370 height 38
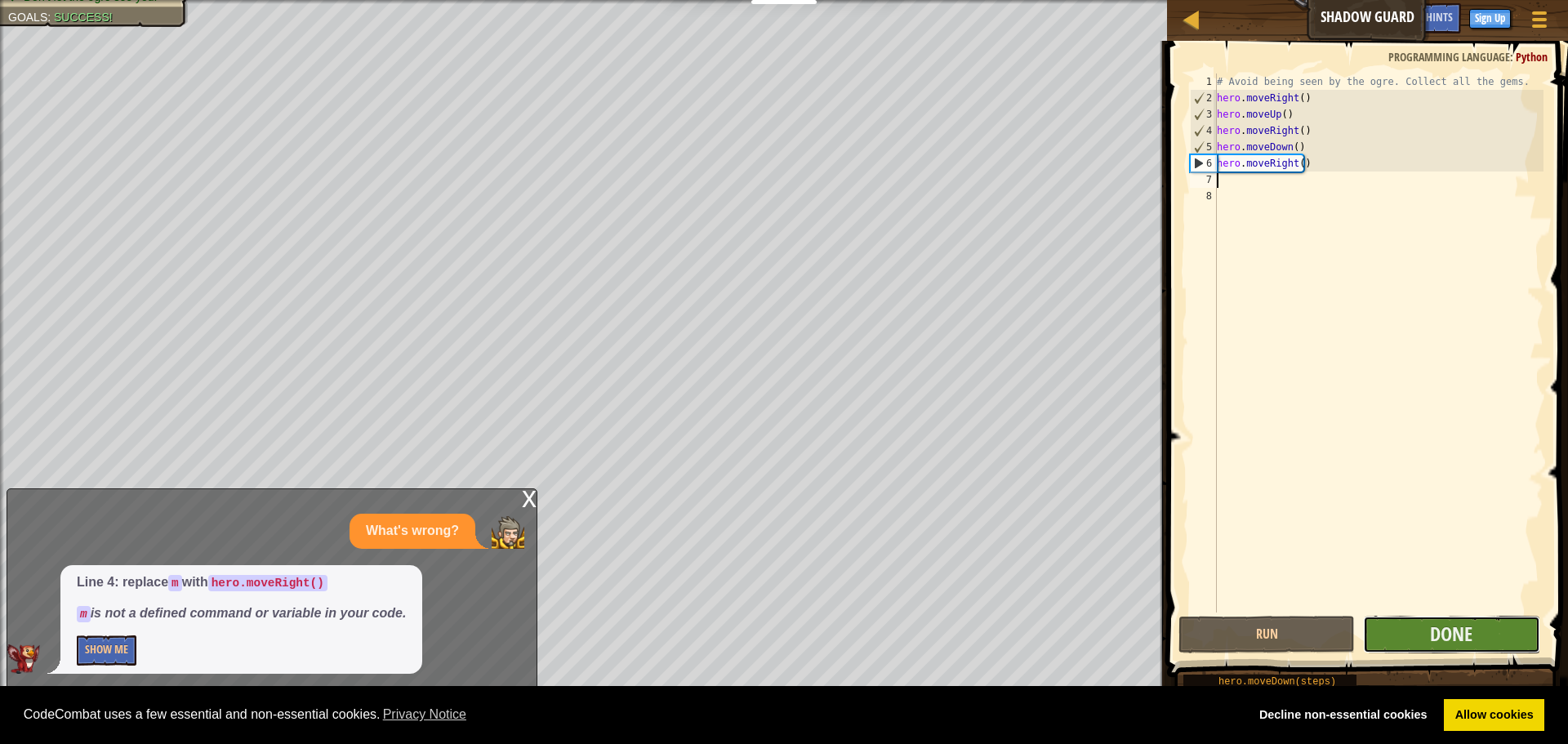
click at [1490, 635] on button "Done" at bounding box center [1451, 634] width 176 height 38
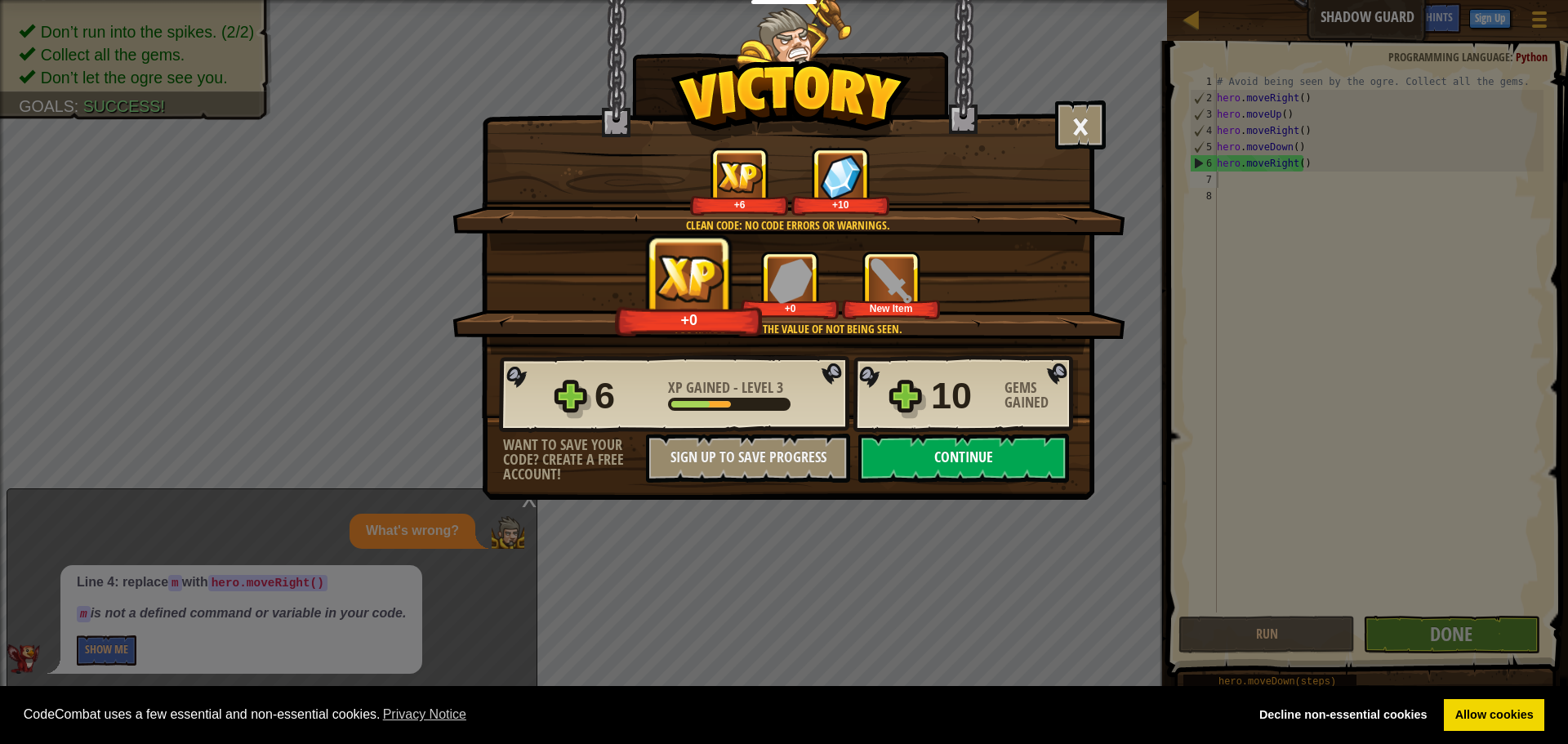
click at [960, 439] on button "Continue" at bounding box center [963, 458] width 211 height 49
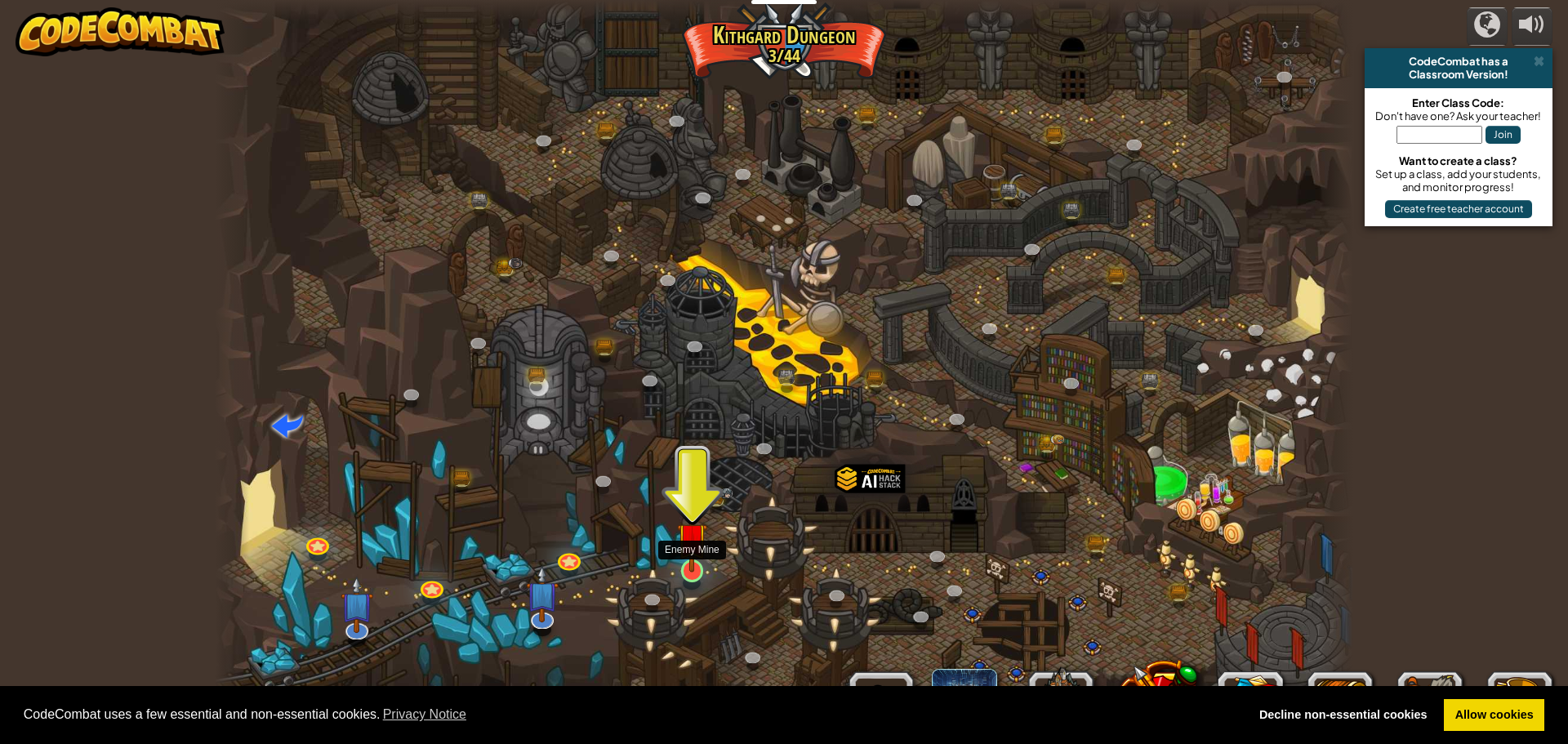
click at [695, 555] on img at bounding box center [692, 537] width 31 height 69
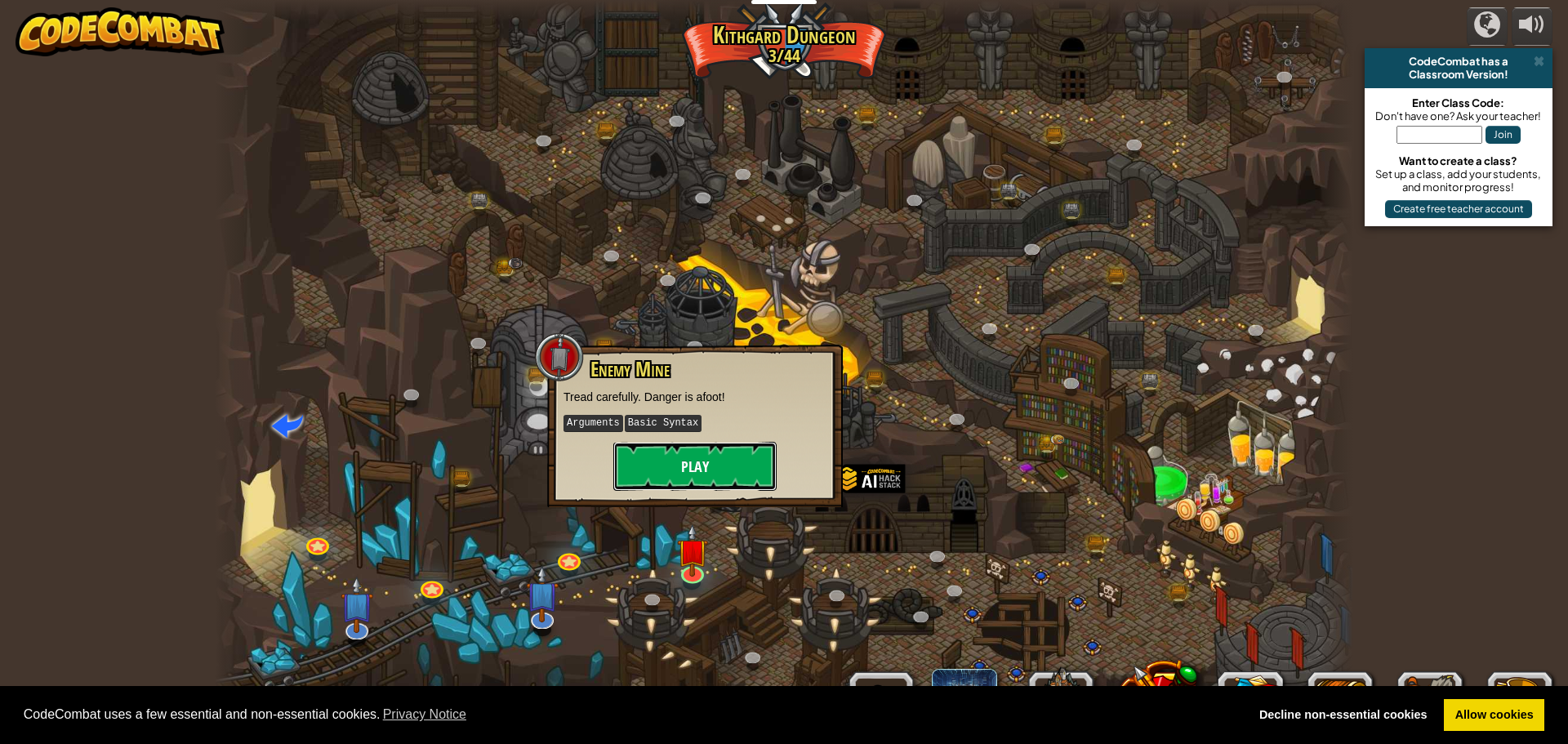
click at [693, 479] on button "Play" at bounding box center [694, 466] width 163 height 49
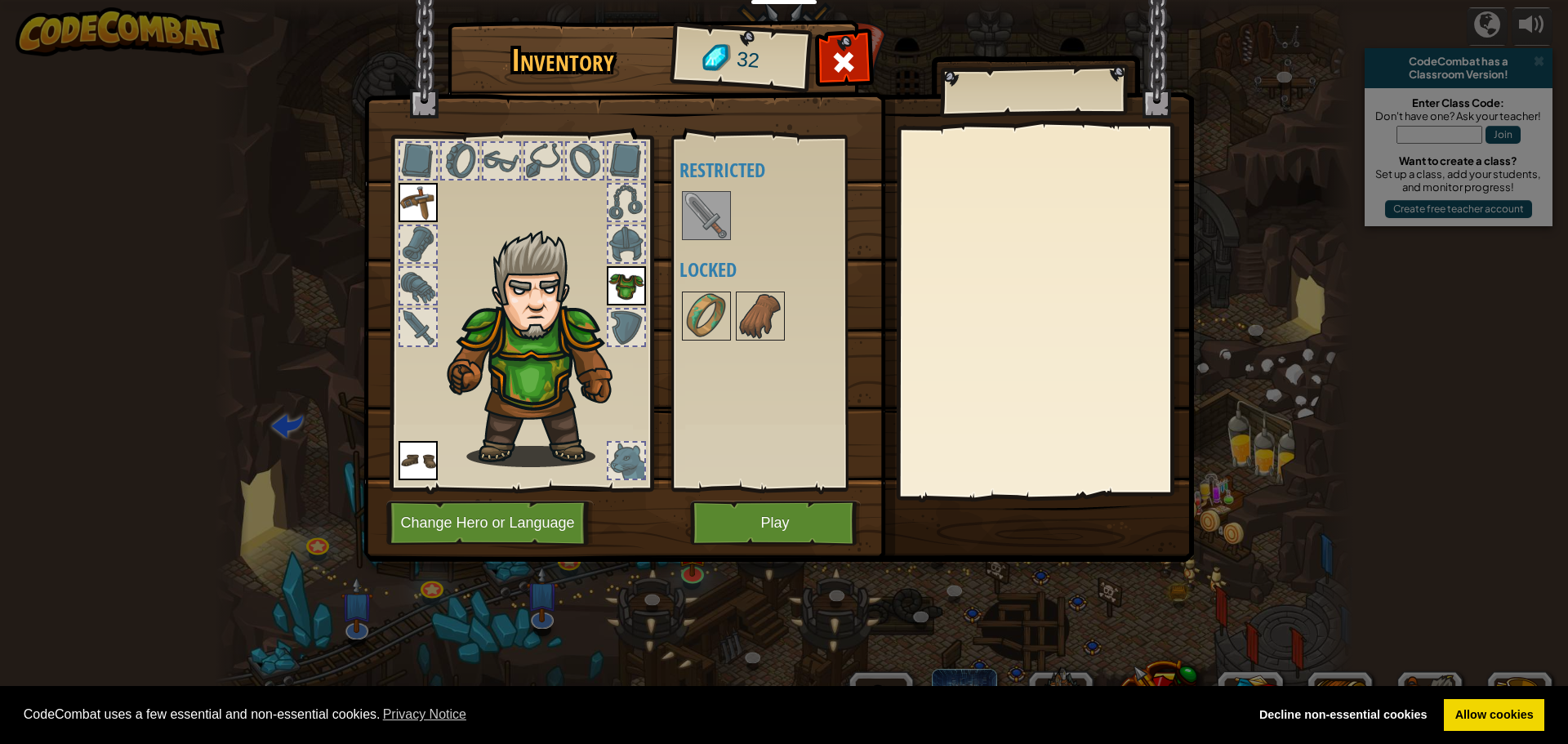
click at [707, 217] on img at bounding box center [706, 215] width 45 height 45
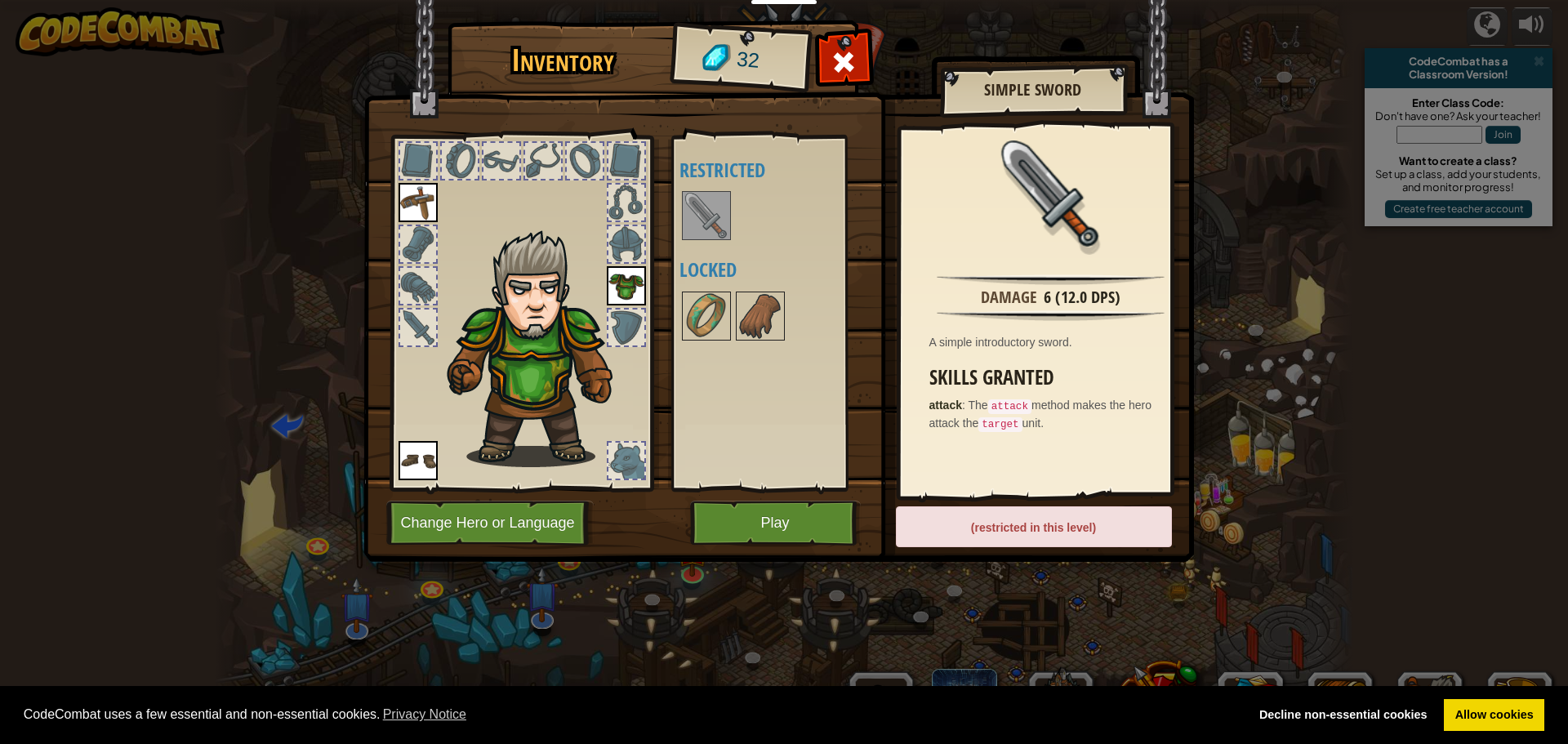
click at [986, 525] on div "(restricted in this level)" at bounding box center [1033, 526] width 276 height 41
click at [755, 535] on button "Play" at bounding box center [775, 522] width 171 height 44
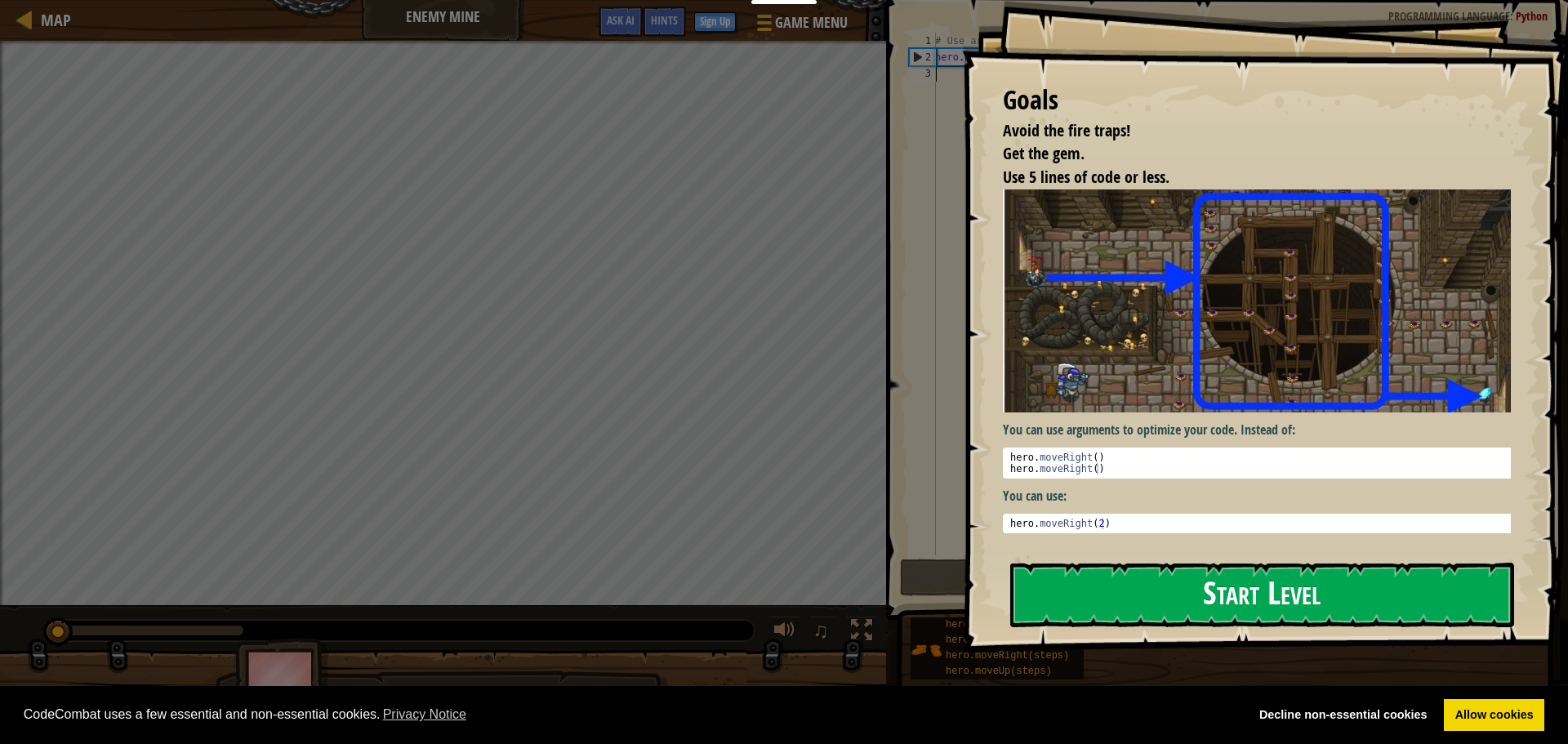
click at [1241, 583] on button "Start Level" at bounding box center [1263, 594] width 504 height 64
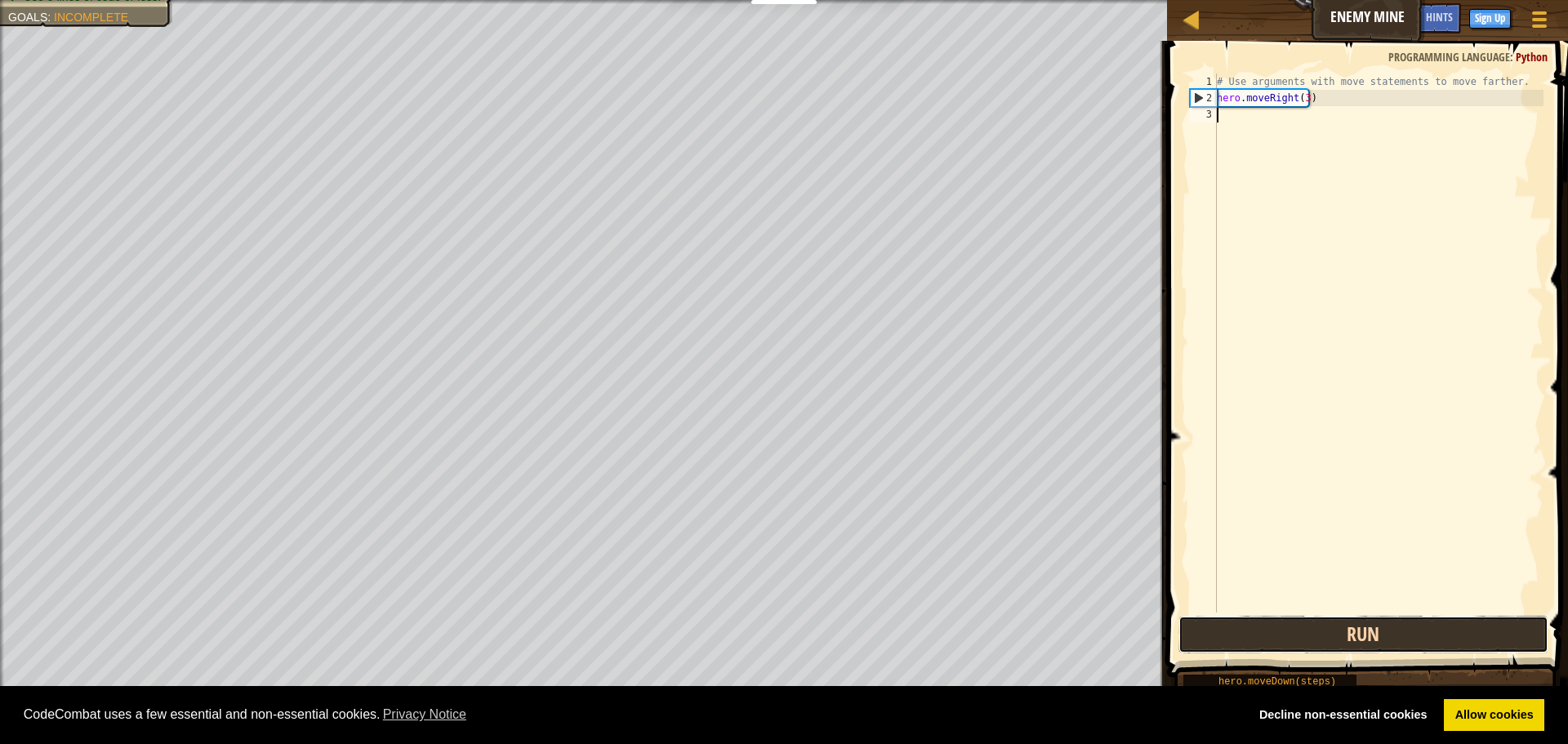
click at [1299, 629] on button "Run" at bounding box center [1363, 634] width 370 height 38
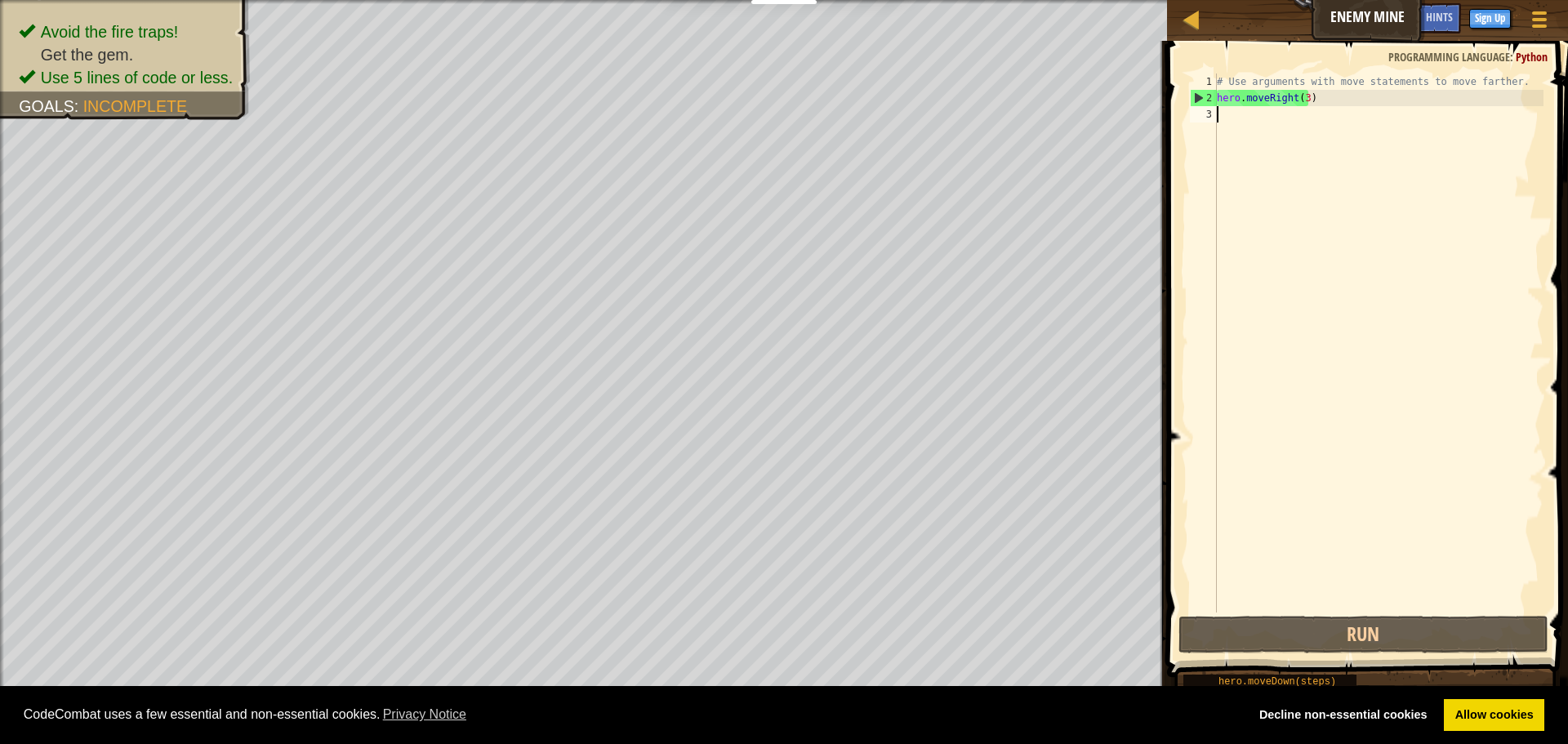
type textarea "m"
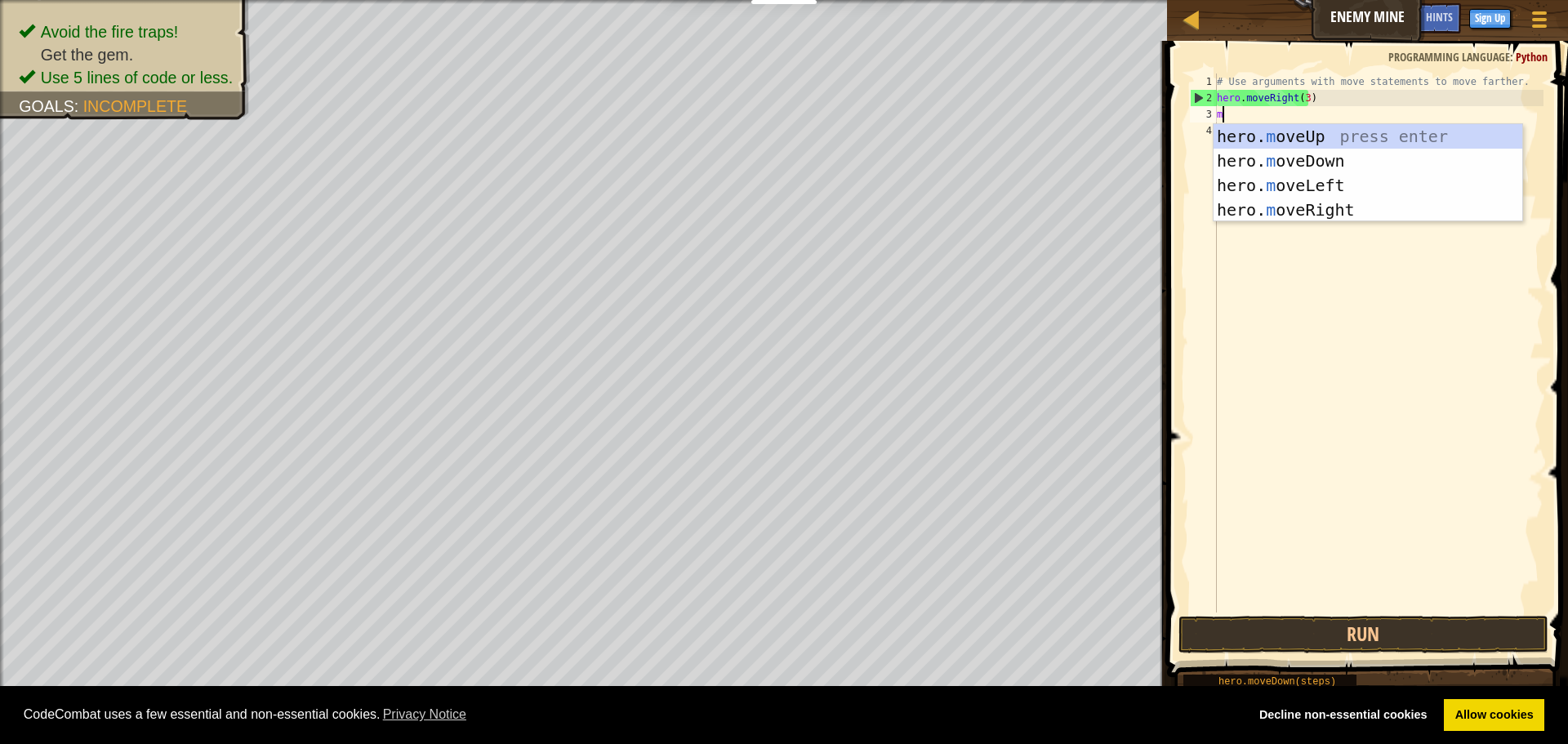
scroll to position [7, 0]
click at [1277, 136] on div "hero. m oveUp press enter hero. m oveDown press enter hero. m oveLeft press ent…" at bounding box center [1368, 198] width 308 height 147
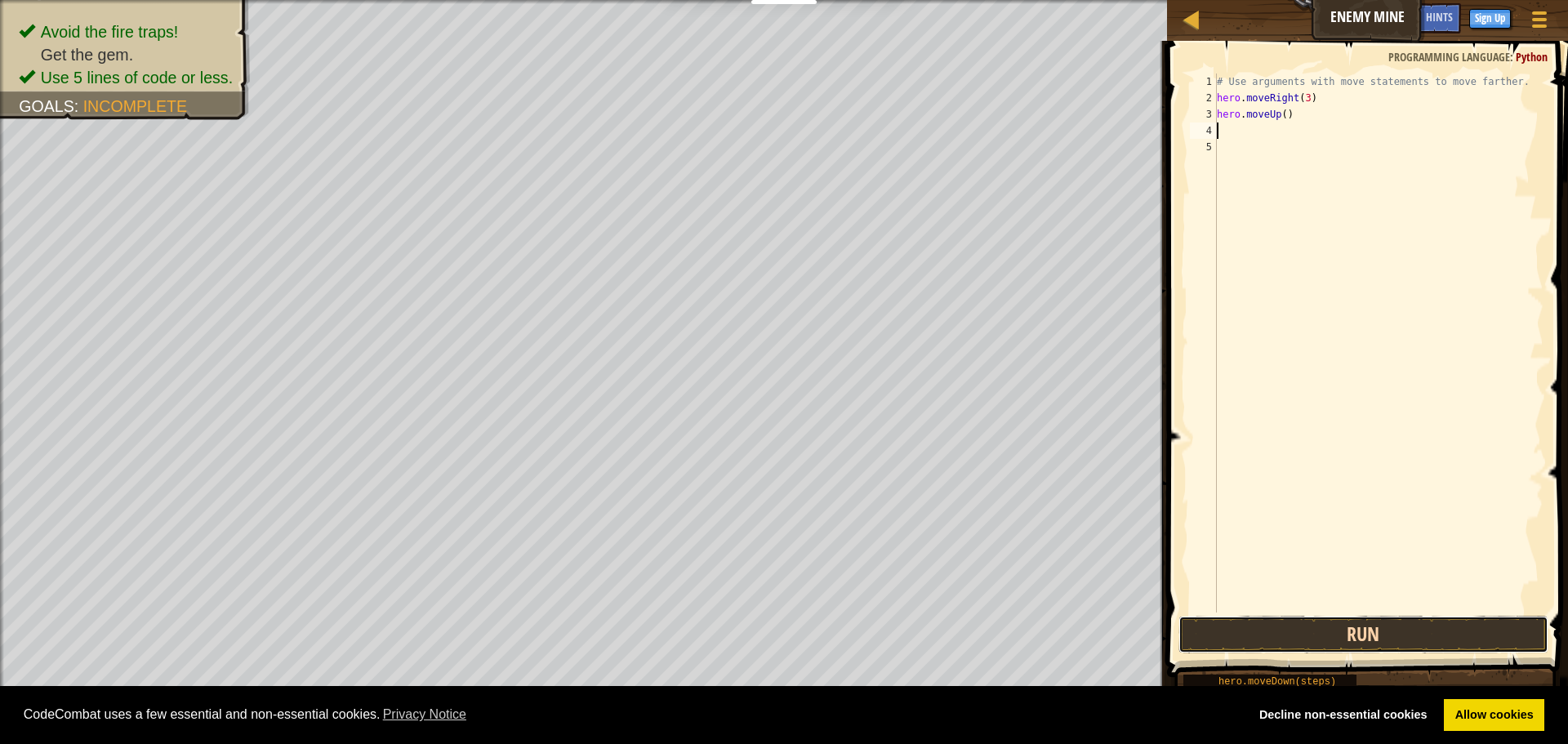
click at [1309, 633] on button "Run" at bounding box center [1363, 634] width 370 height 38
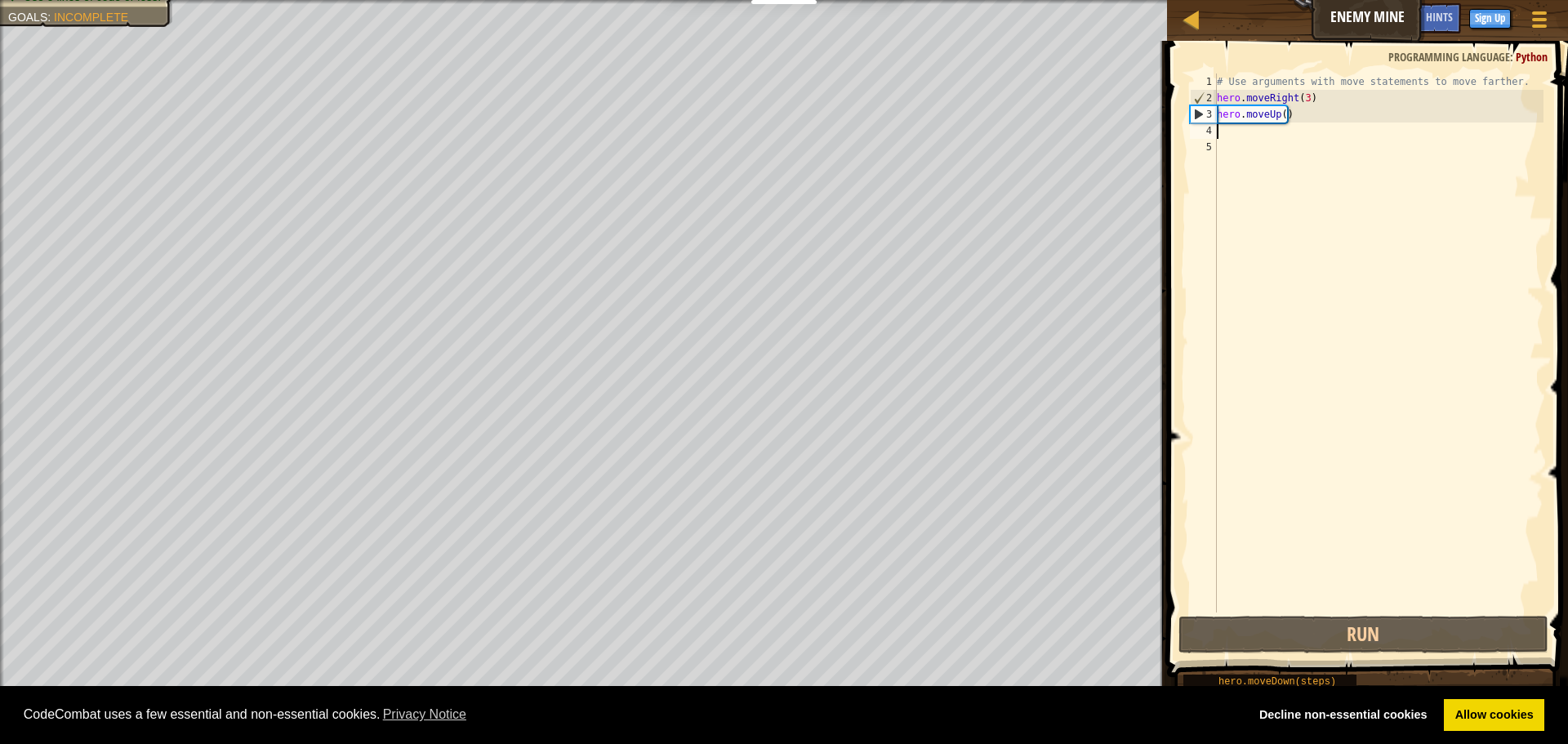
type textarea "m"
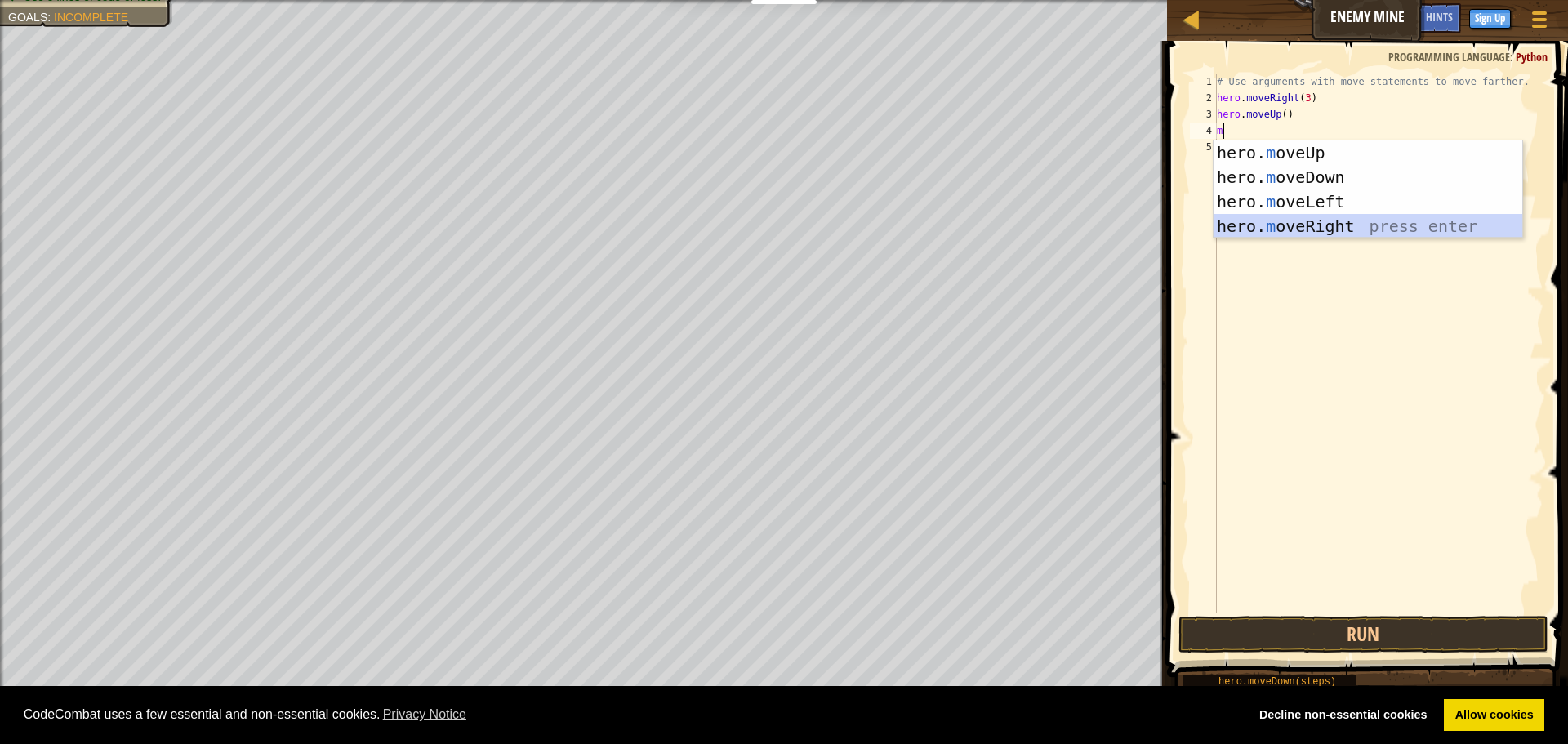
click at [1309, 218] on div "hero. m oveUp press enter hero. m oveDown press enter hero. m oveLeft press ent…" at bounding box center [1368, 213] width 308 height 147
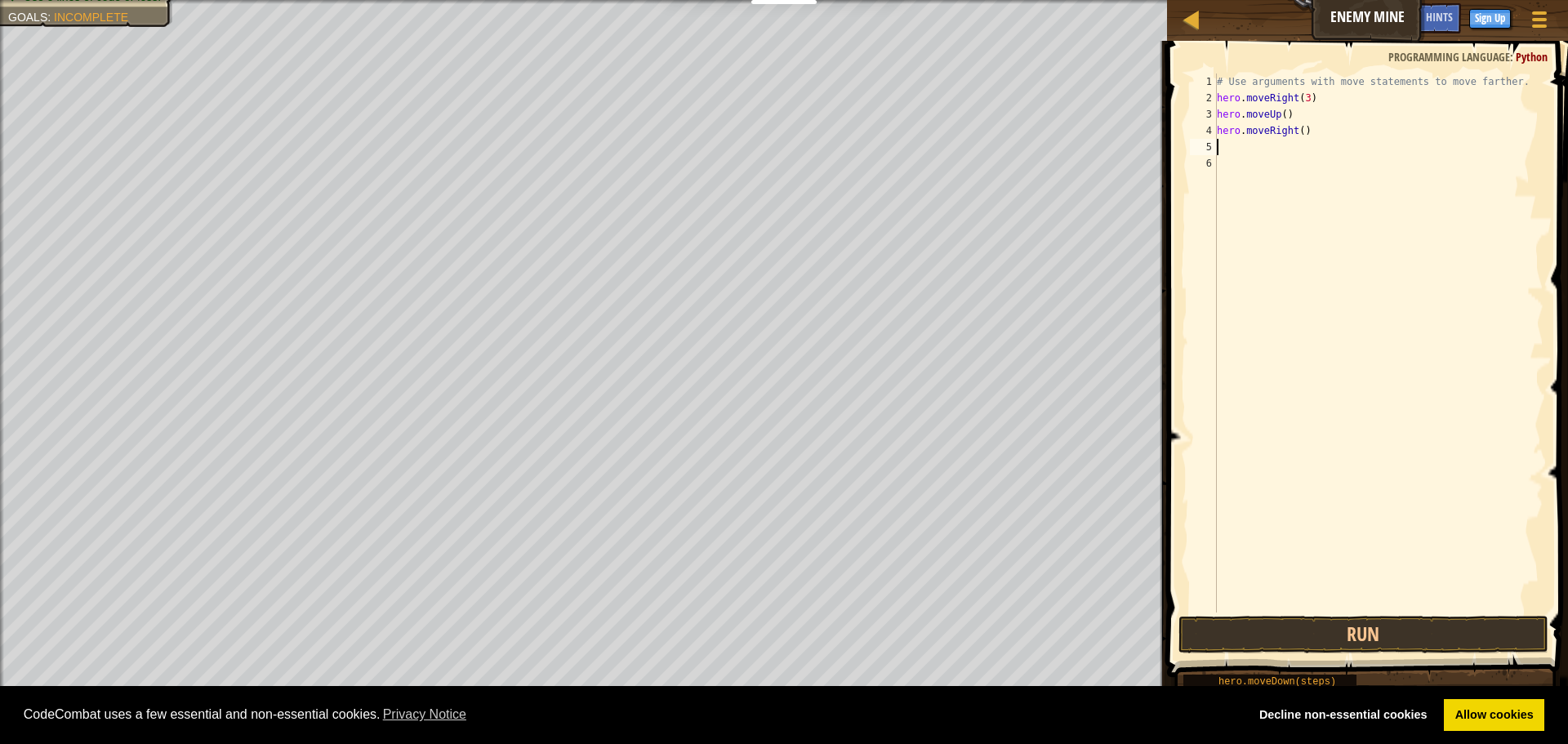
type textarea "m"
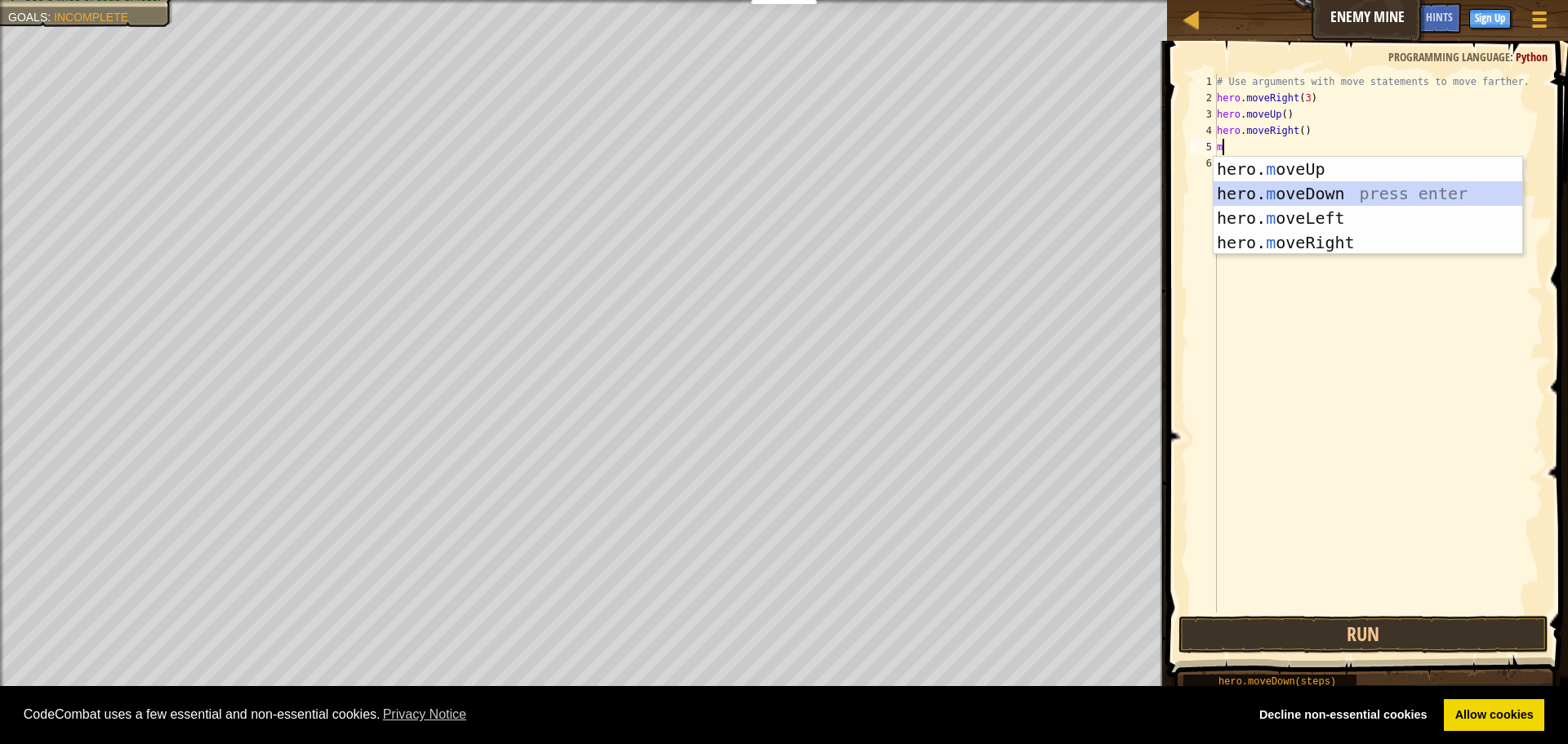
click at [1276, 195] on div "hero. m oveUp press enter hero. m oveDown press enter hero. m oveLeft press ent…" at bounding box center [1368, 230] width 308 height 147
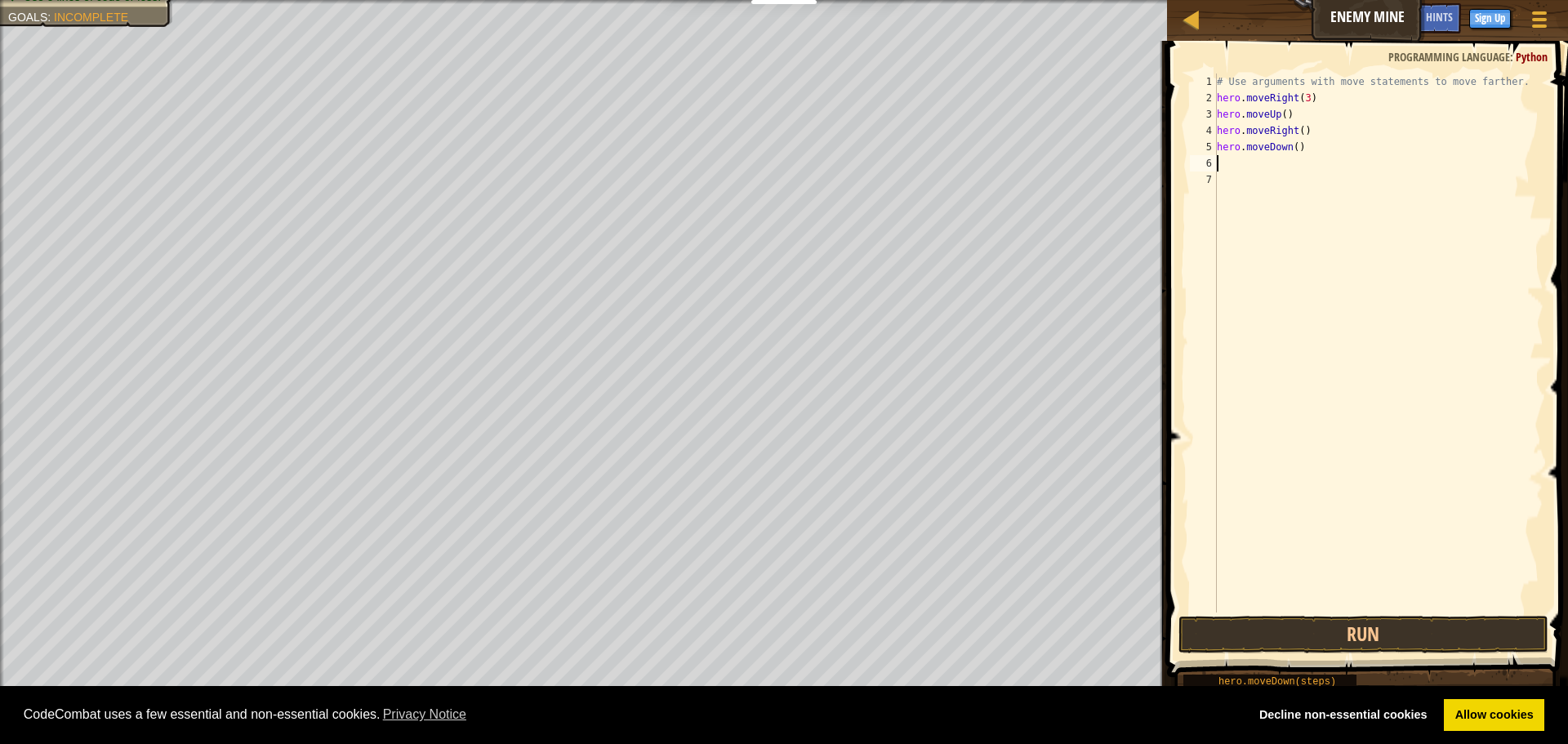
type textarea "m"
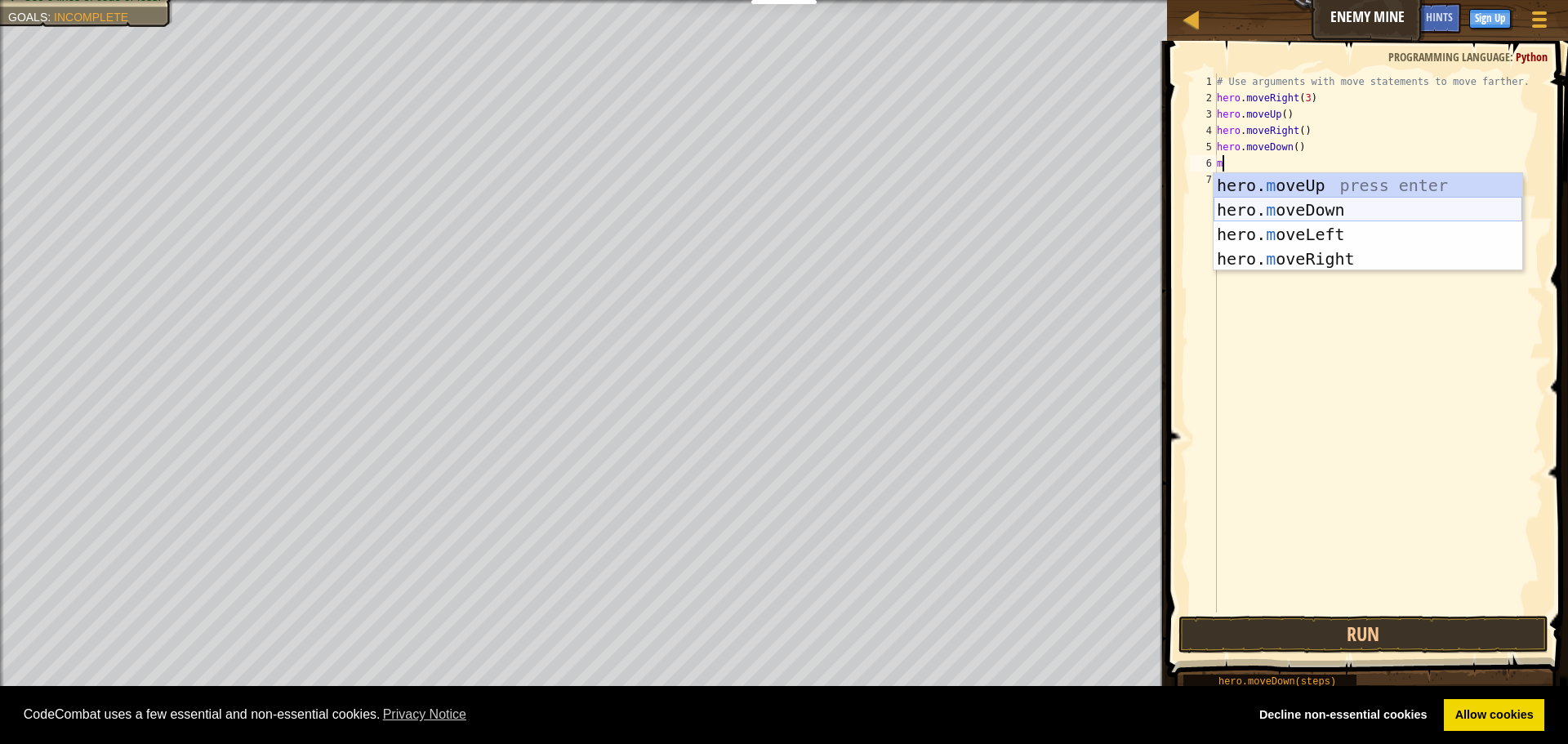
click at [1281, 218] on div "hero. m oveUp press enter hero. m oveDown press enter hero. m oveLeft press ent…" at bounding box center [1368, 246] width 308 height 147
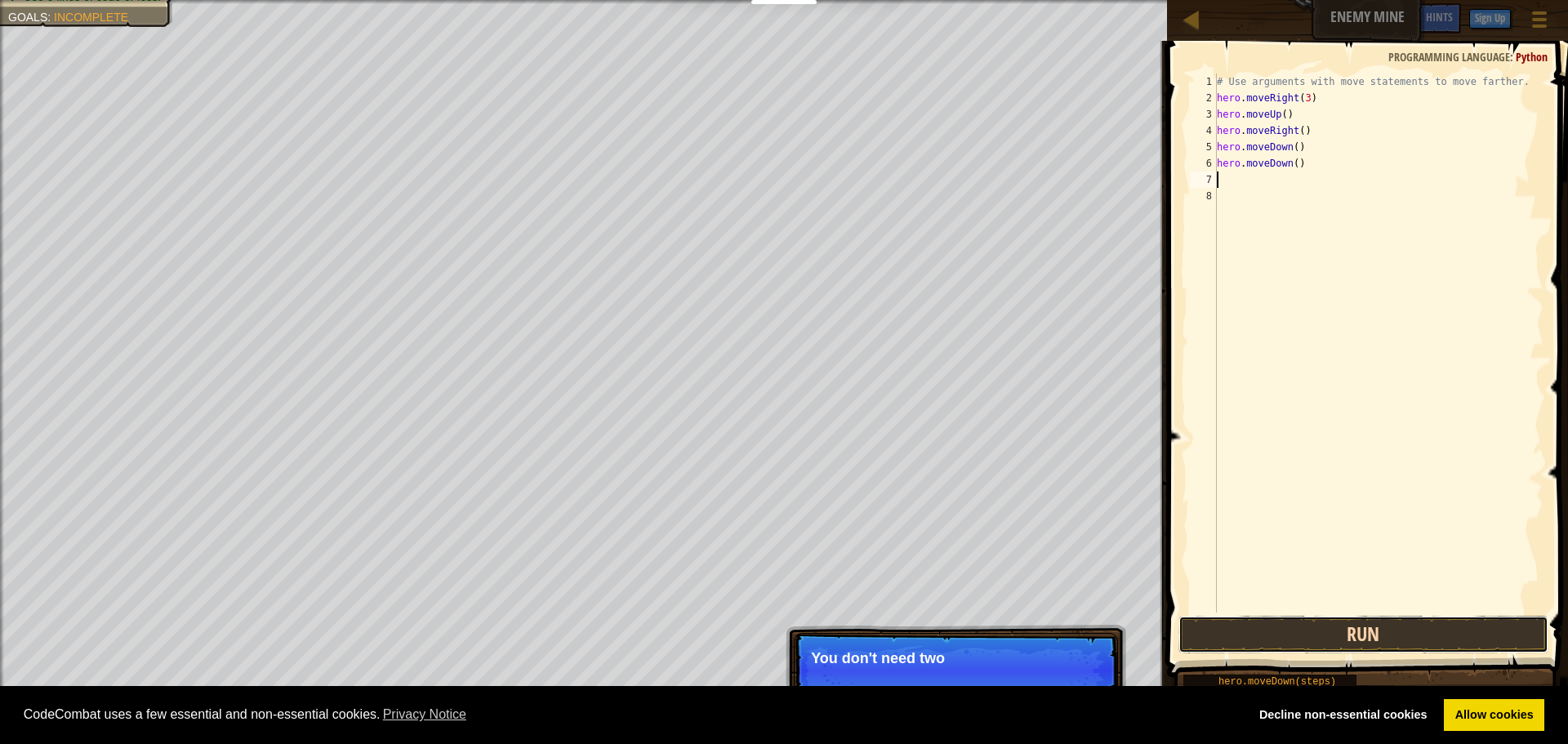
click at [1352, 627] on button "Run" at bounding box center [1363, 634] width 370 height 38
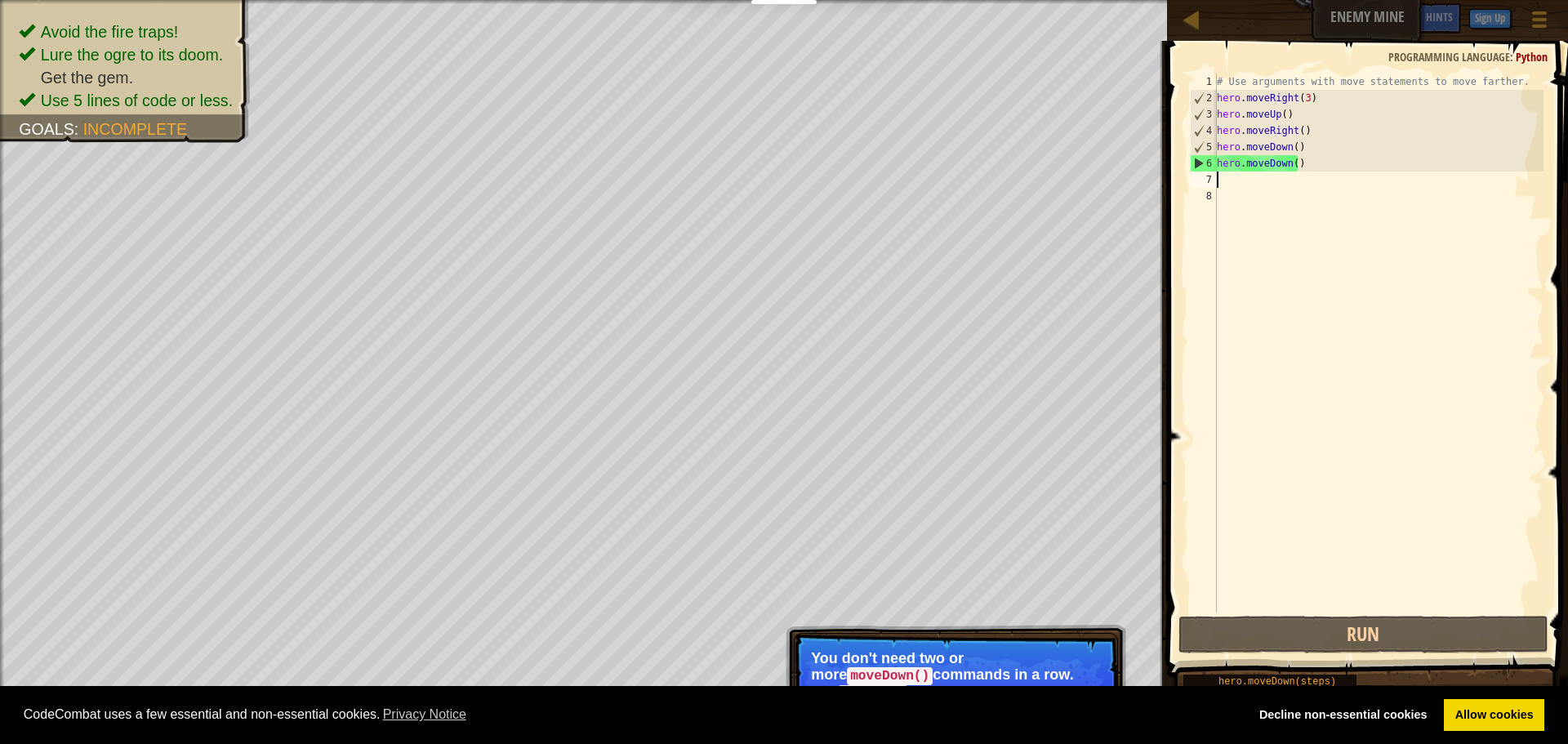
type textarea "m"
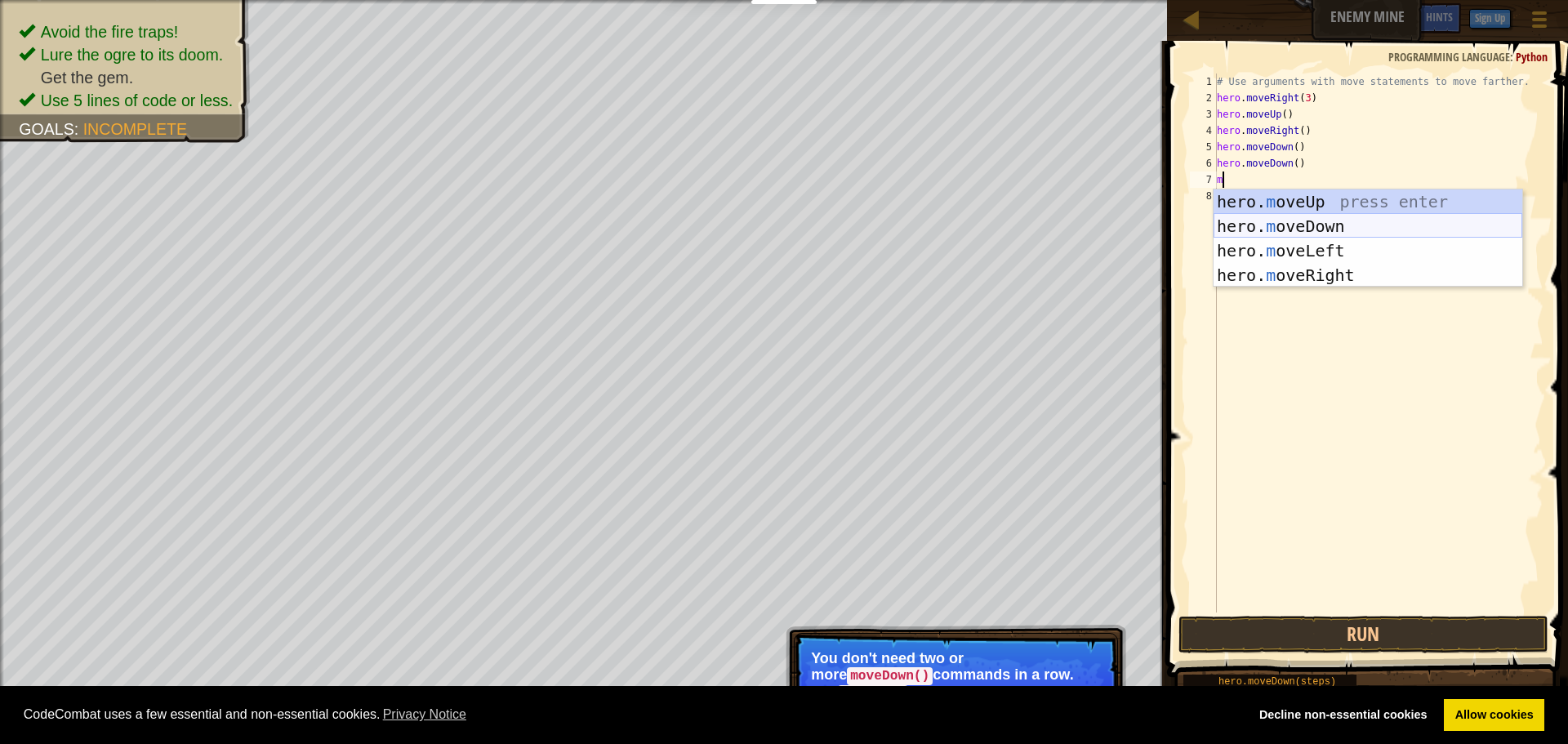
click at [1317, 222] on div "hero. m oveUp press enter hero. m oveDown press enter hero. m oveLeft press ent…" at bounding box center [1368, 263] width 308 height 147
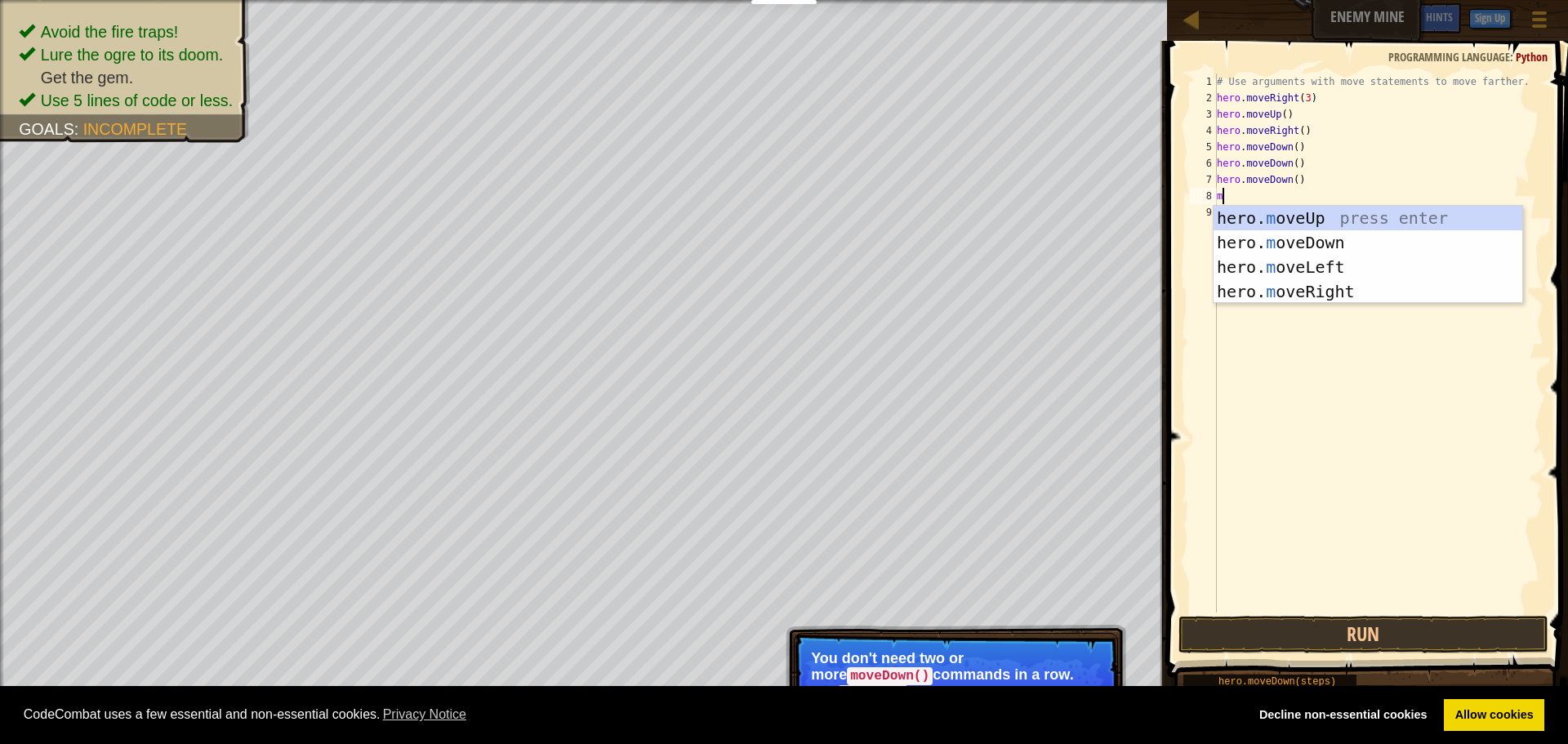
type textarea "mr"
